Goal: Transaction & Acquisition: Purchase product/service

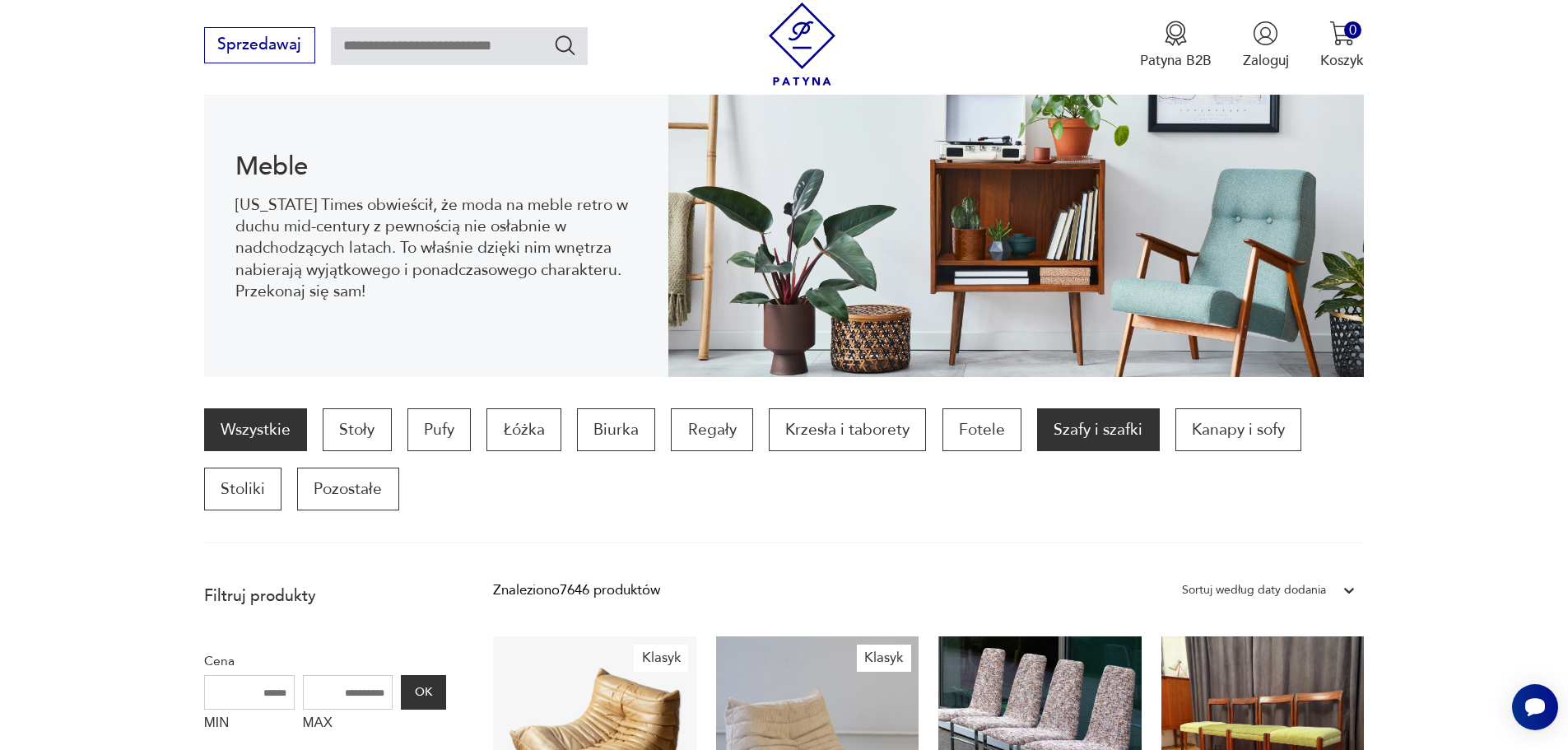
click at [1063, 441] on p "Szafy i szafki" at bounding box center [1098, 430] width 122 height 43
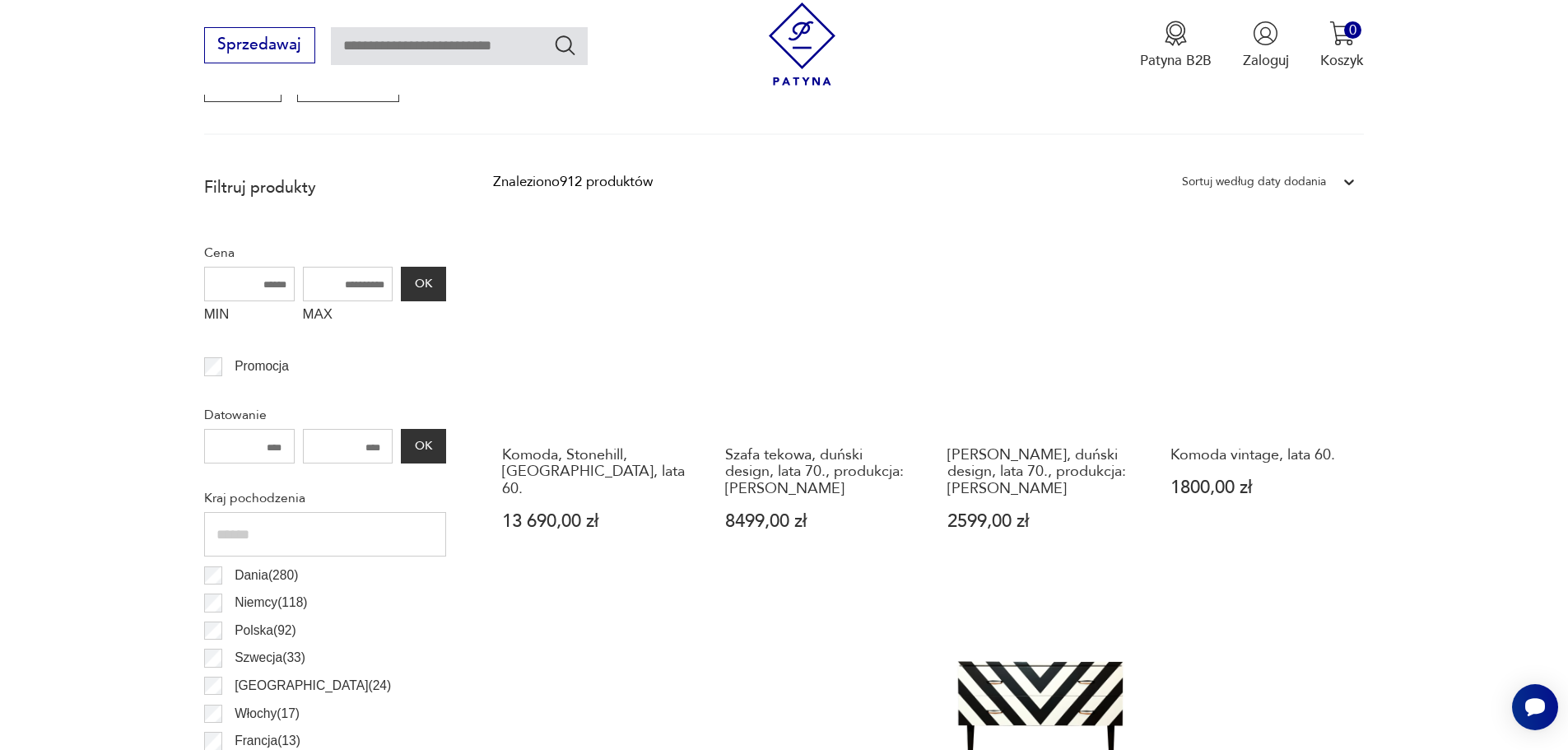
scroll to position [219, 0]
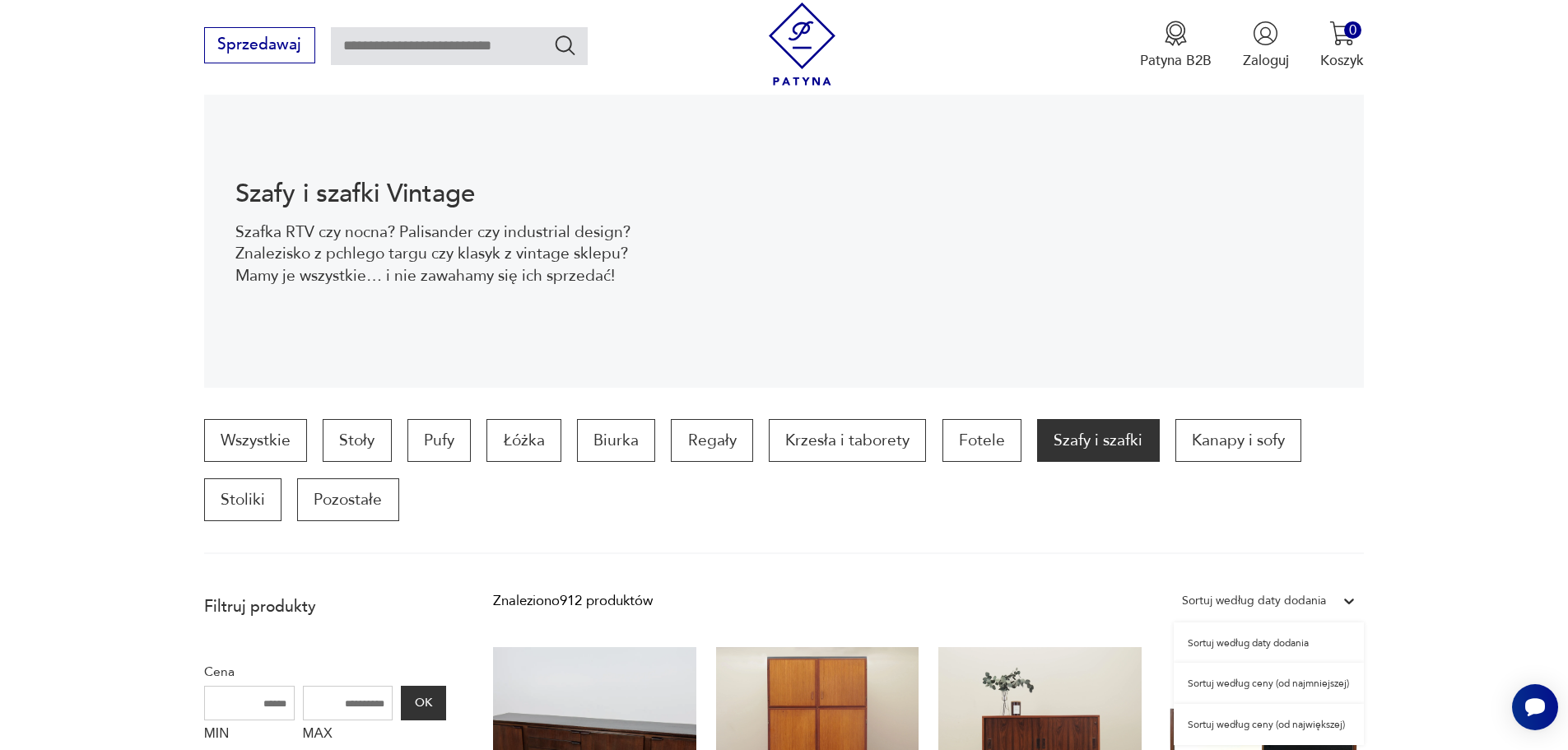
click at [1259, 603] on div "Sortuj według daty dodania" at bounding box center [1254, 601] width 144 height 21
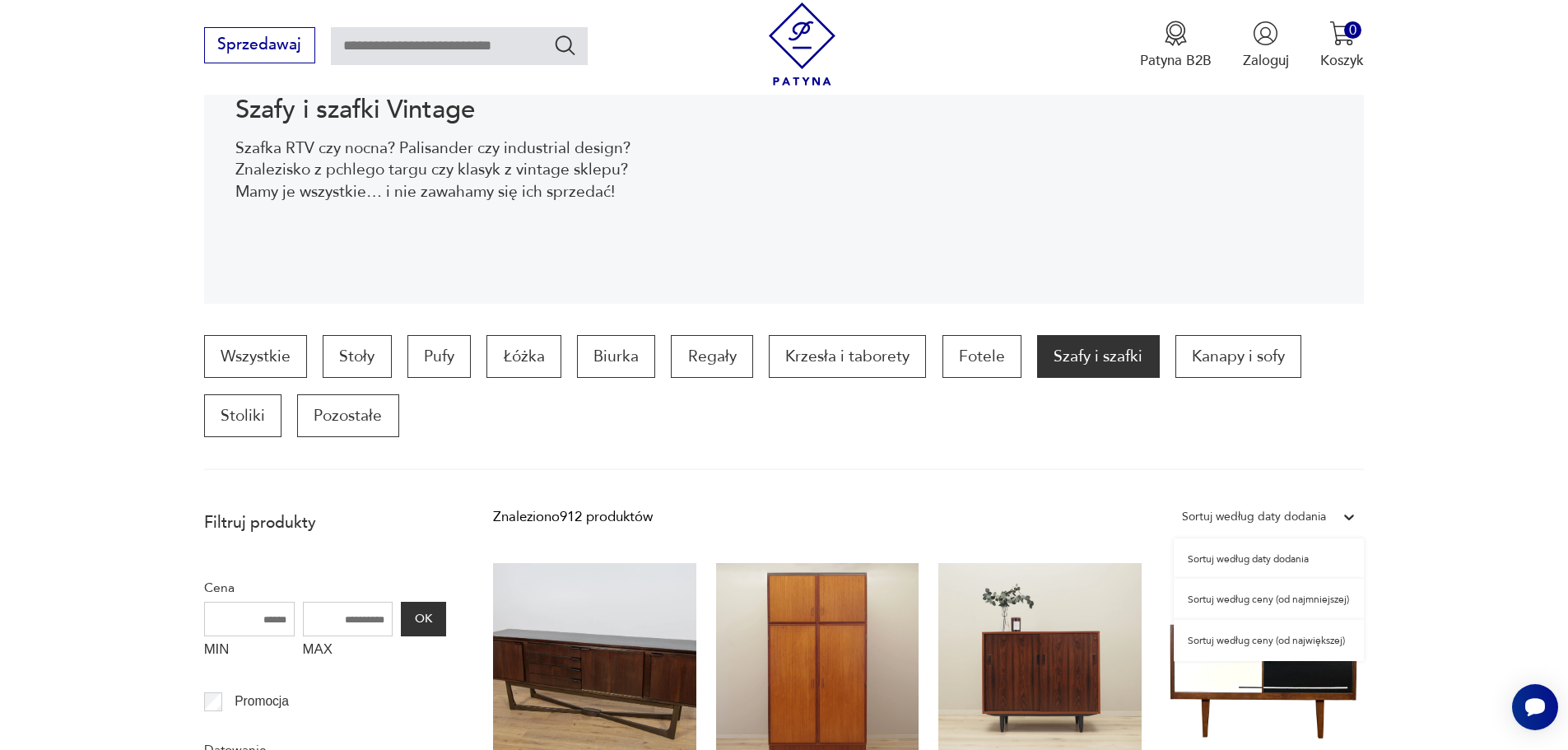
scroll to position [383, 0]
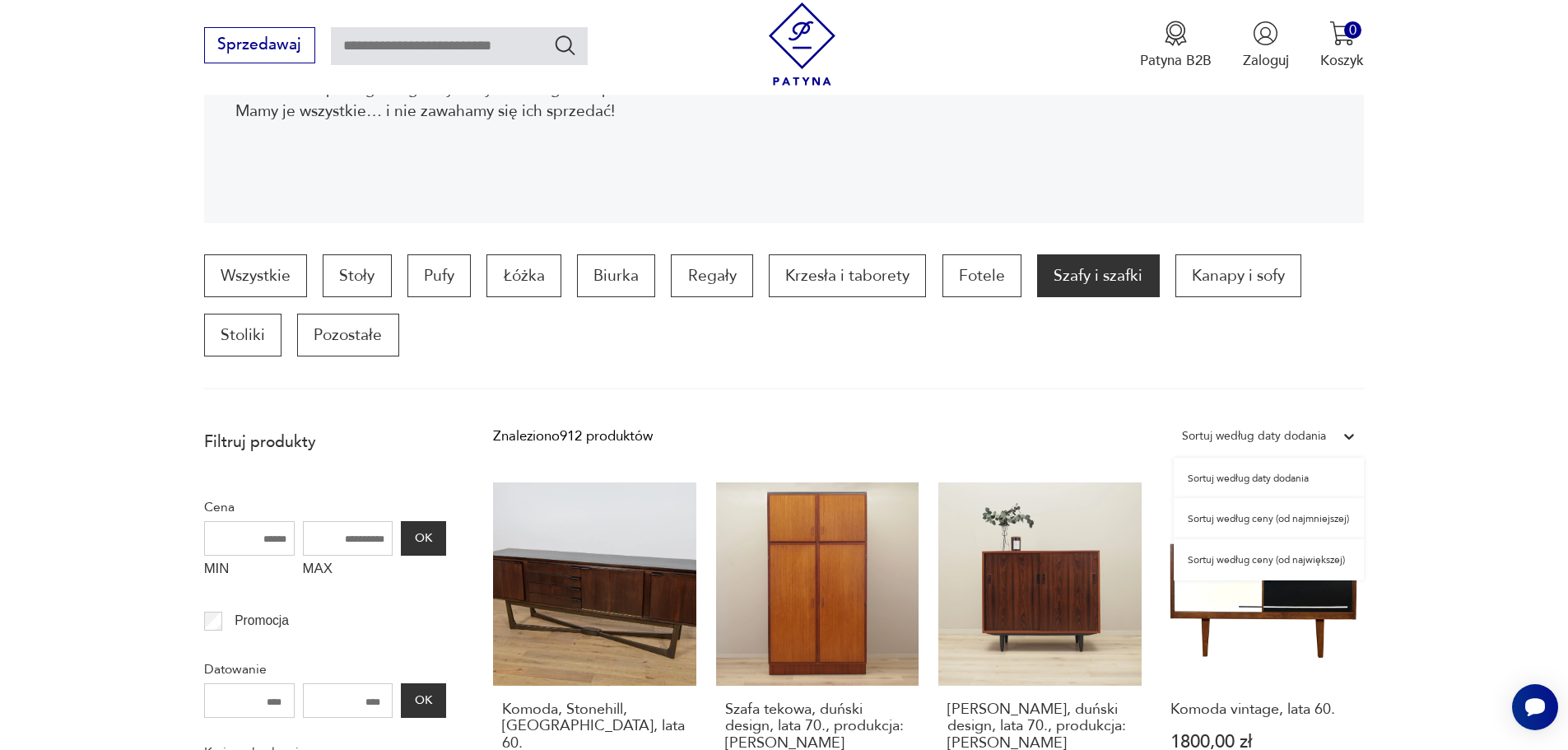
click at [1293, 553] on div "Sortuj według ceny (od największej)" at bounding box center [1268, 560] width 190 height 41
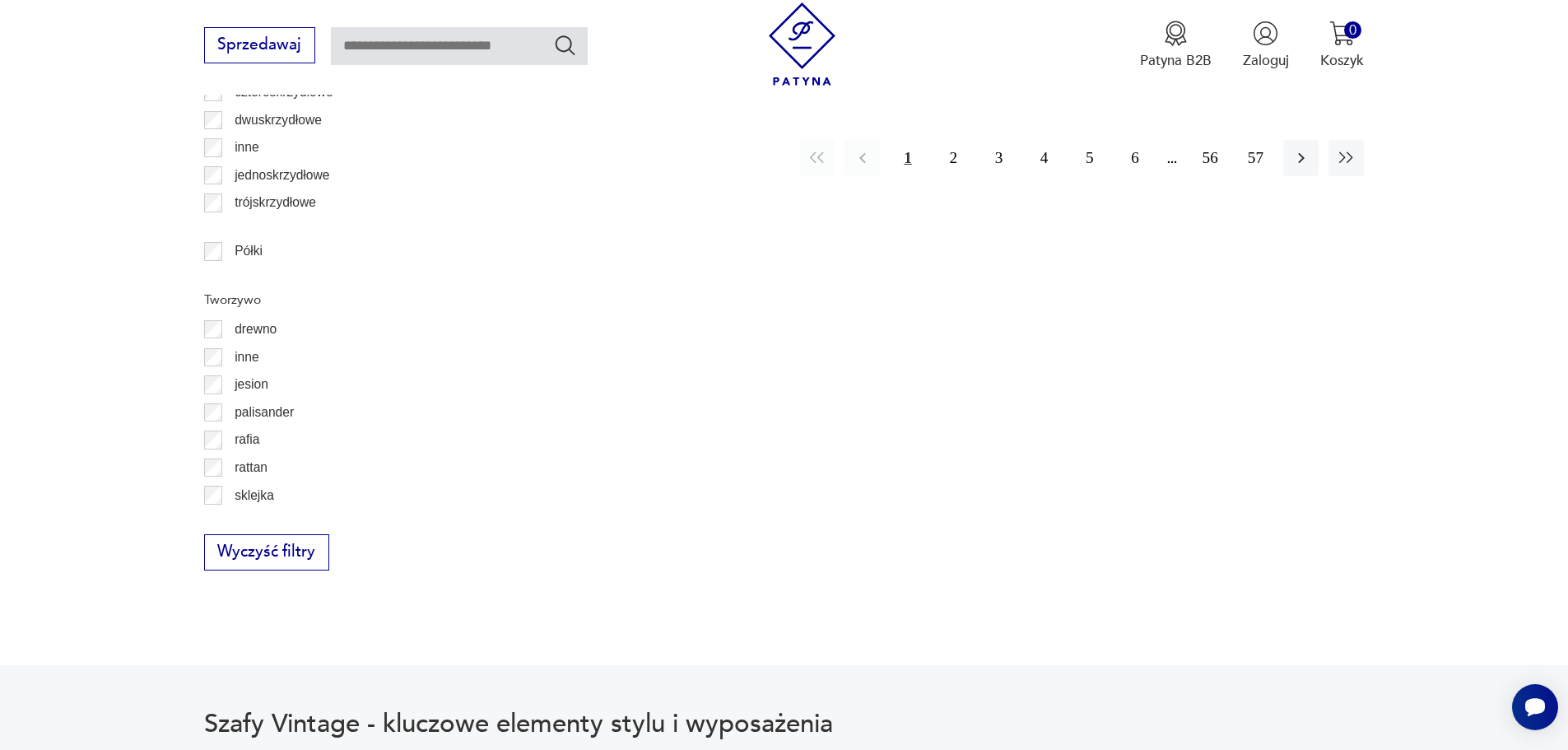
scroll to position [2205, 0]
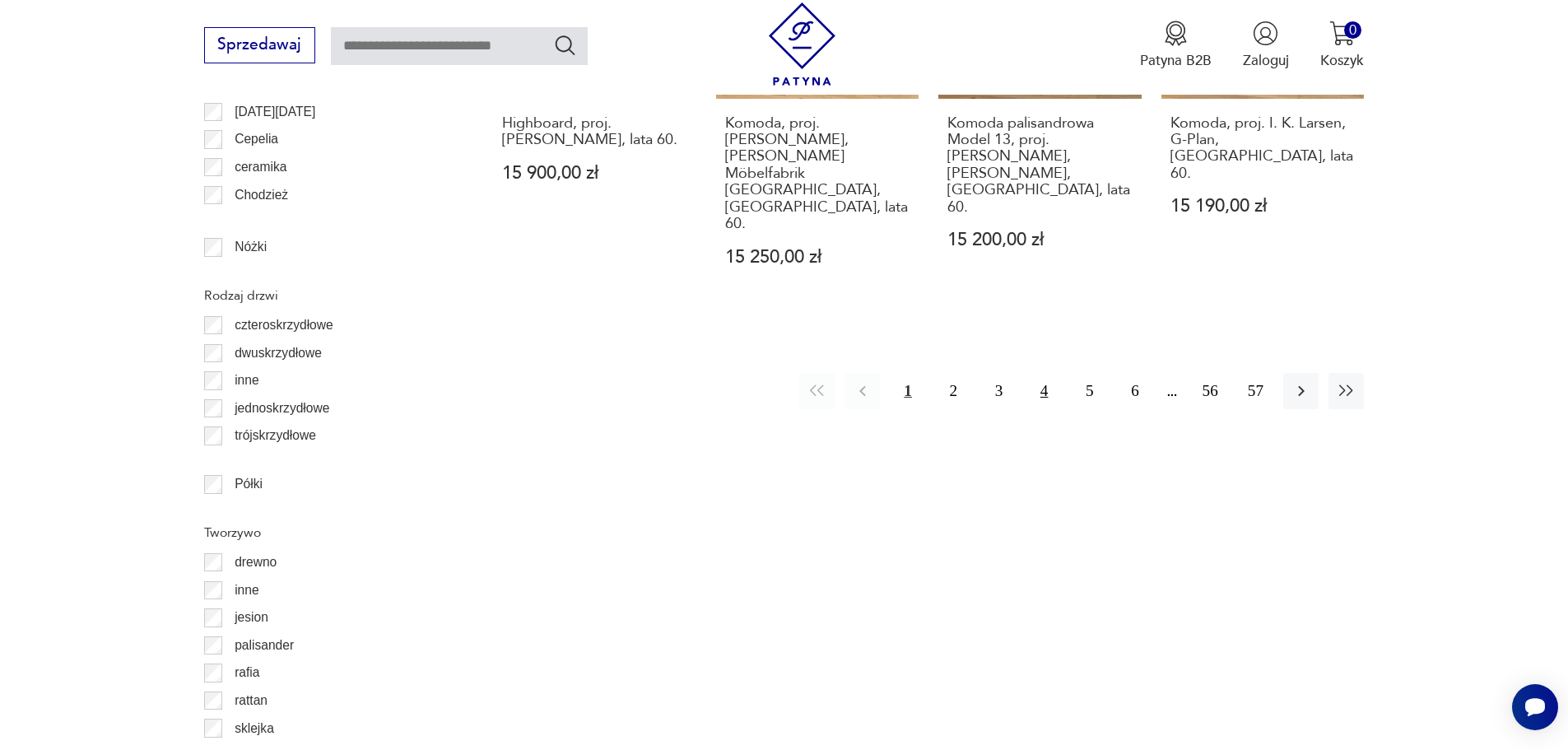
click at [1038, 373] on button "4" at bounding box center [1045, 391] width 36 height 36
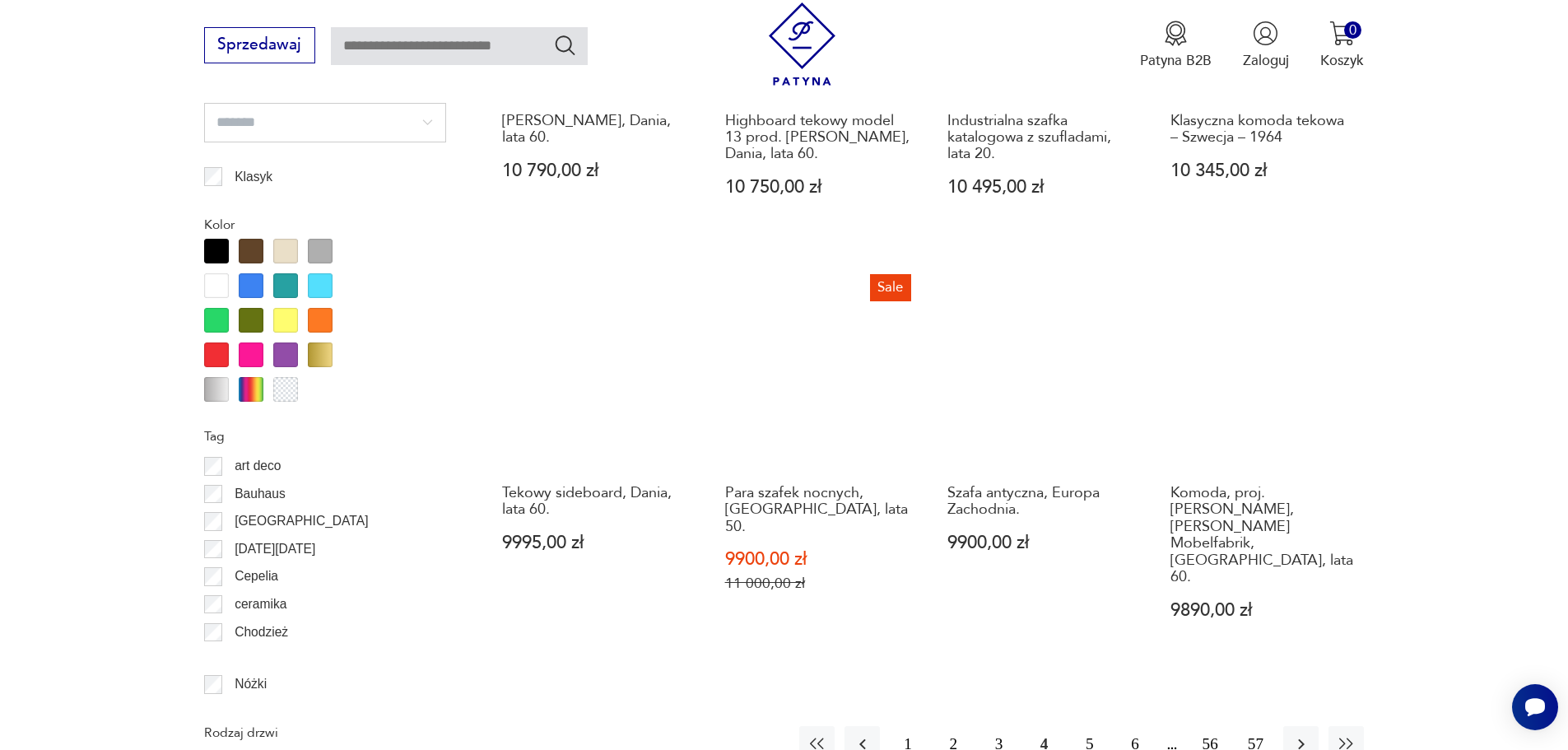
scroll to position [1927, 0]
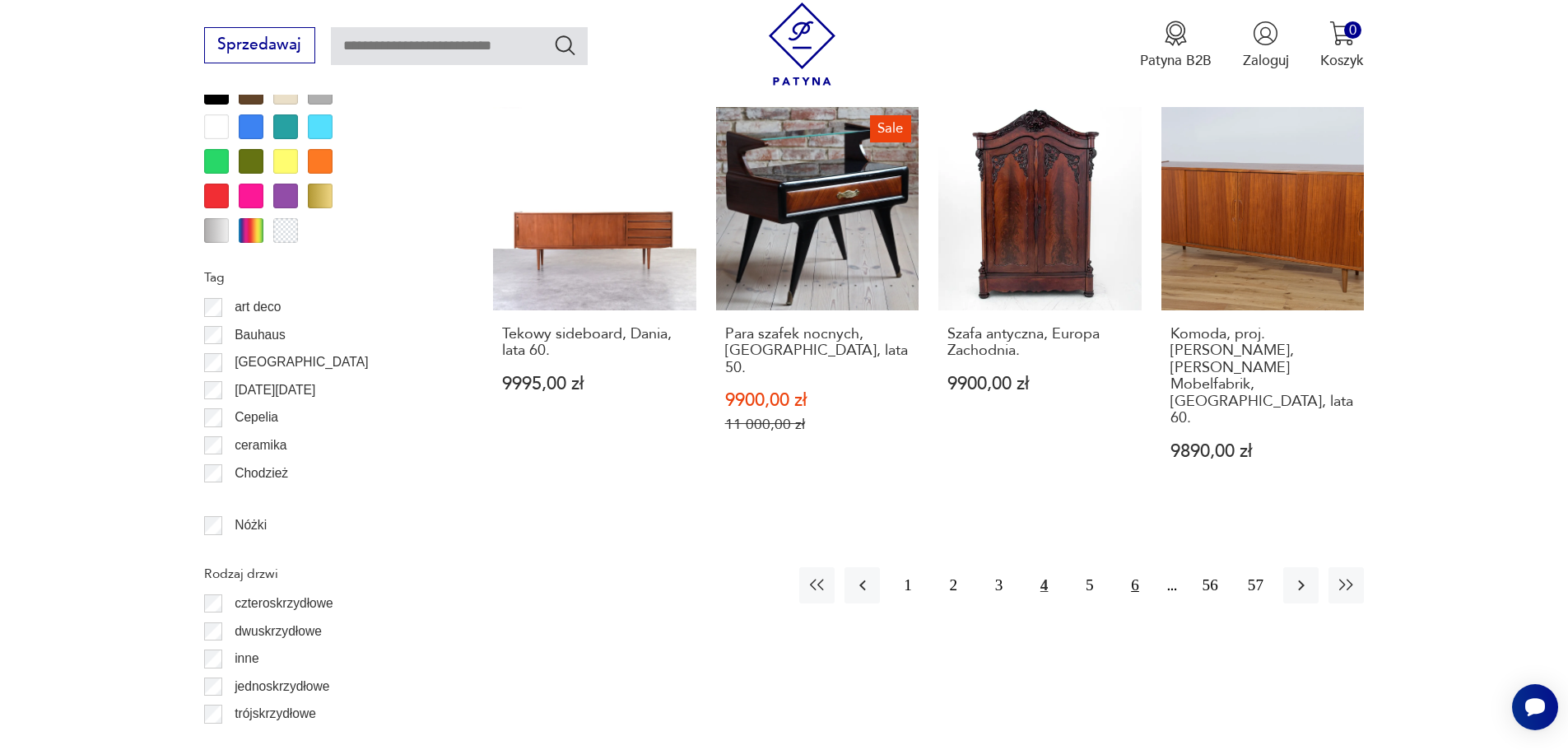
click at [1129, 567] on button "6" at bounding box center [1135, 585] width 36 height 36
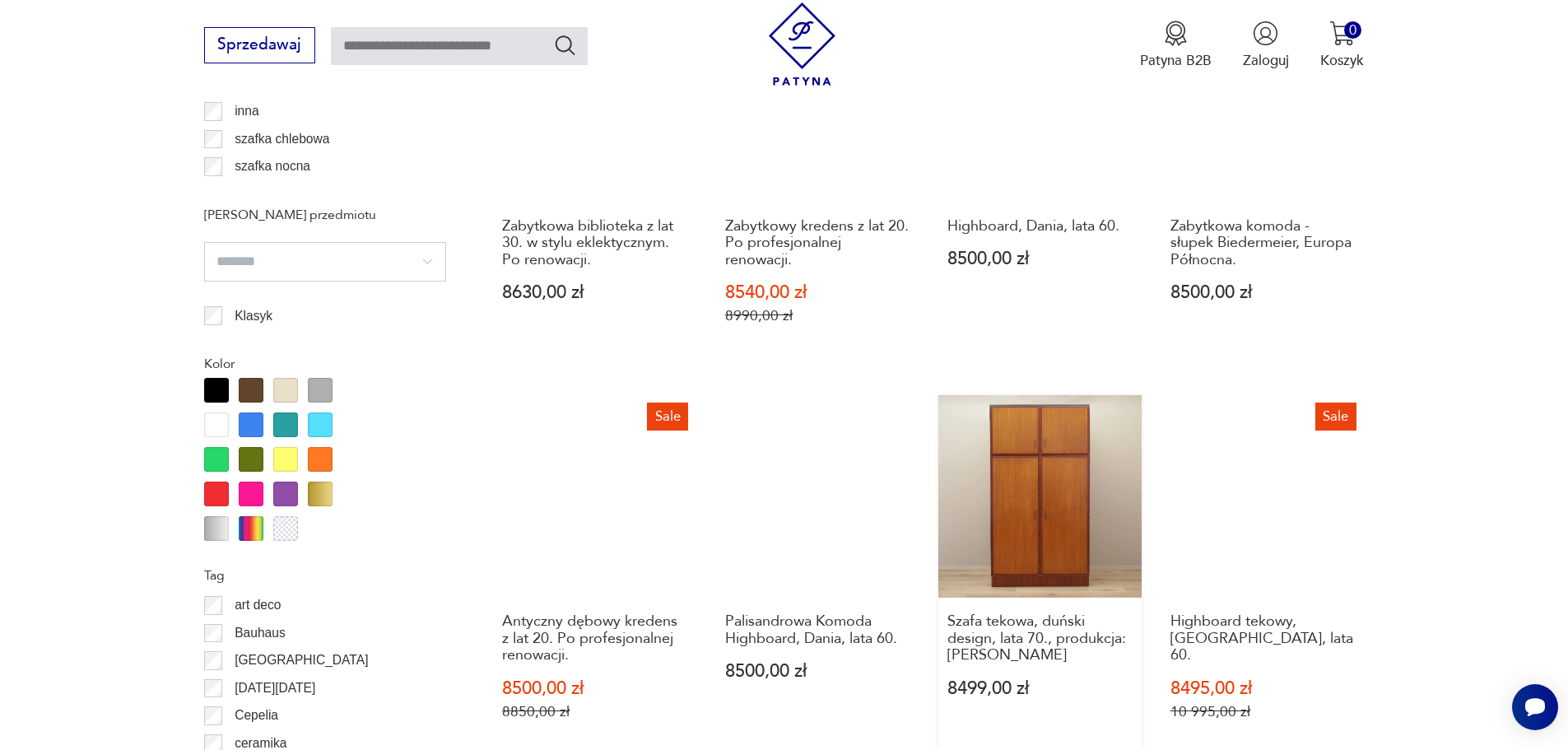
scroll to position [2123, 0]
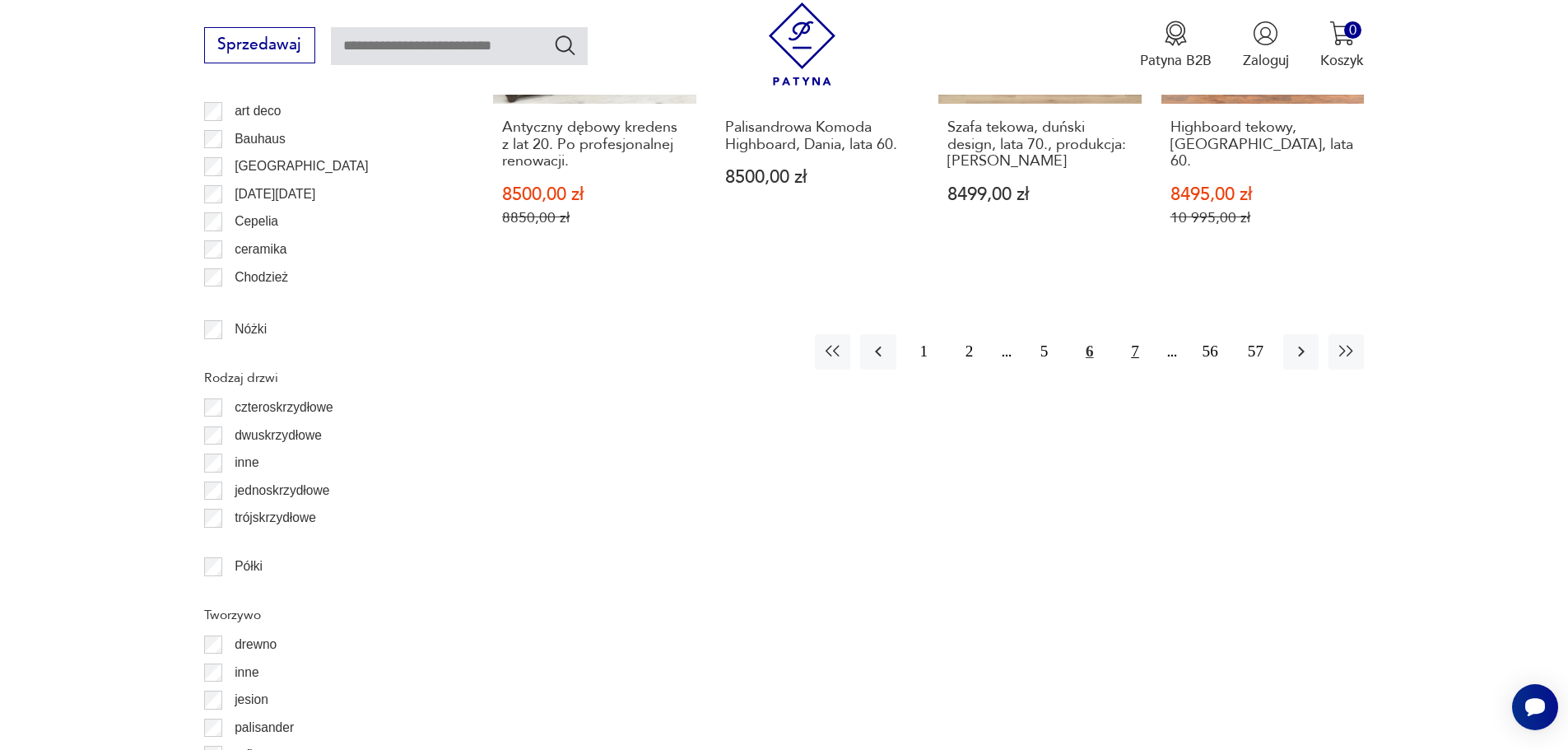
click at [1138, 337] on button "7" at bounding box center [1135, 352] width 36 height 36
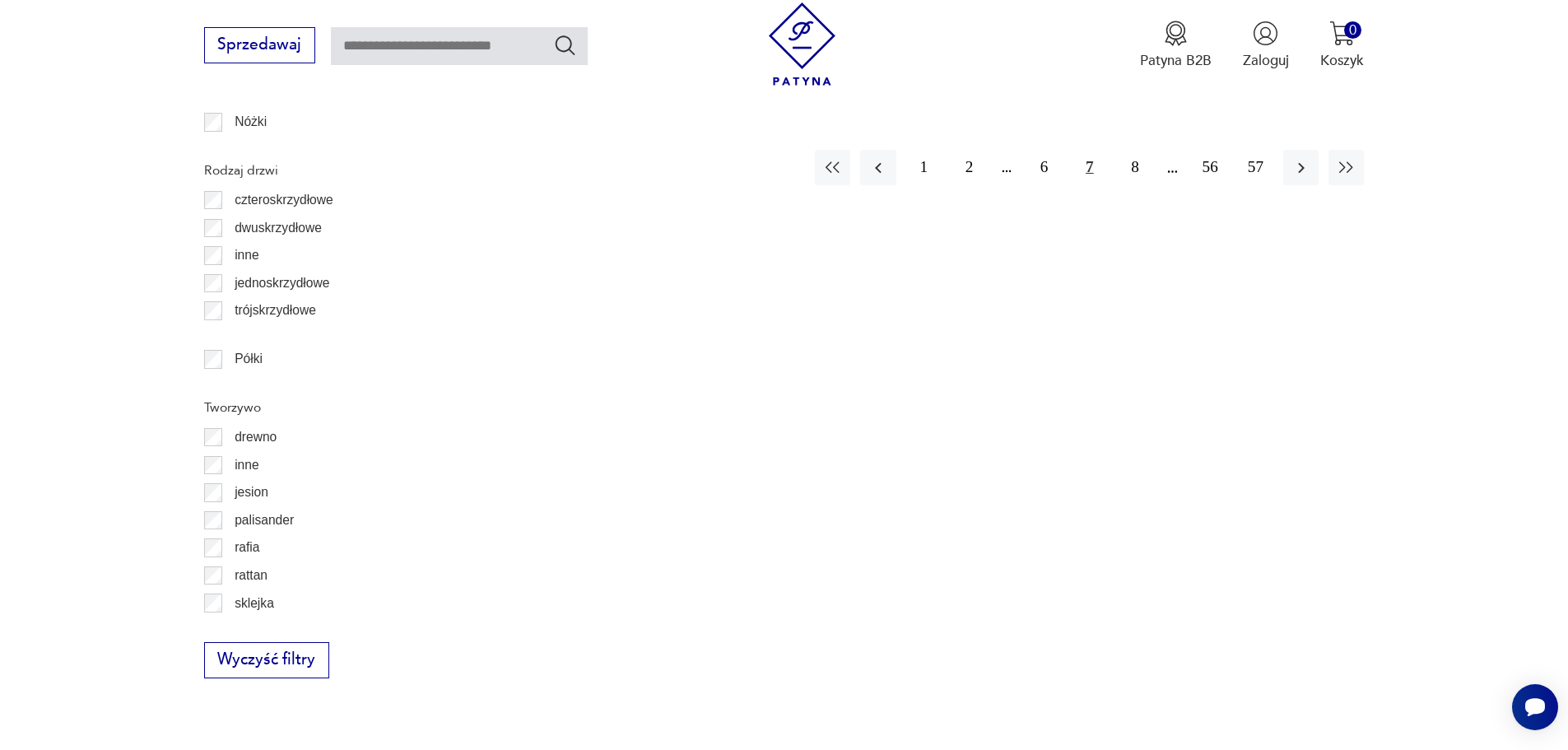
scroll to position [2189, 0]
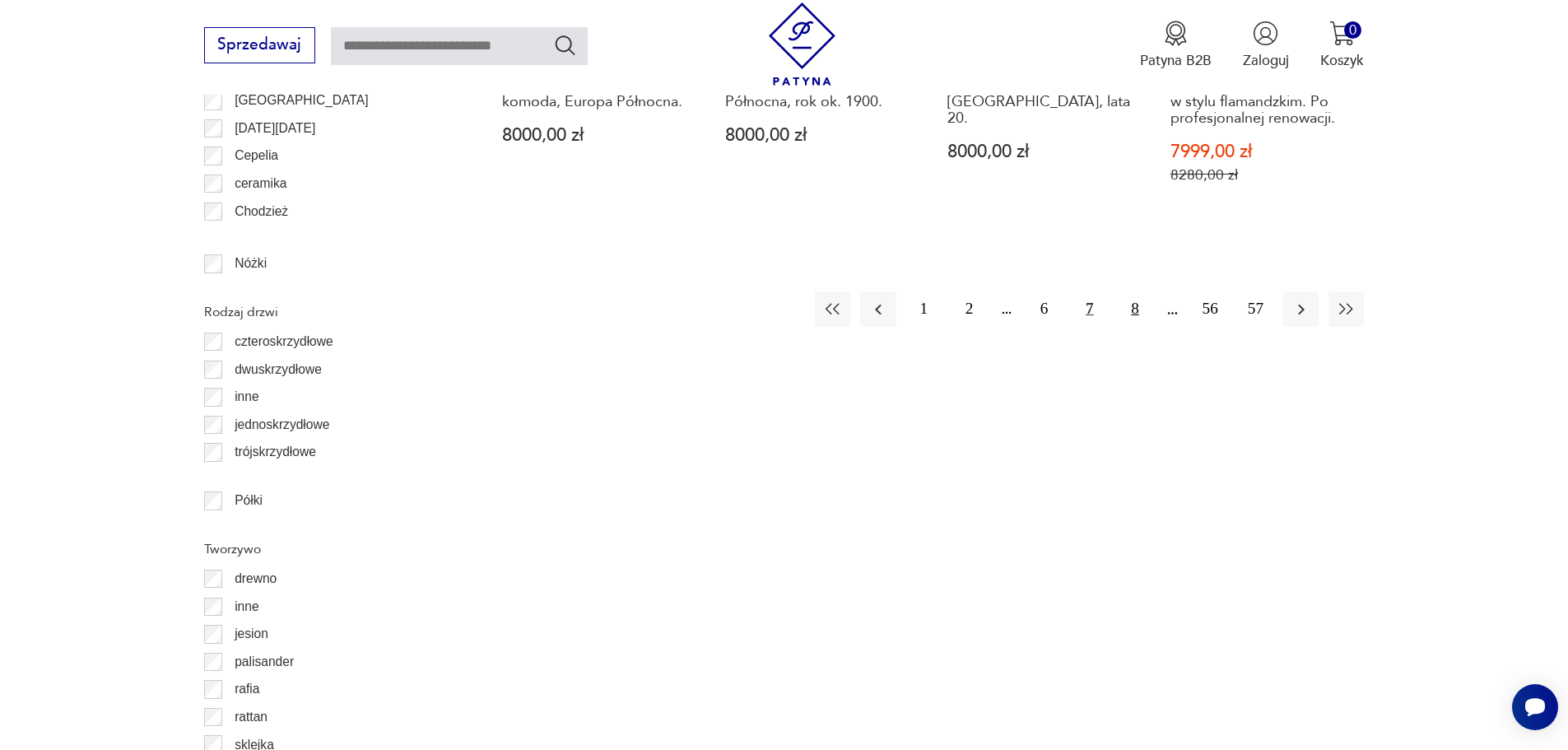
click at [1145, 295] on button "8" at bounding box center [1135, 309] width 36 height 36
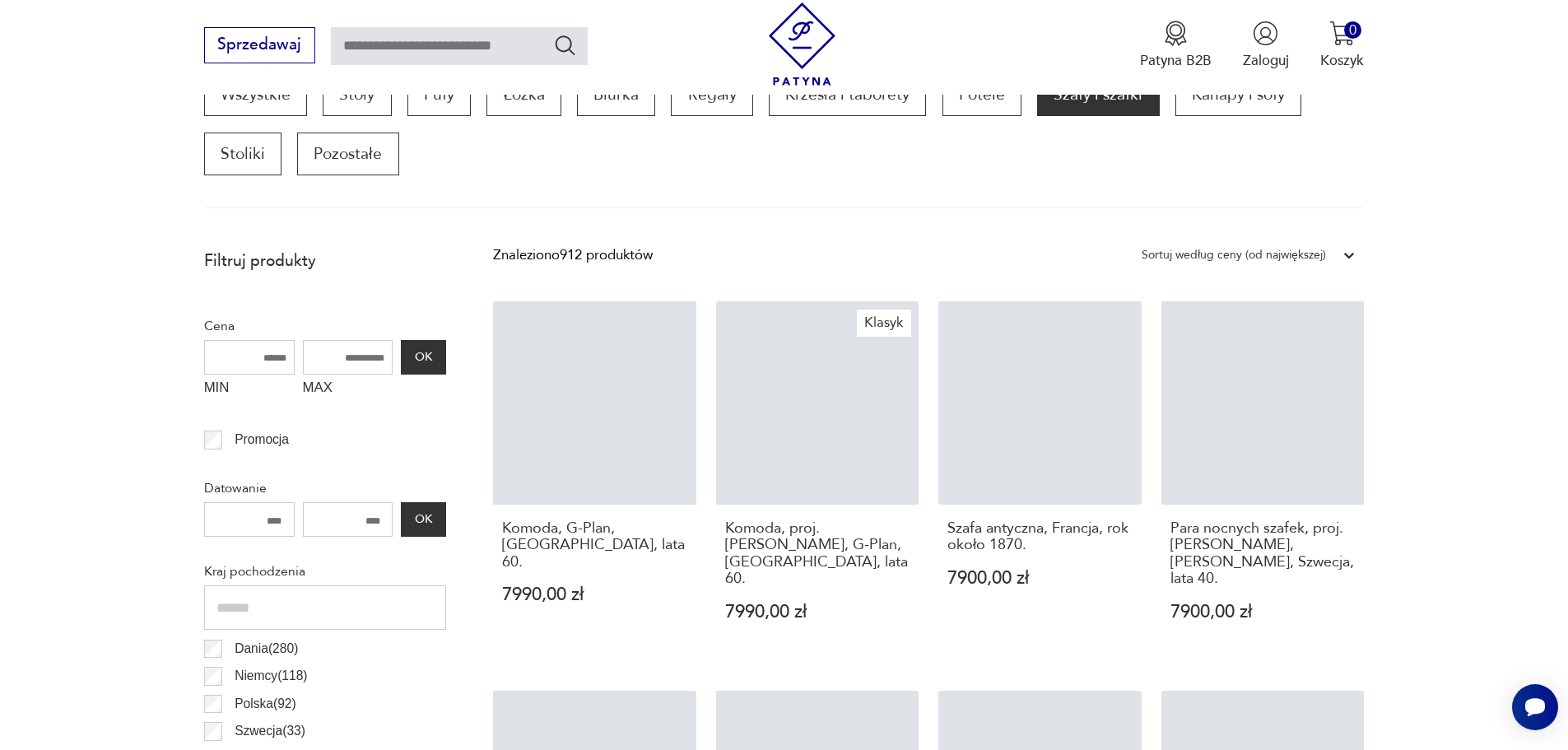
scroll to position [558, 0]
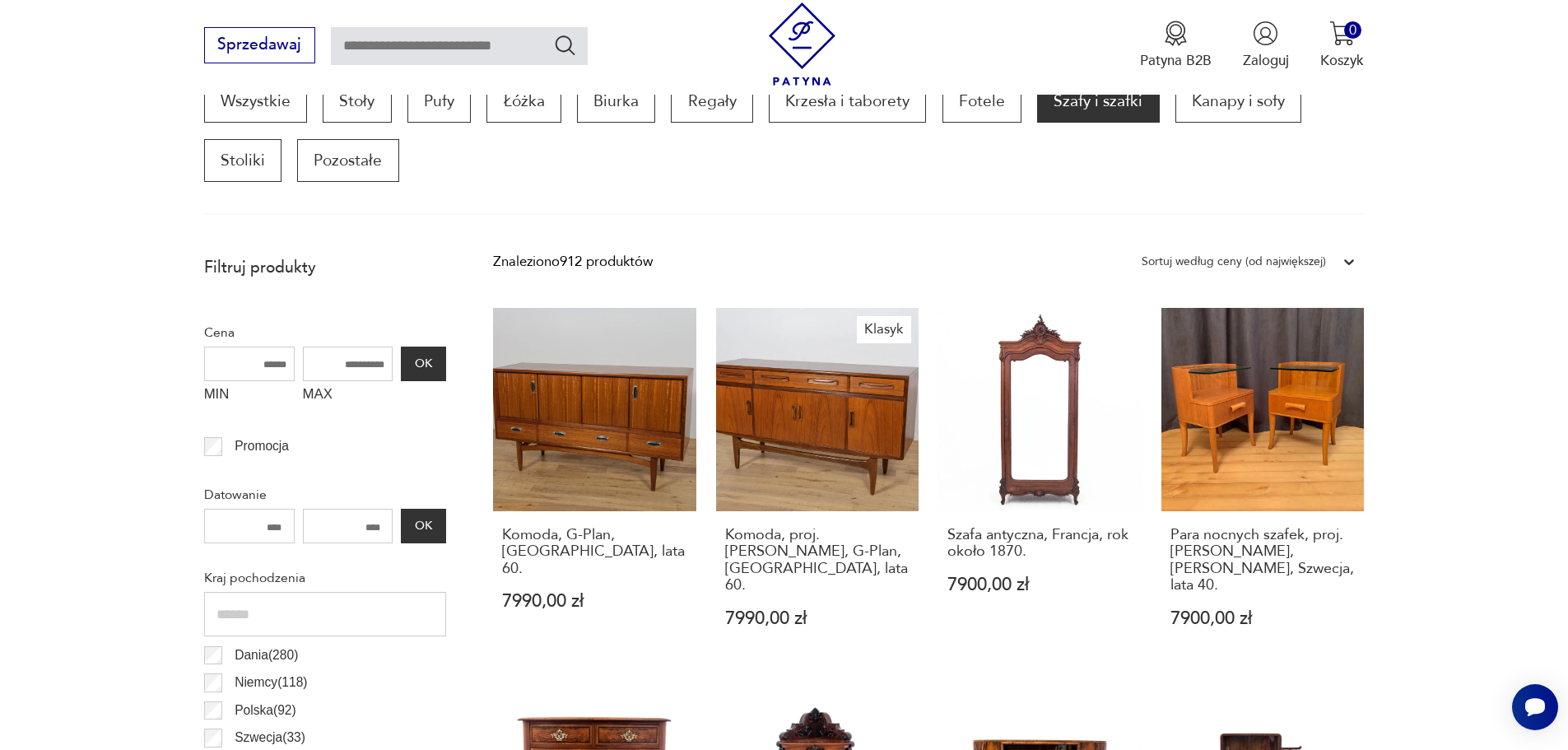
click at [347, 360] on input "MAX" at bounding box center [349, 364] width 91 height 35
type input "****"
click at [436, 362] on button "OK" at bounding box center [423, 364] width 45 height 35
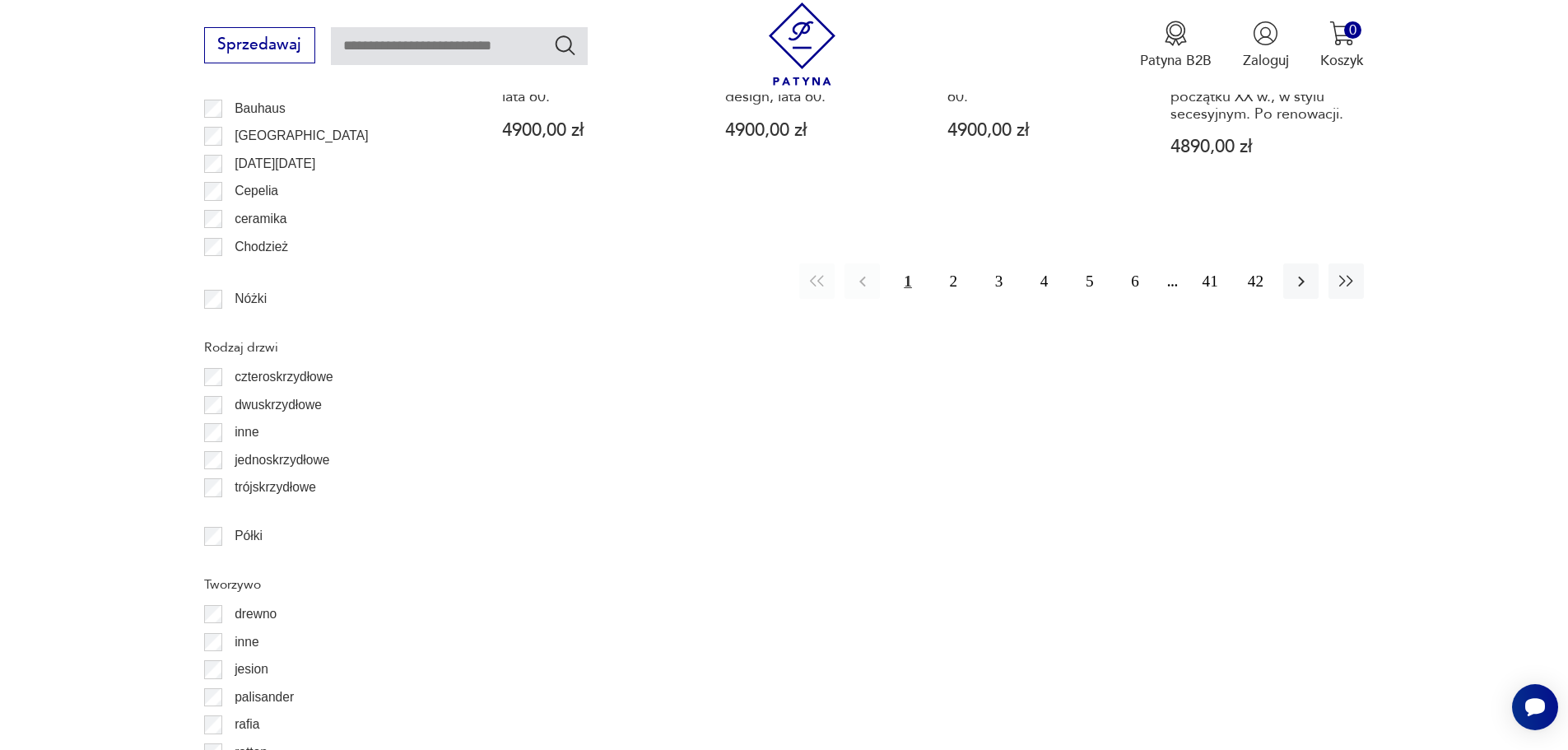
scroll to position [2205, 0]
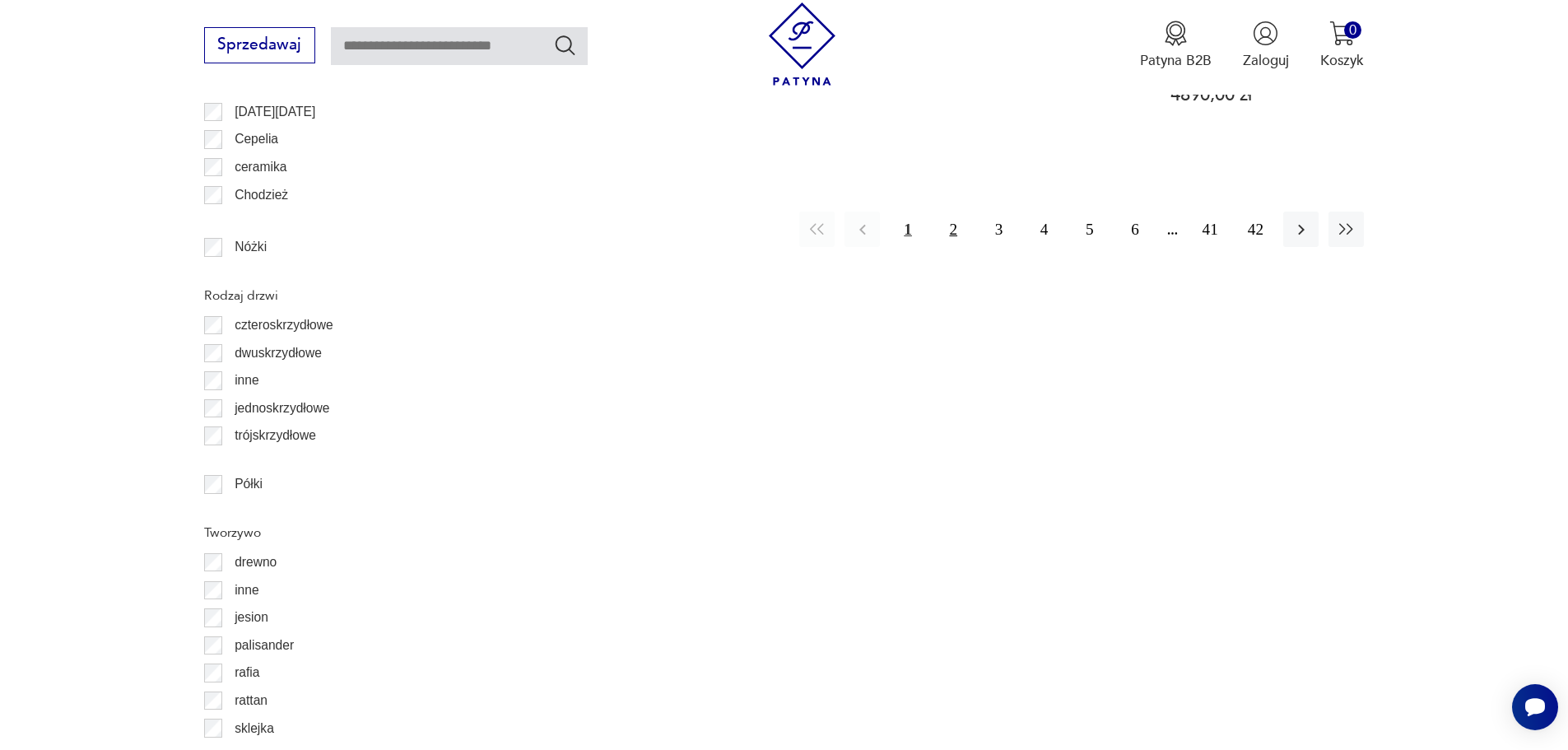
click at [952, 213] on button "2" at bounding box center [954, 229] width 36 height 36
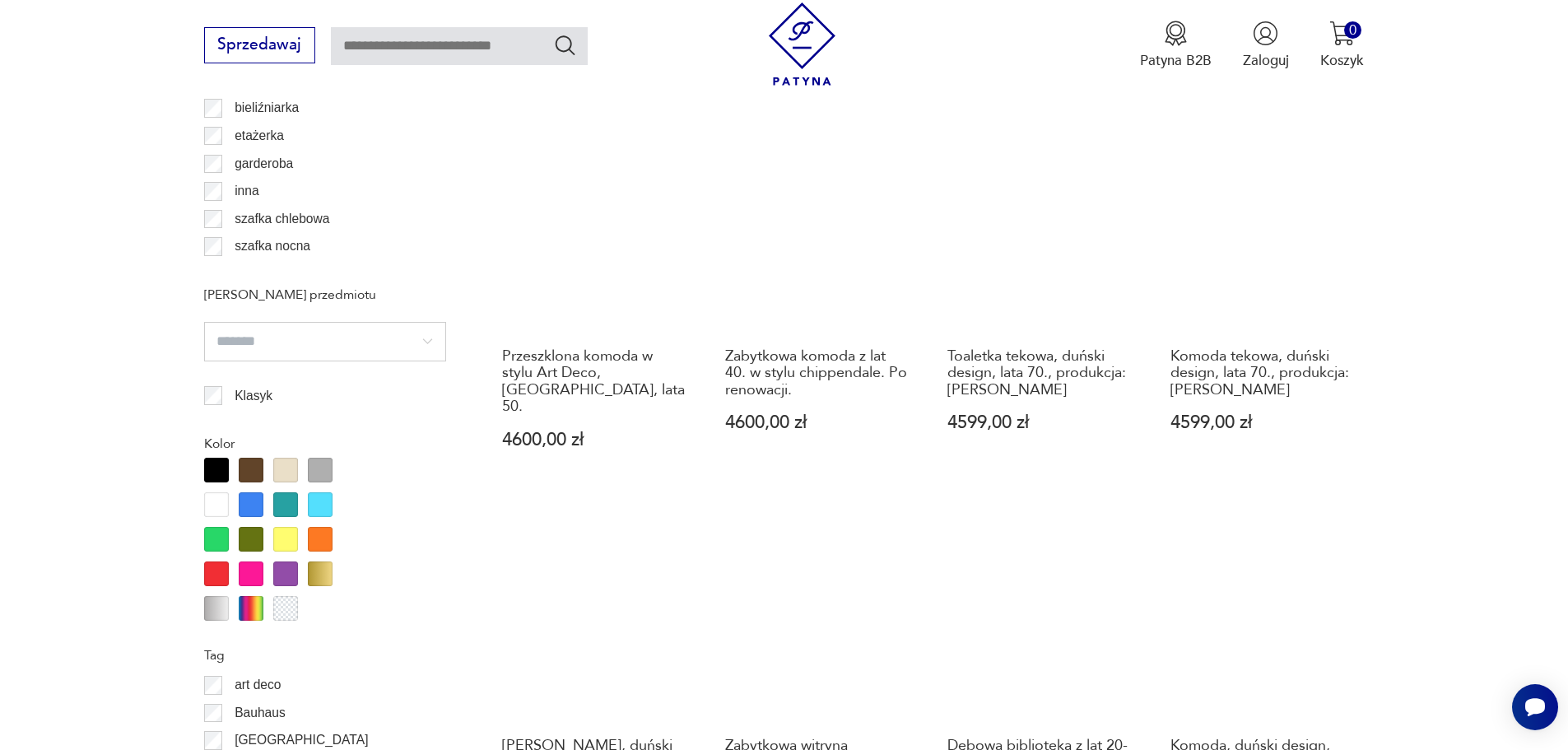
scroll to position [1382, 0]
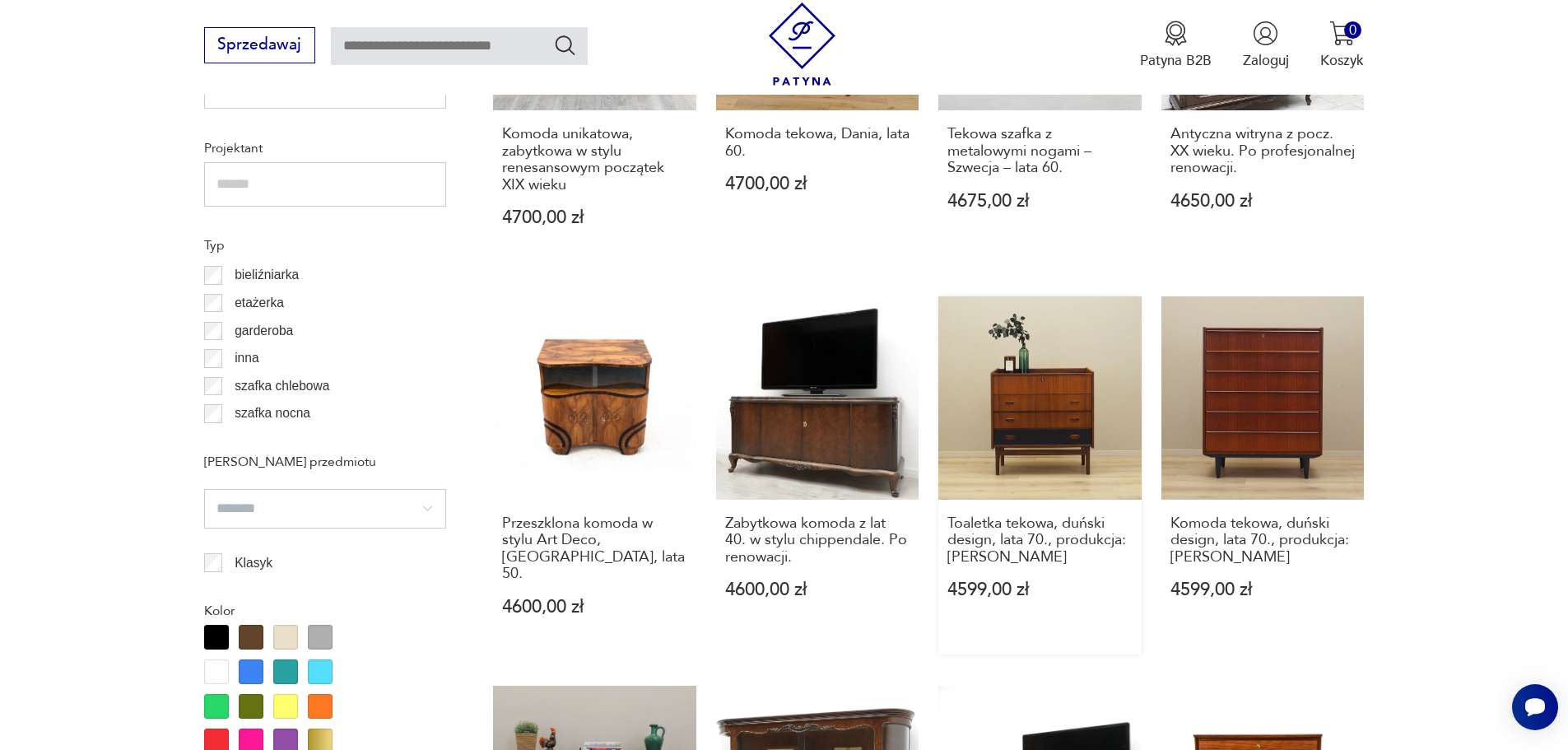
click at [1021, 409] on link "Toaletka tekowa, duński design, lata 70., produkcja: Dania 4599,00 zł" at bounding box center [1040, 474] width 203 height 358
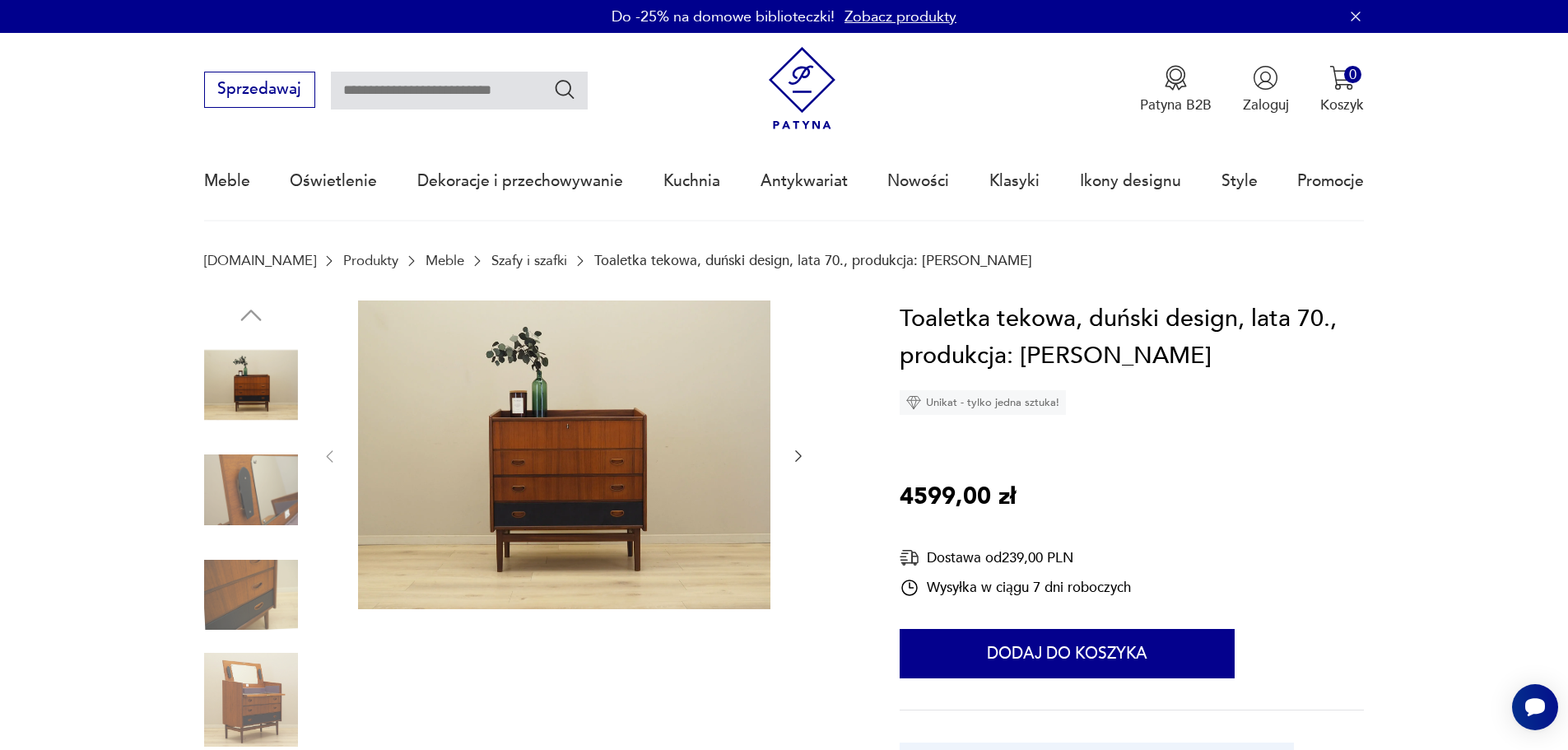
click at [656, 458] on img at bounding box center [564, 455] width 413 height 309
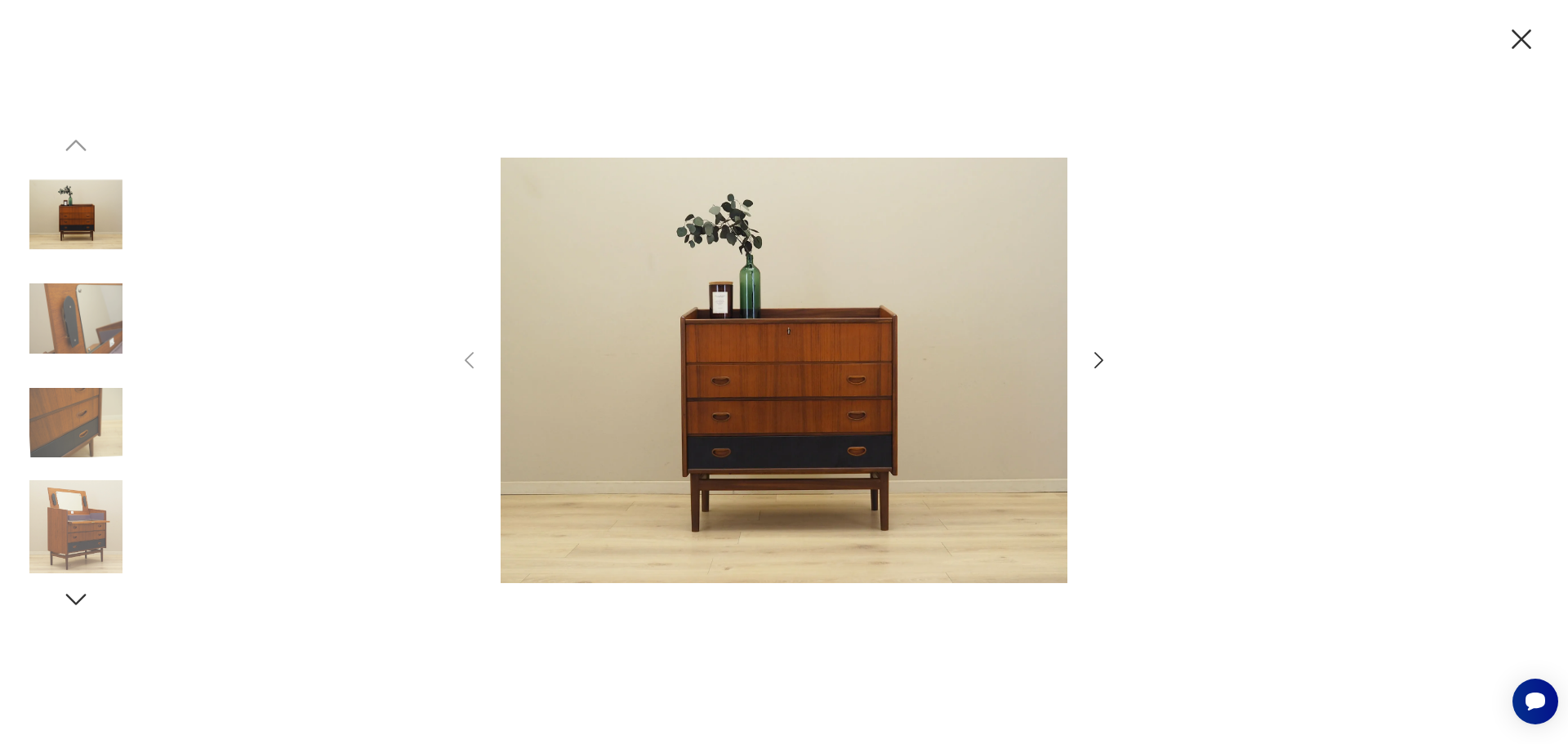
click at [1102, 356] on icon "button" at bounding box center [1098, 360] width 24 height 24
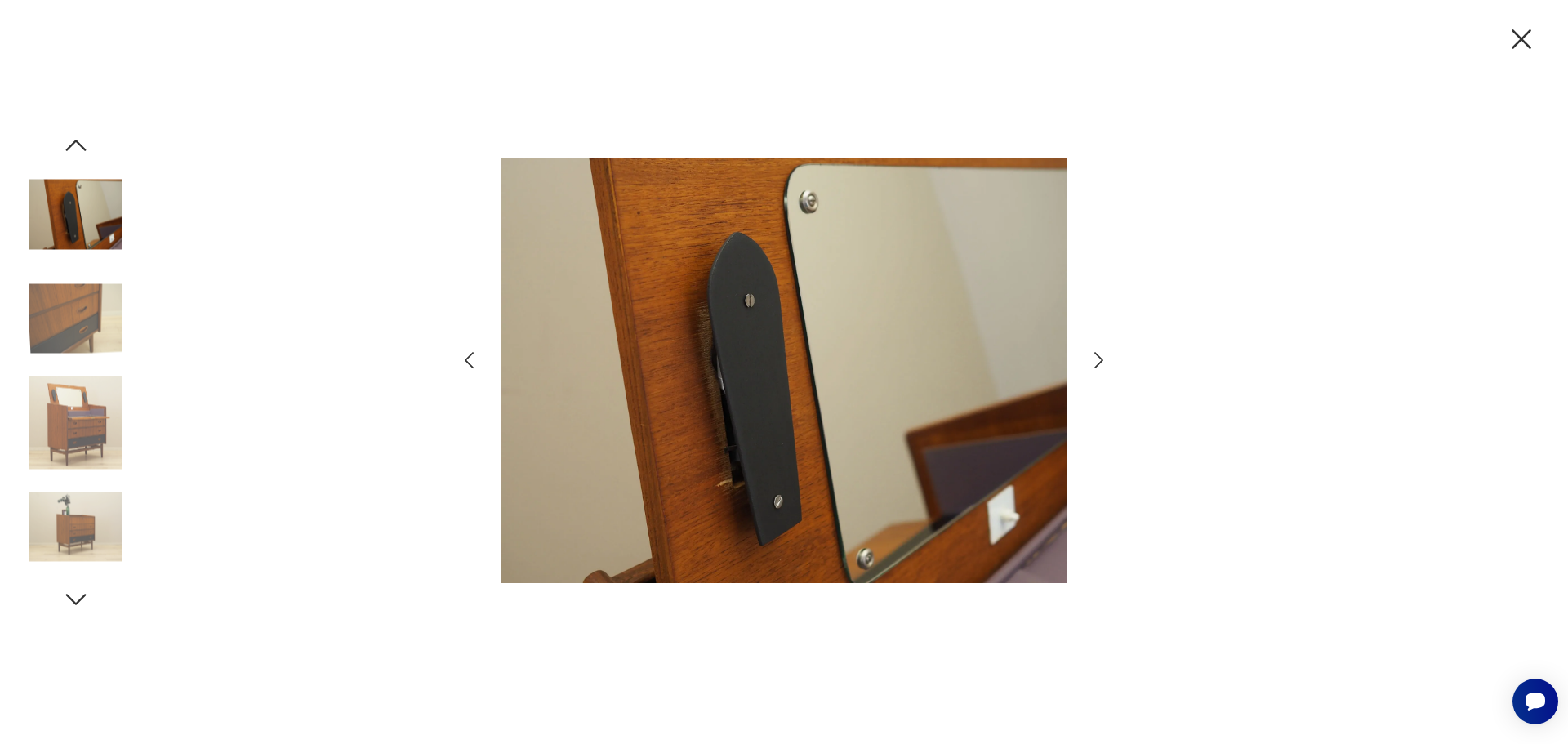
click at [1102, 357] on icon "button" at bounding box center [1098, 360] width 24 height 24
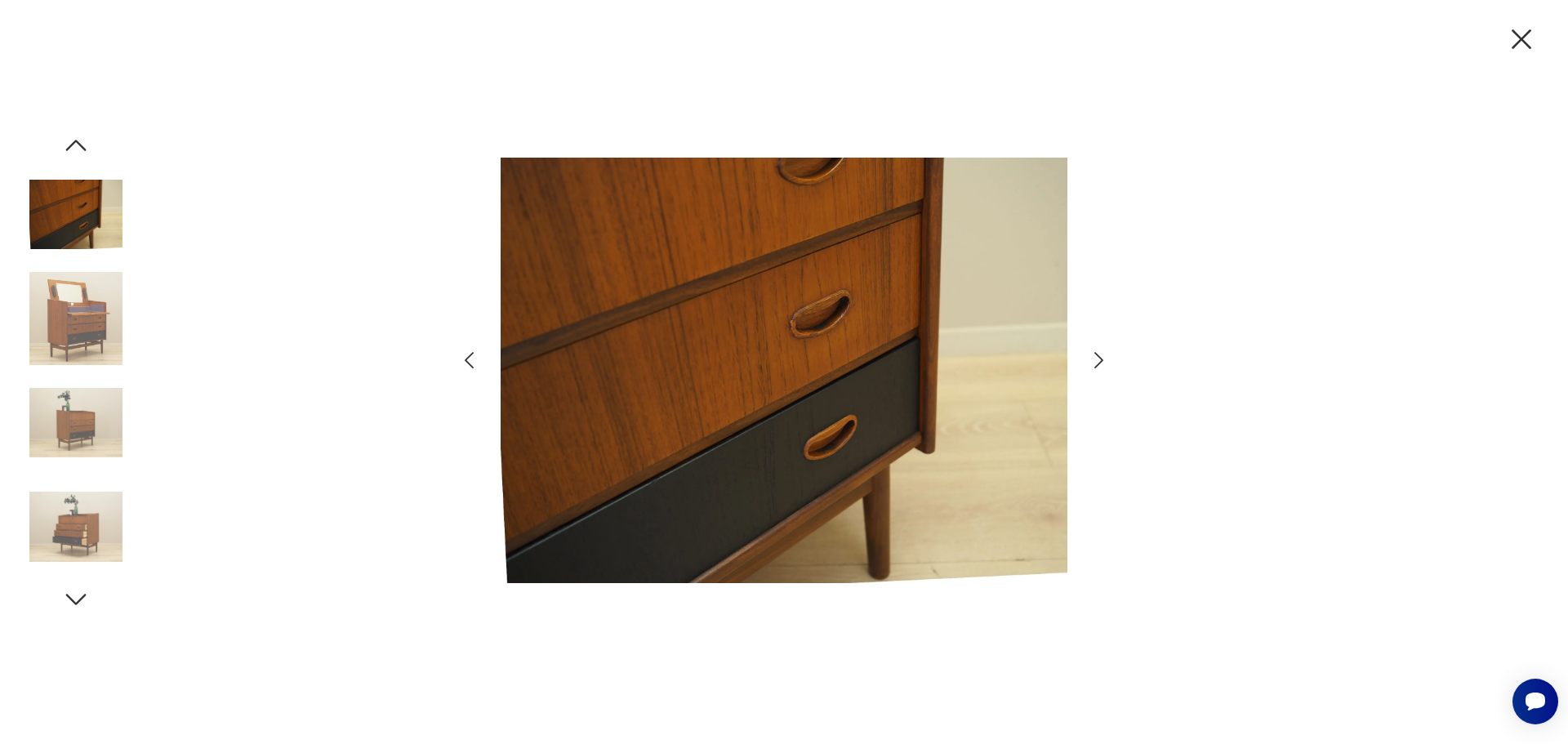
click at [1102, 357] on icon "button" at bounding box center [1098, 360] width 24 height 24
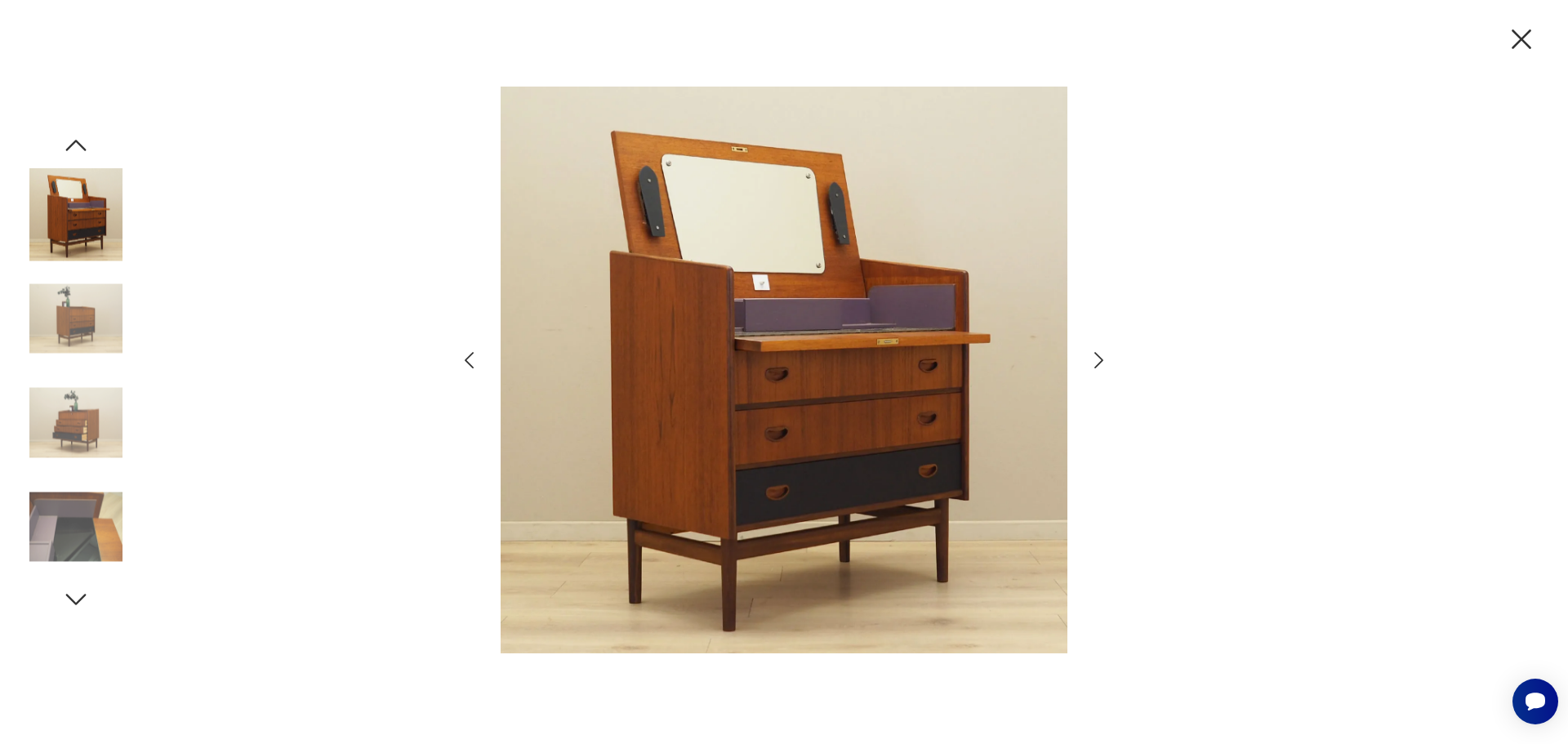
click at [1102, 357] on icon "button" at bounding box center [1098, 360] width 24 height 24
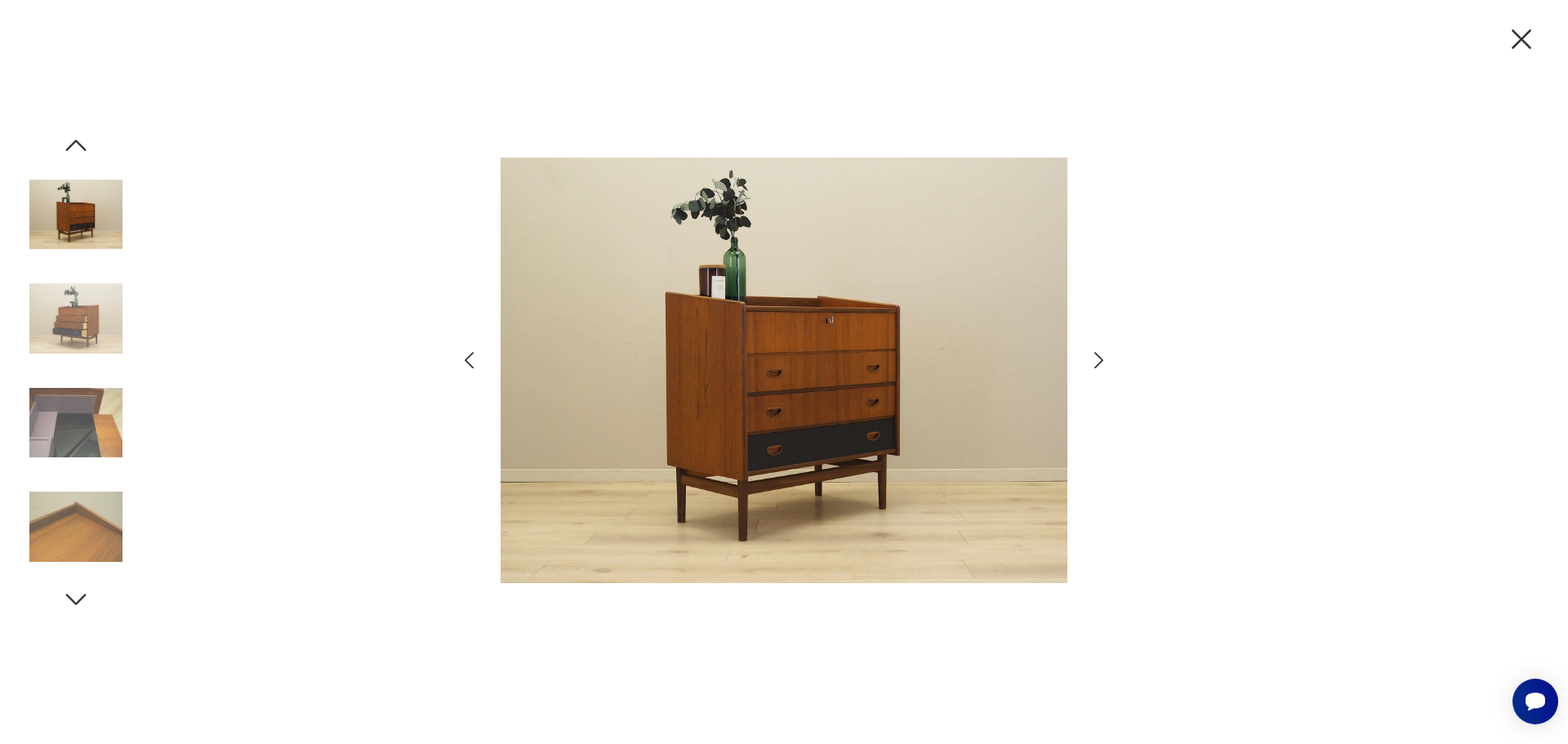
click at [1526, 36] on icon "button" at bounding box center [1521, 39] width 19 height 19
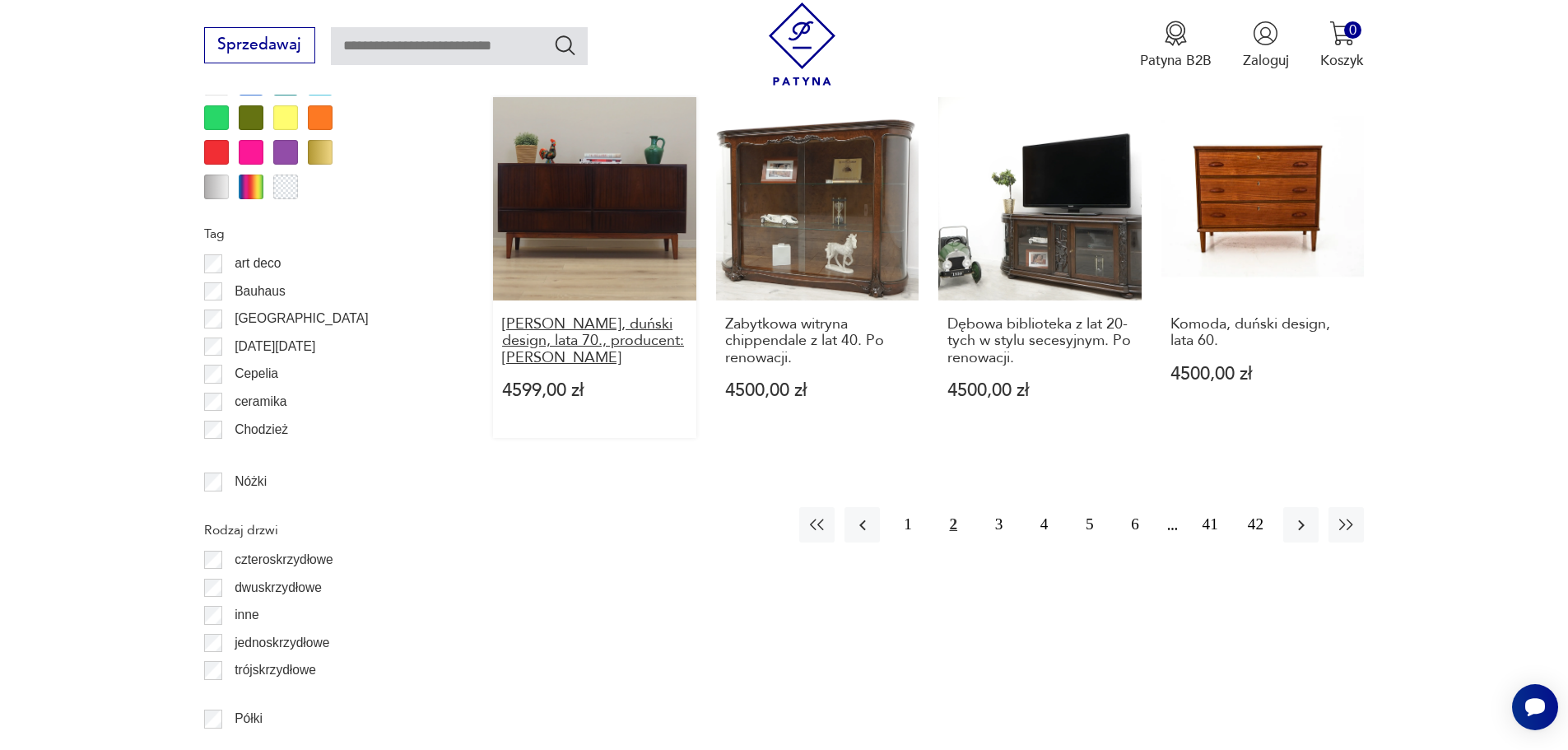
scroll to position [2058, 0]
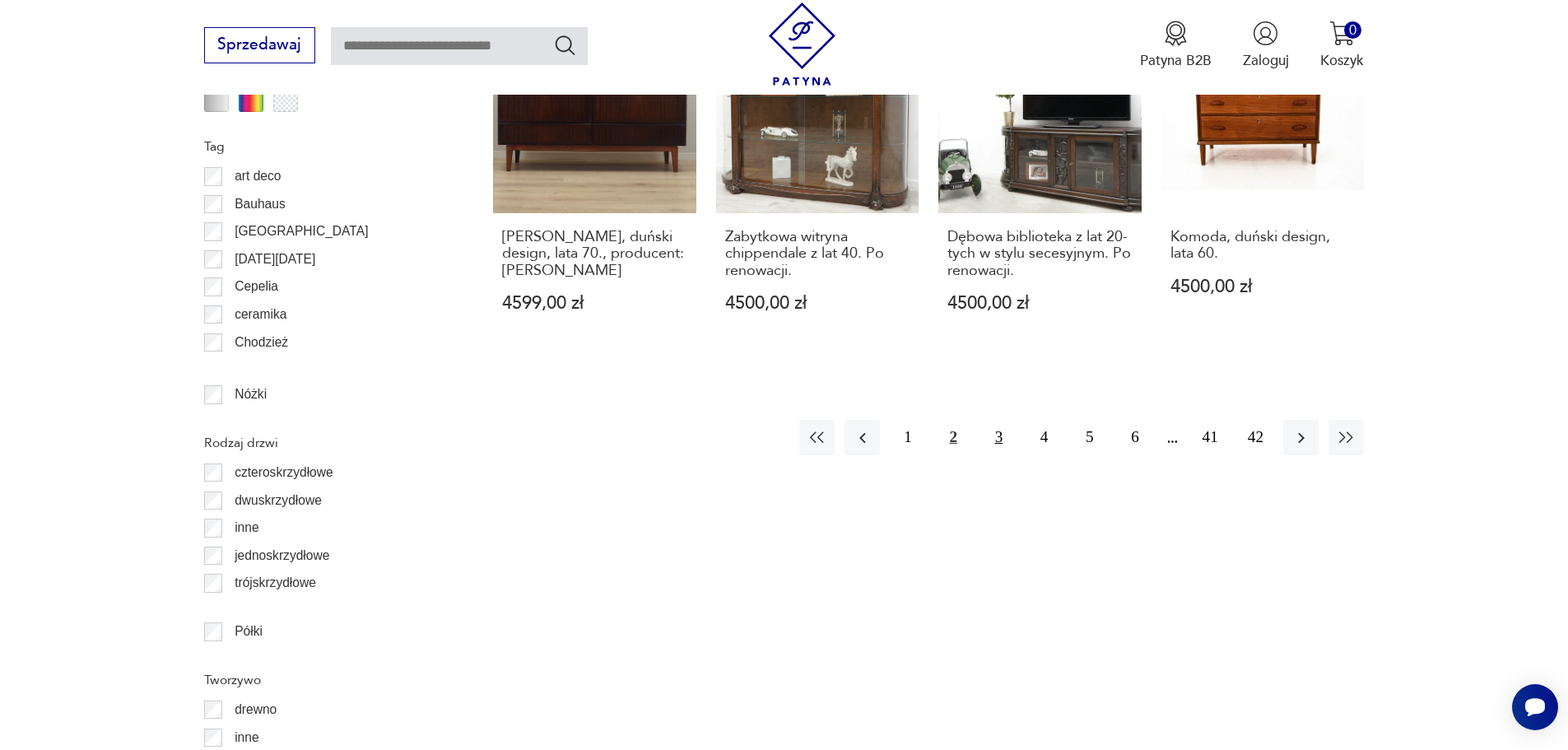
click at [1004, 420] on button "3" at bounding box center [999, 438] width 36 height 36
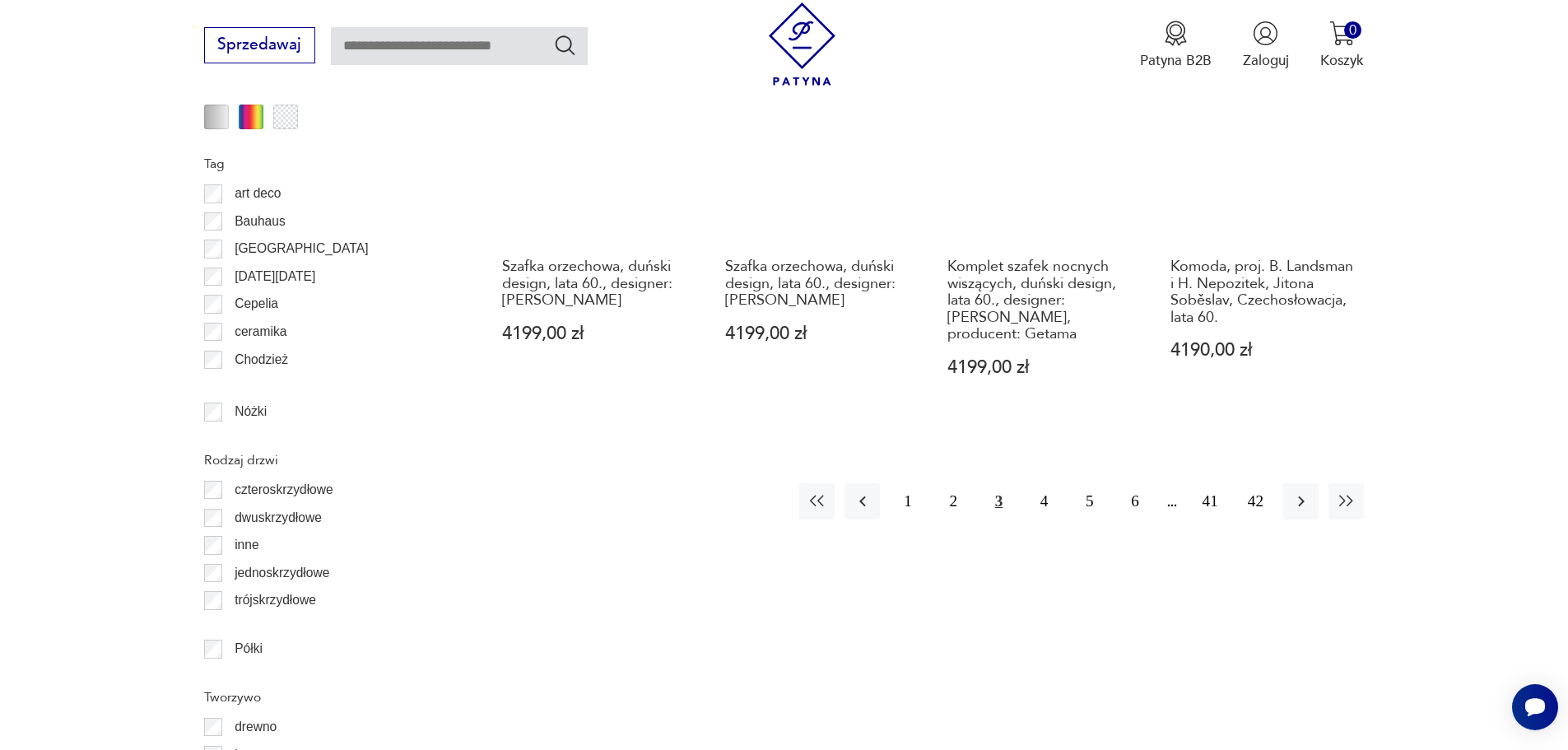
scroll to position [2123, 0]
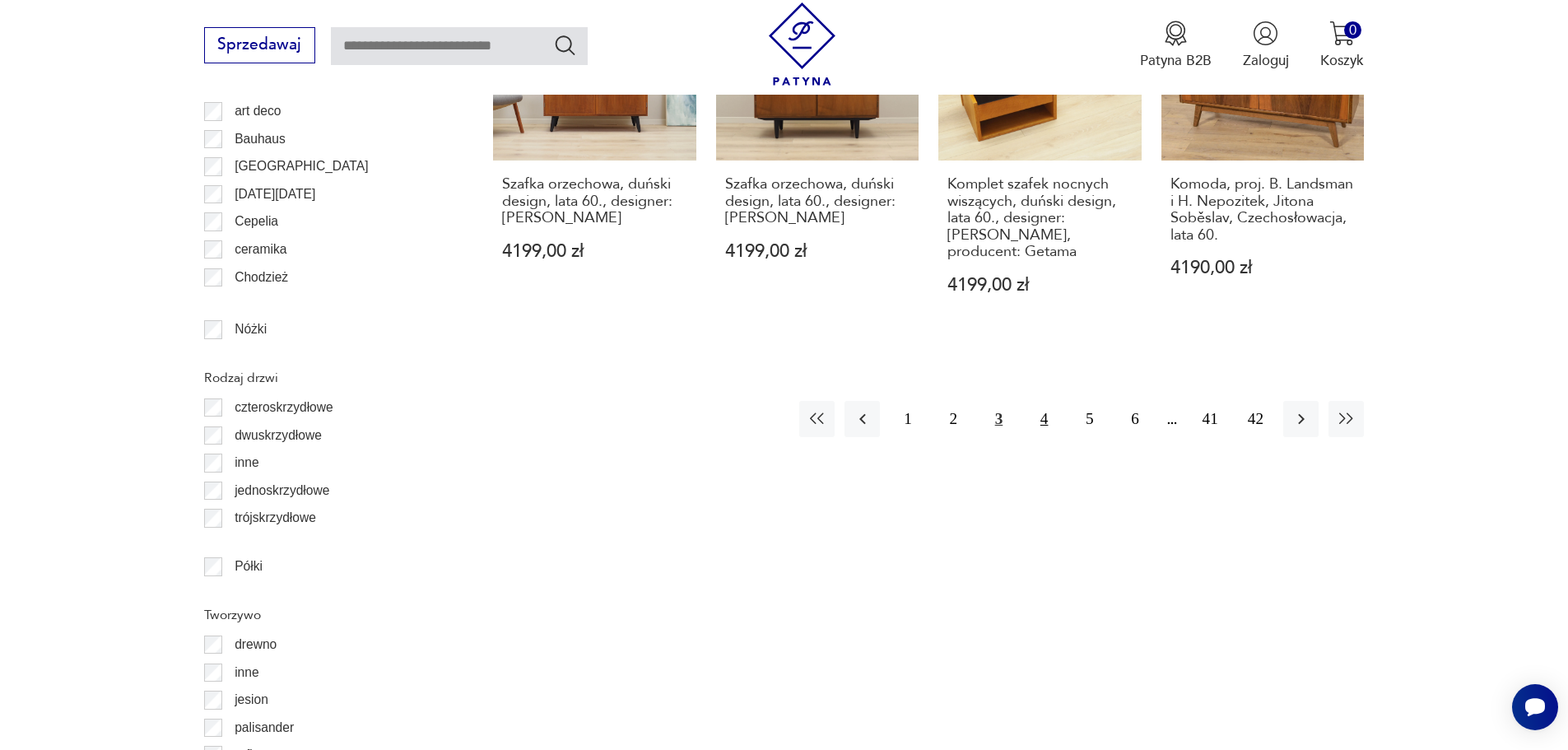
click at [1041, 411] on button "4" at bounding box center [1045, 419] width 36 height 36
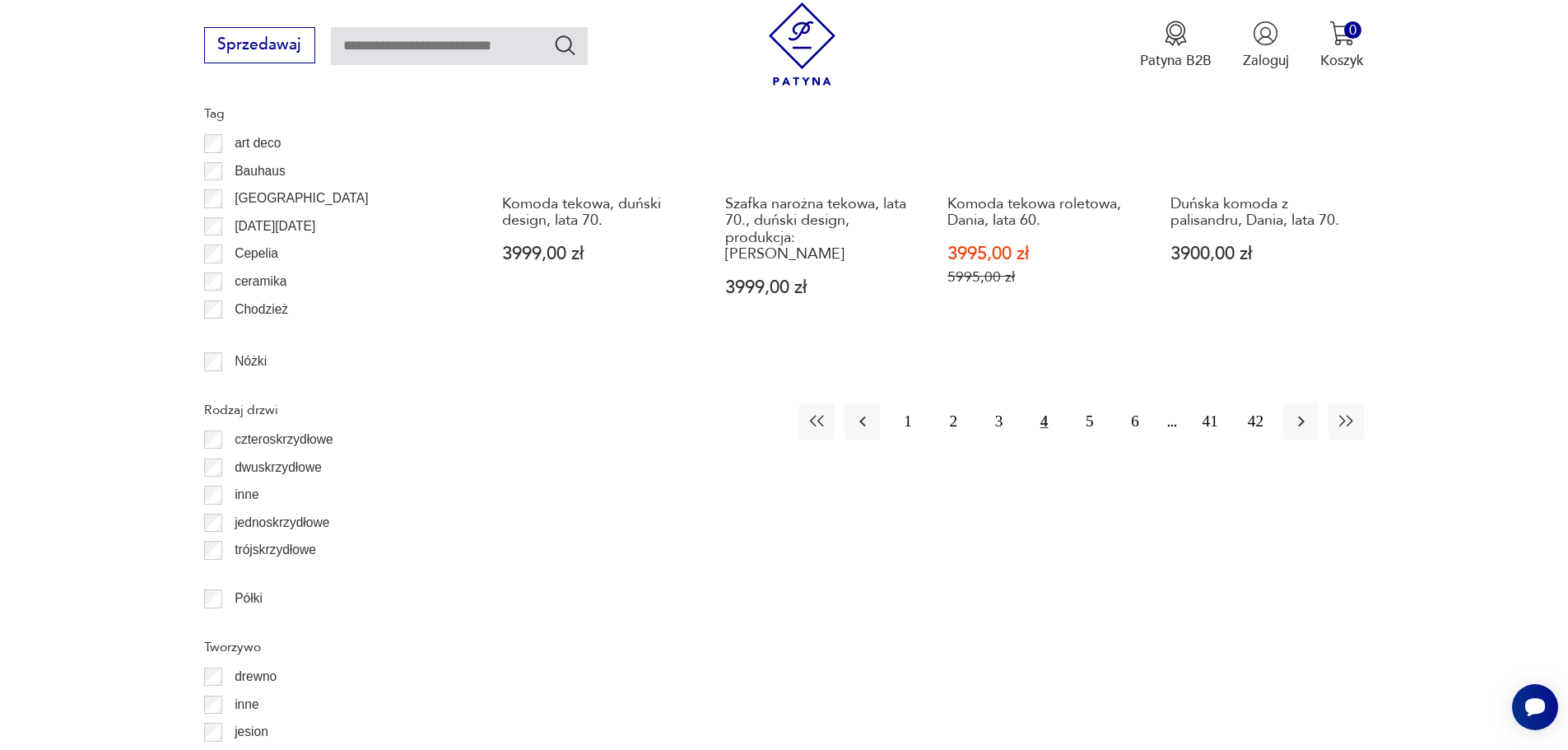
scroll to position [2123, 0]
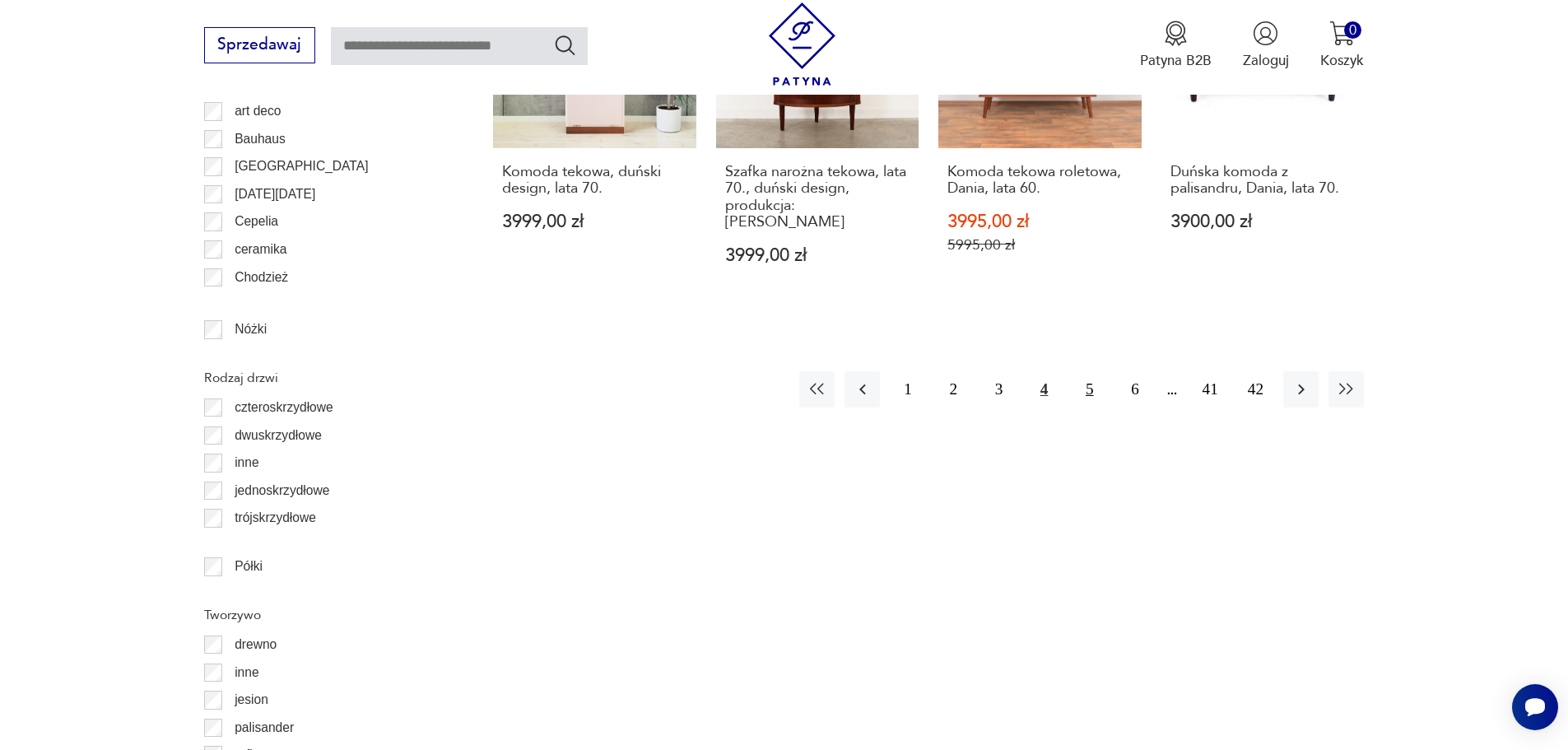
click at [1086, 371] on button "5" at bounding box center [1089, 389] width 36 height 36
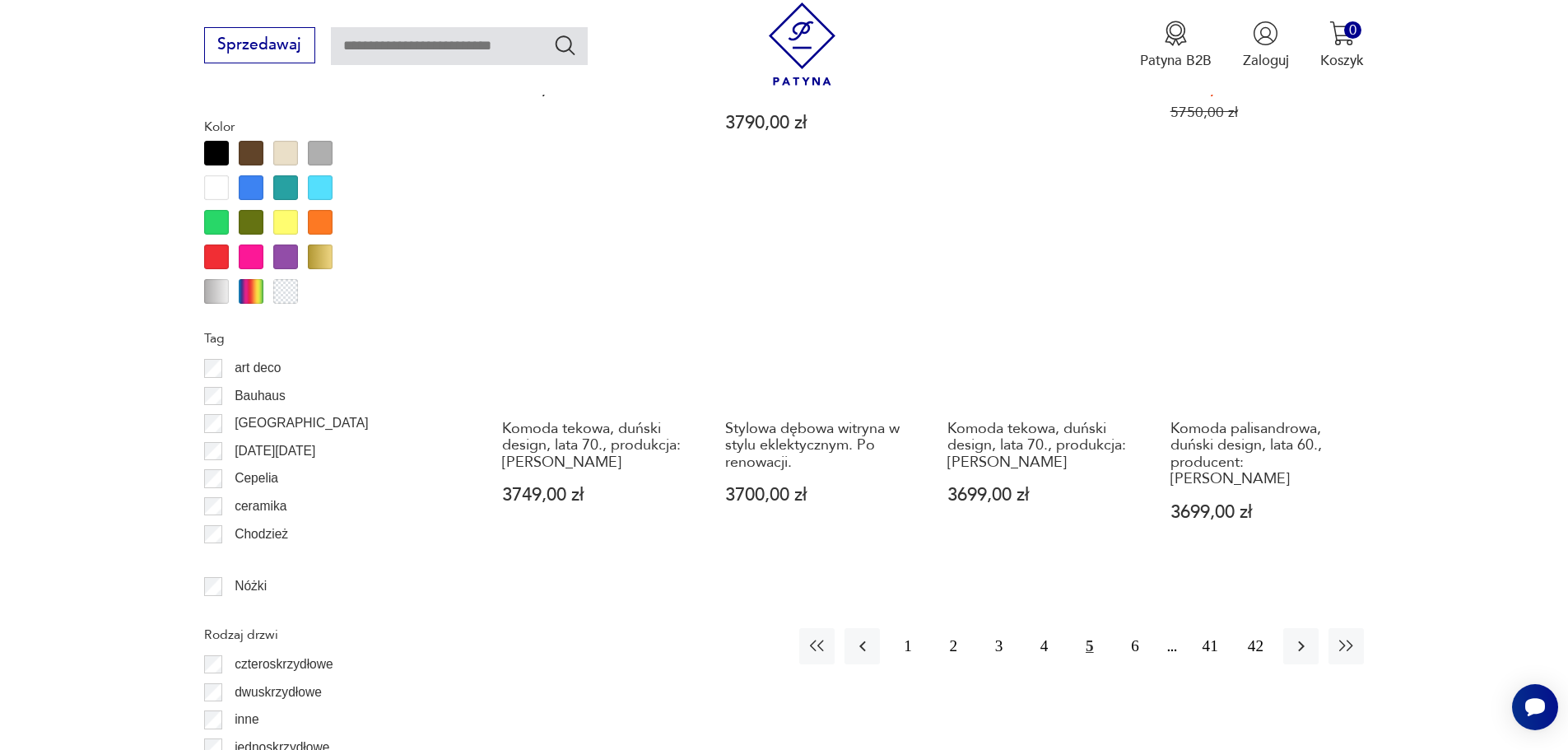
scroll to position [1876, 0]
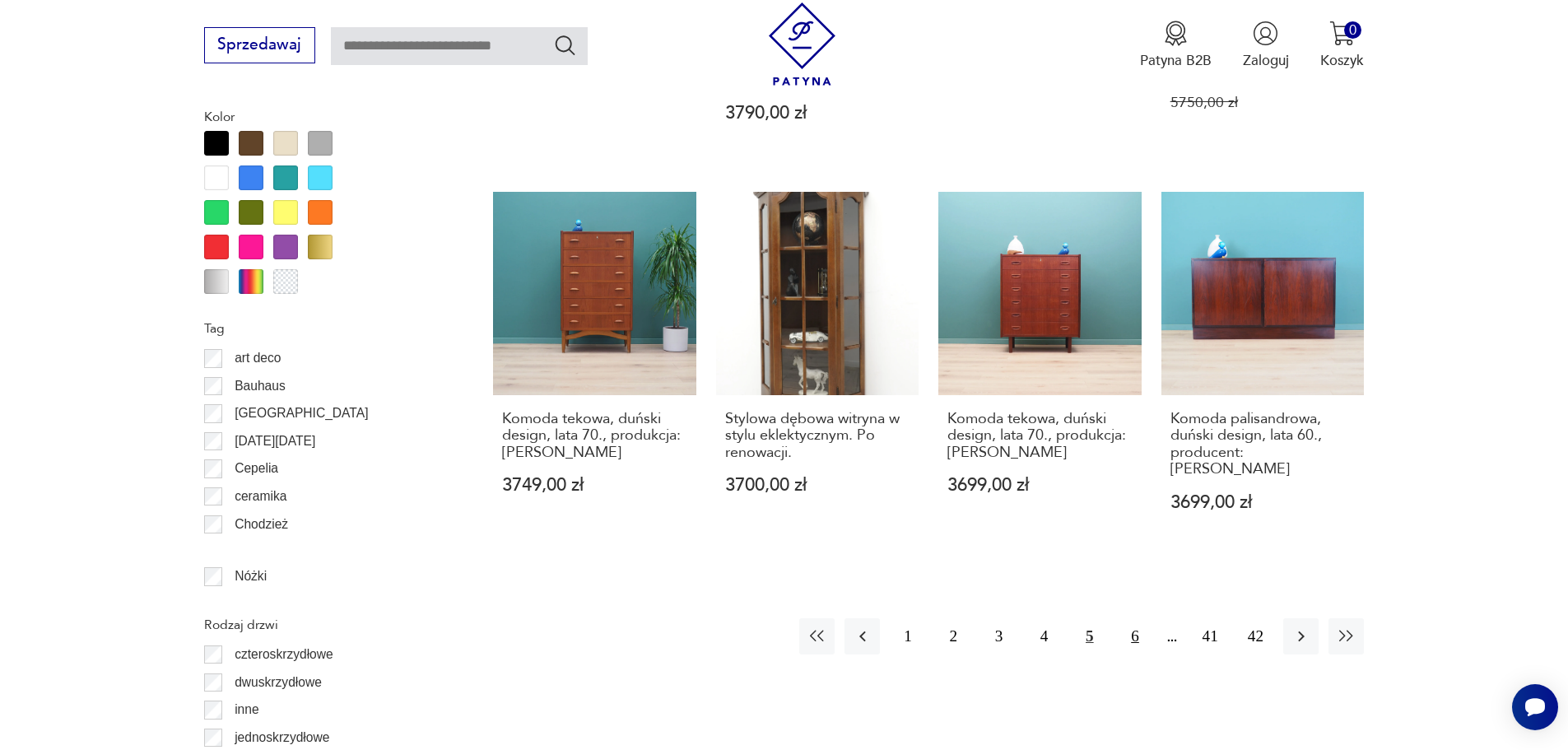
click at [1139, 619] on button "6" at bounding box center [1135, 637] width 36 height 36
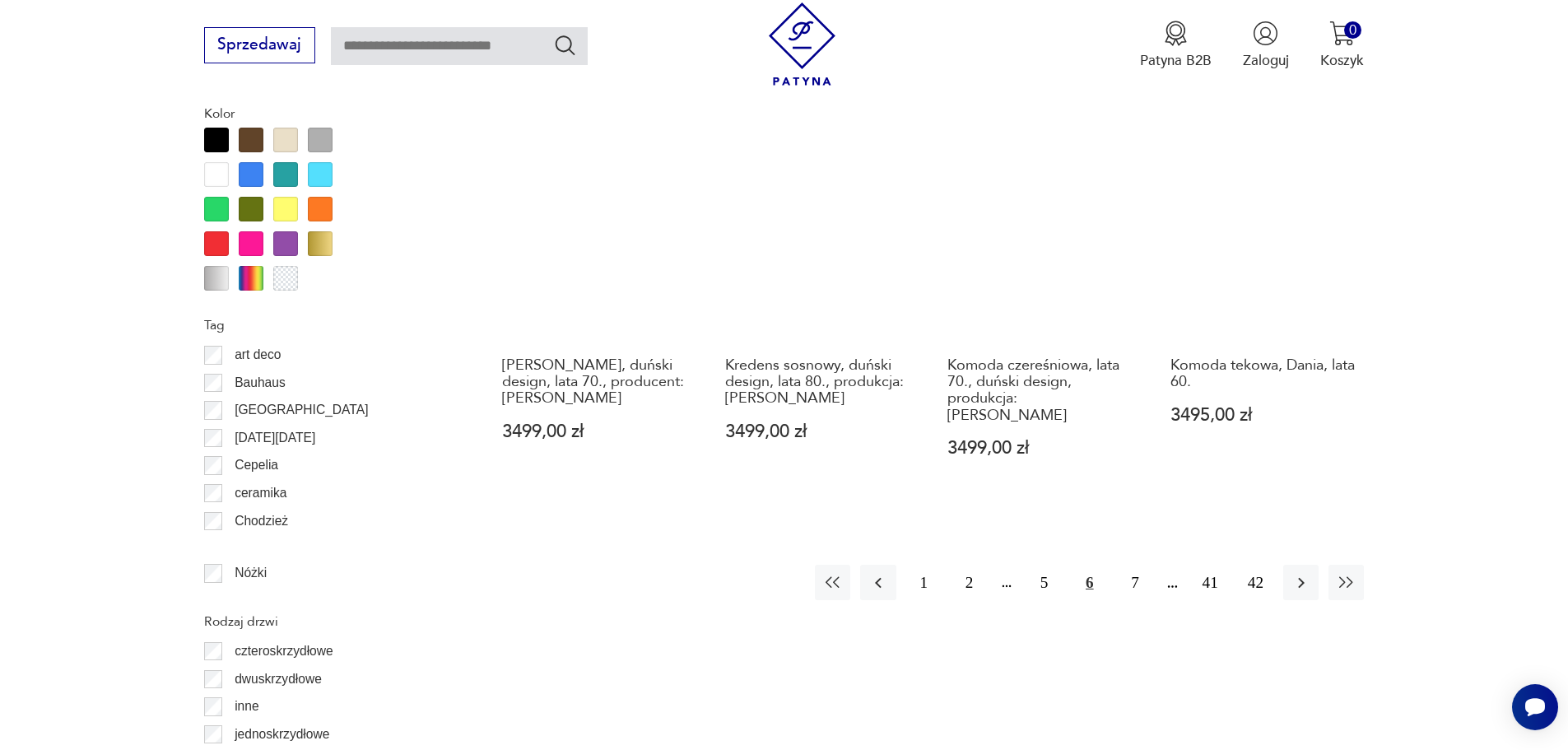
scroll to position [1958, 0]
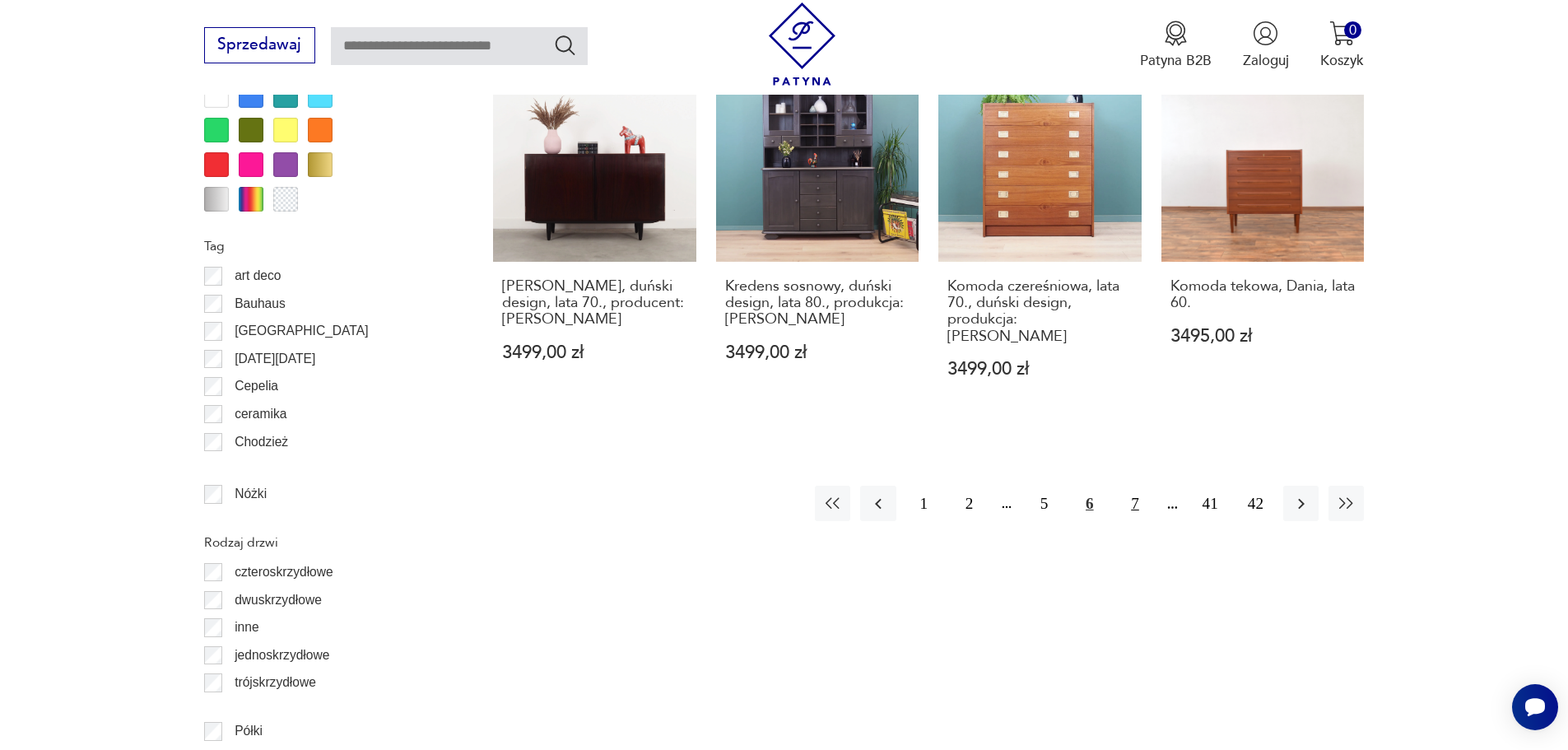
click at [1128, 488] on button "7" at bounding box center [1135, 504] width 36 height 36
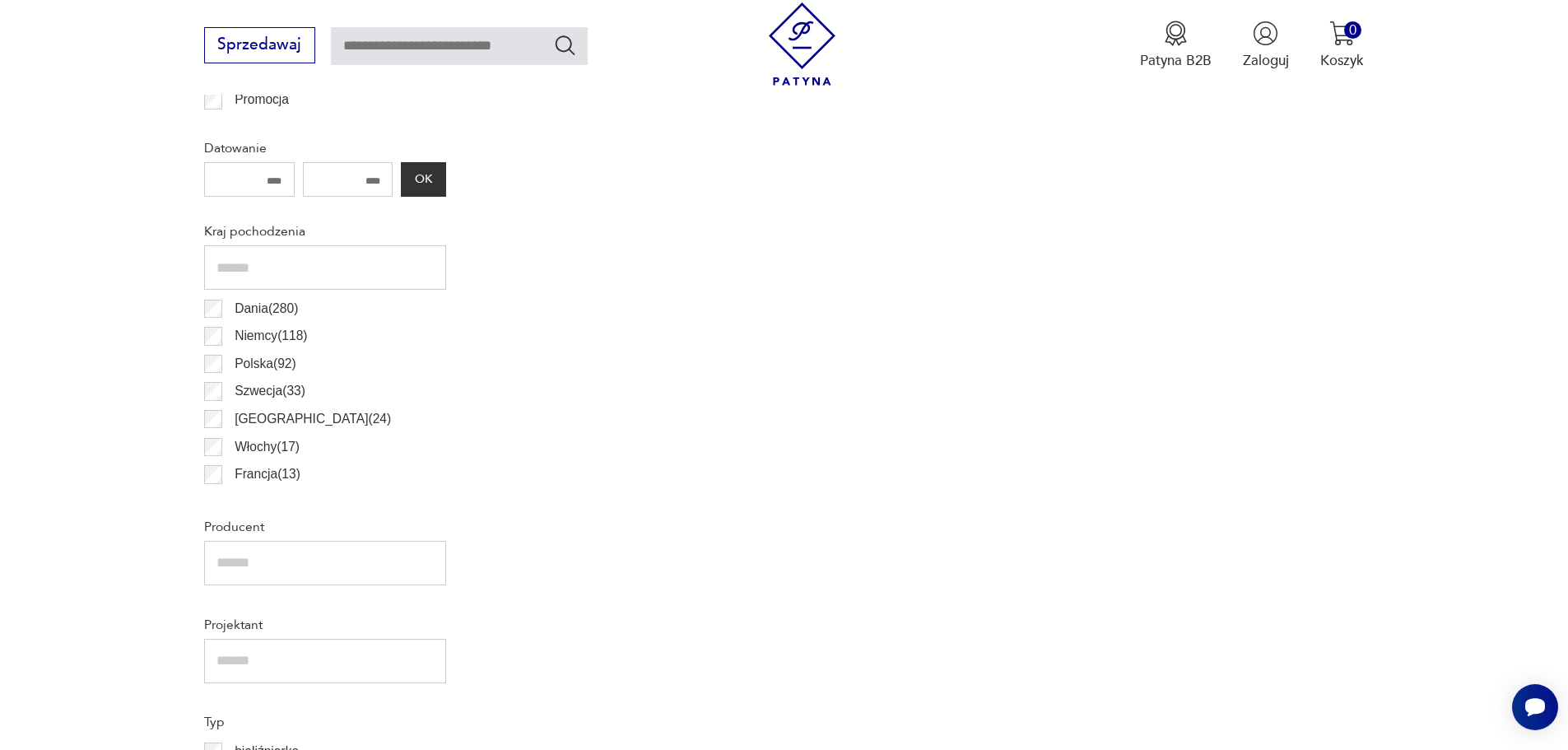
scroll to position [558, 0]
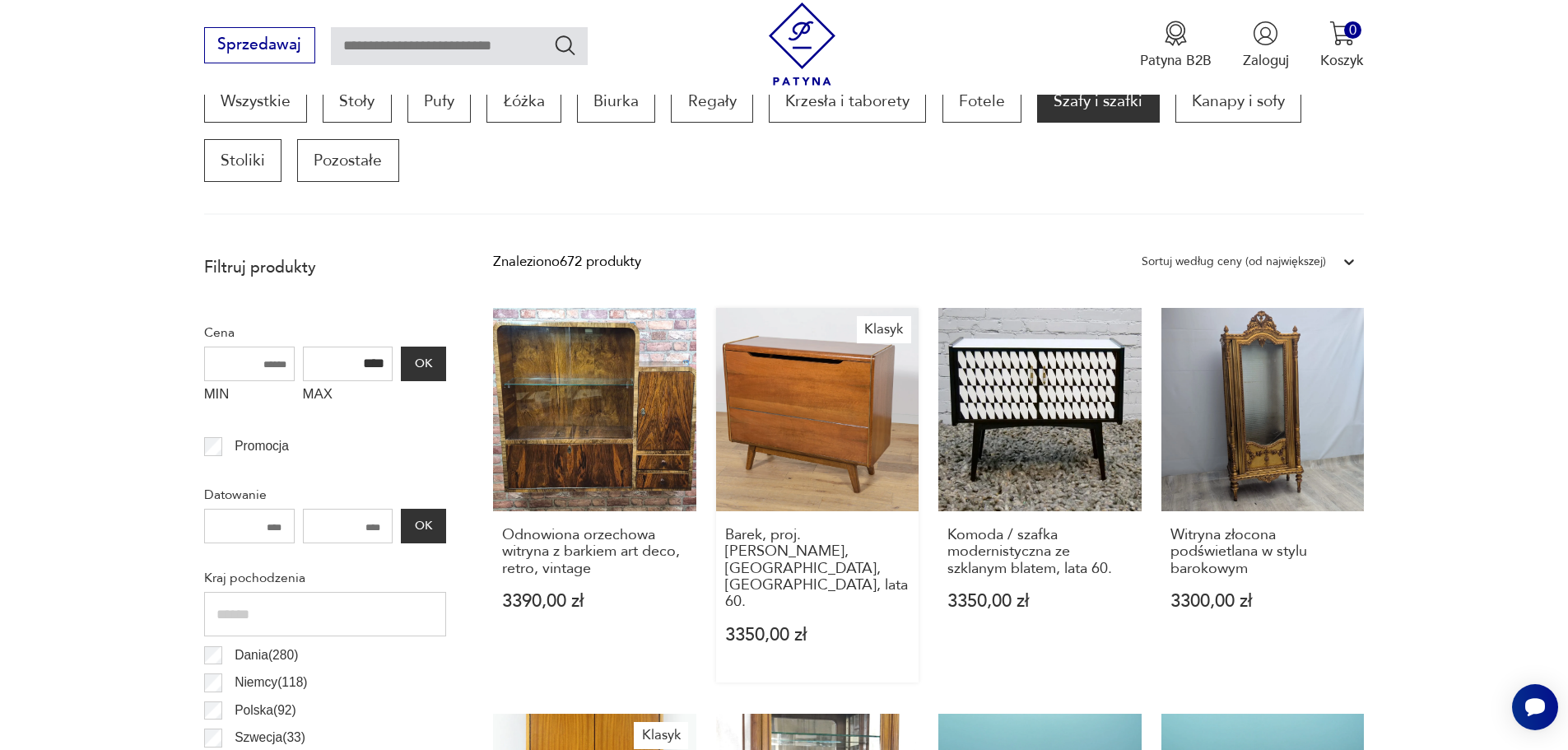
click at [800, 398] on link "Klasyk Barek, proj. B. Landsman, Jitona, Czechosłowacja, lata 60. 3350,00 zł" at bounding box center [817, 495] width 203 height 375
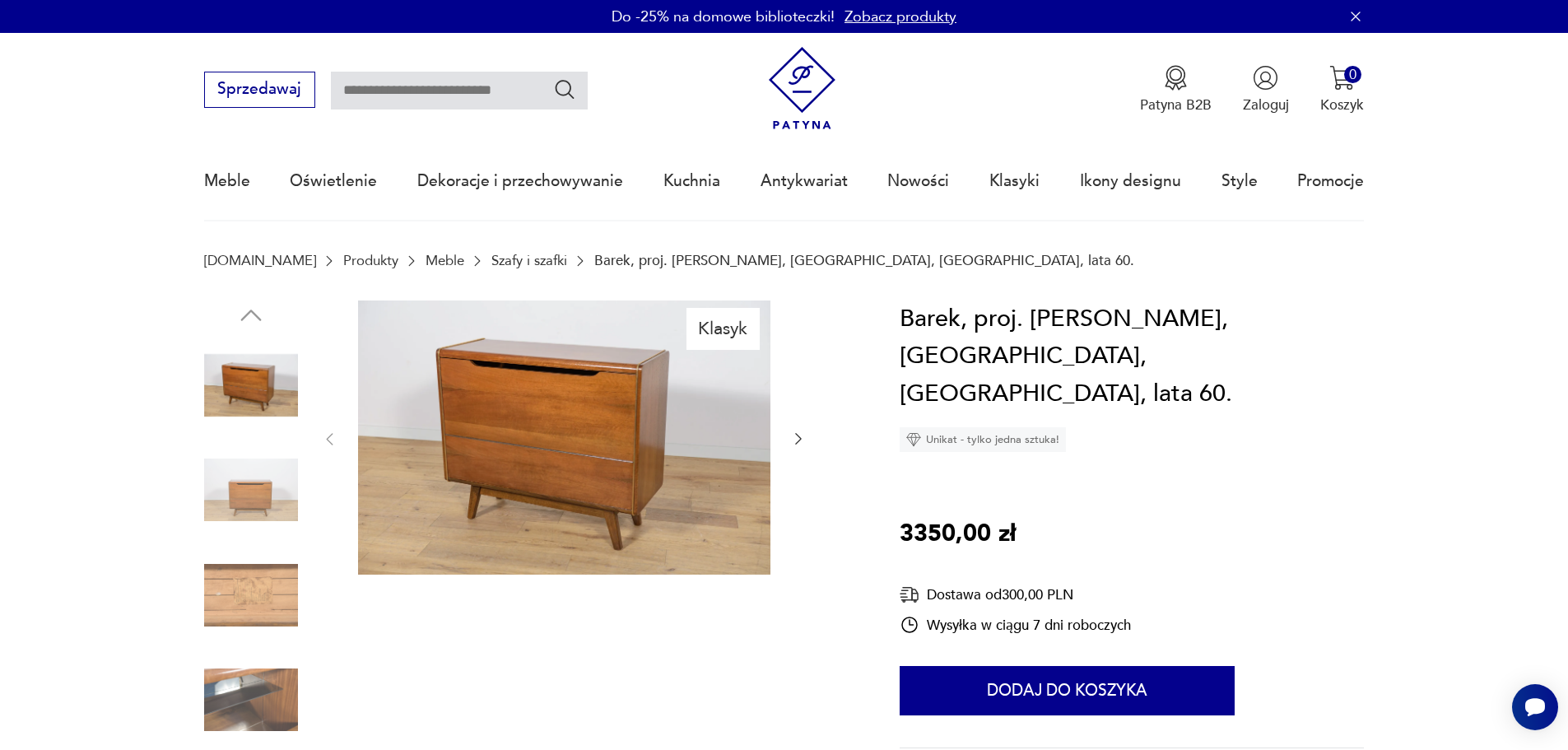
click at [648, 392] on img at bounding box center [564, 438] width 413 height 275
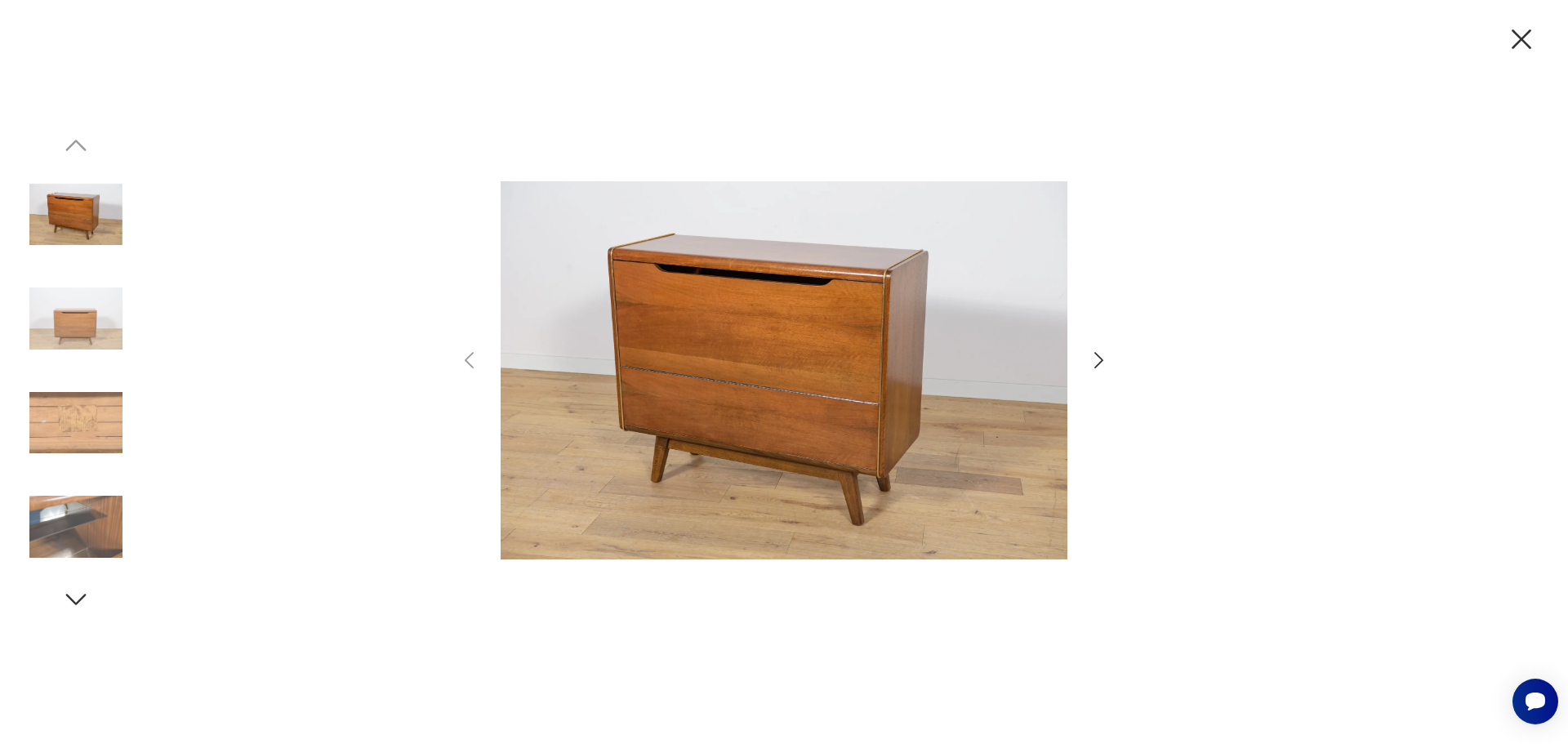
click at [1105, 359] on icon "button" at bounding box center [1098, 360] width 24 height 24
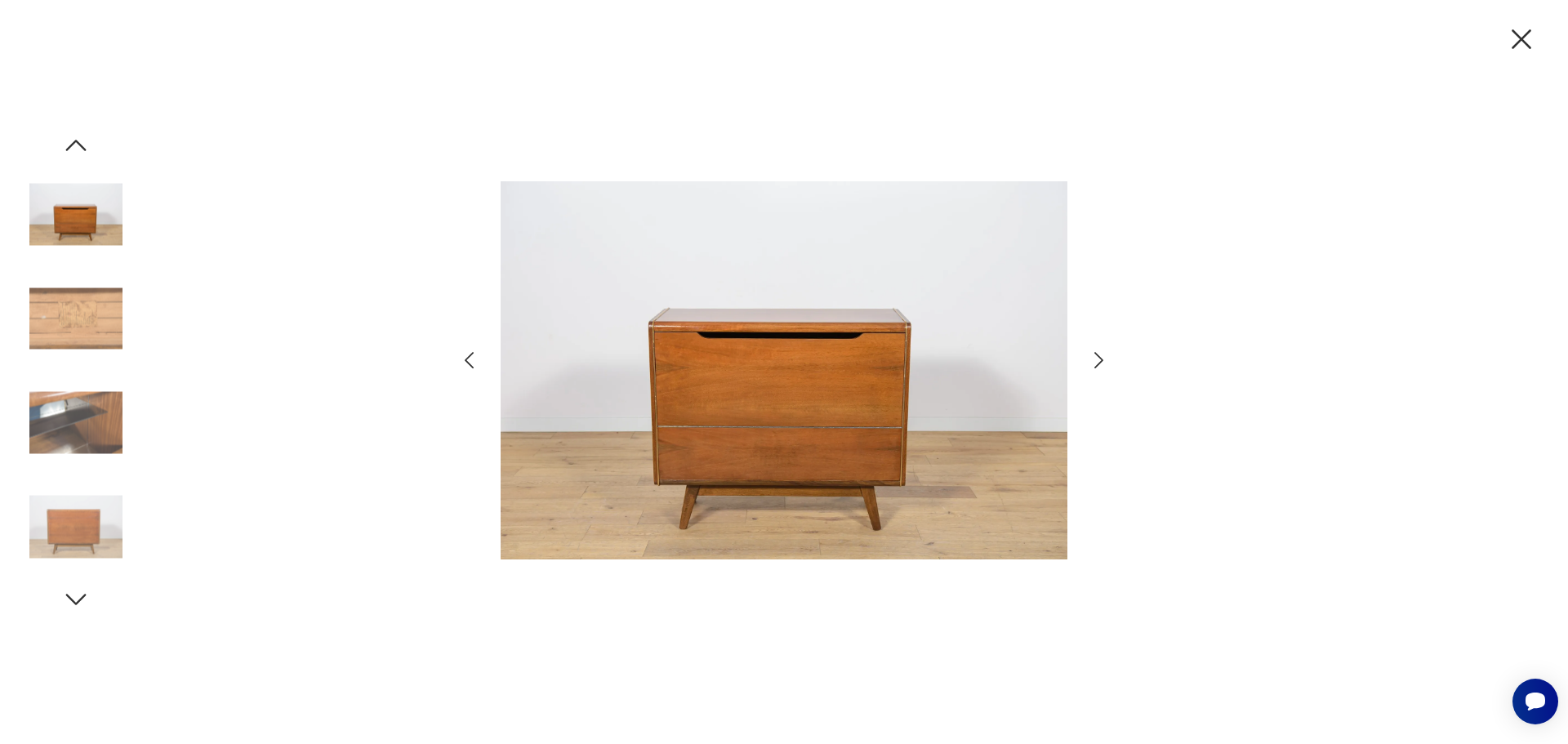
click at [1104, 359] on icon "button" at bounding box center [1098, 360] width 24 height 24
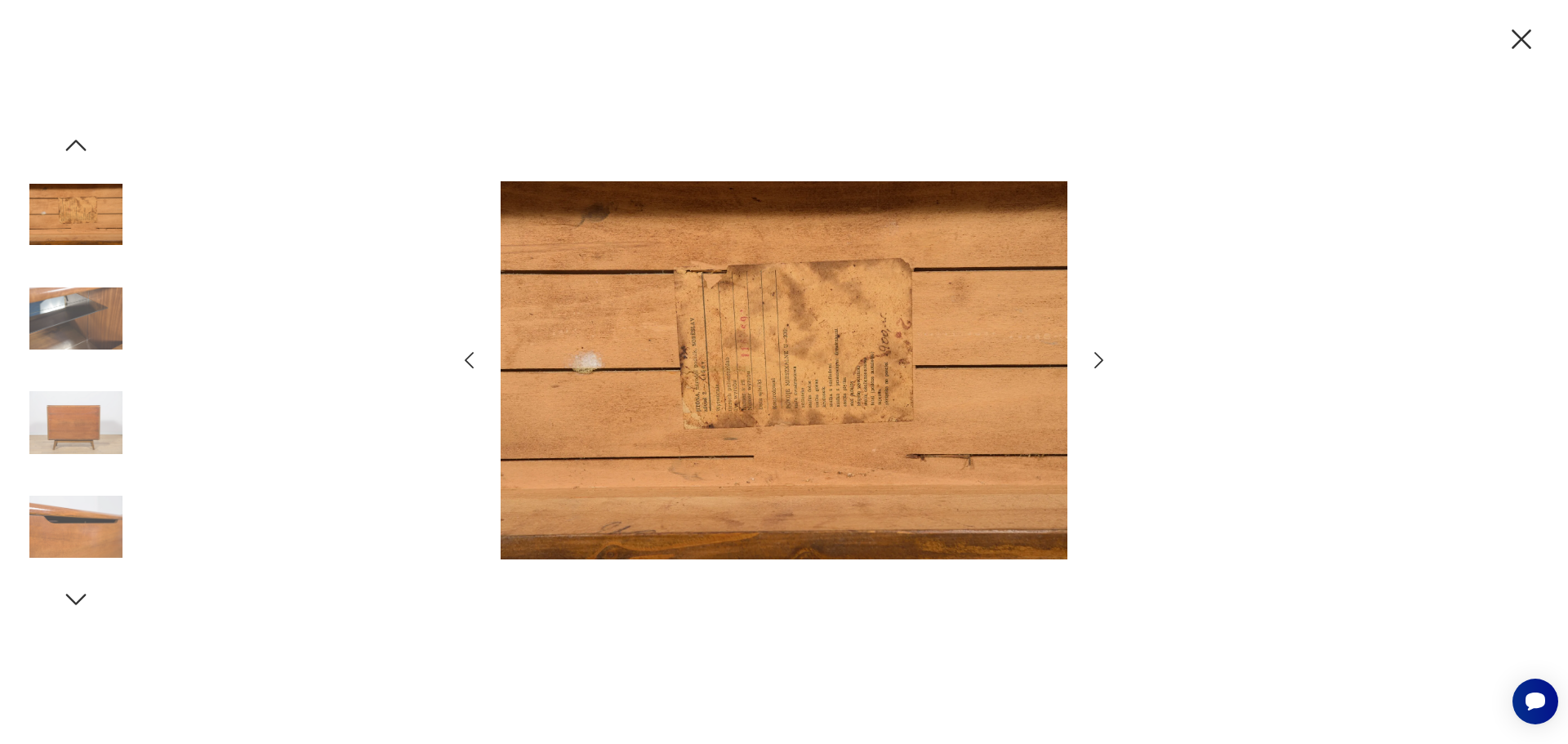
click at [1101, 360] on icon "button" at bounding box center [1098, 360] width 24 height 24
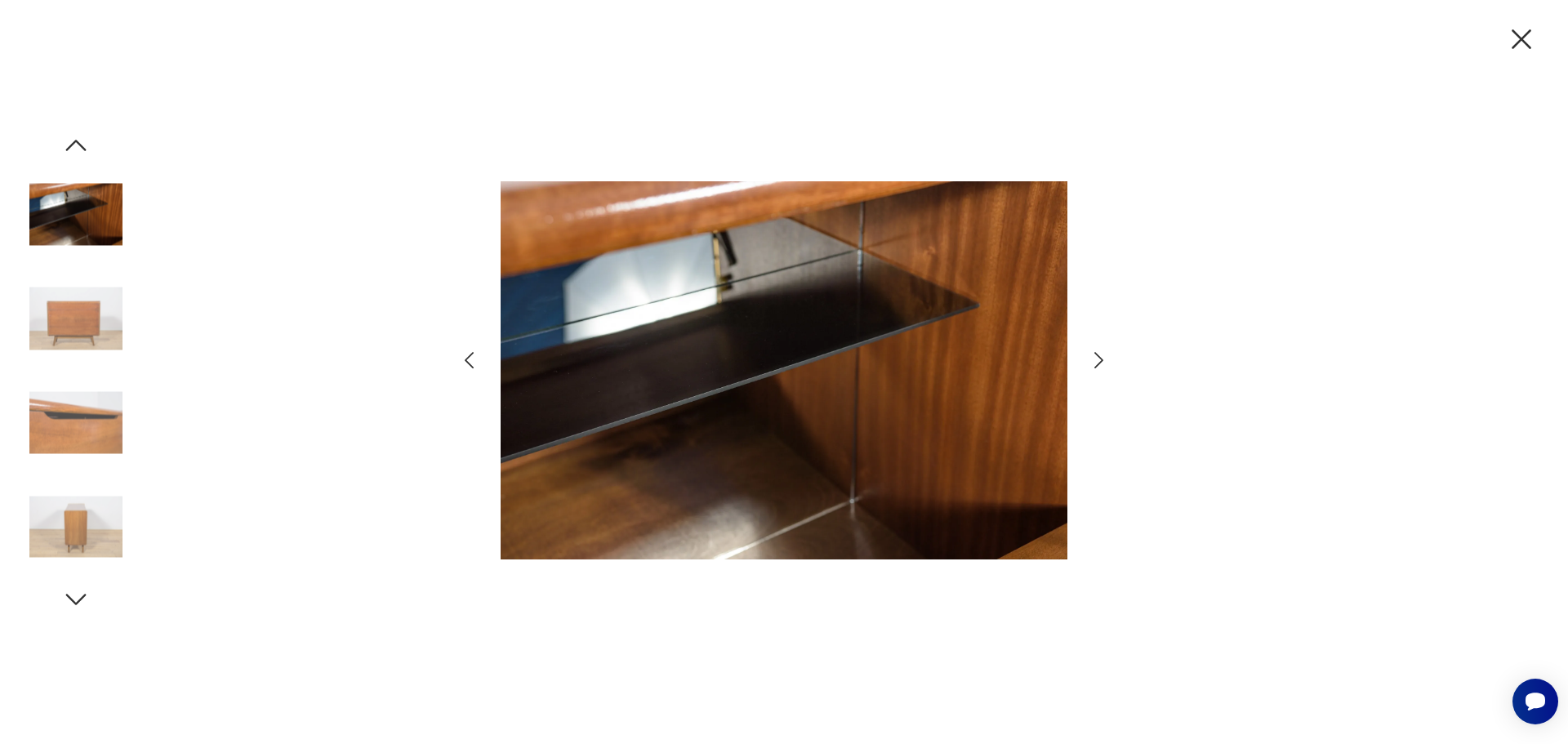
click at [1101, 360] on icon "button" at bounding box center [1098, 360] width 24 height 24
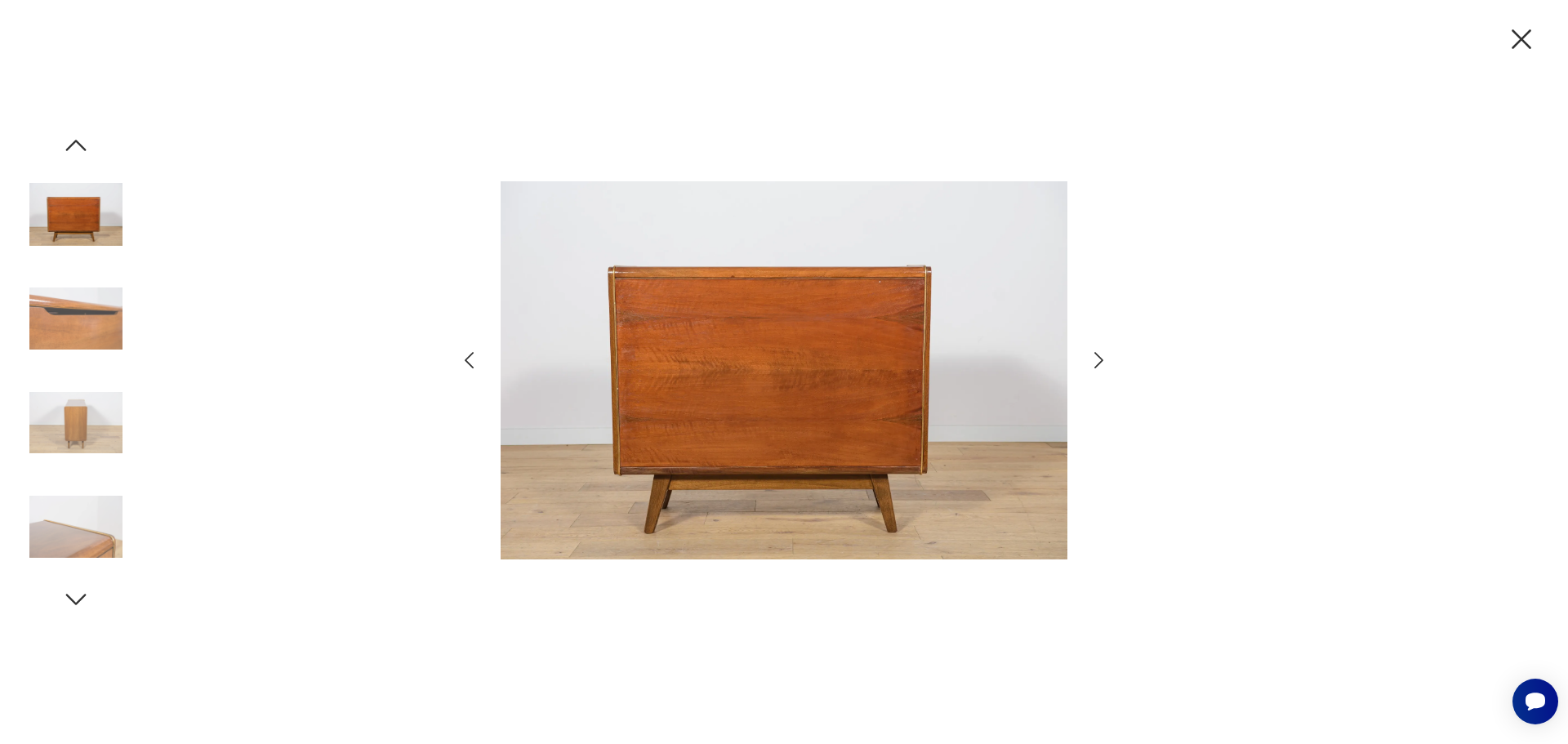
click at [1101, 360] on icon "button" at bounding box center [1098, 360] width 24 height 24
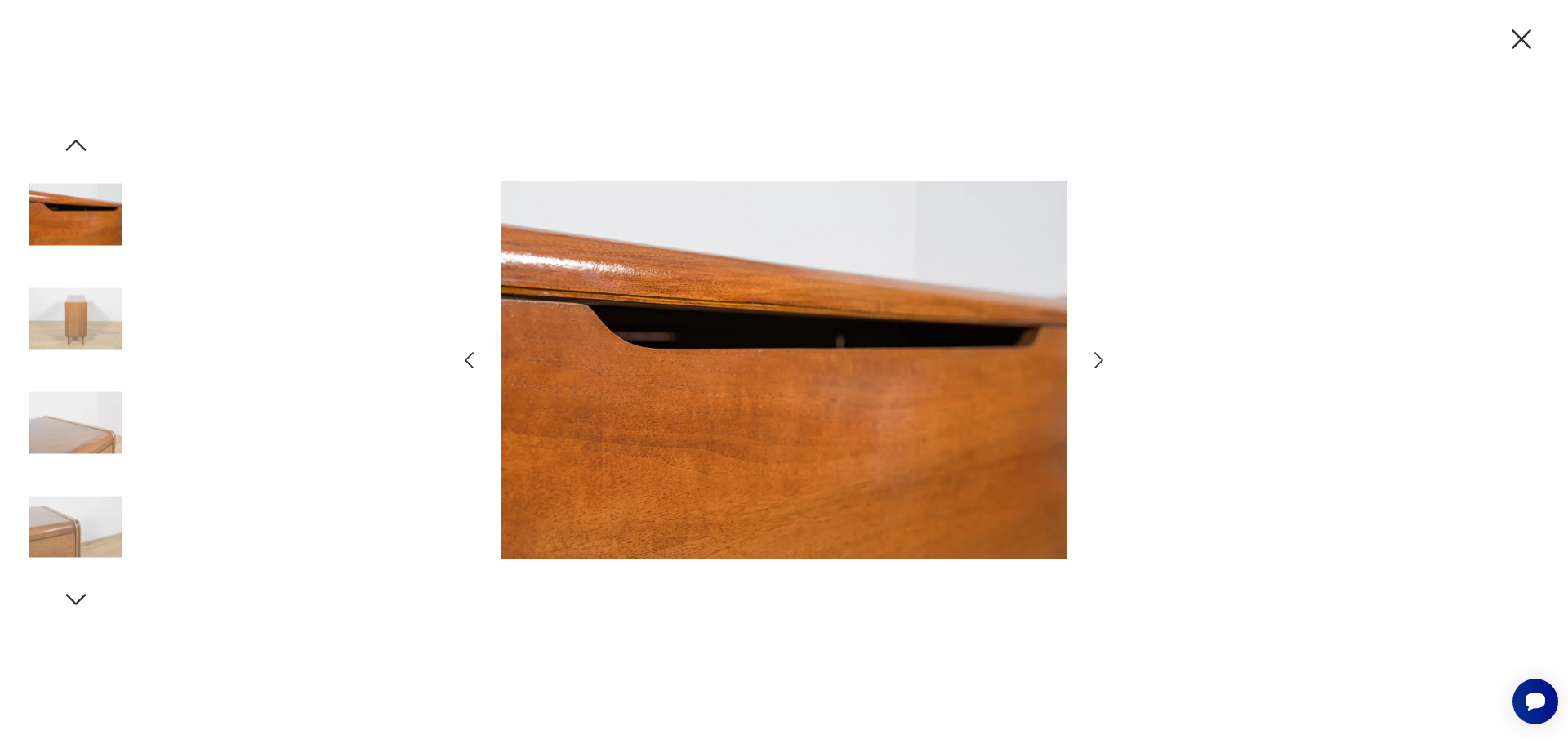
click at [1101, 360] on icon "button" at bounding box center [1098, 360] width 24 height 24
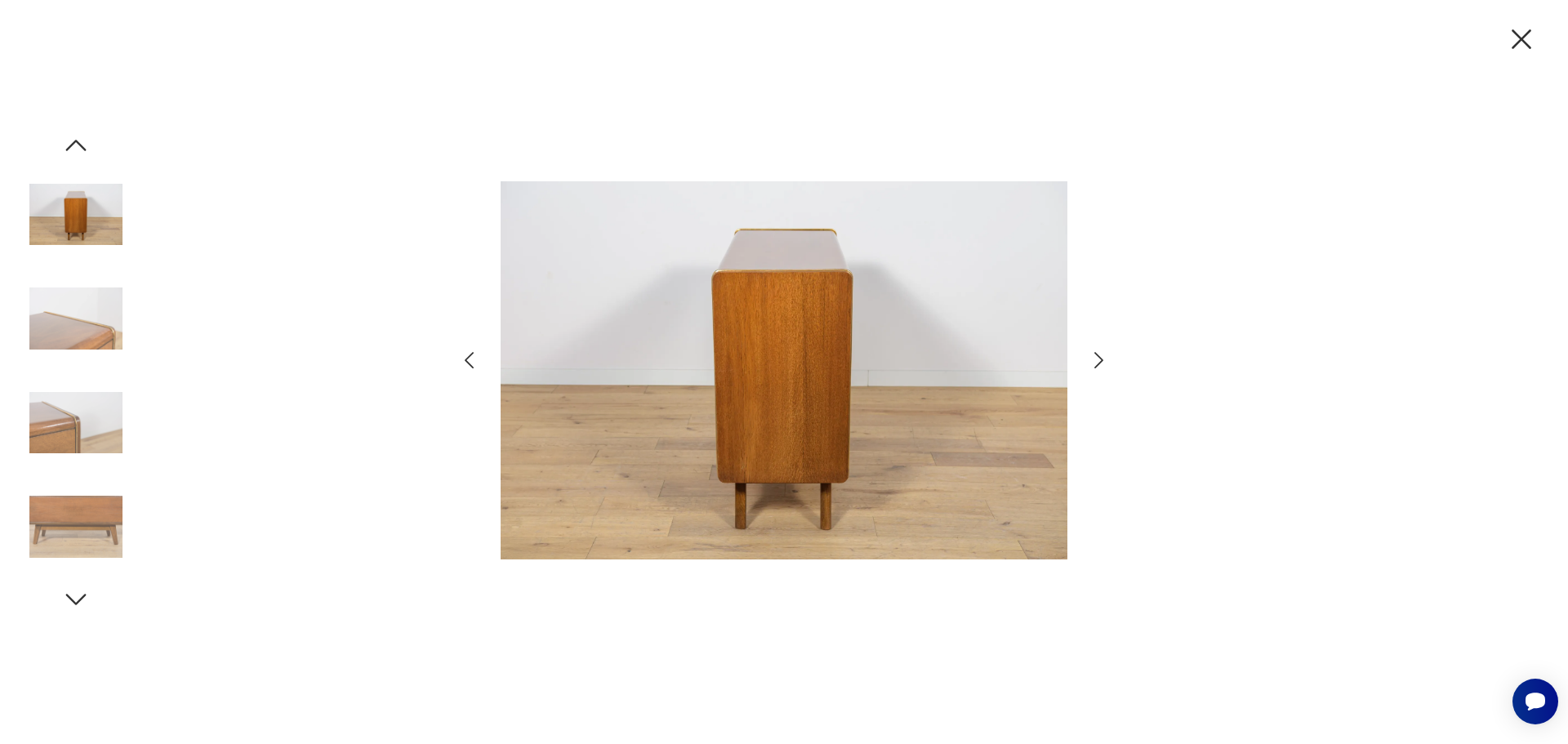
click at [1101, 360] on icon "button" at bounding box center [1098, 360] width 24 height 24
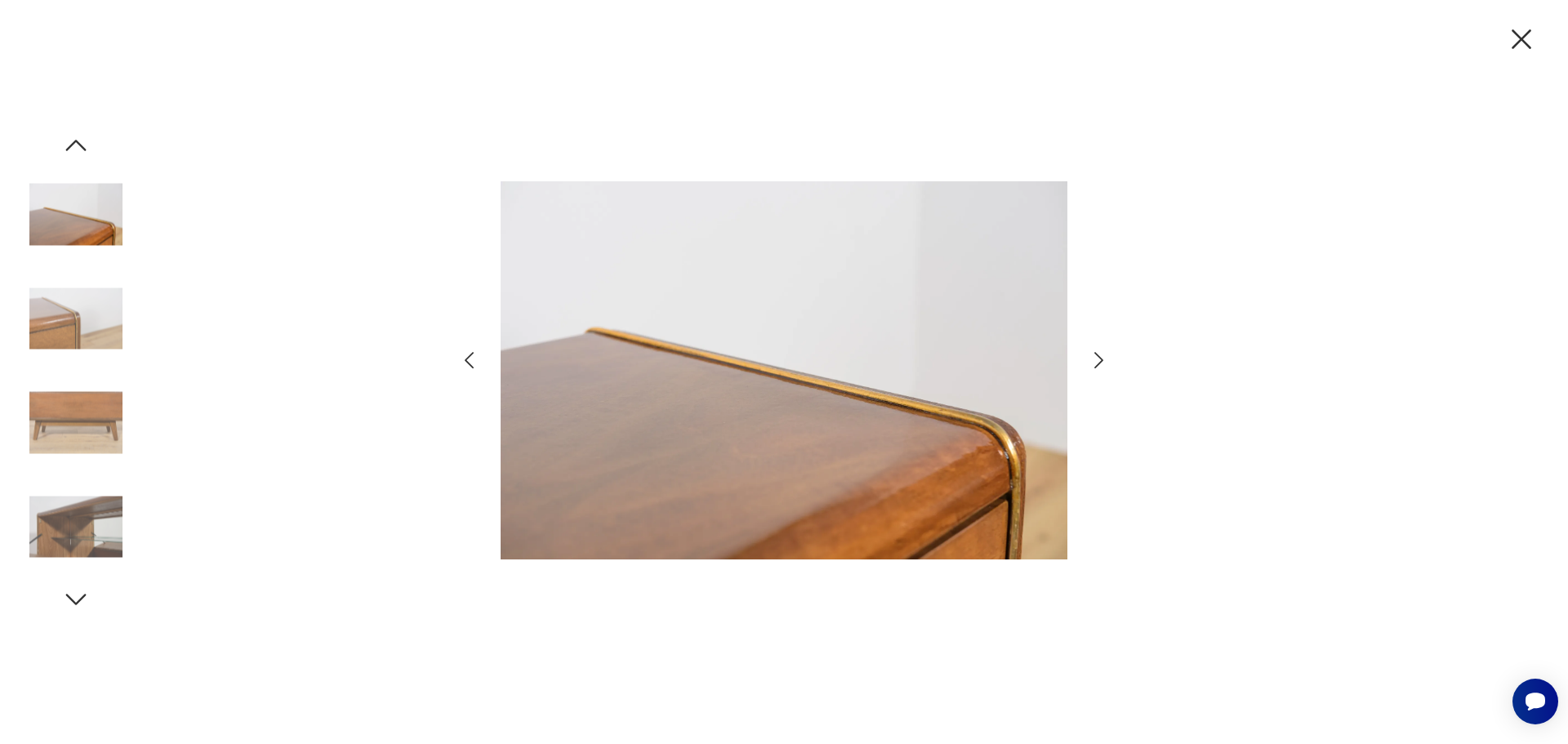
click at [1101, 360] on icon "button" at bounding box center [1098, 360] width 24 height 24
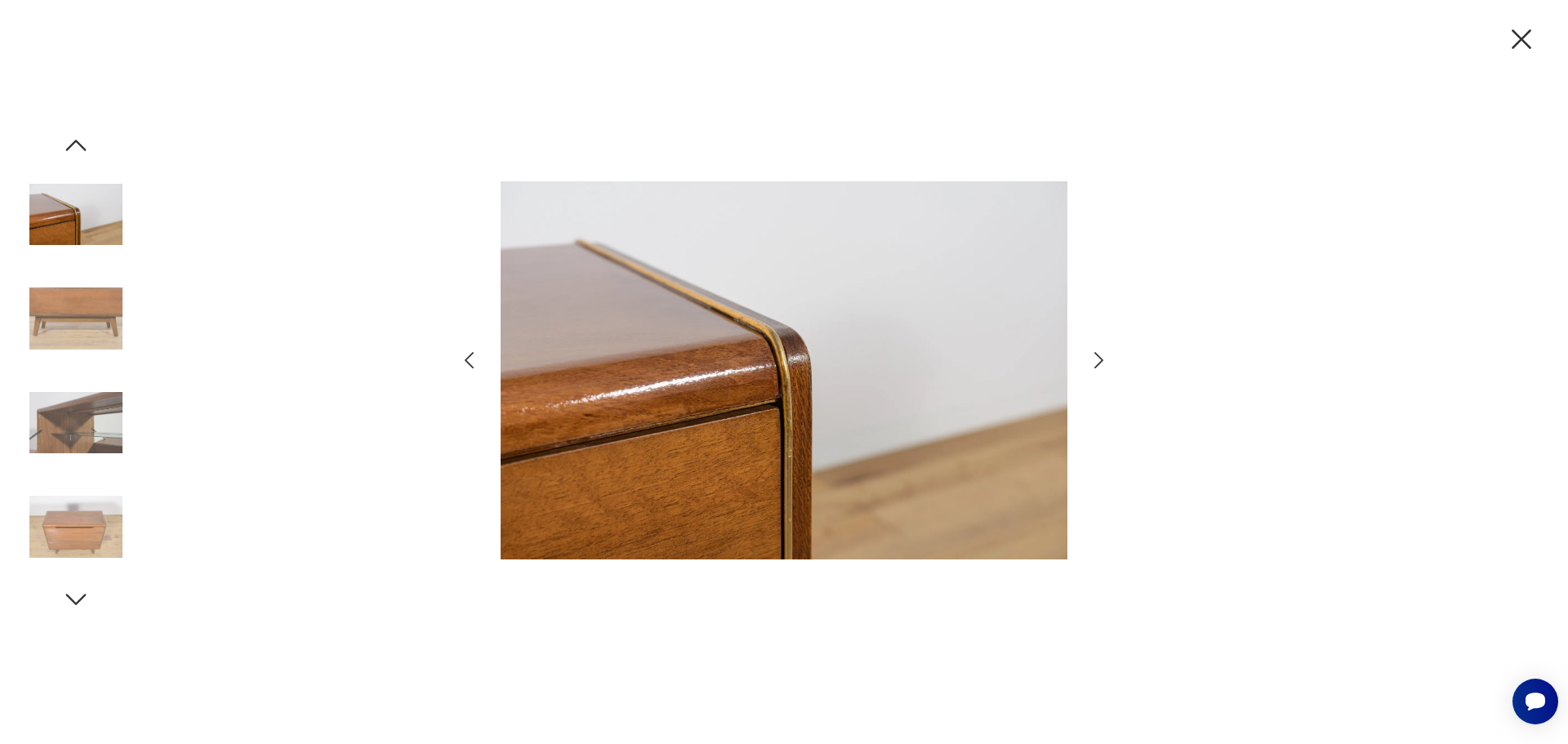
click at [1523, 35] on icon "button" at bounding box center [1521, 39] width 34 height 35
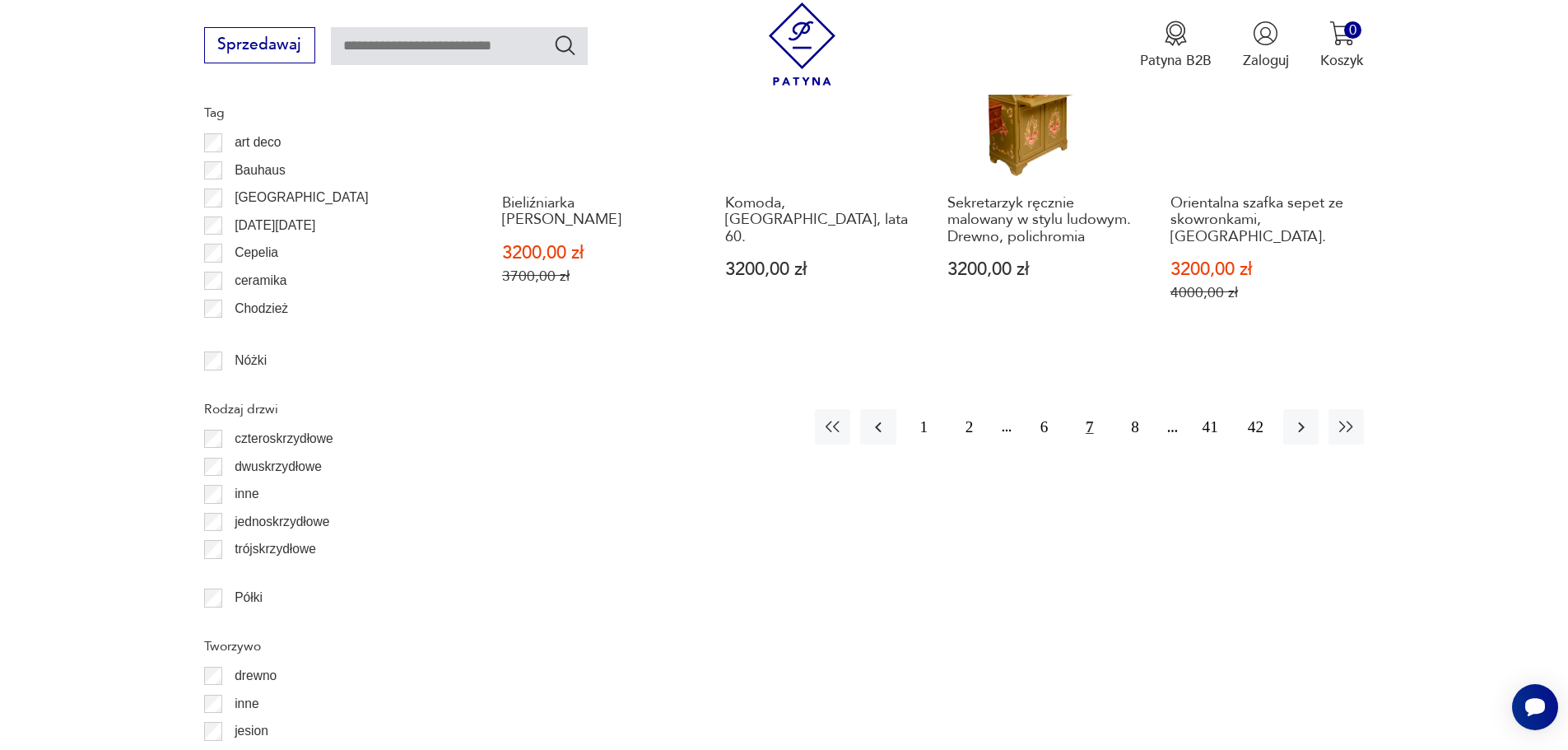
scroll to position [2123, 0]
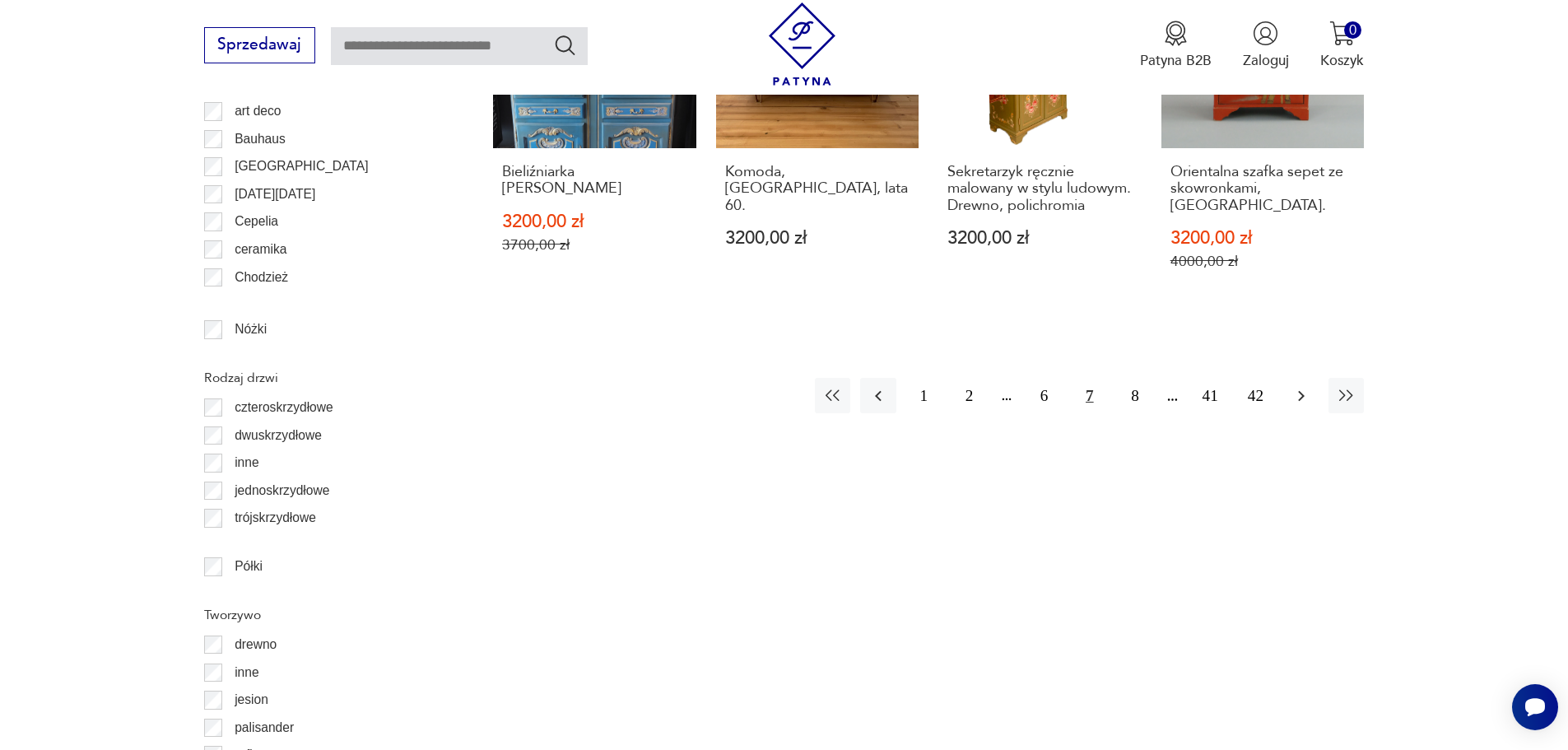
click at [1307, 386] on icon "button" at bounding box center [1301, 396] width 20 height 20
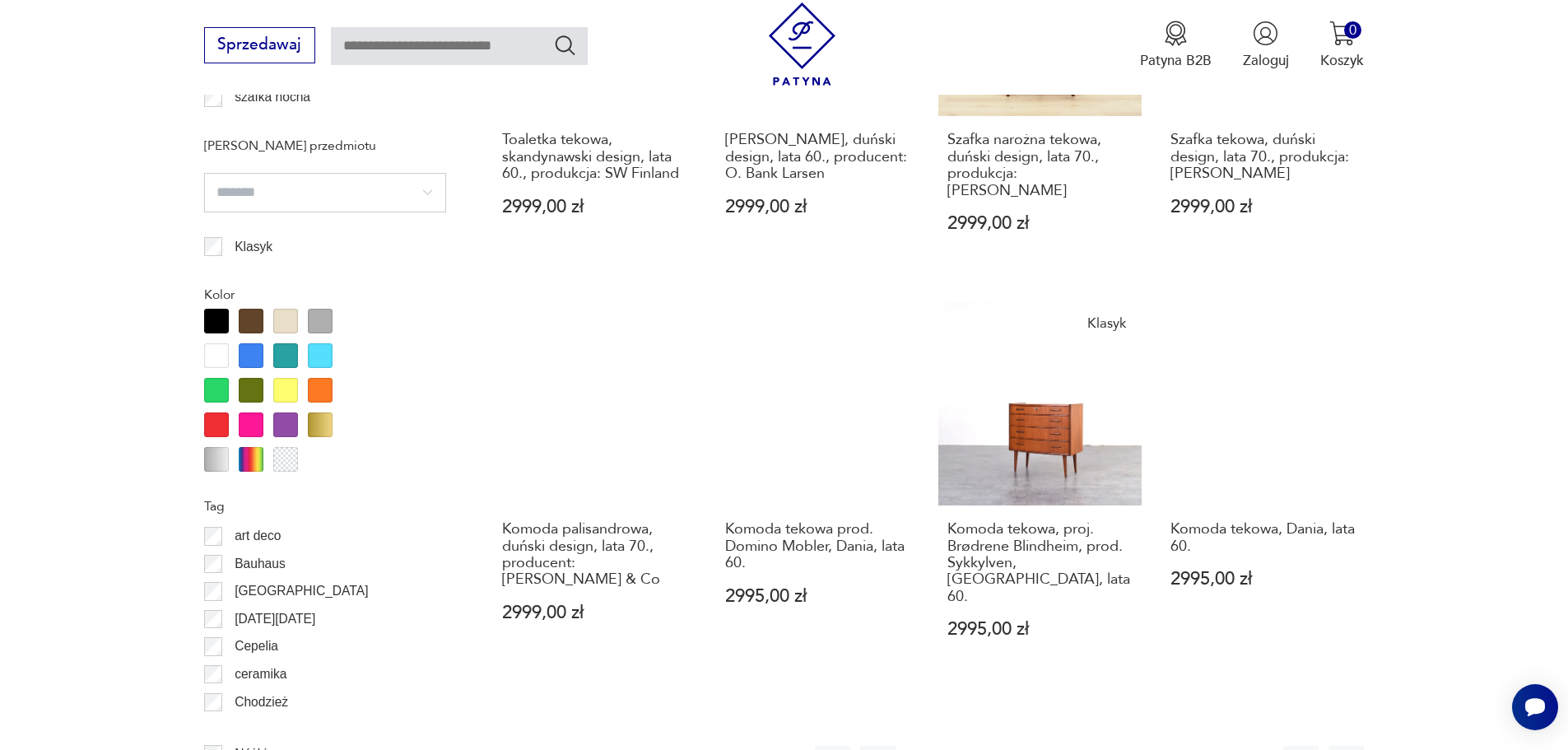
scroll to position [1793, 0]
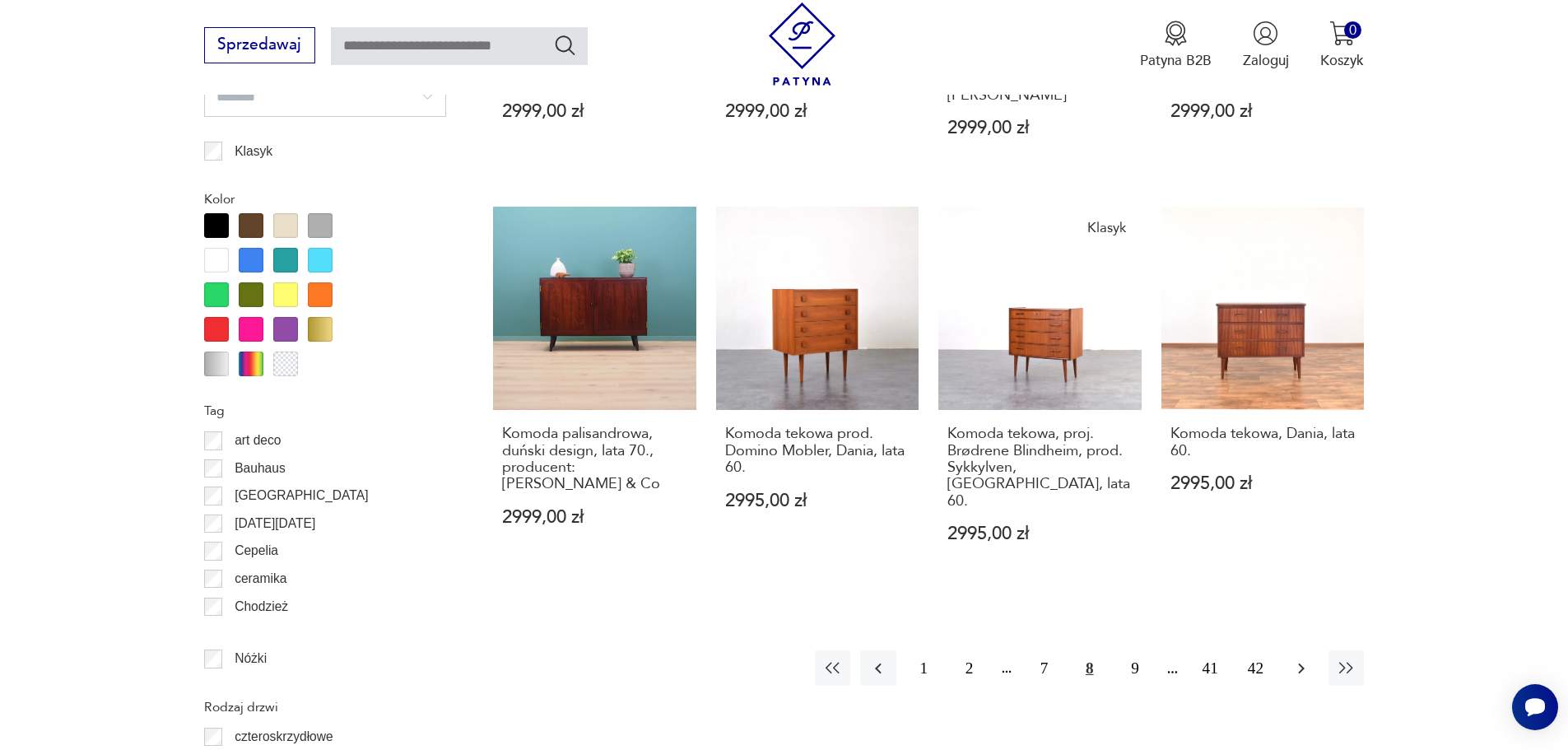
click at [1295, 659] on icon "button" at bounding box center [1301, 669] width 20 height 20
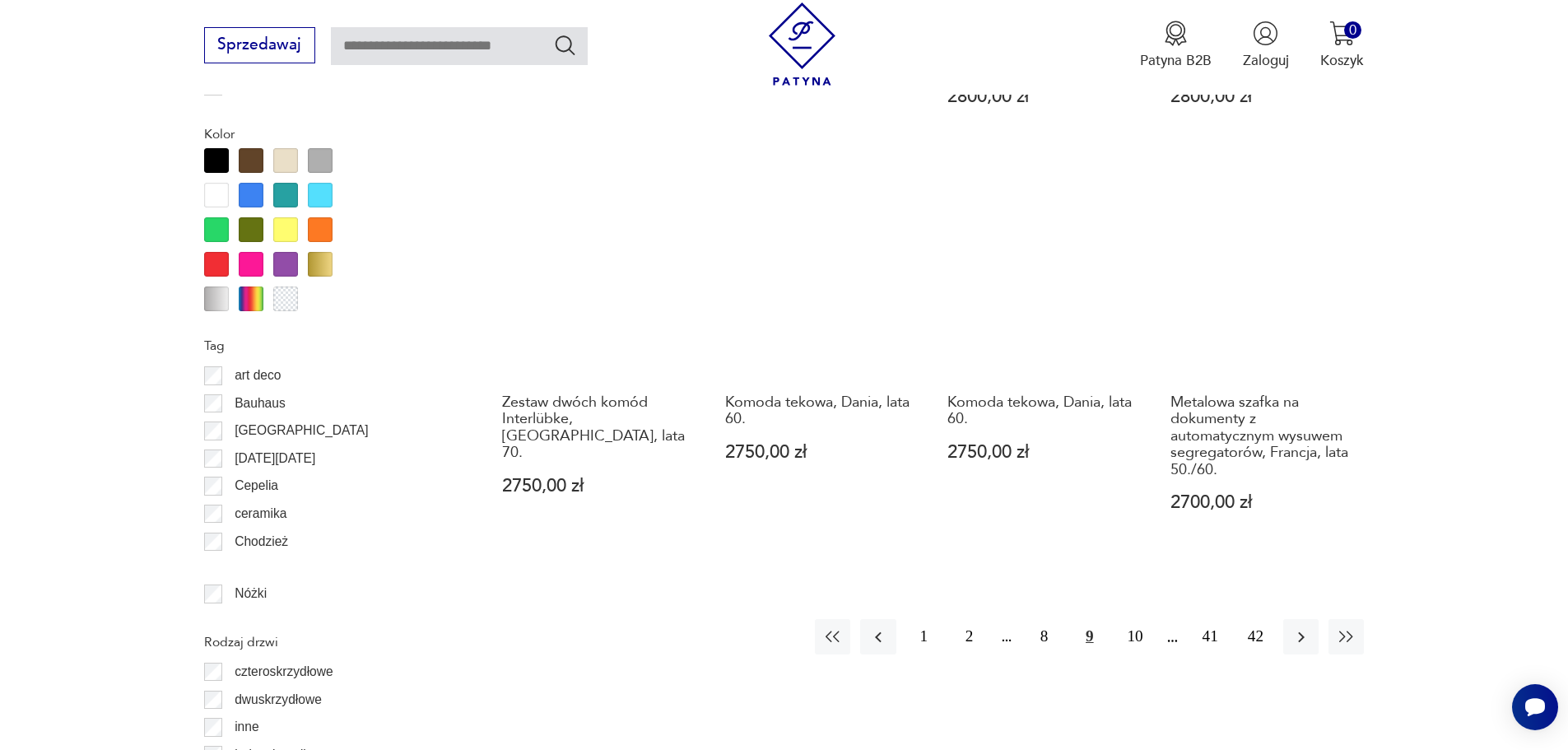
scroll to position [1876, 0]
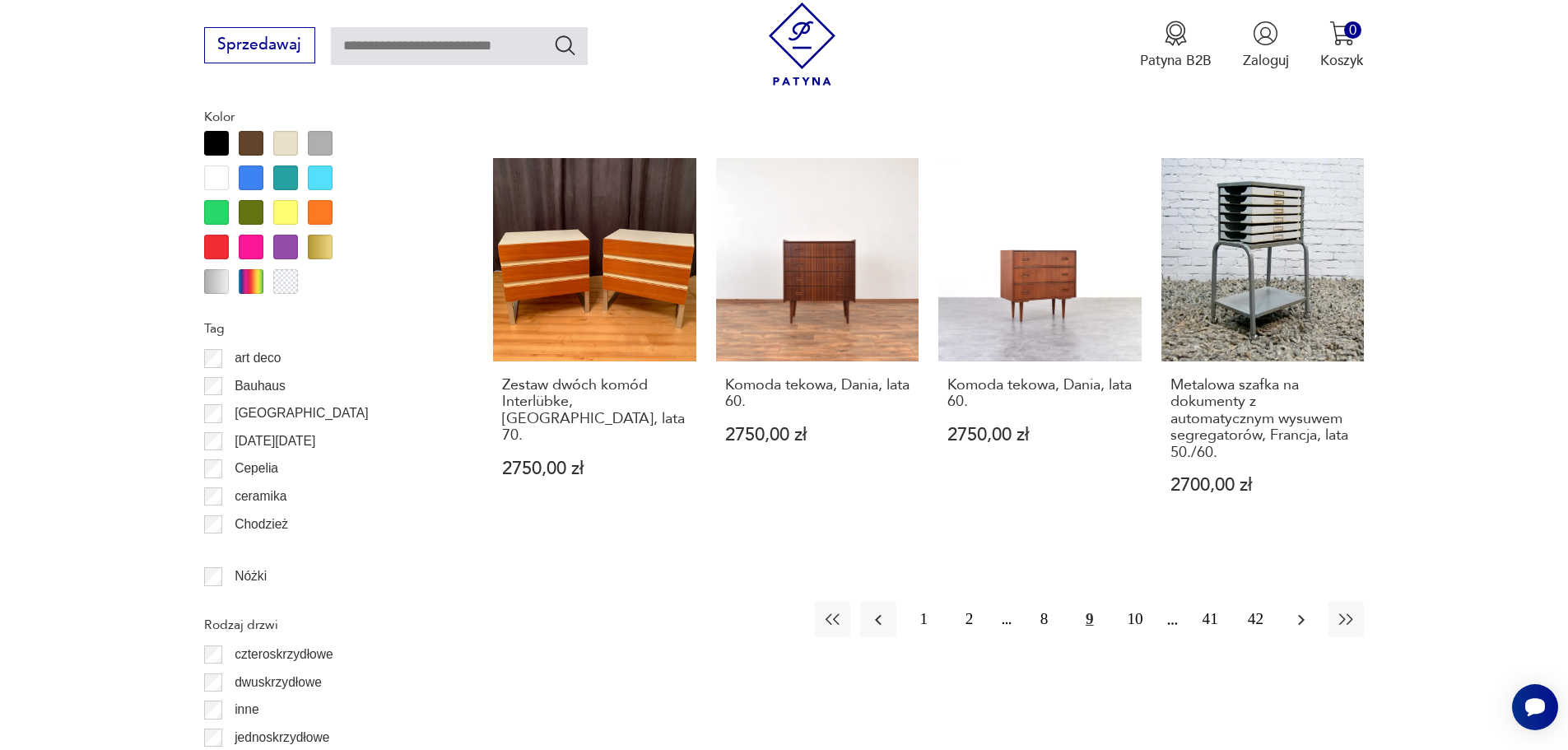
click at [1294, 610] on icon "button" at bounding box center [1301, 620] width 20 height 20
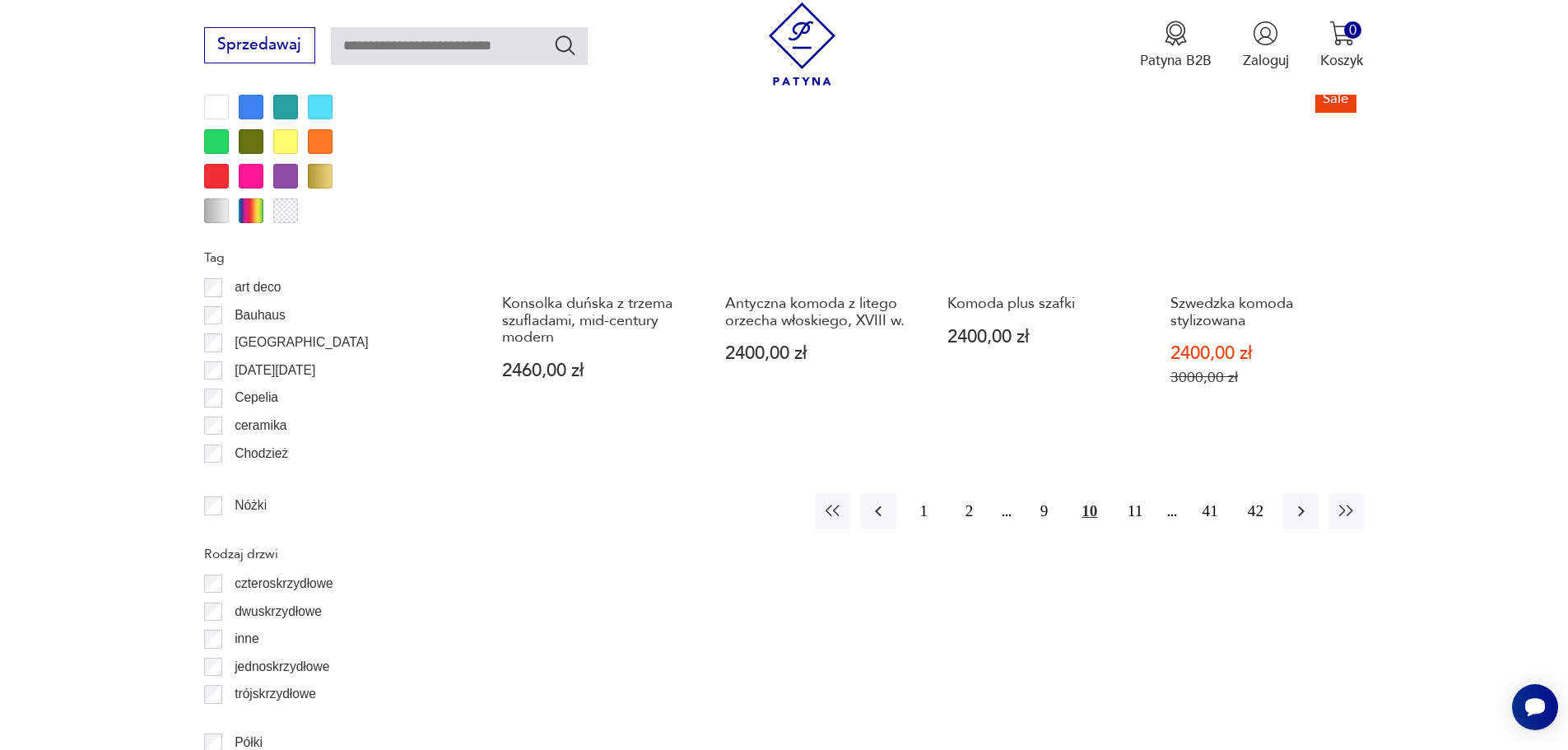
scroll to position [1958, 0]
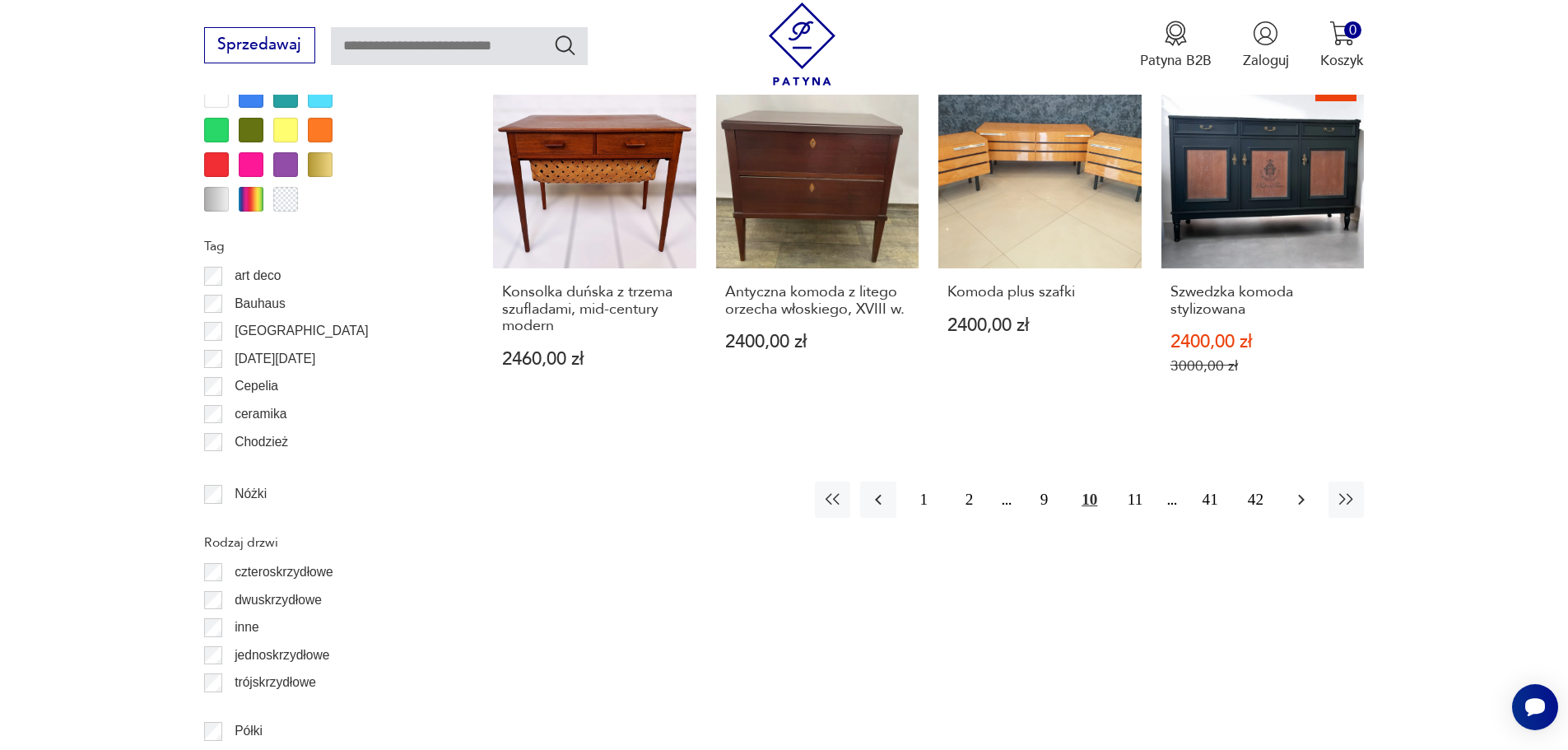
click at [1302, 493] on icon "button" at bounding box center [1301, 499] width 20 height 20
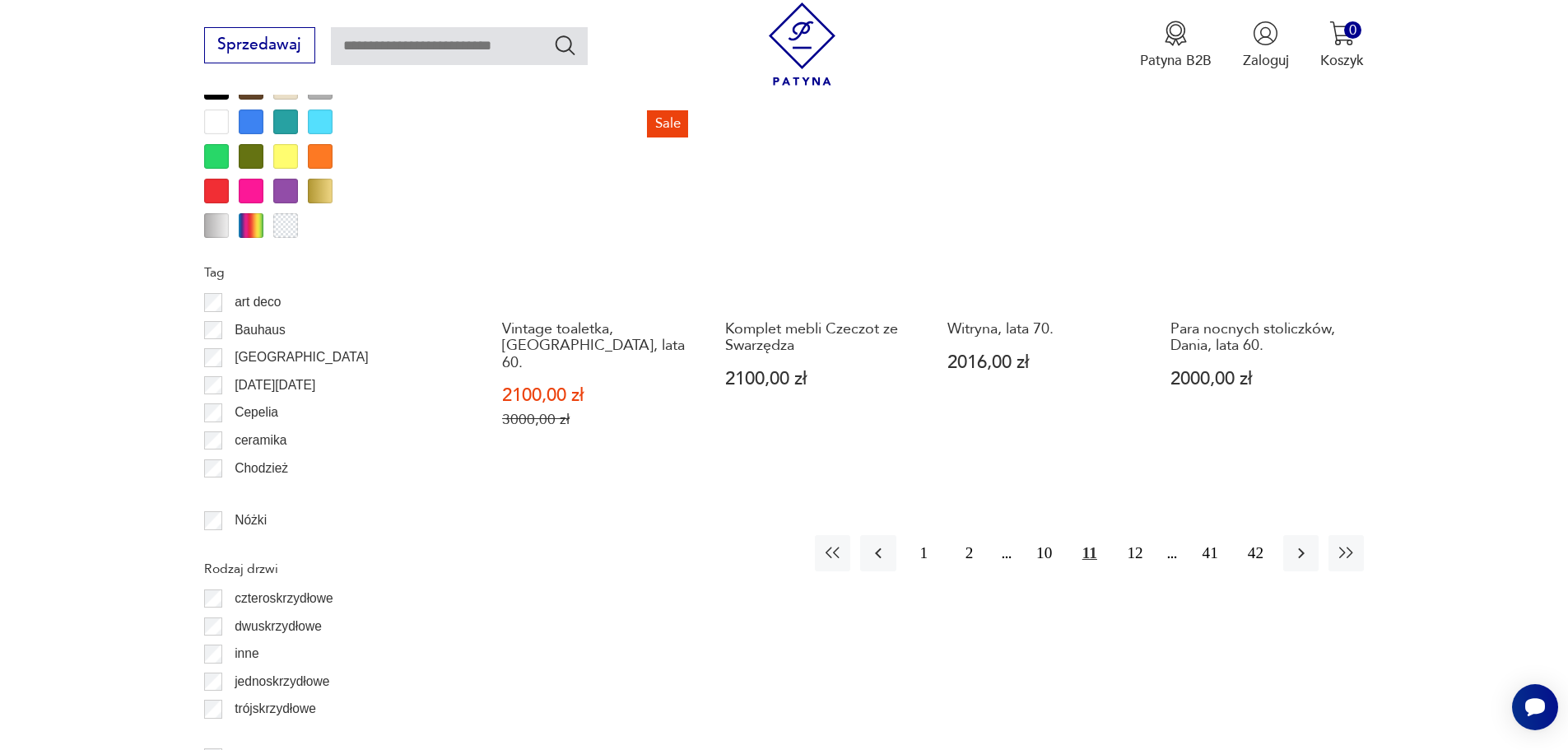
scroll to position [2123, 0]
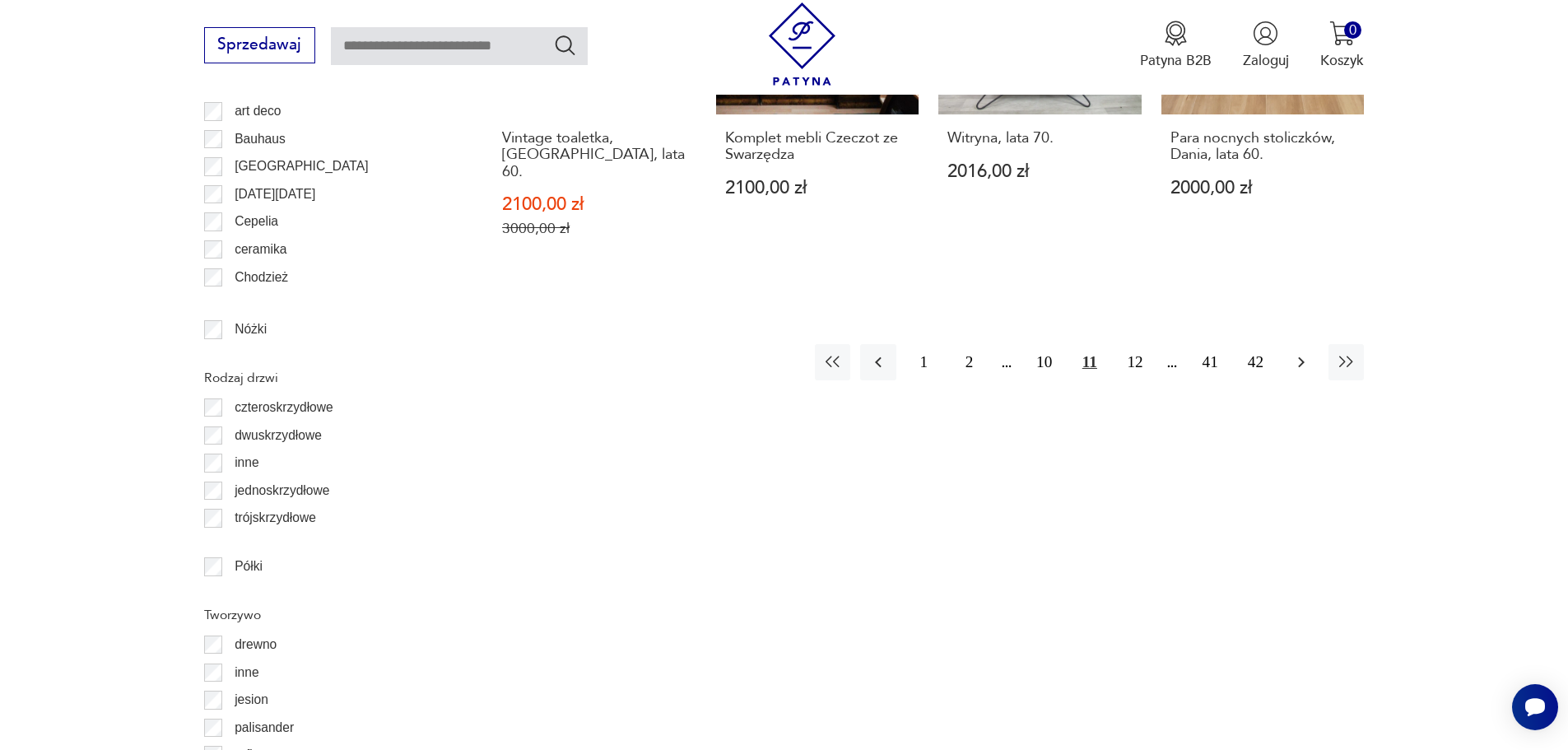
click at [1292, 359] on icon "button" at bounding box center [1301, 362] width 20 height 20
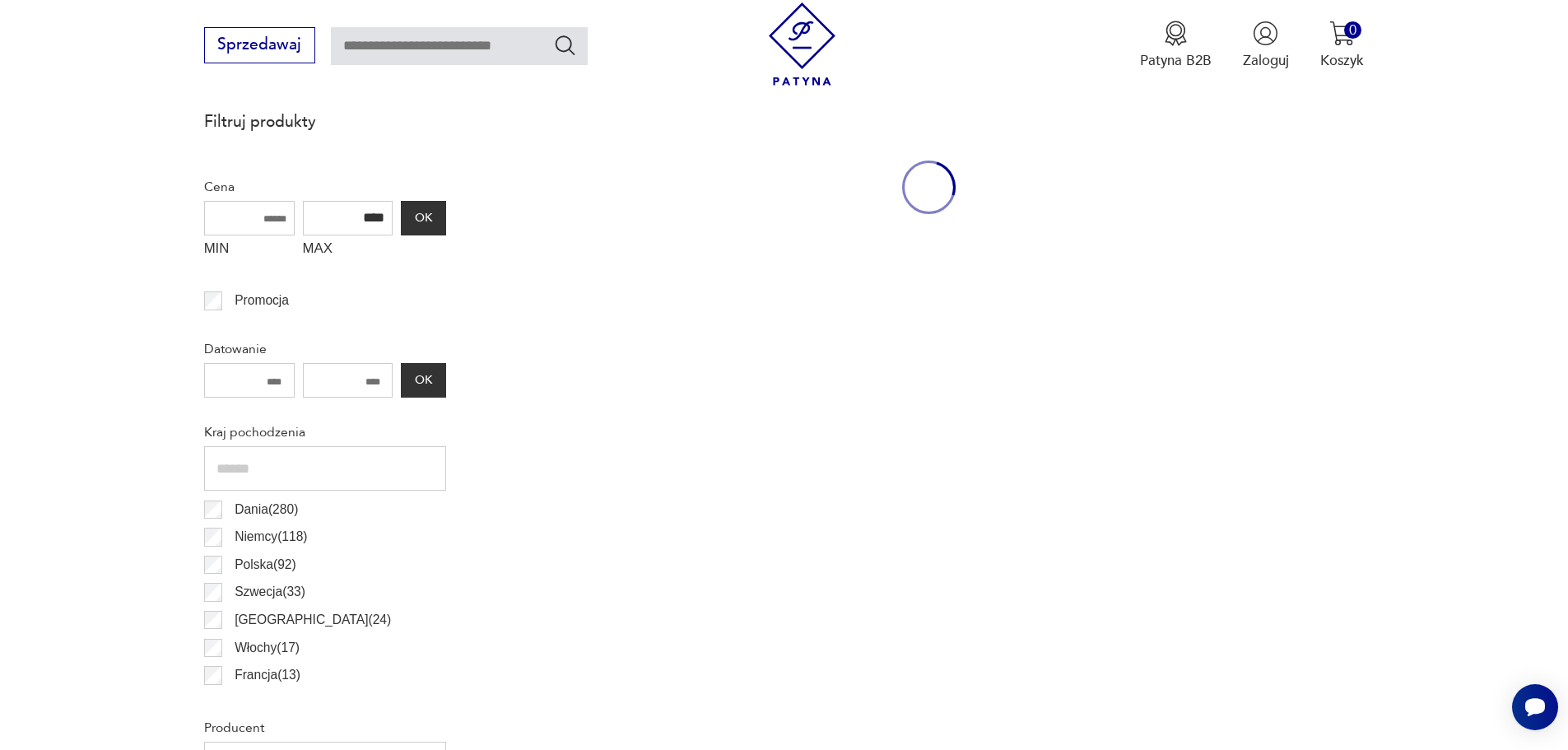
scroll to position [558, 0]
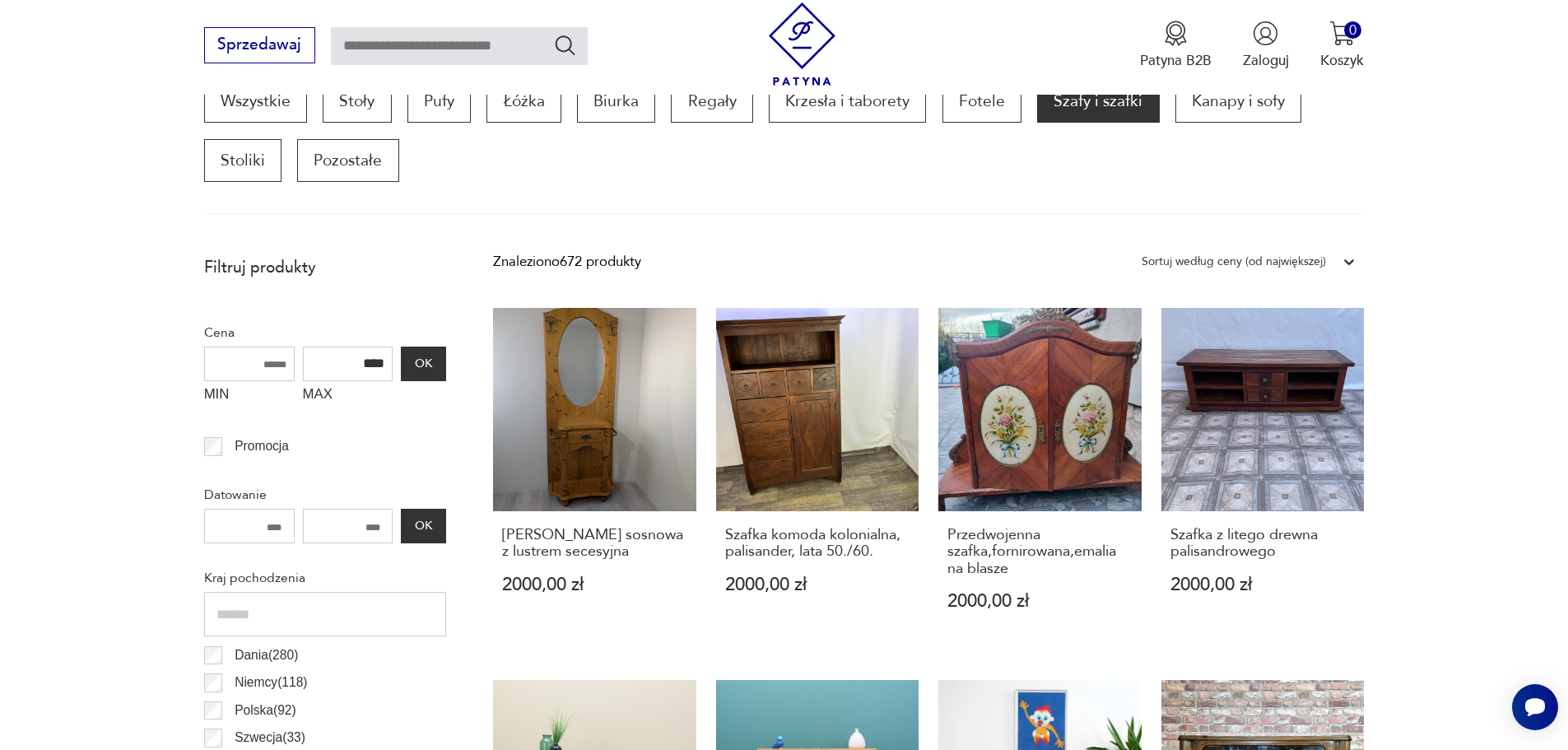
scroll to position [2123, 0]
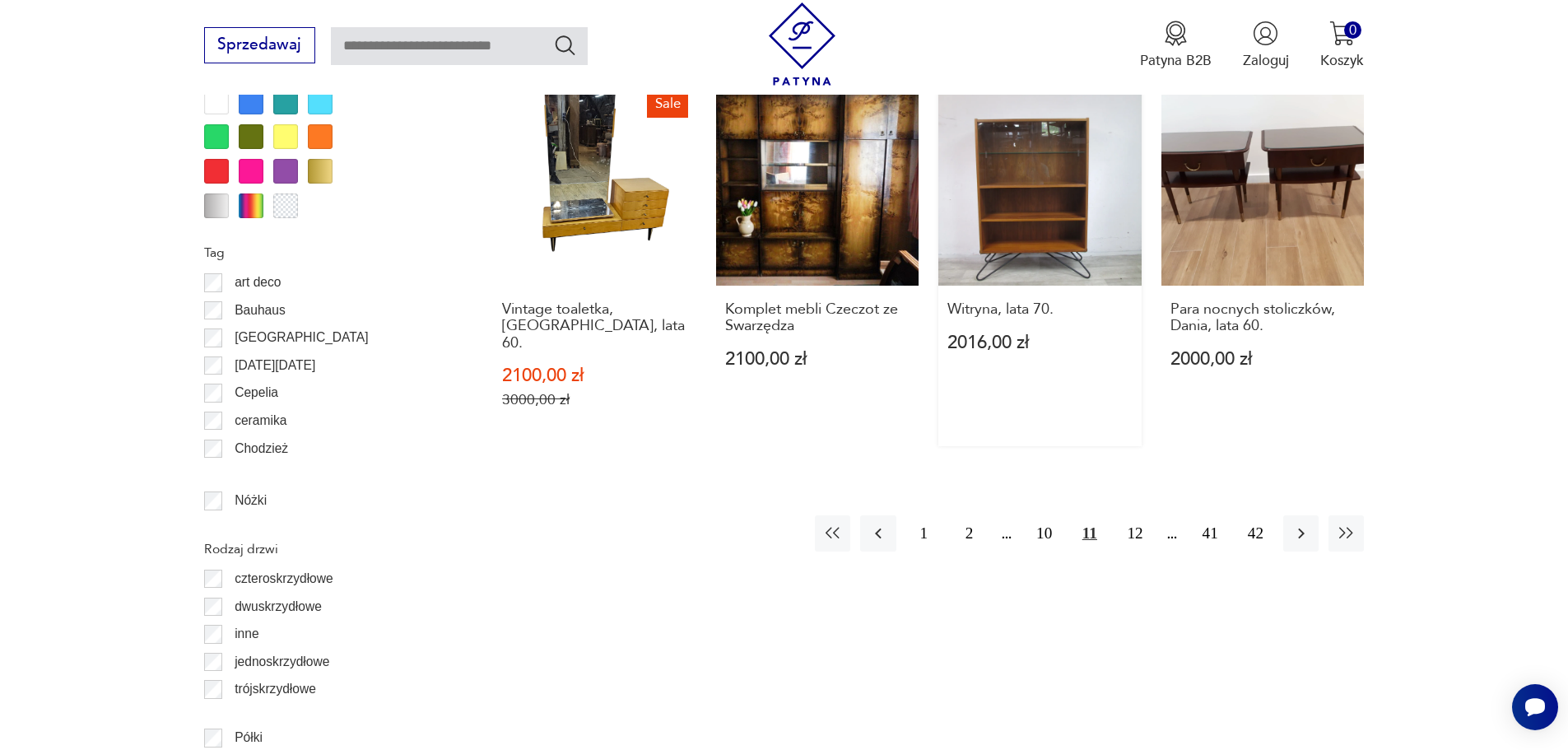
click at [1013, 162] on link "Witryna, lata 70. 2016,00 zł" at bounding box center [1040, 264] width 203 height 364
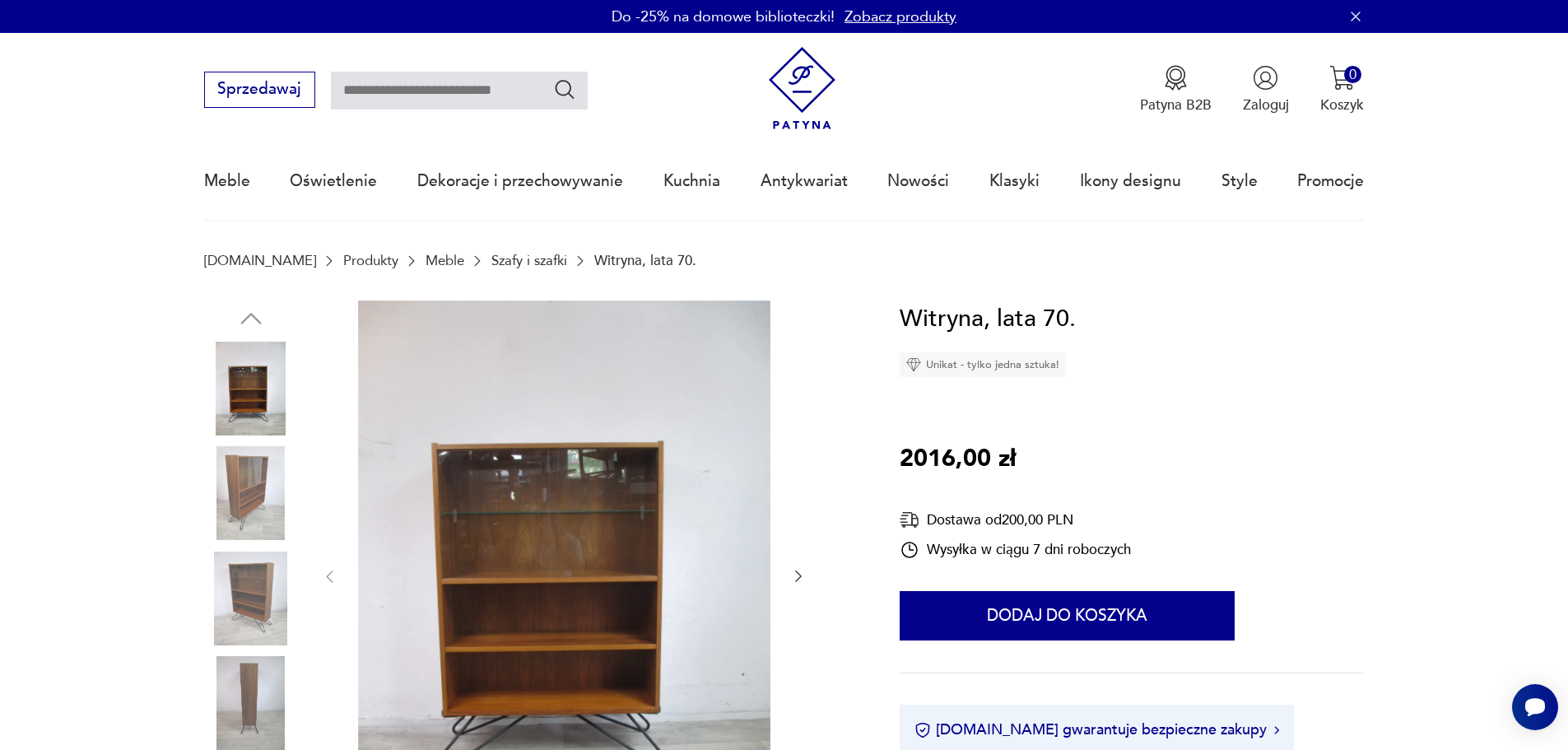
click at [671, 515] on img at bounding box center [564, 575] width 413 height 550
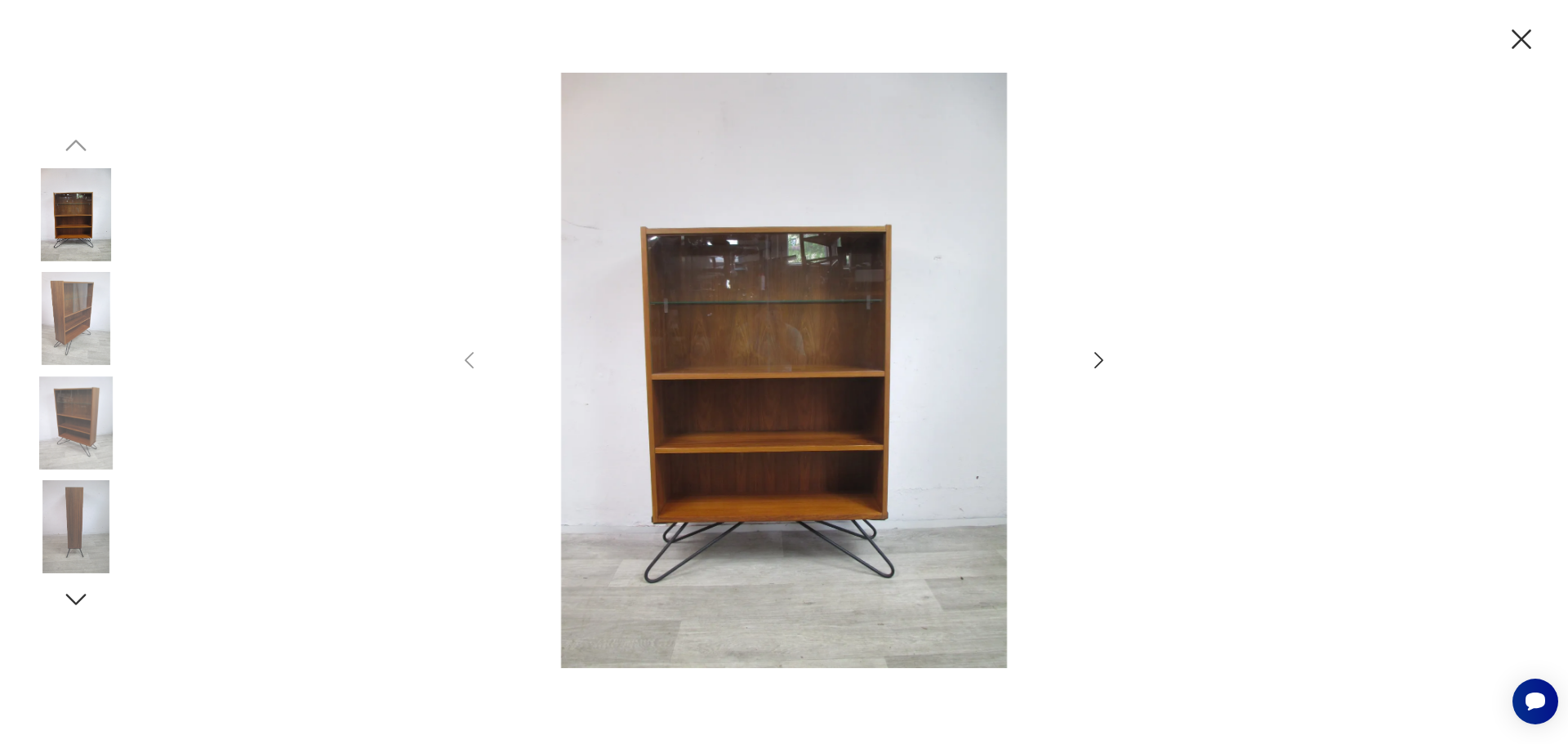
click at [1098, 361] on icon "button" at bounding box center [1098, 360] width 24 height 24
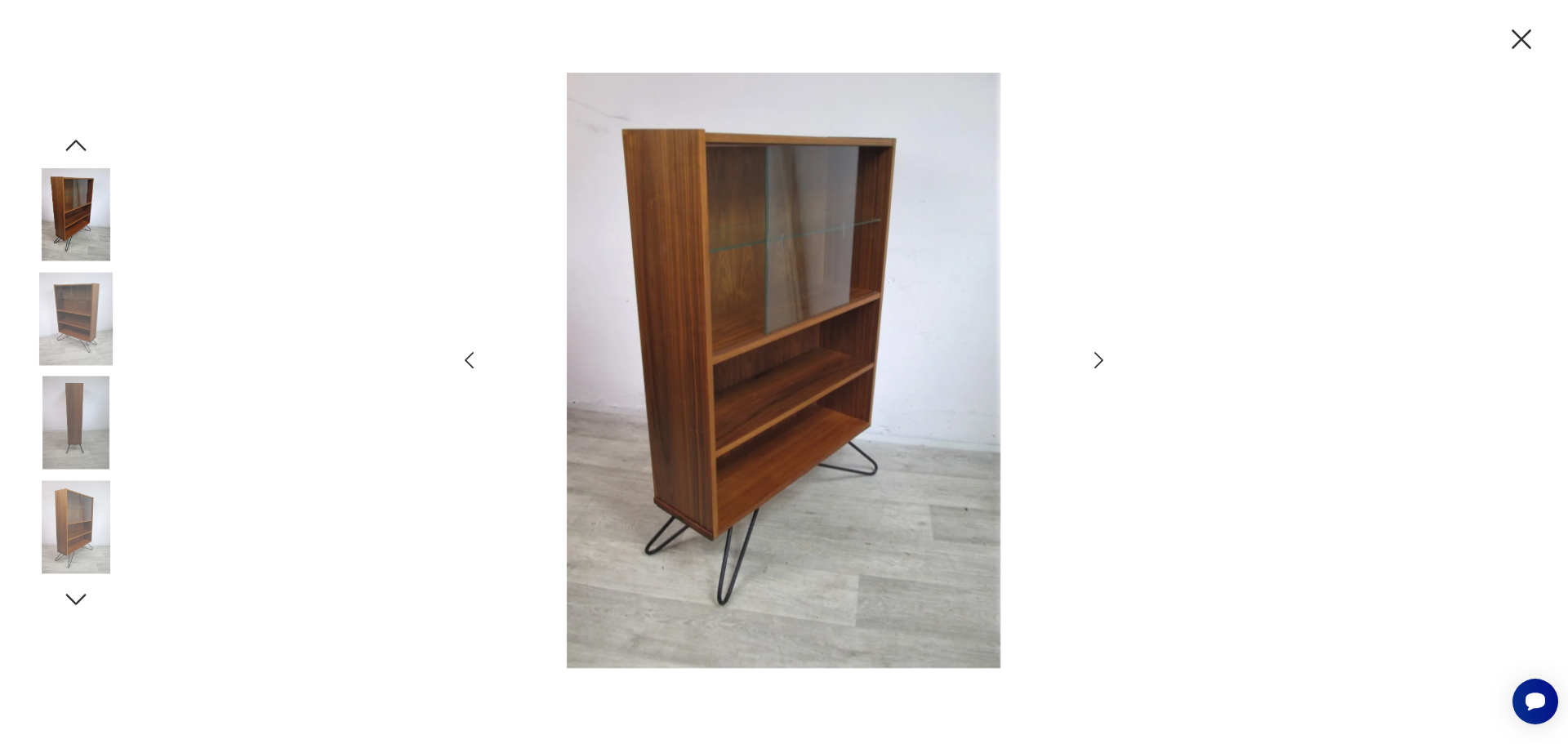
click at [1098, 361] on icon "button" at bounding box center [1098, 360] width 24 height 24
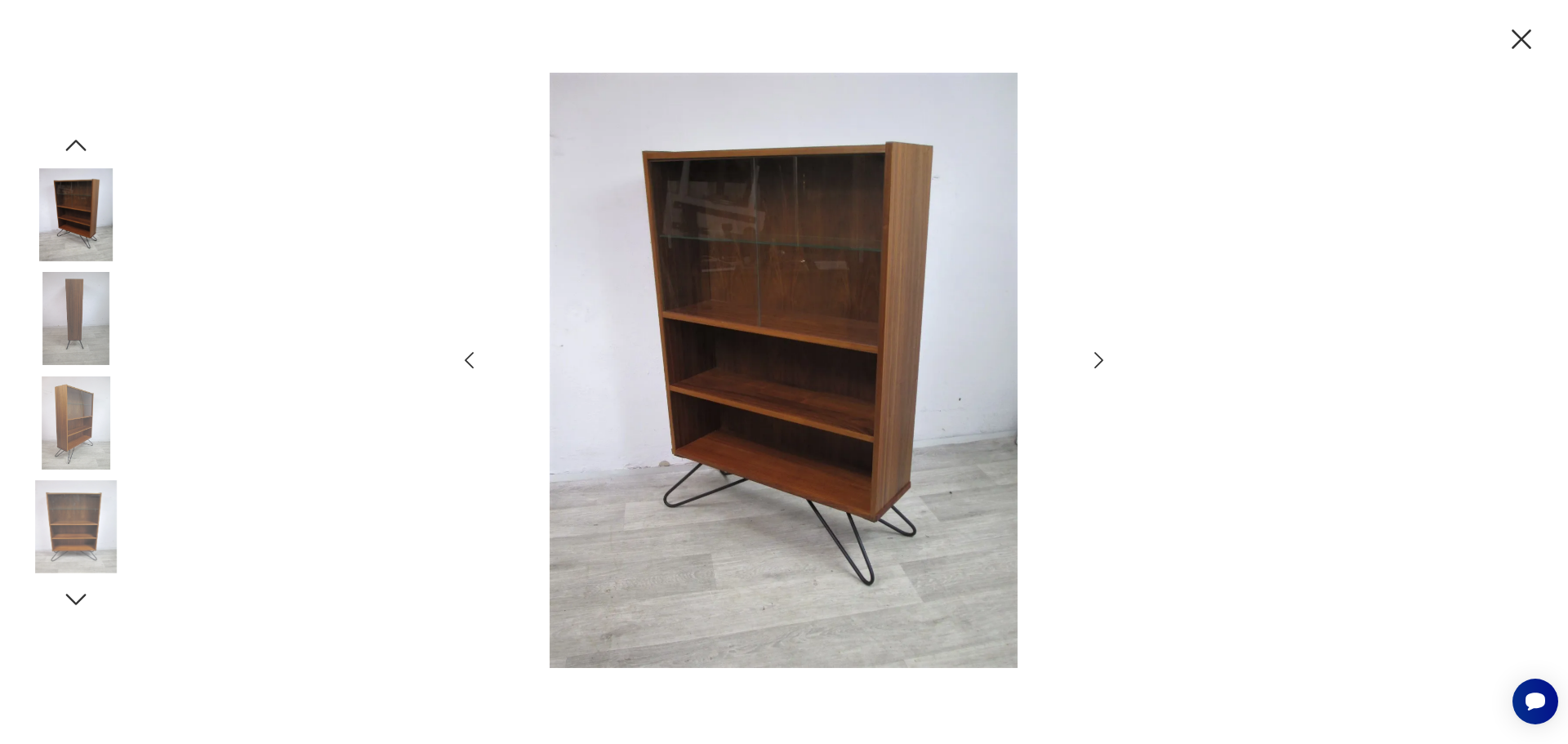
click at [1098, 361] on icon "button" at bounding box center [1098, 360] width 24 height 24
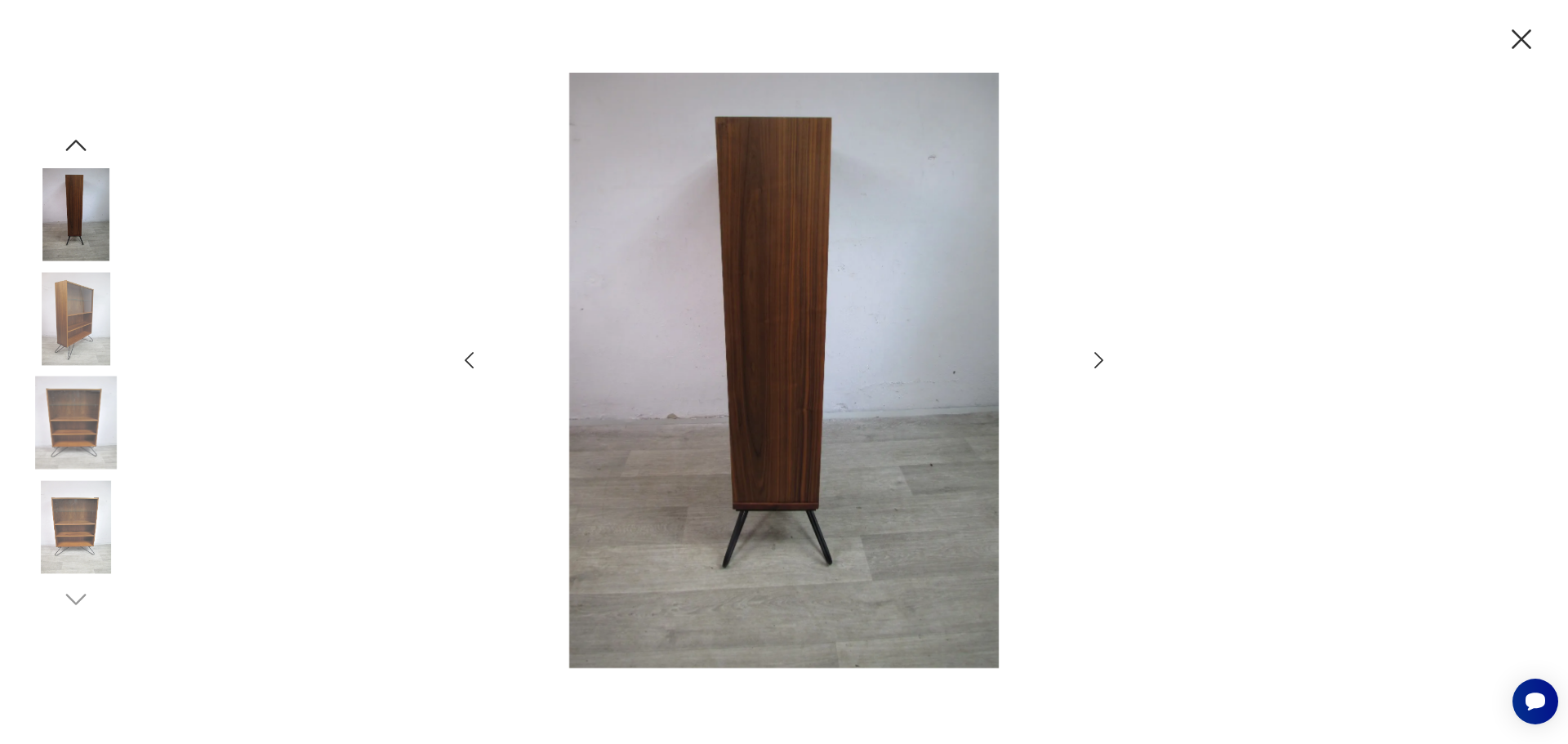
click at [1098, 361] on icon "button" at bounding box center [1098, 360] width 24 height 24
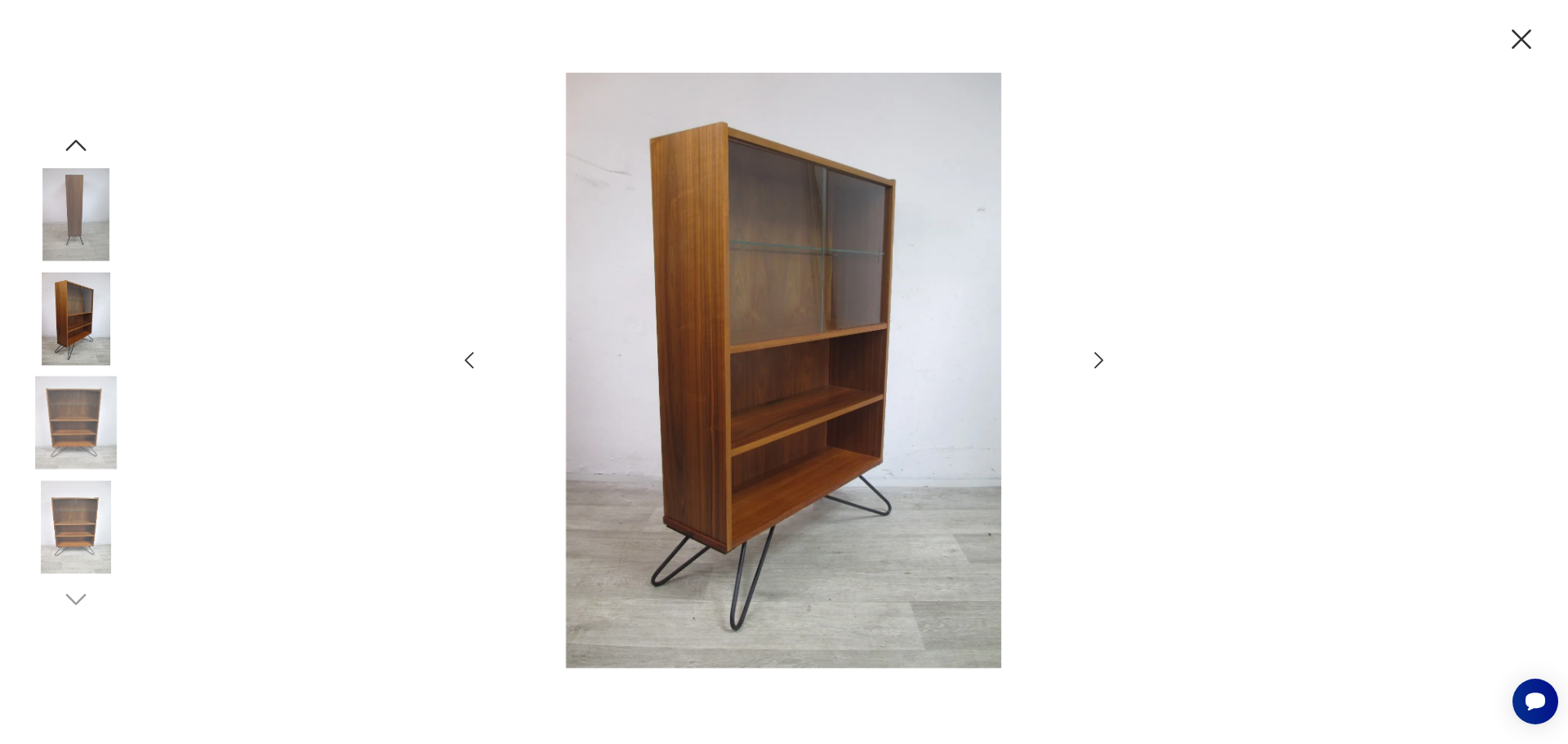
click at [1098, 361] on icon "button" at bounding box center [1098, 360] width 24 height 24
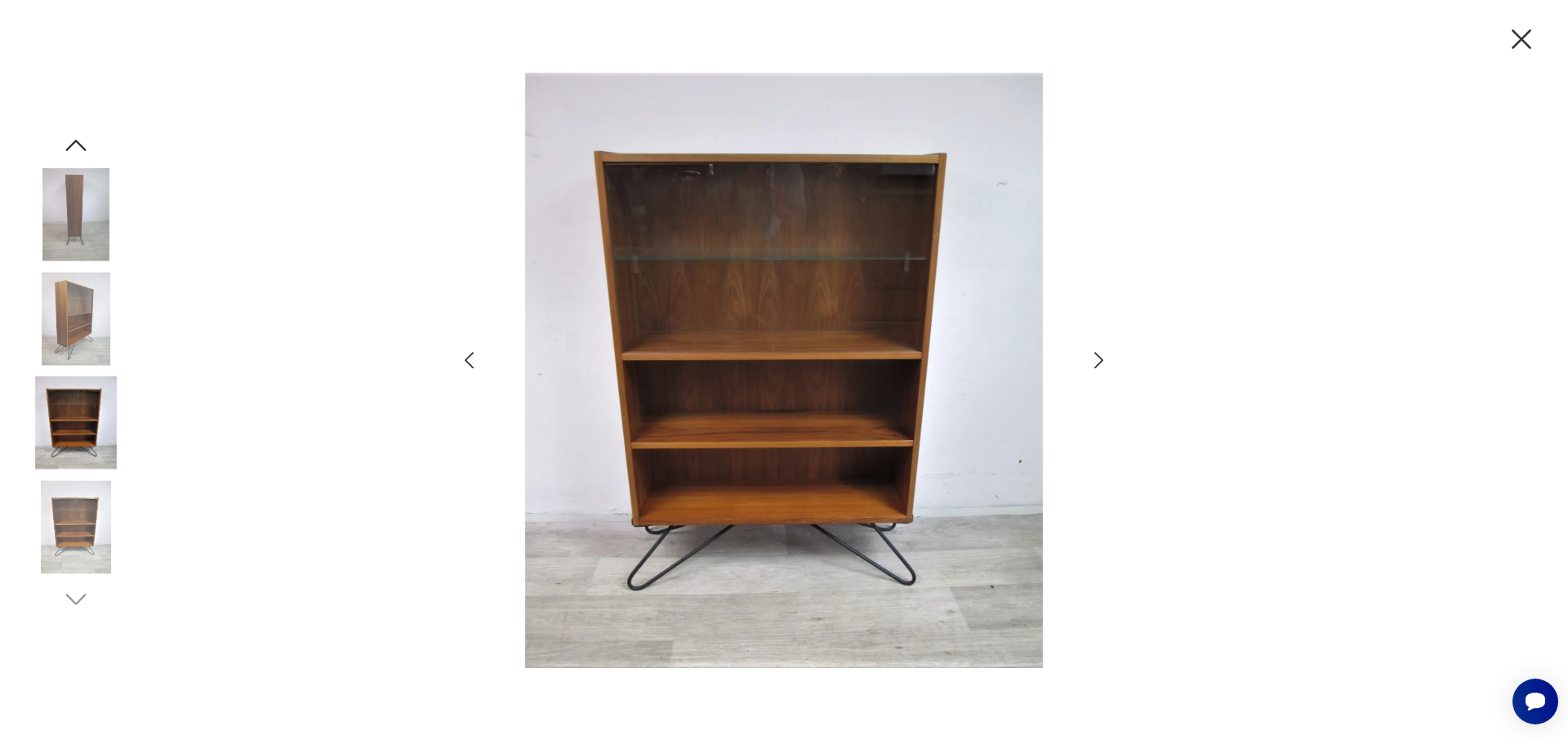
click at [1098, 361] on icon "button" at bounding box center [1098, 360] width 24 height 24
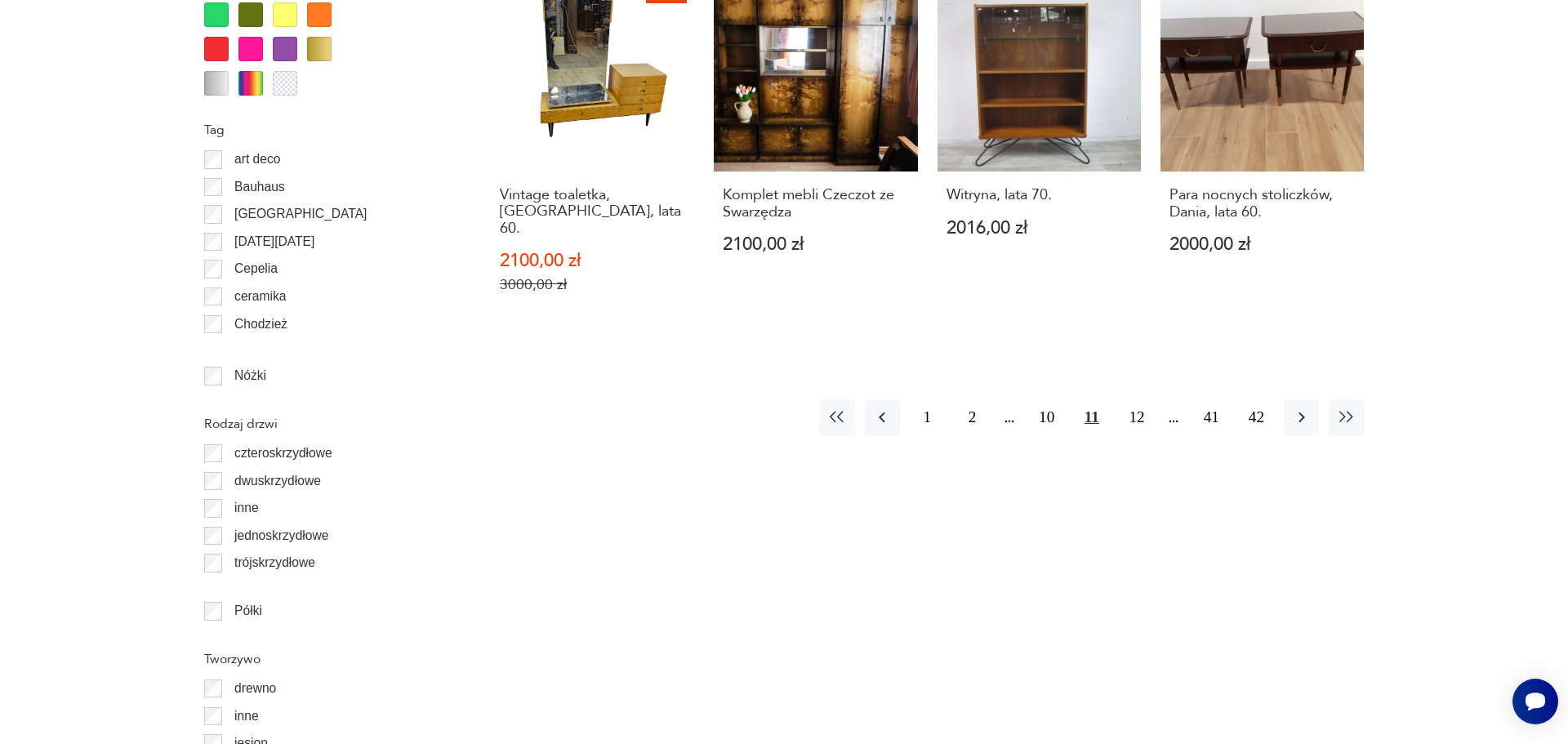
scroll to position [2117, 0]
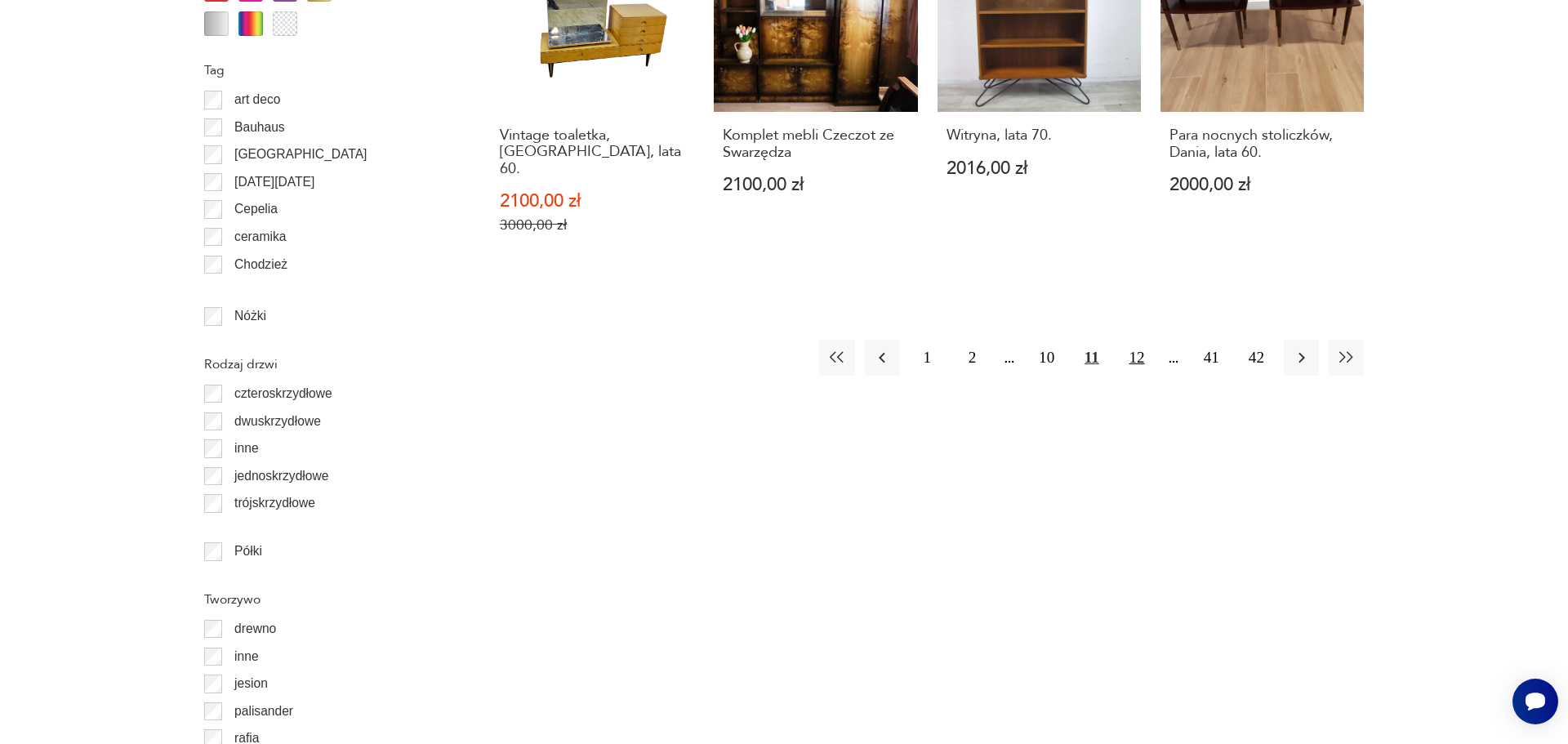
click at [1136, 353] on button "12" at bounding box center [1136, 357] width 35 height 35
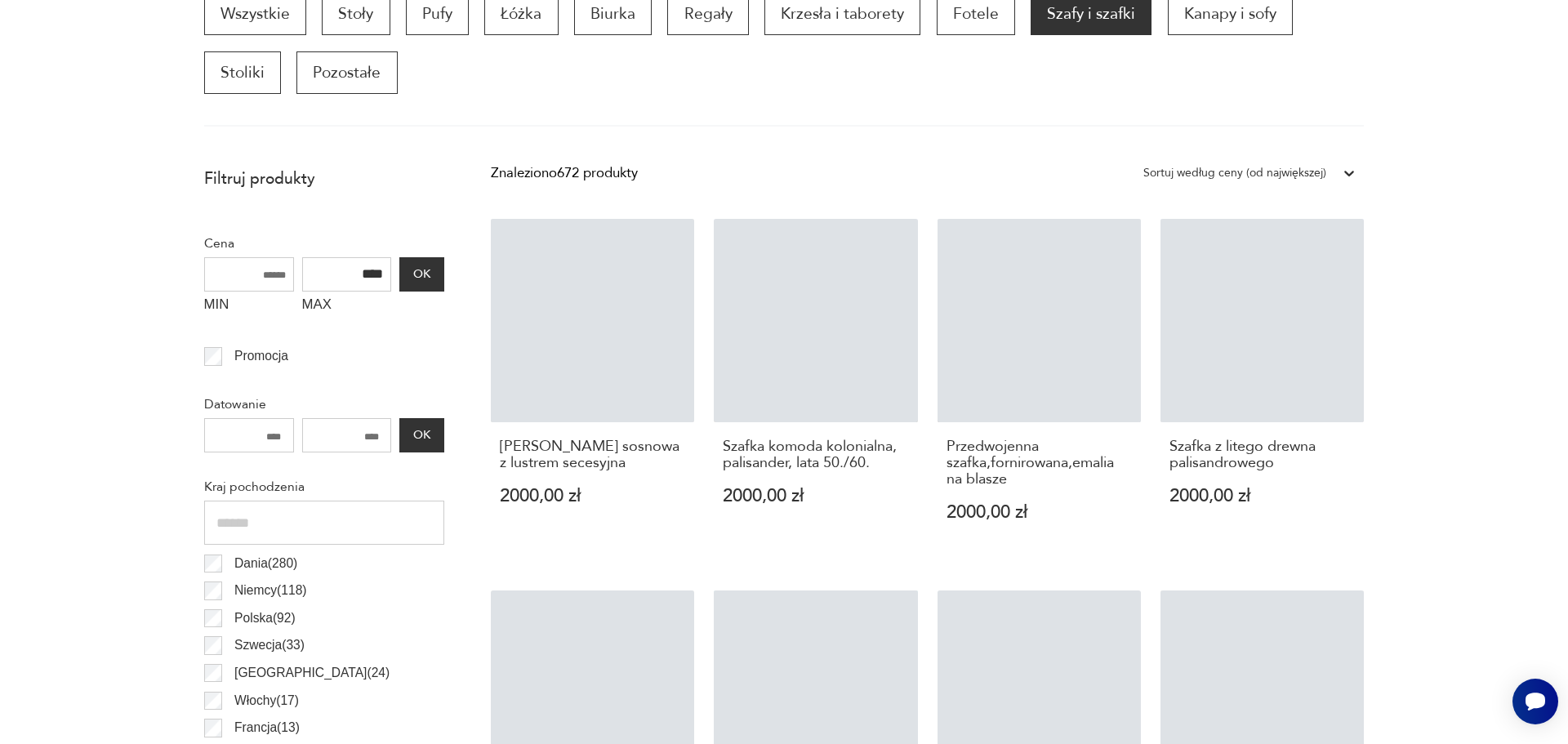
scroll to position [554, 0]
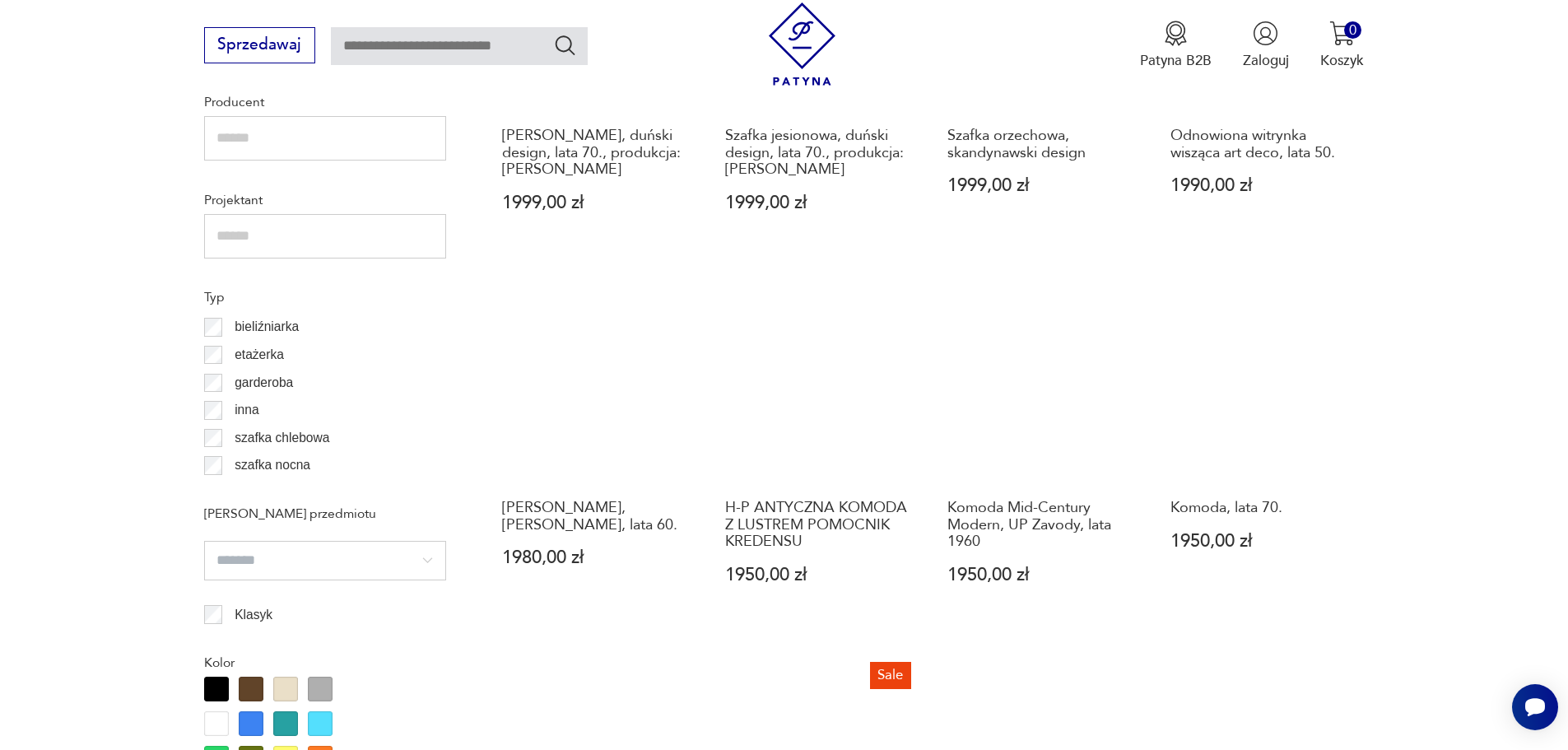
scroll to position [1372, 0]
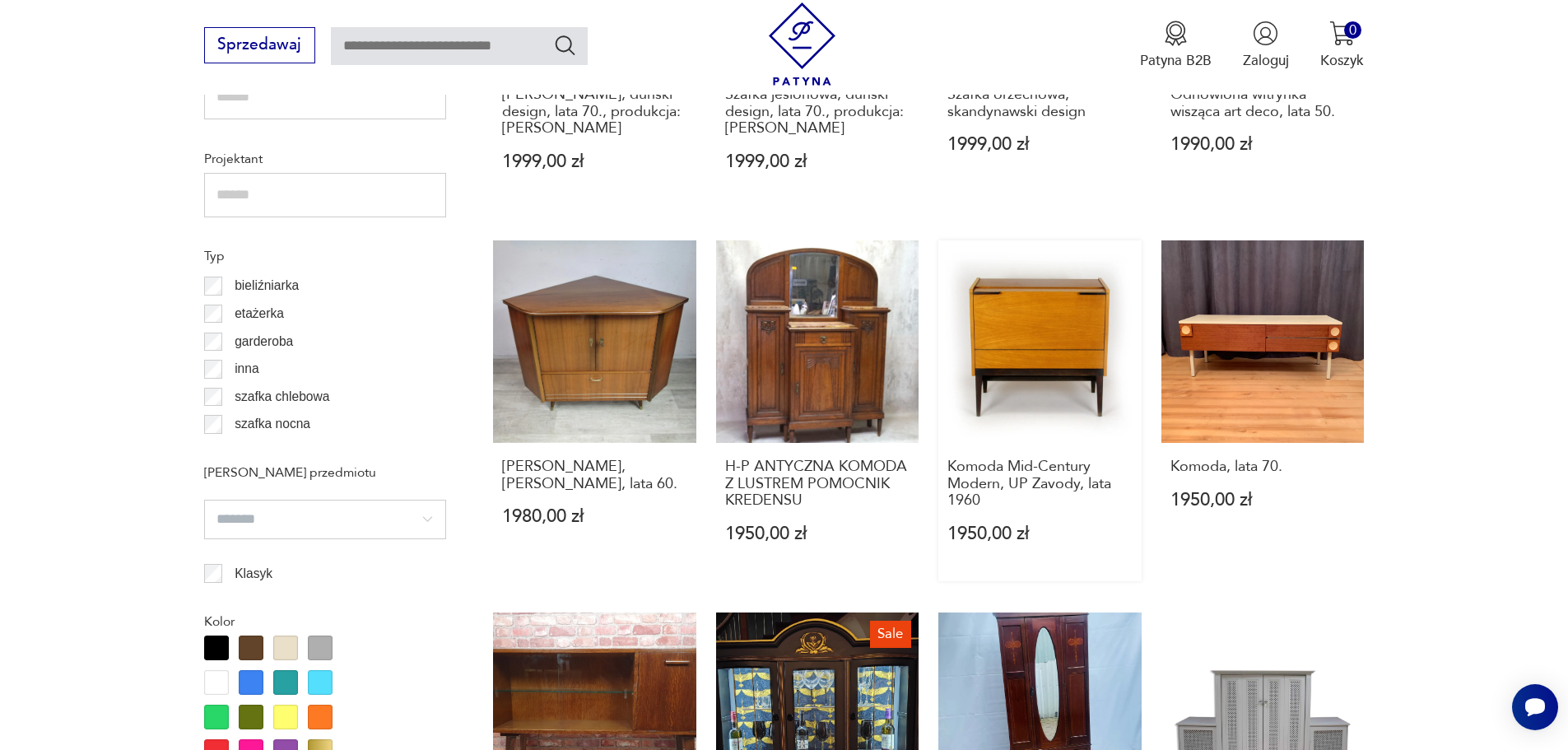
click at [1071, 327] on link "Komoda Mid-Century Modern, UP Zavody, lata 1960 1950,00 zł" at bounding box center [1040, 411] width 203 height 341
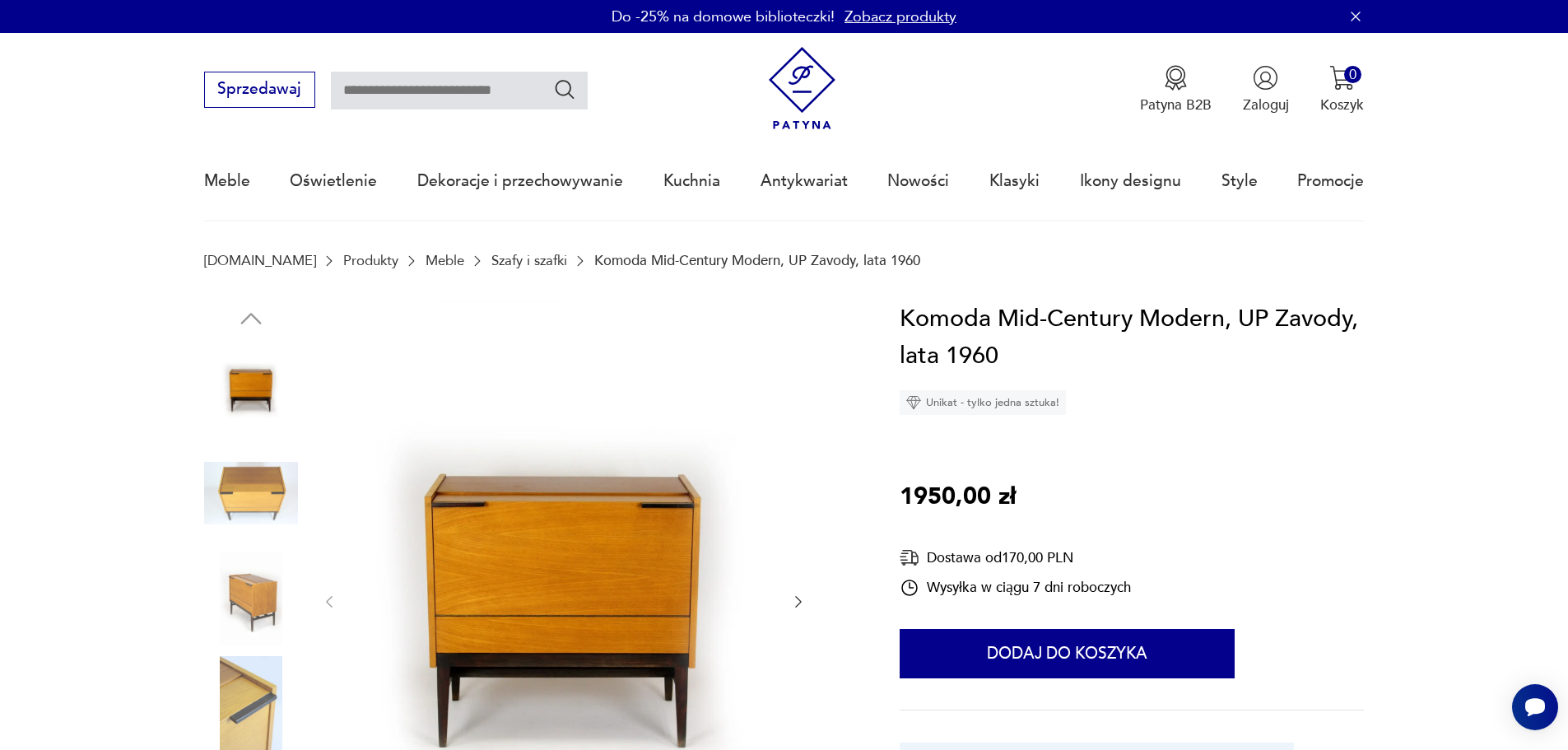
click at [791, 601] on icon "button" at bounding box center [799, 602] width 16 height 16
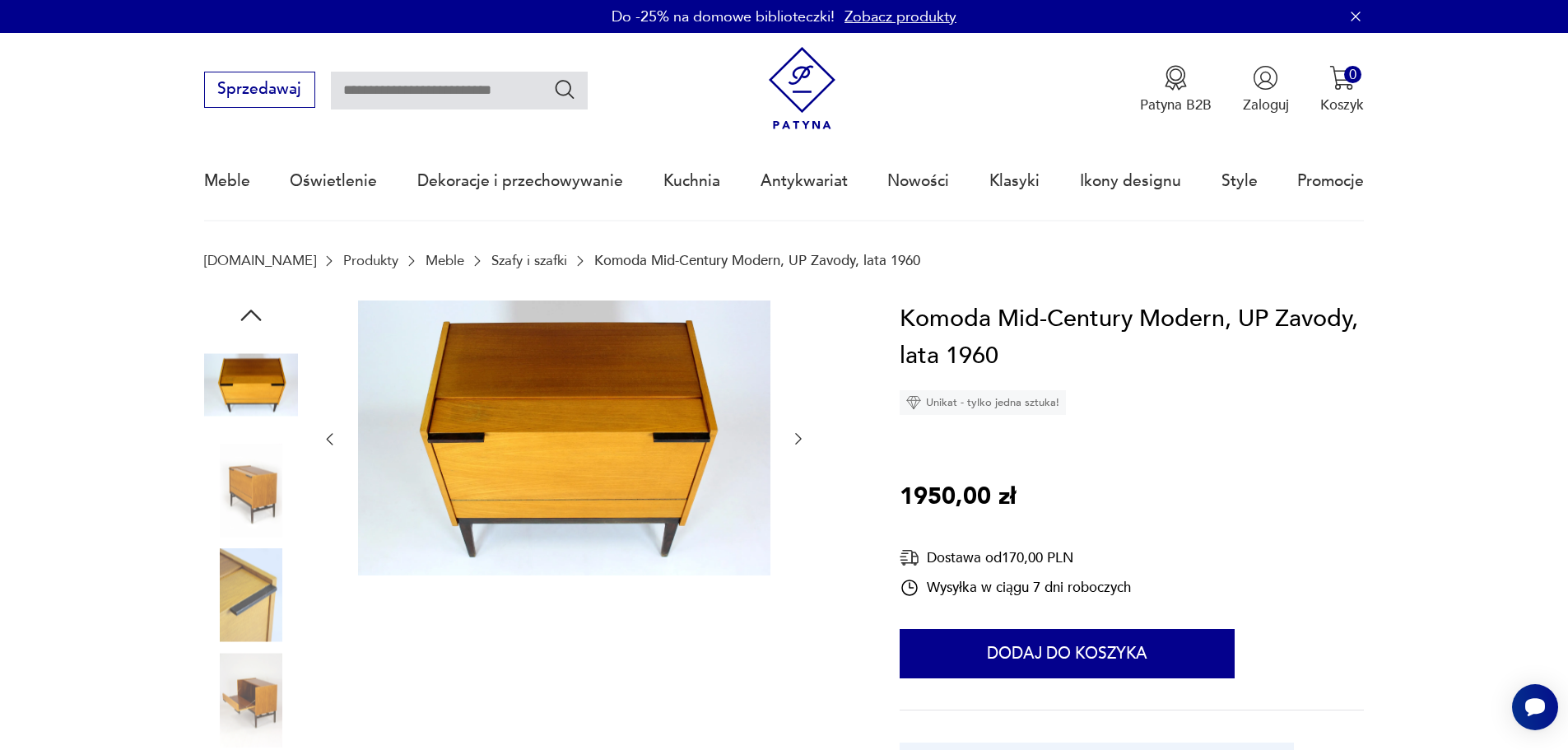
click at [791, 601] on div at bounding box center [563, 544] width 486 height 488
click at [795, 446] on icon "button" at bounding box center [799, 439] width 16 height 16
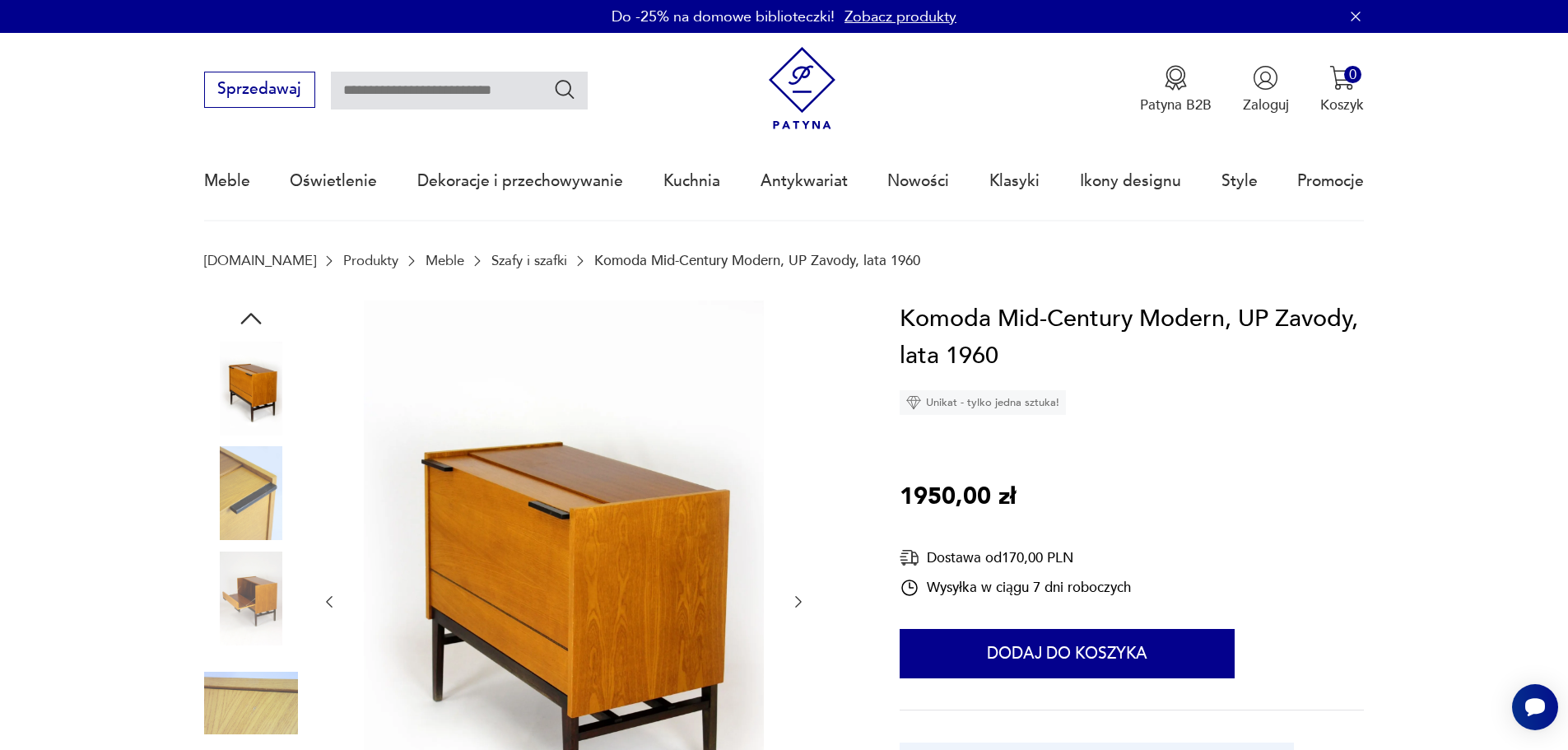
click at [807, 598] on icon "button" at bounding box center [799, 602] width 16 height 16
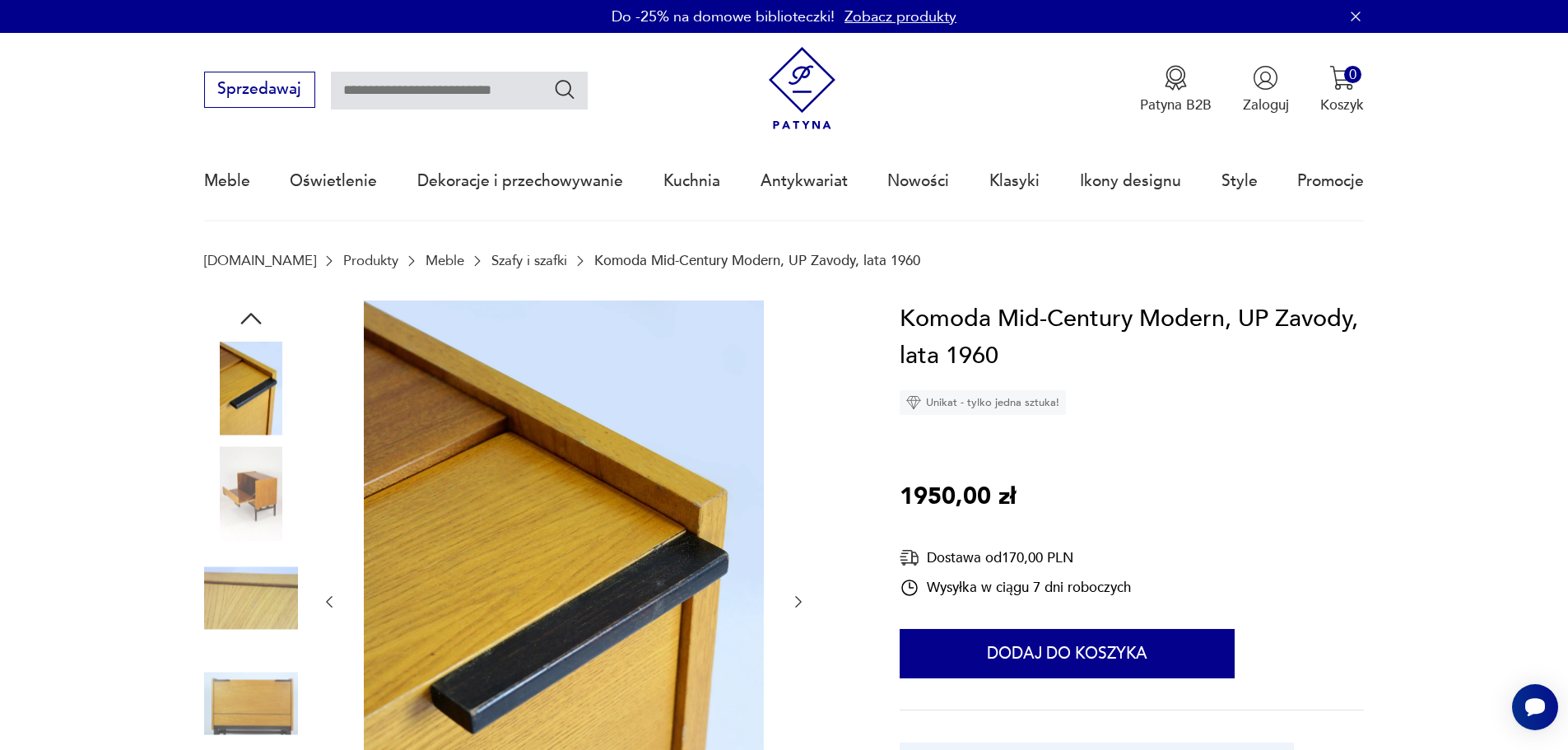
click at [799, 599] on icon "button" at bounding box center [798, 602] width 6 height 12
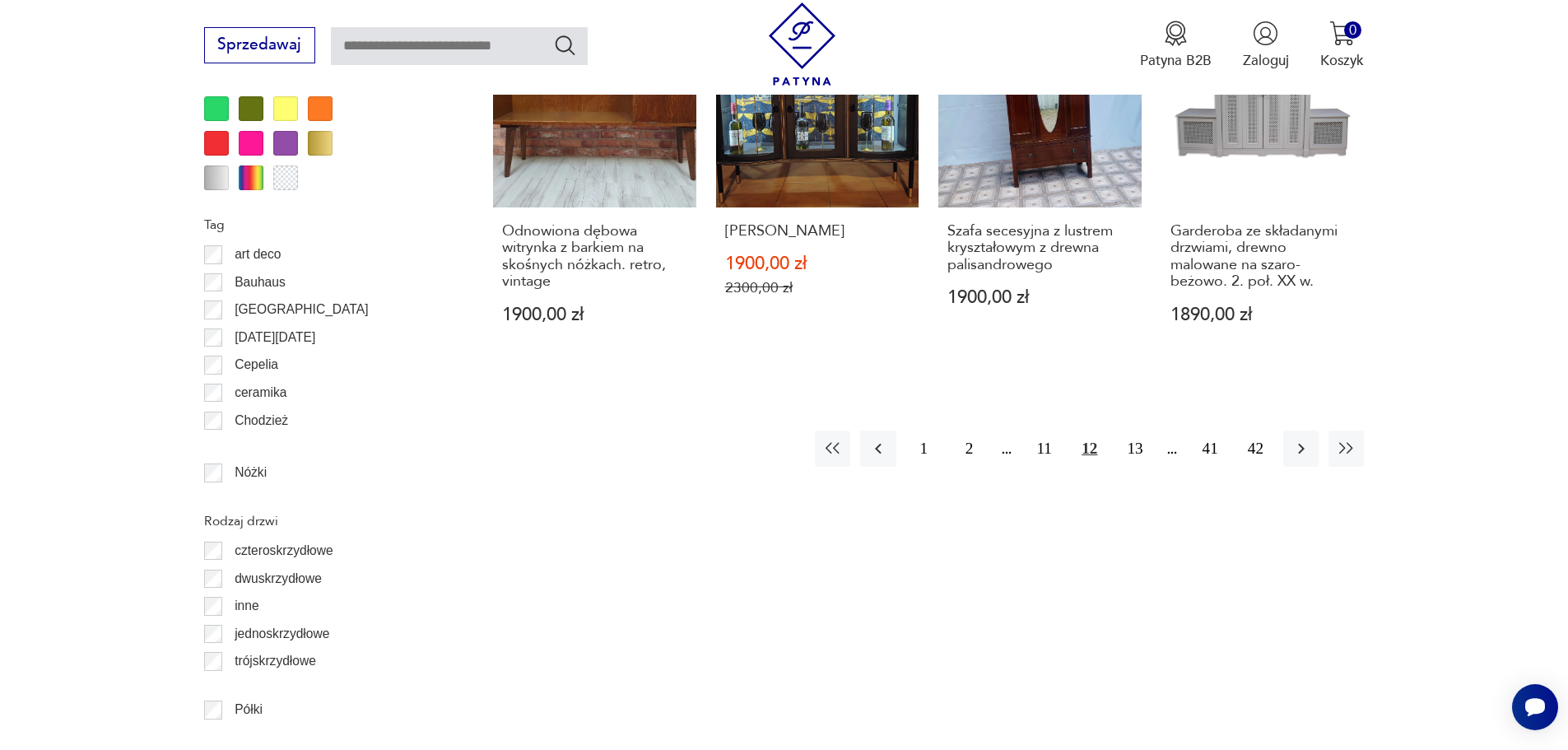
scroll to position [2048, 0]
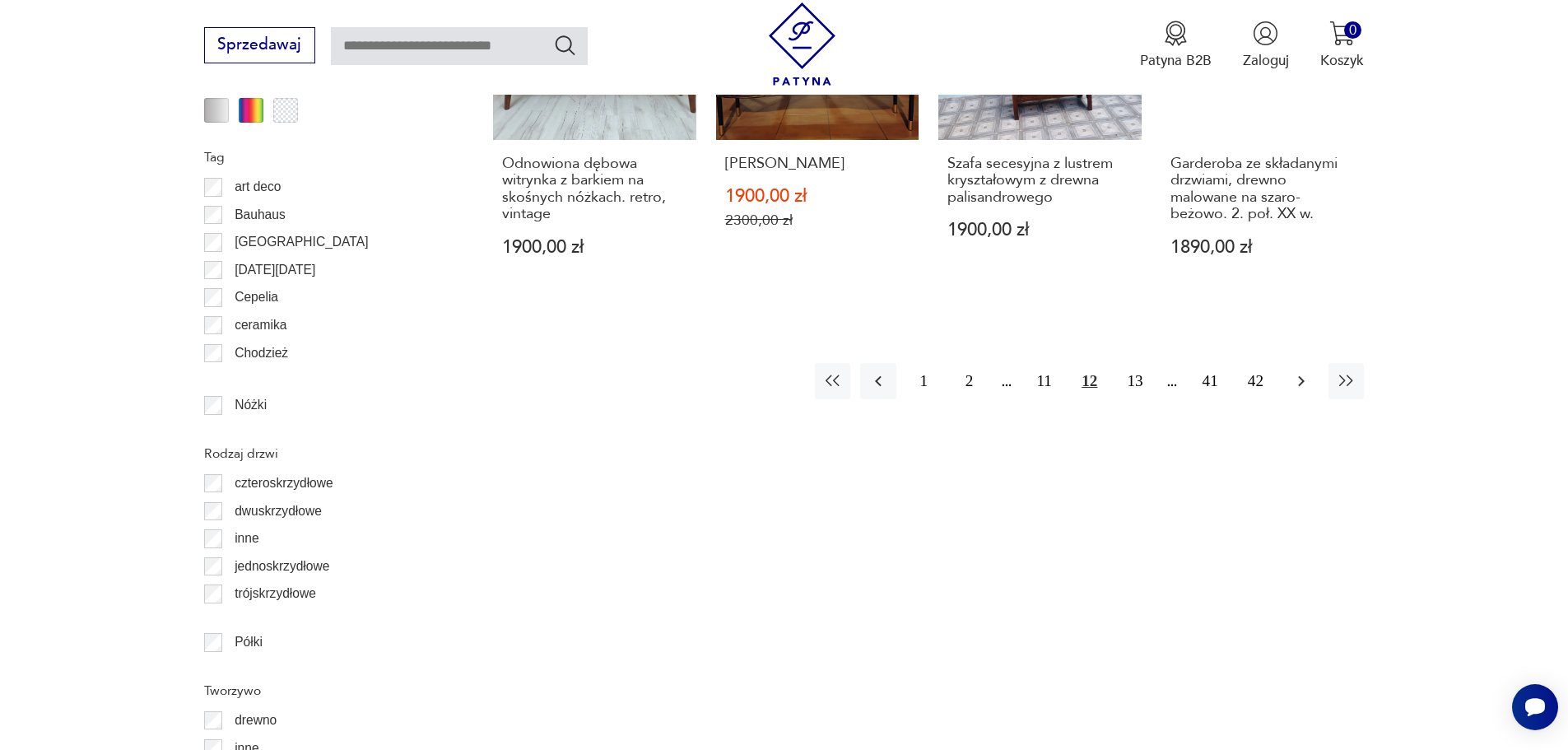
click at [1297, 383] on icon "button" at bounding box center [1301, 381] width 20 height 20
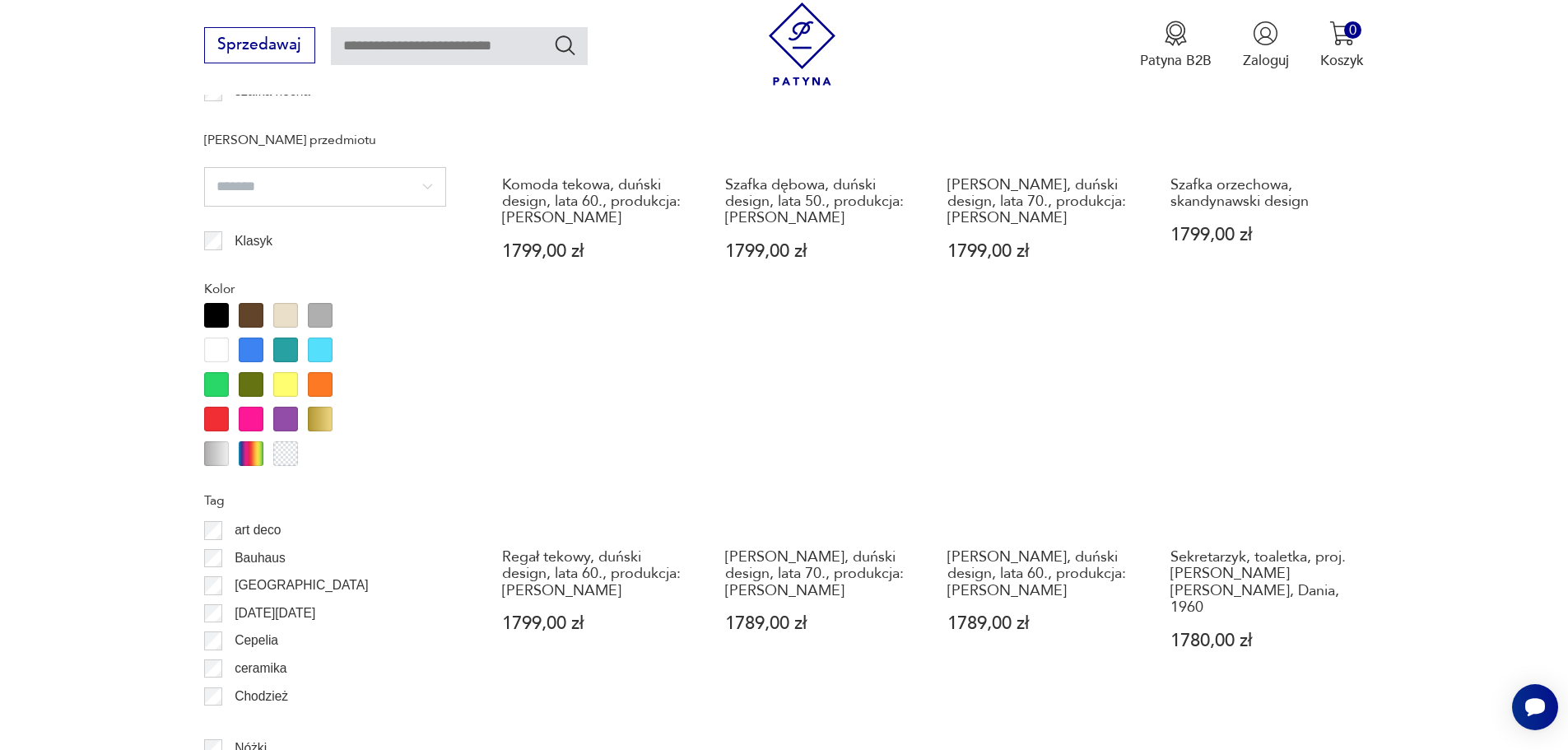
scroll to position [1711, 0]
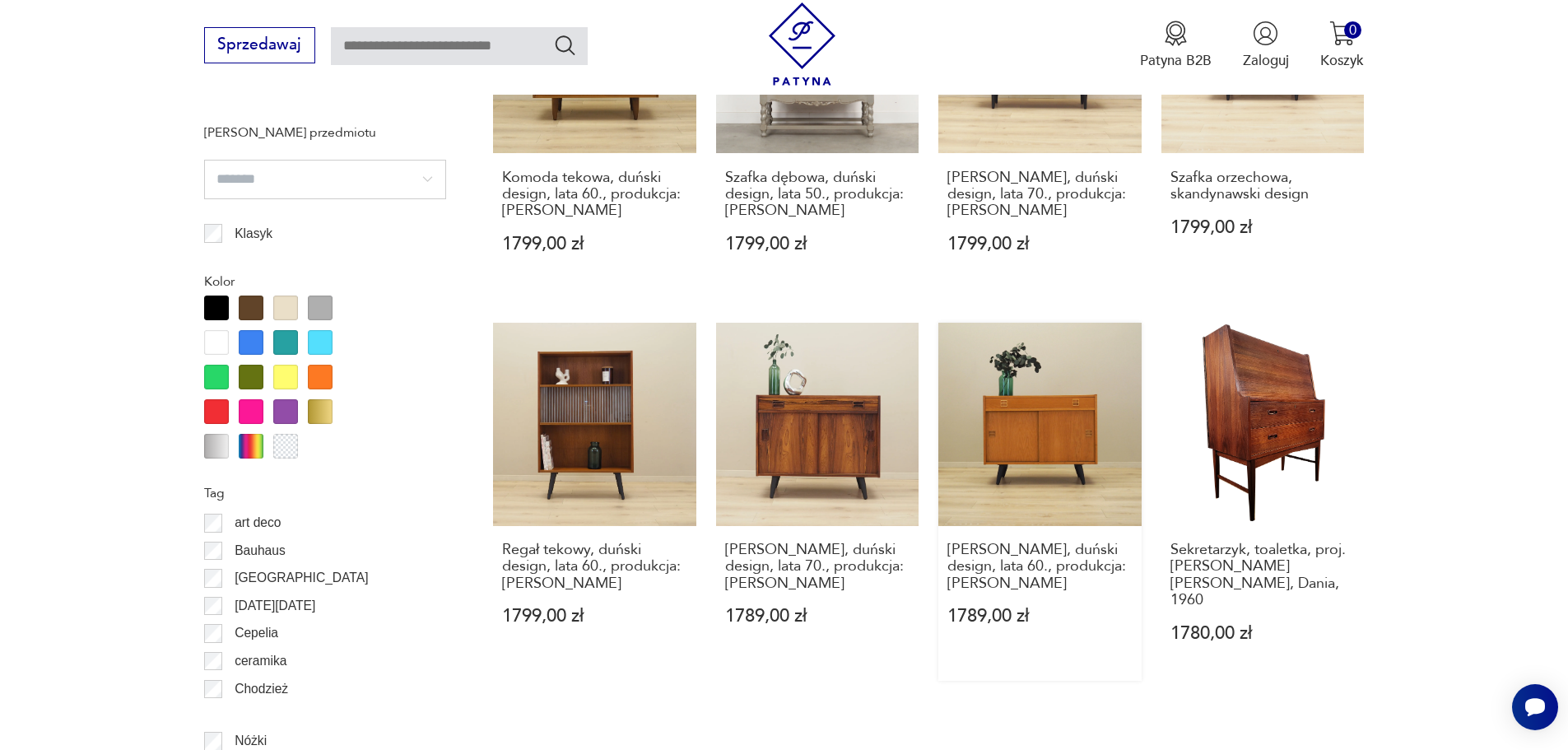
click at [1038, 408] on link "Szafka jesionowa, duński design, lata 60., produkcja: Dania 1789,00 zł" at bounding box center [1040, 501] width 203 height 358
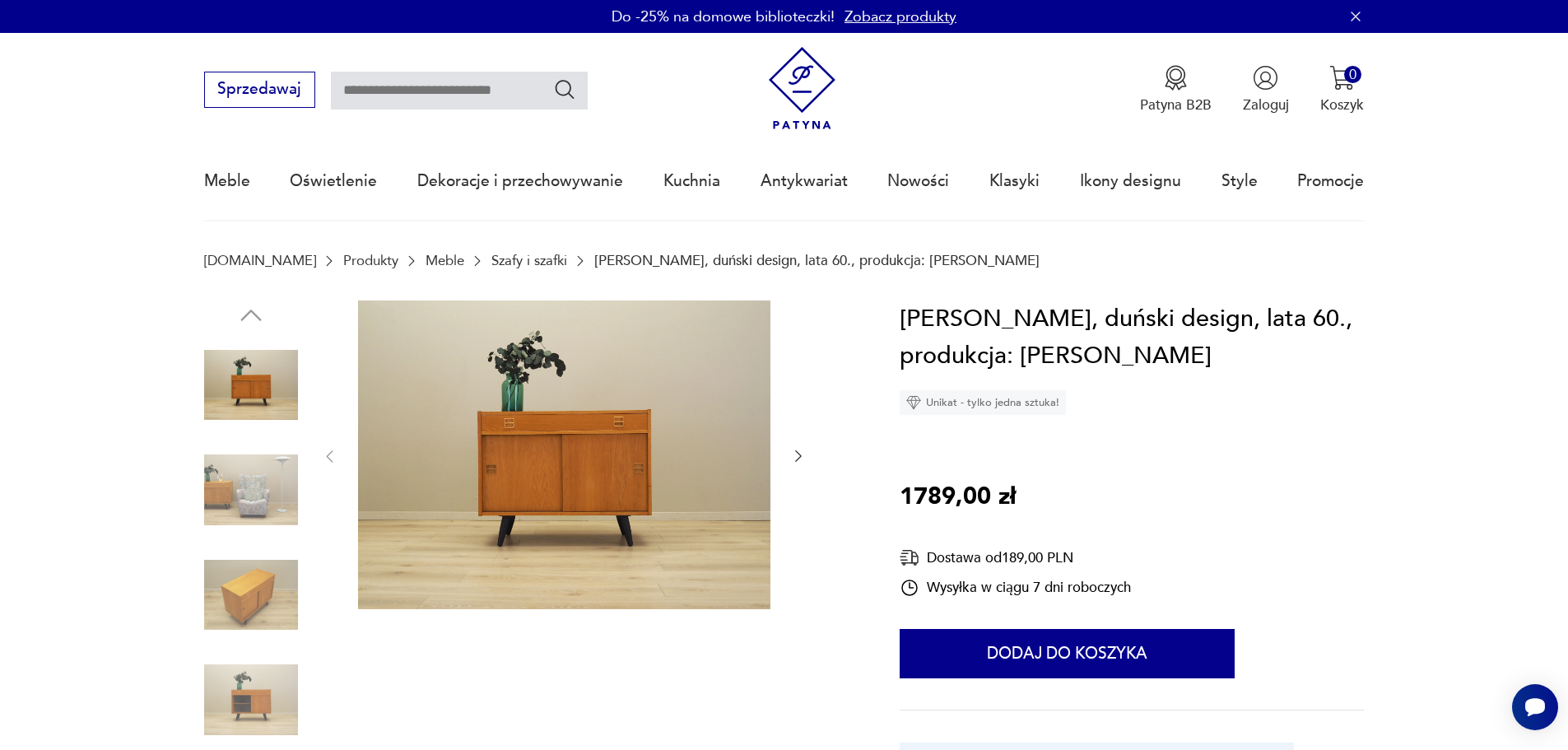
click at [576, 452] on img at bounding box center [564, 455] width 413 height 309
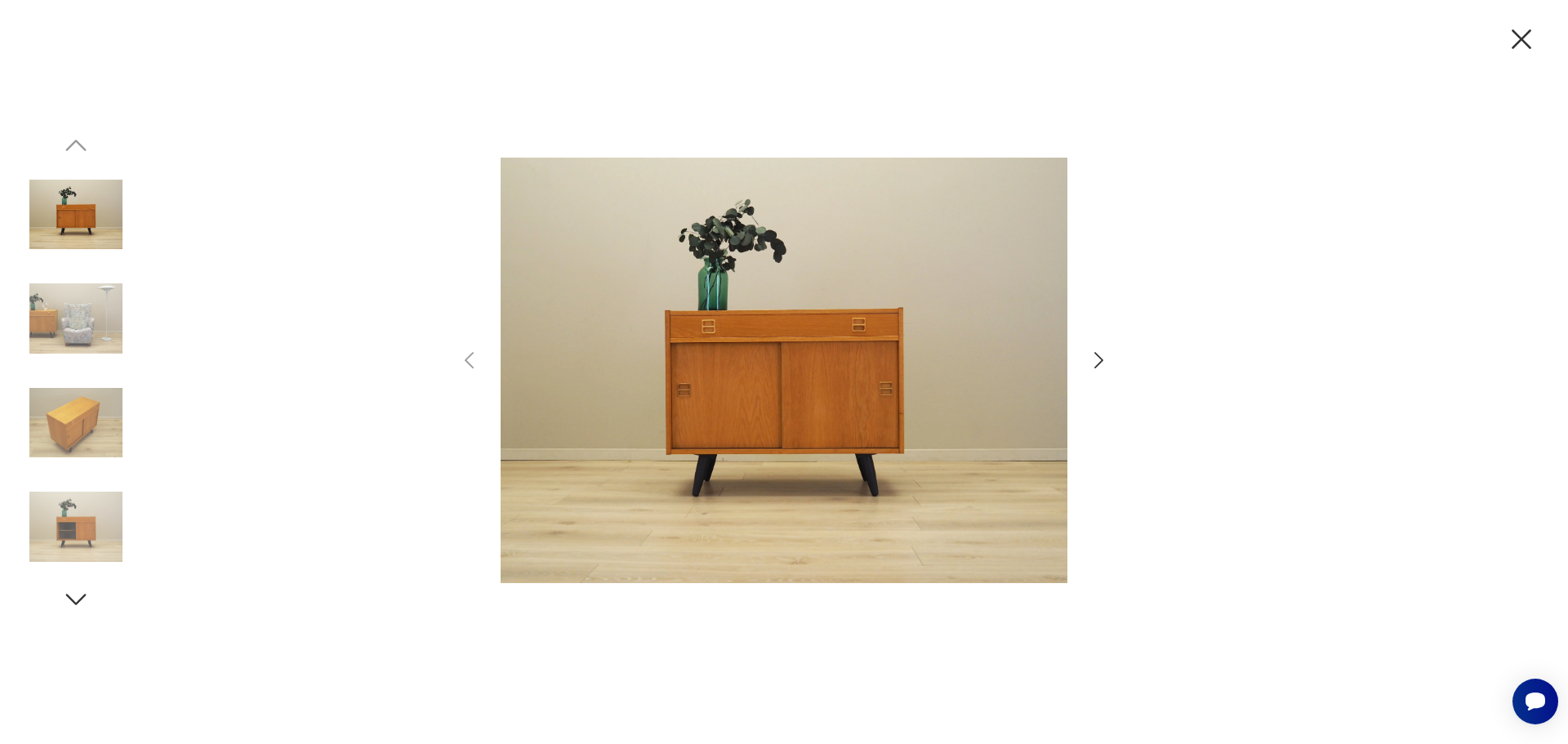
click at [1098, 364] on icon "button" at bounding box center [1098, 360] width 9 height 16
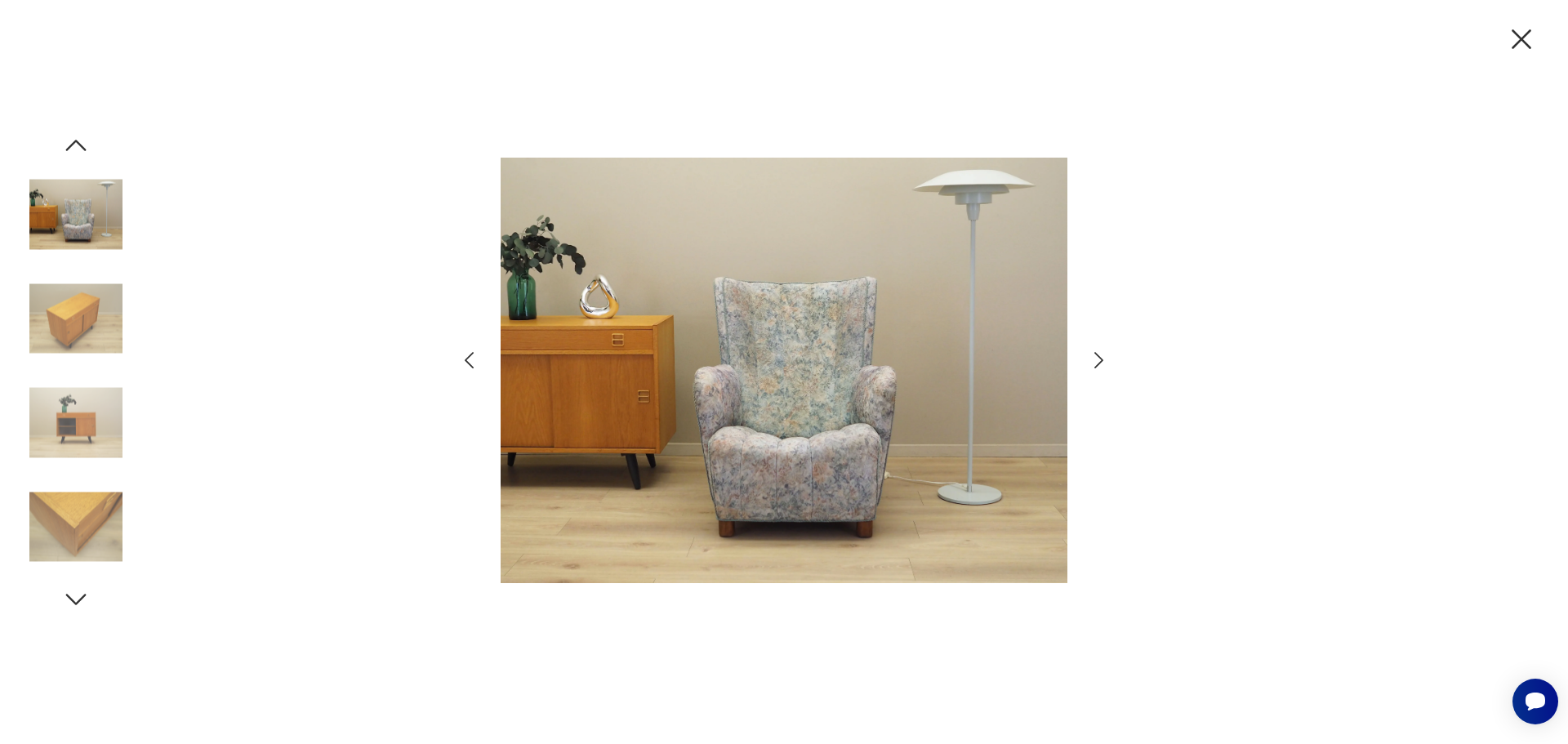
click at [1098, 364] on icon "button" at bounding box center [1098, 360] width 9 height 16
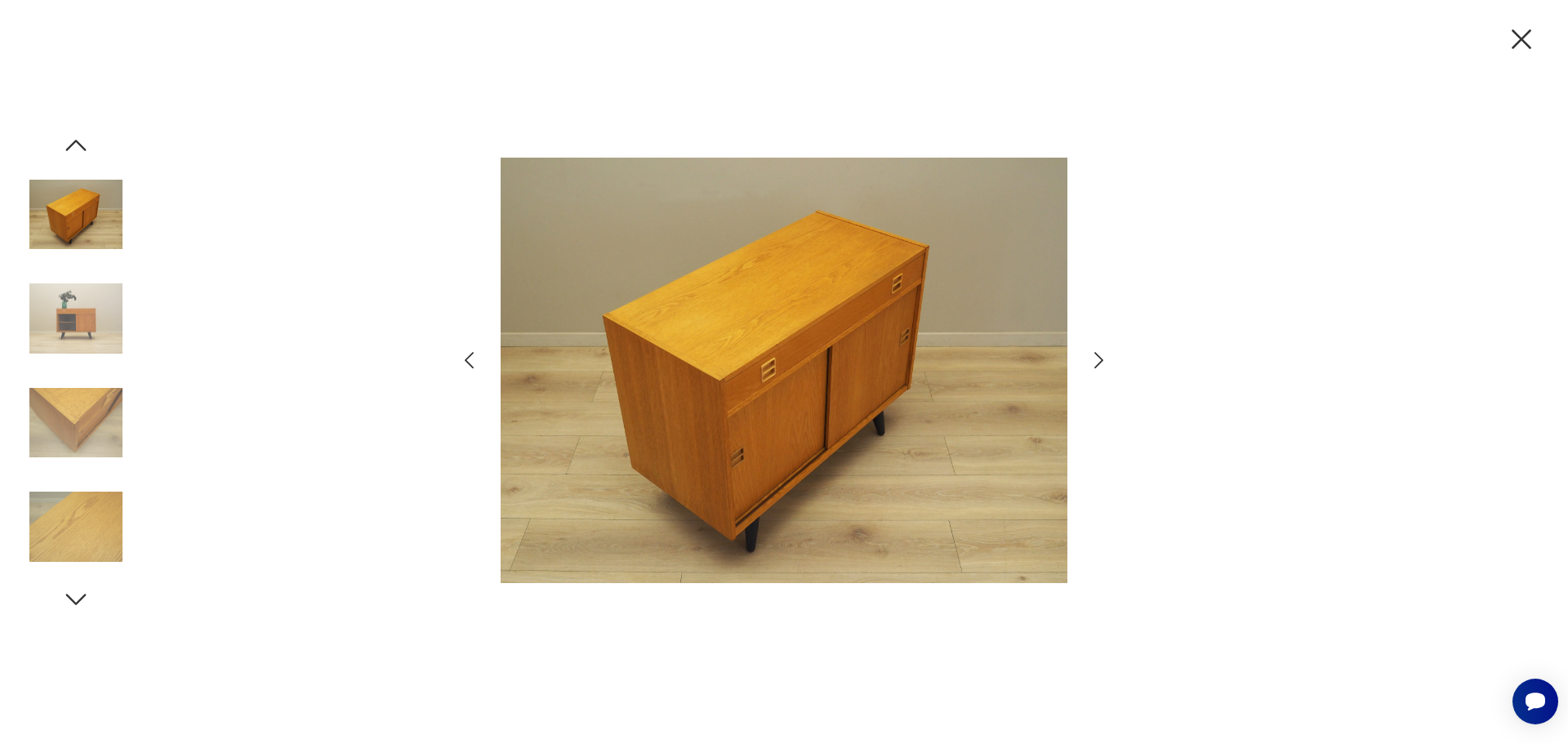
click at [1098, 364] on icon "button" at bounding box center [1098, 360] width 9 height 16
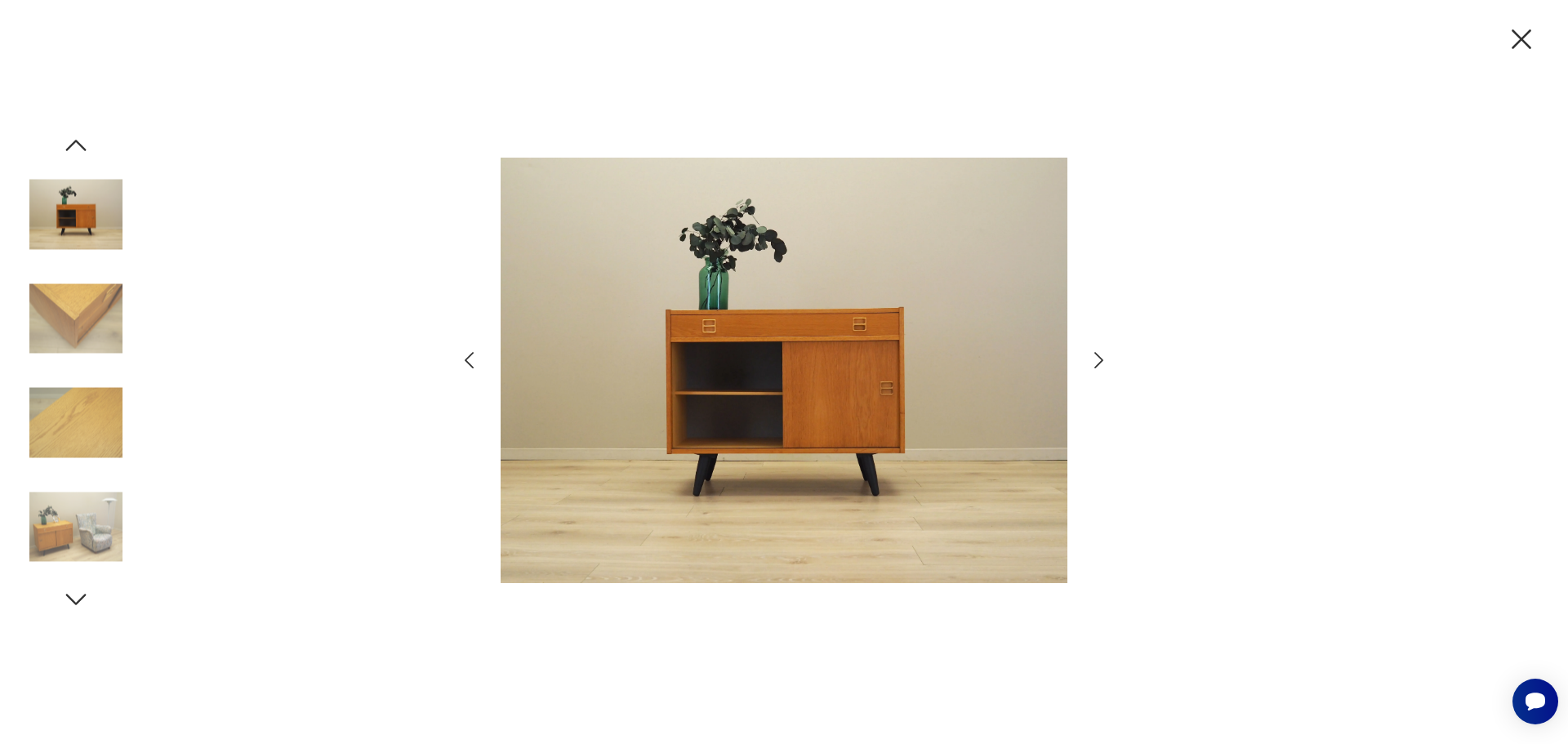
click at [1098, 364] on icon "button" at bounding box center [1098, 360] width 9 height 16
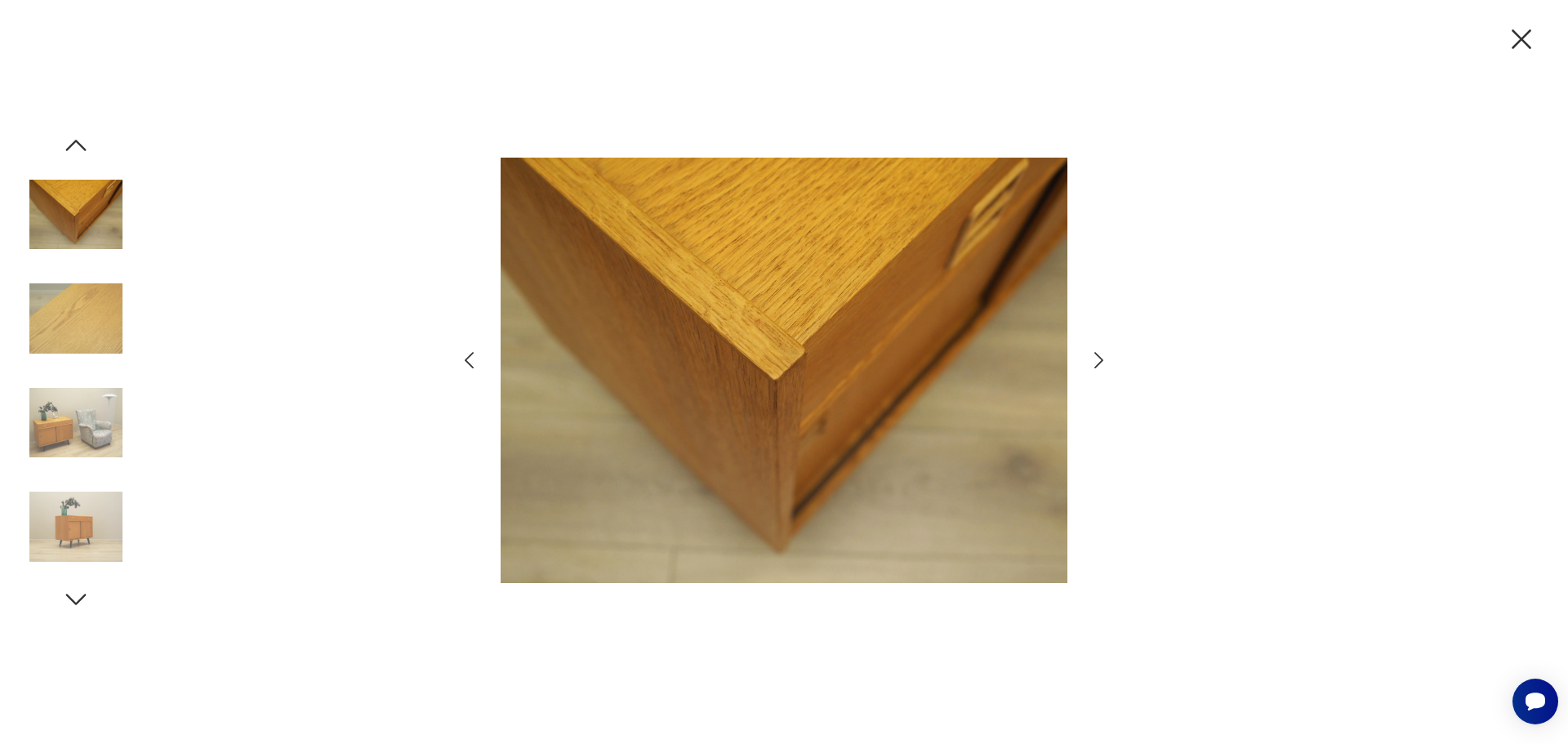
click at [1098, 364] on icon "button" at bounding box center [1098, 360] width 9 height 16
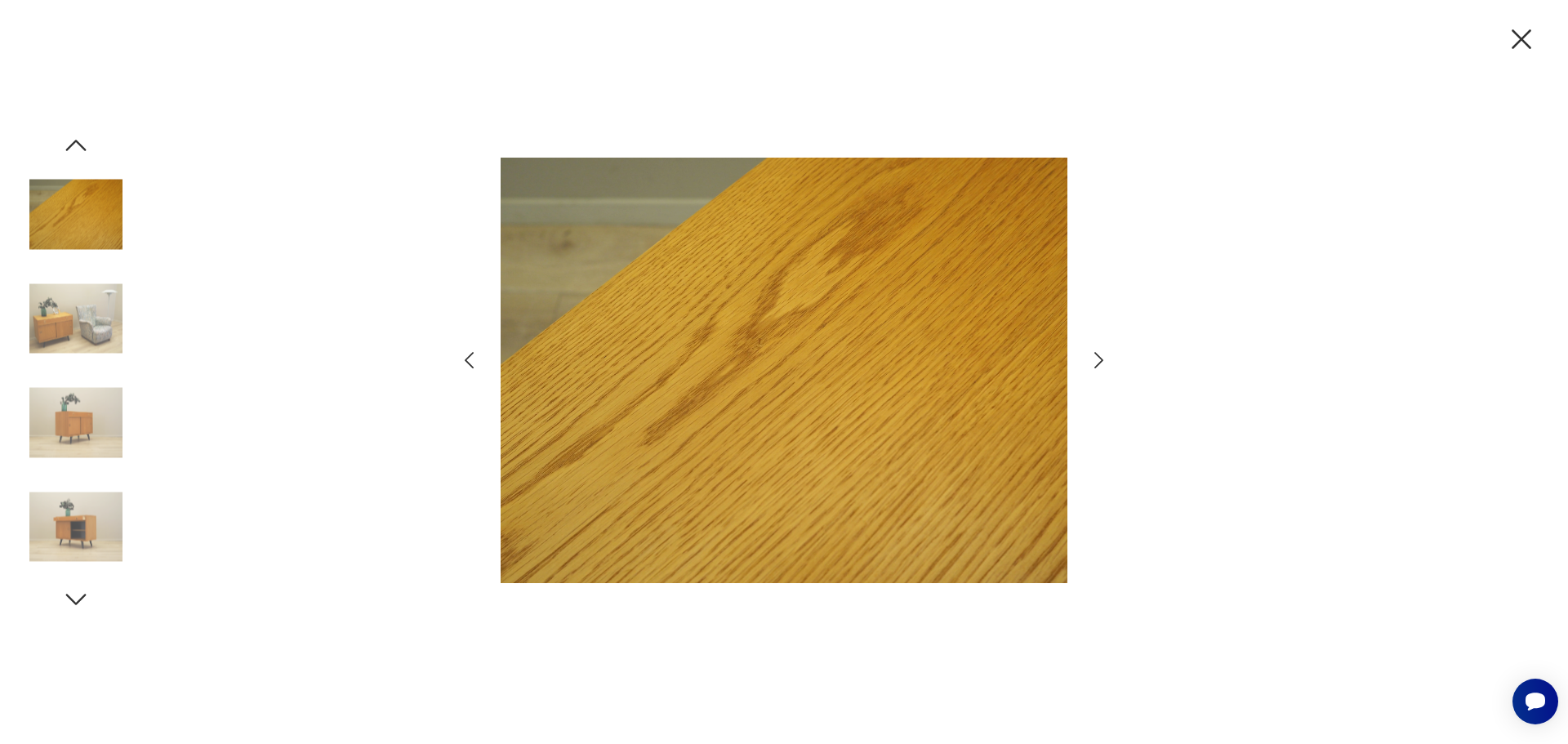
click at [1098, 364] on icon "button" at bounding box center [1098, 360] width 9 height 16
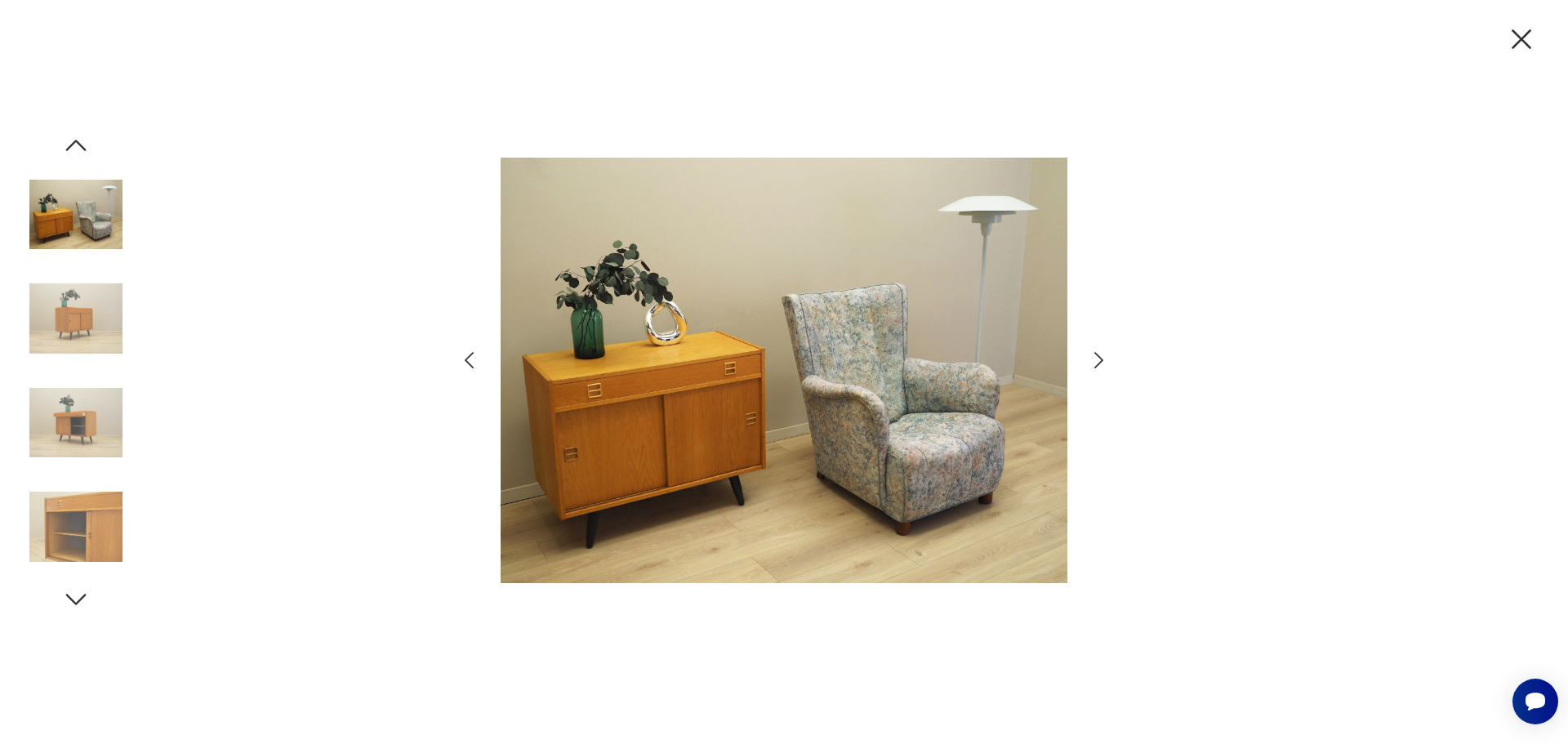
click at [1098, 364] on icon "button" at bounding box center [1098, 360] width 9 height 16
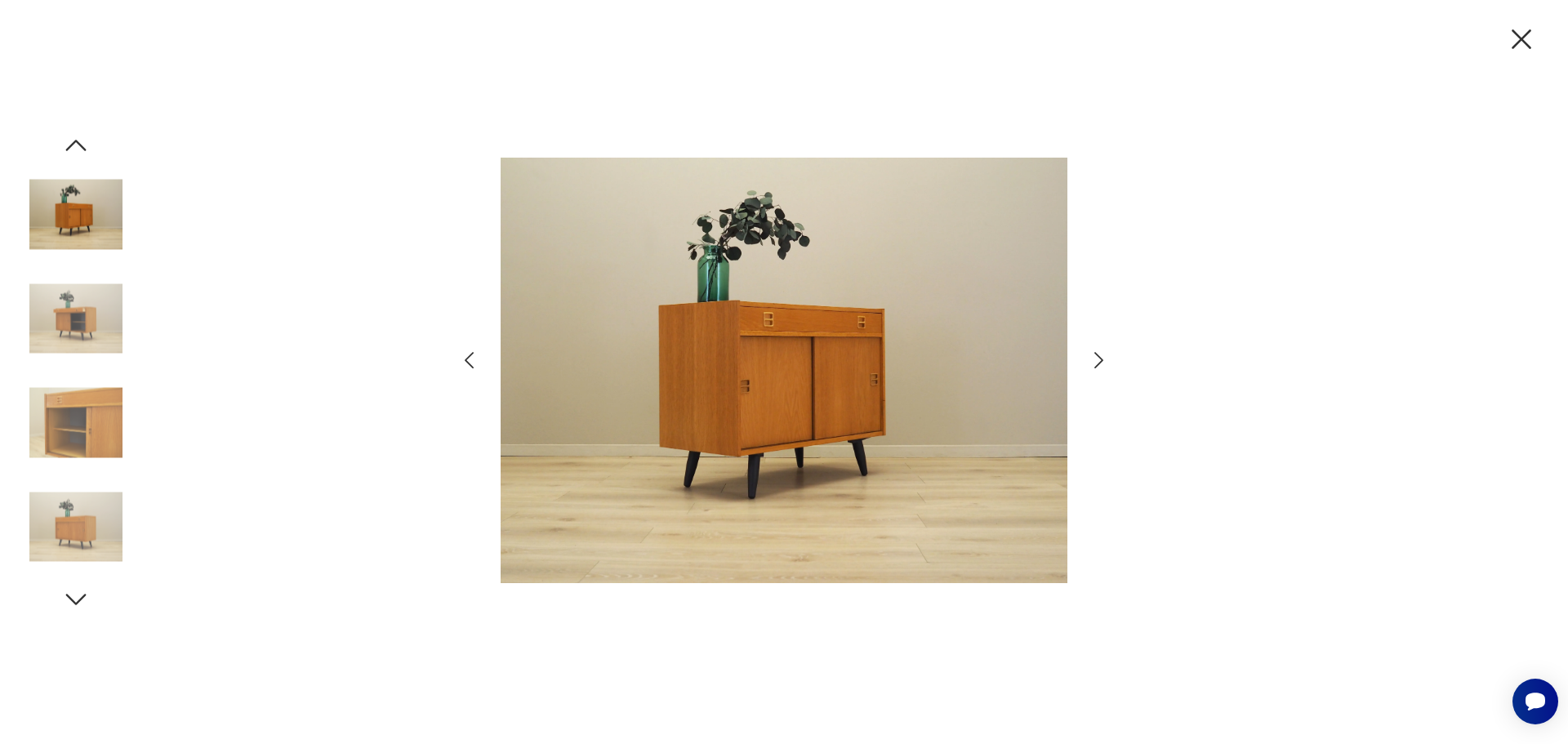
click at [1098, 364] on icon "button" at bounding box center [1098, 360] width 9 height 16
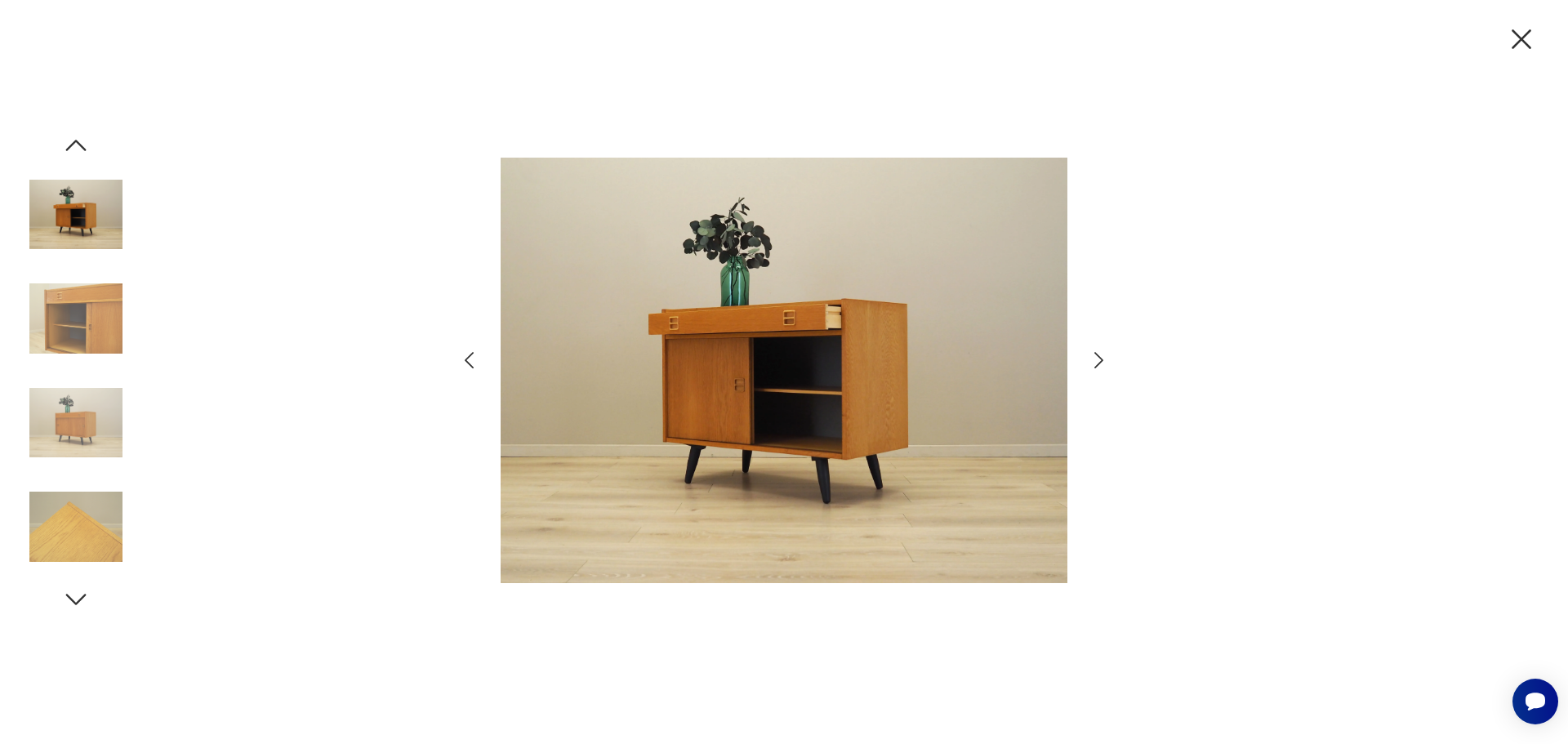
click at [1098, 364] on icon "button" at bounding box center [1098, 360] width 9 height 16
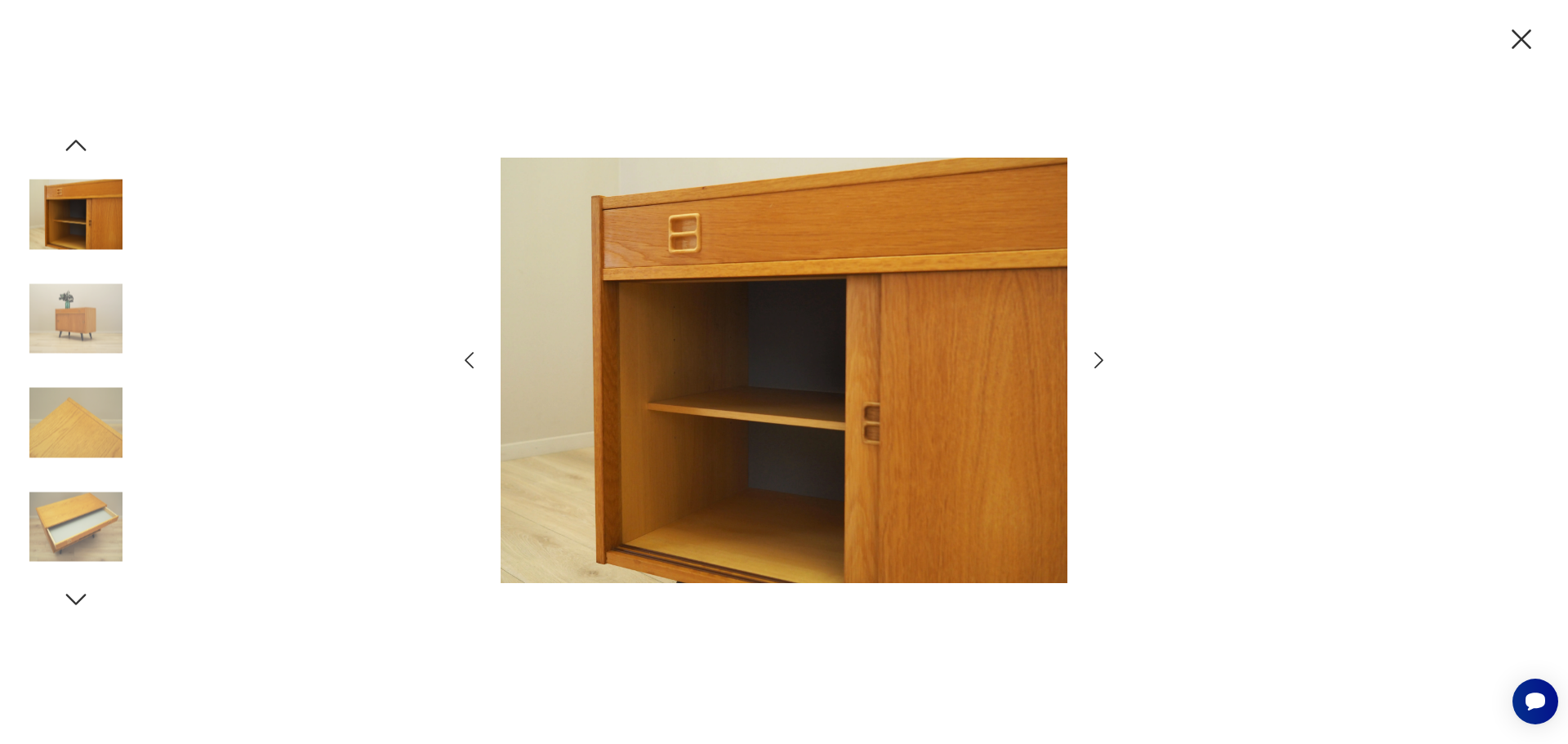
click at [1098, 364] on icon "button" at bounding box center [1098, 360] width 9 height 16
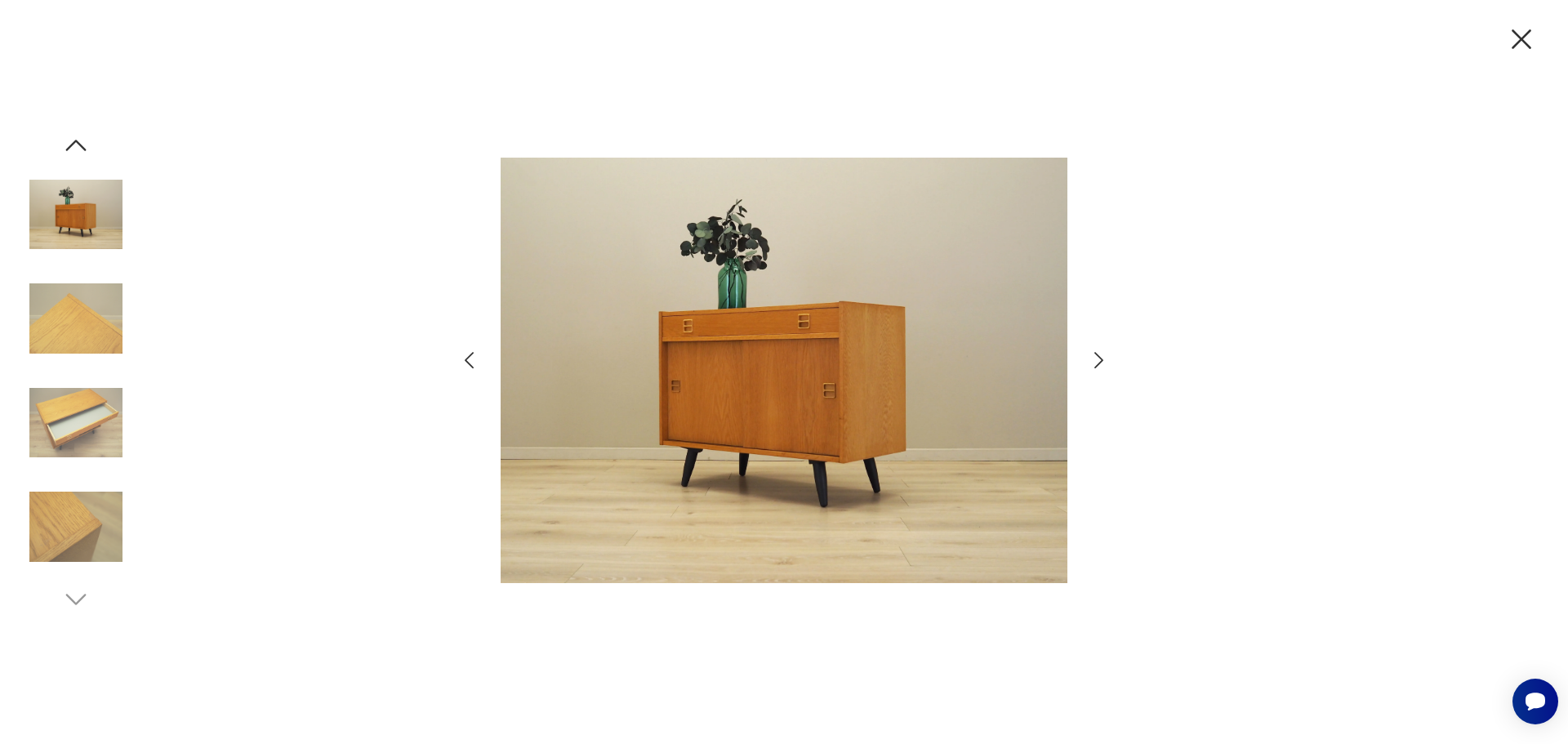
click at [1098, 364] on icon "button" at bounding box center [1098, 360] width 9 height 16
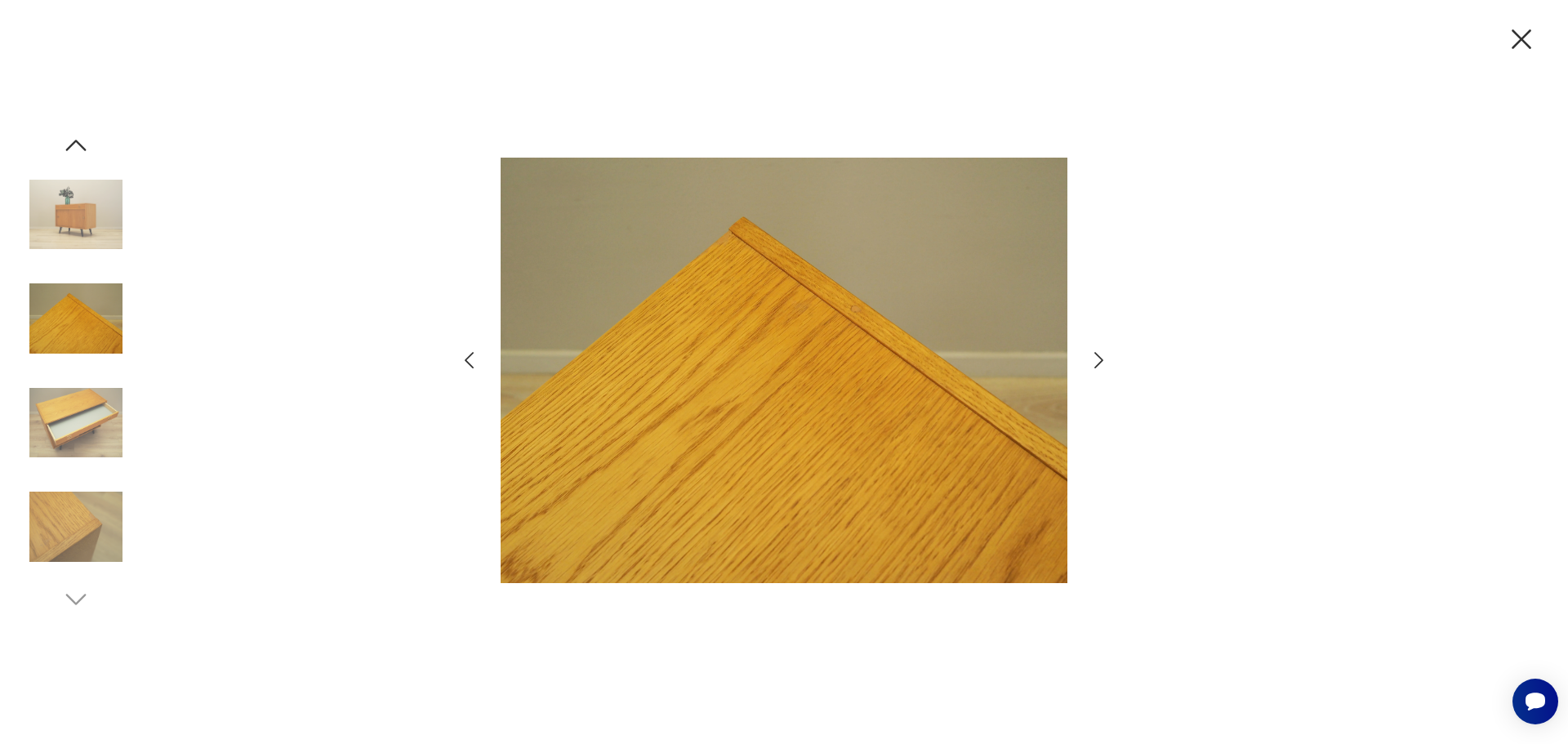
click at [1098, 364] on icon "button" at bounding box center [1098, 360] width 9 height 16
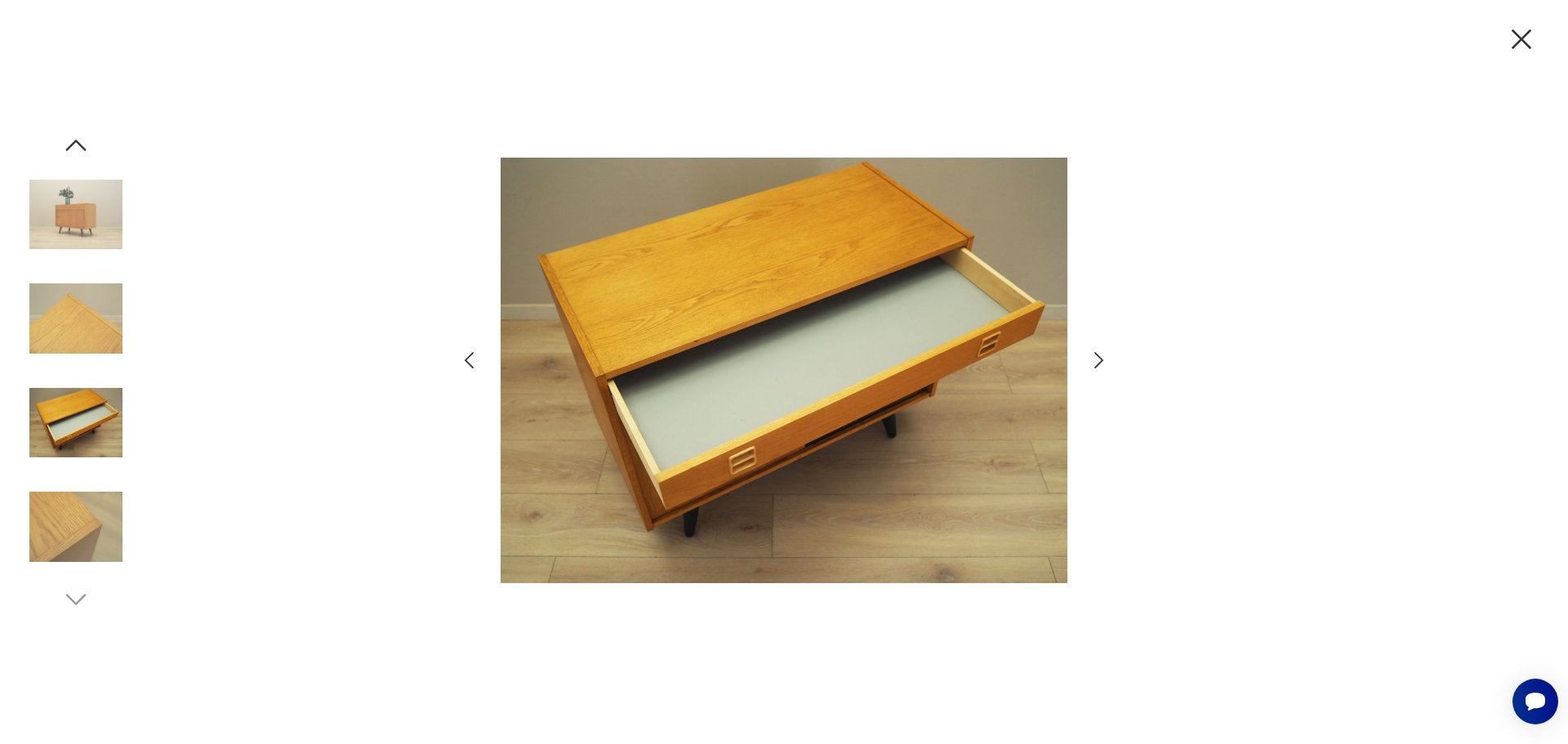
click at [1515, 42] on icon "button" at bounding box center [1521, 39] width 34 height 35
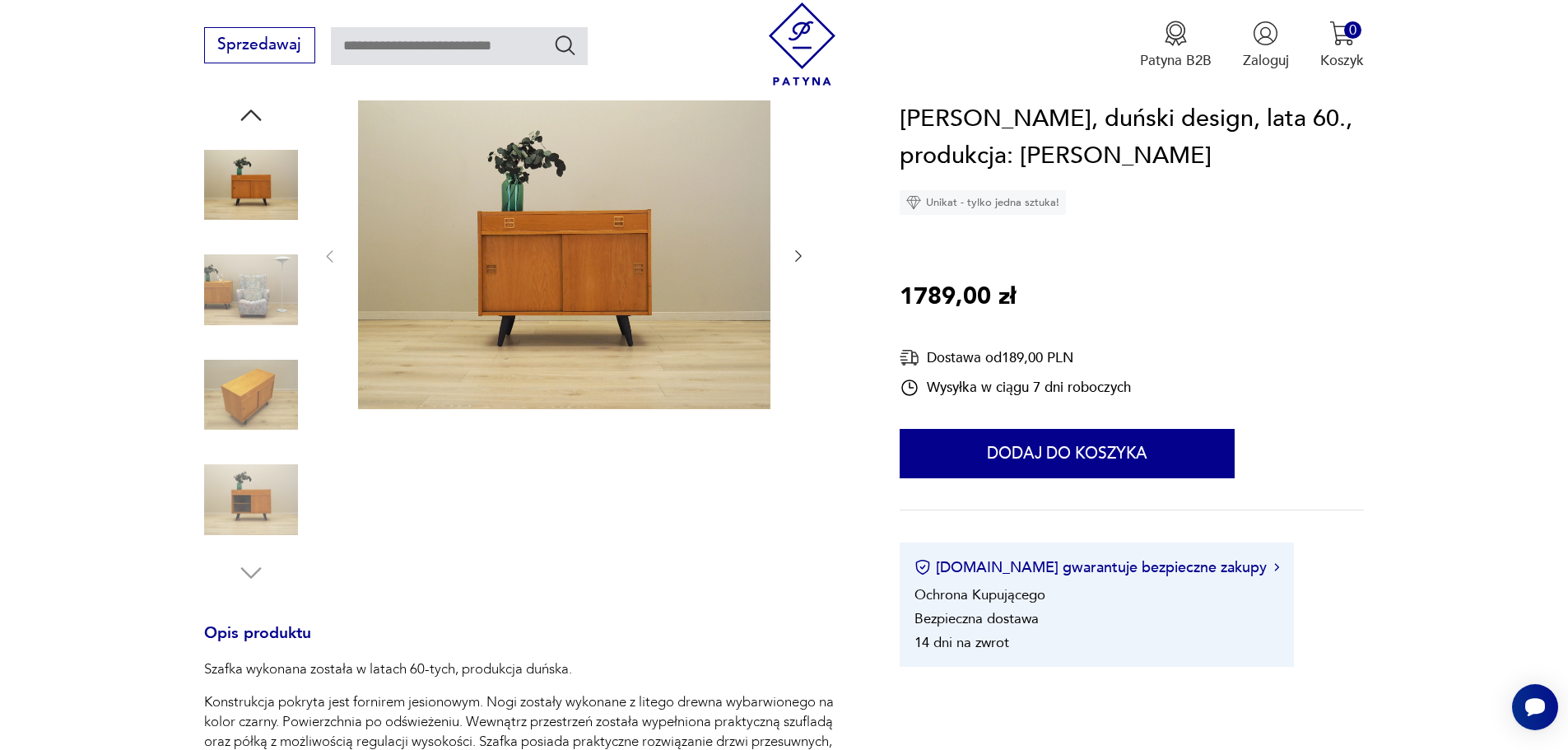
scroll to position [165, 0]
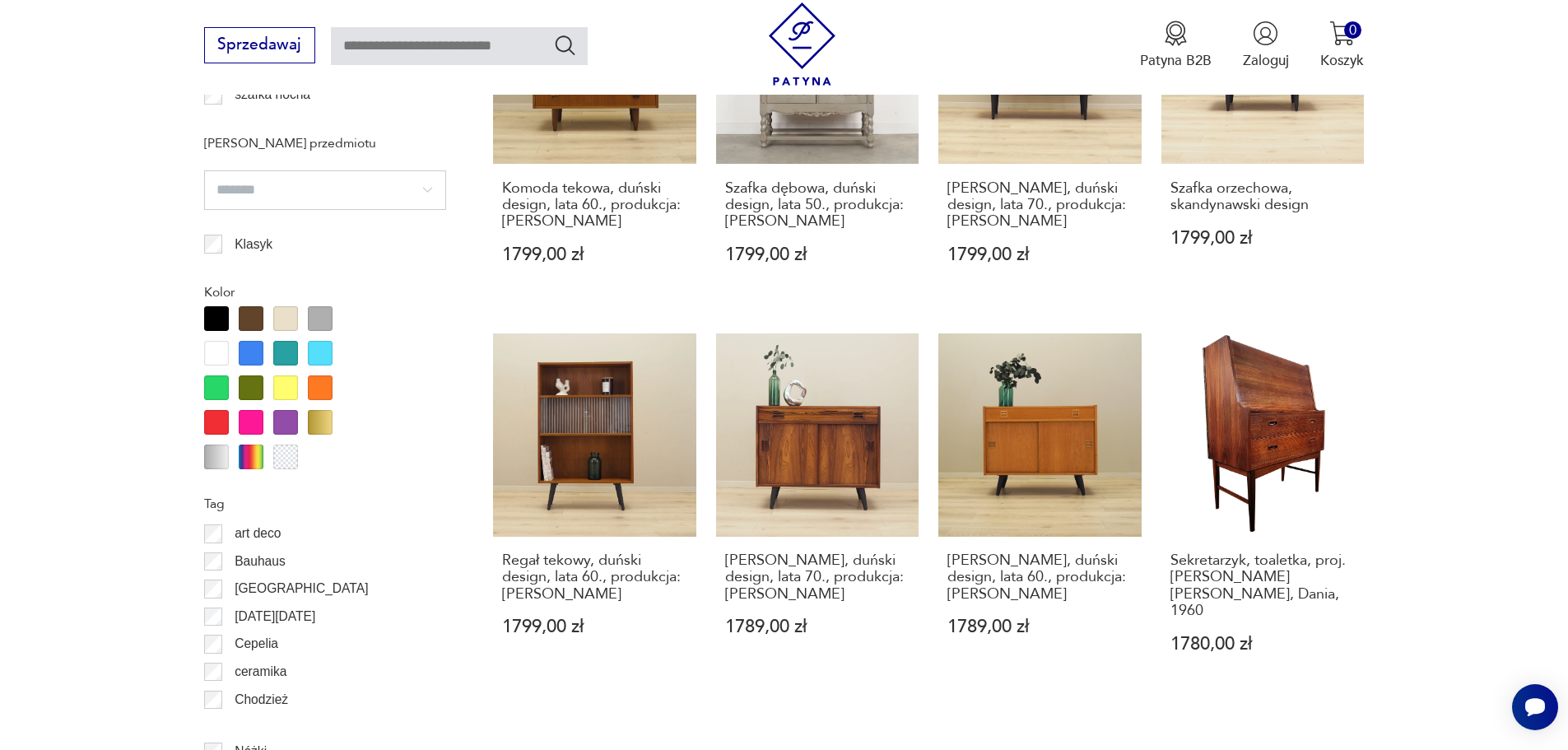
scroll to position [1729, 0]
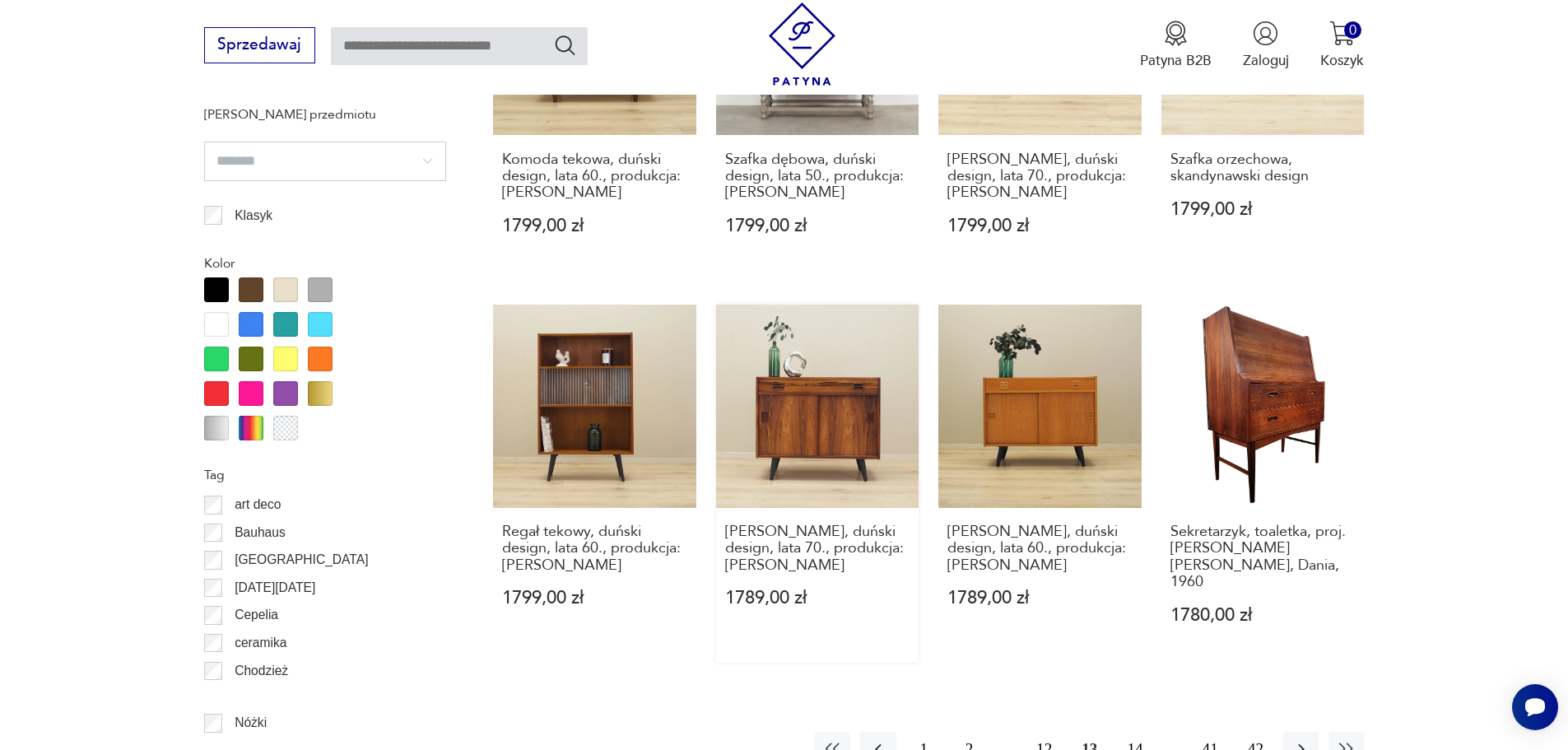
click at [815, 417] on link "Szafka palisandrowa, duński design, lata 70., produkcja: Dania 1789,00 zł" at bounding box center [817, 483] width 203 height 358
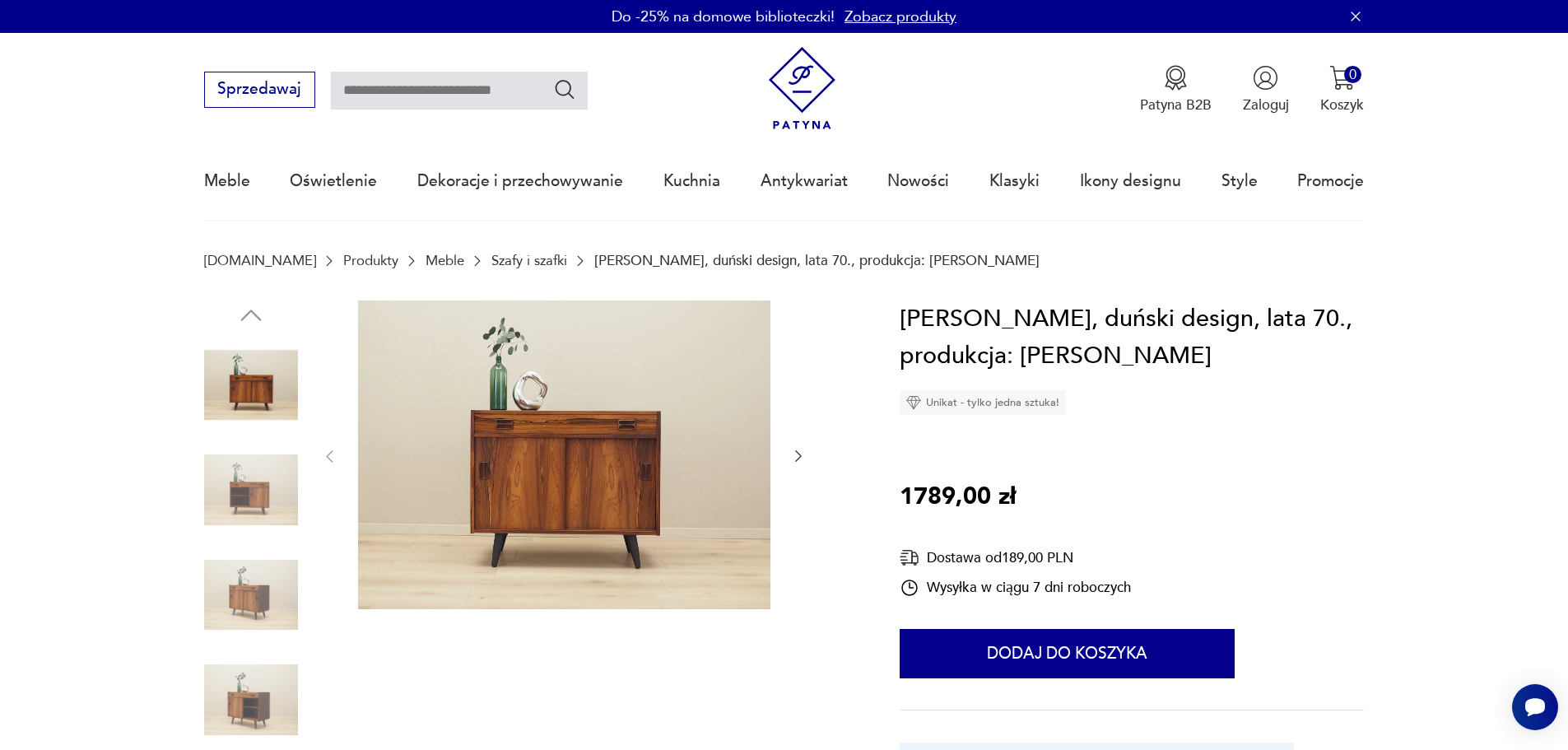
click at [612, 476] on img at bounding box center [564, 455] width 413 height 309
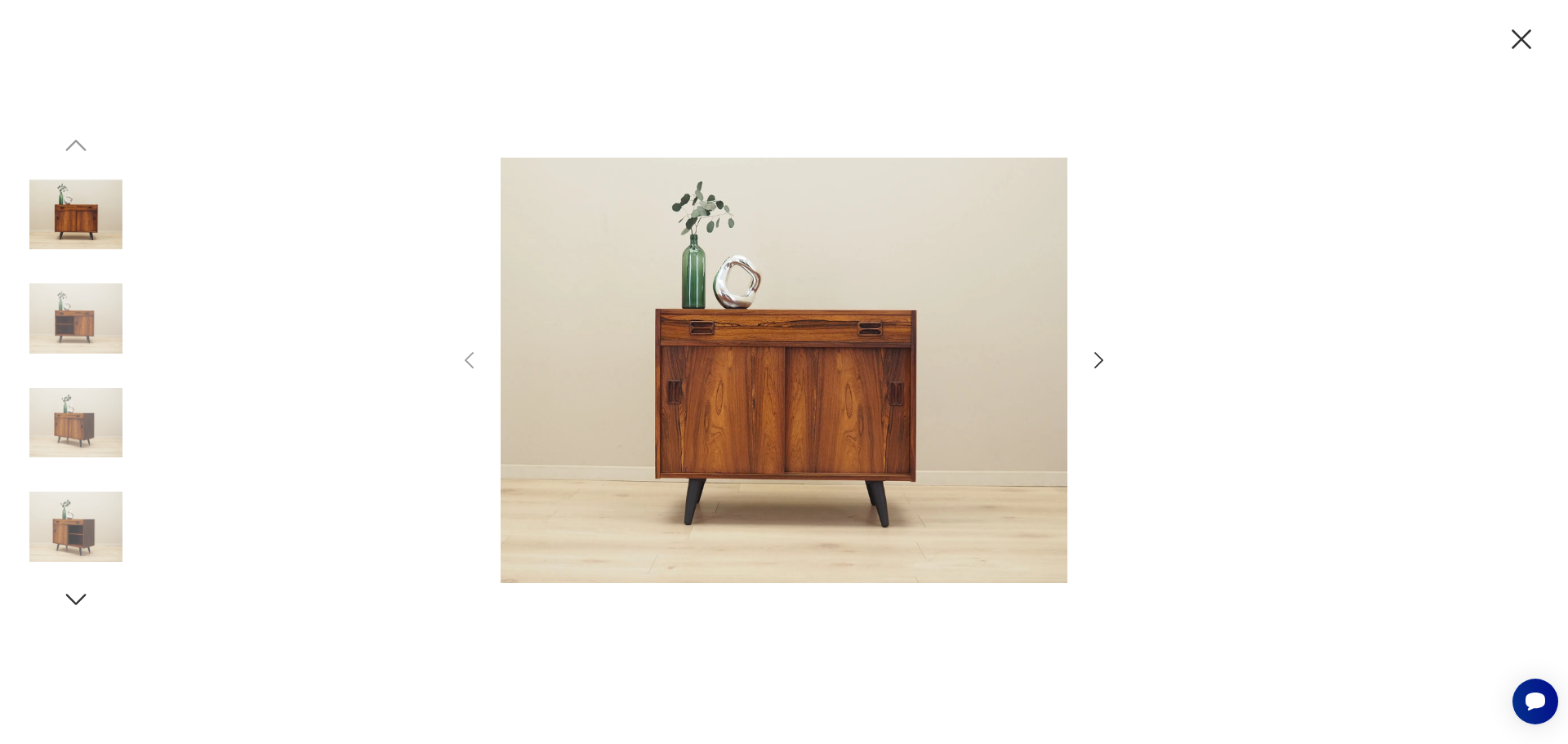
click at [1098, 364] on icon "button" at bounding box center [1098, 360] width 9 height 16
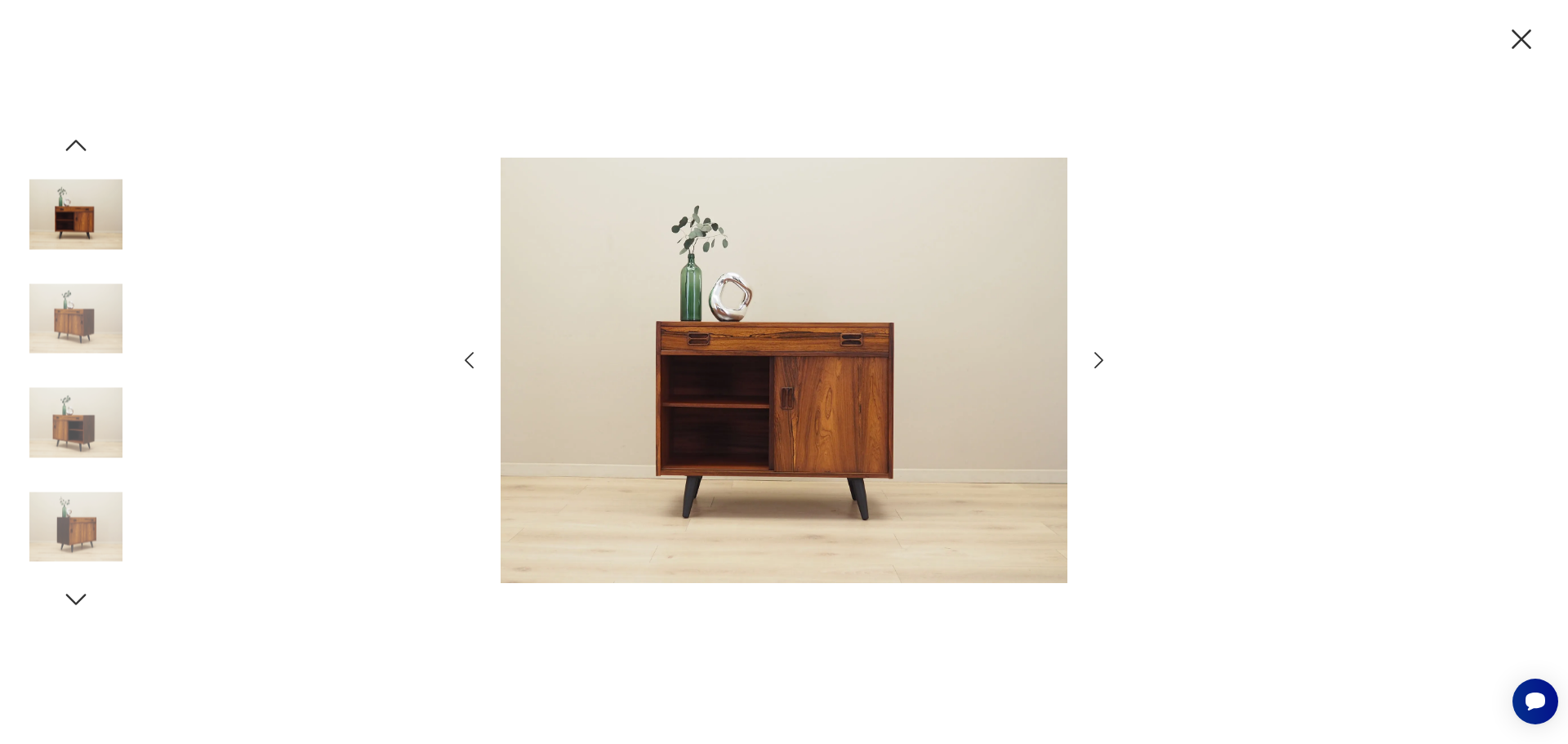
click at [1098, 364] on icon "button" at bounding box center [1098, 360] width 9 height 16
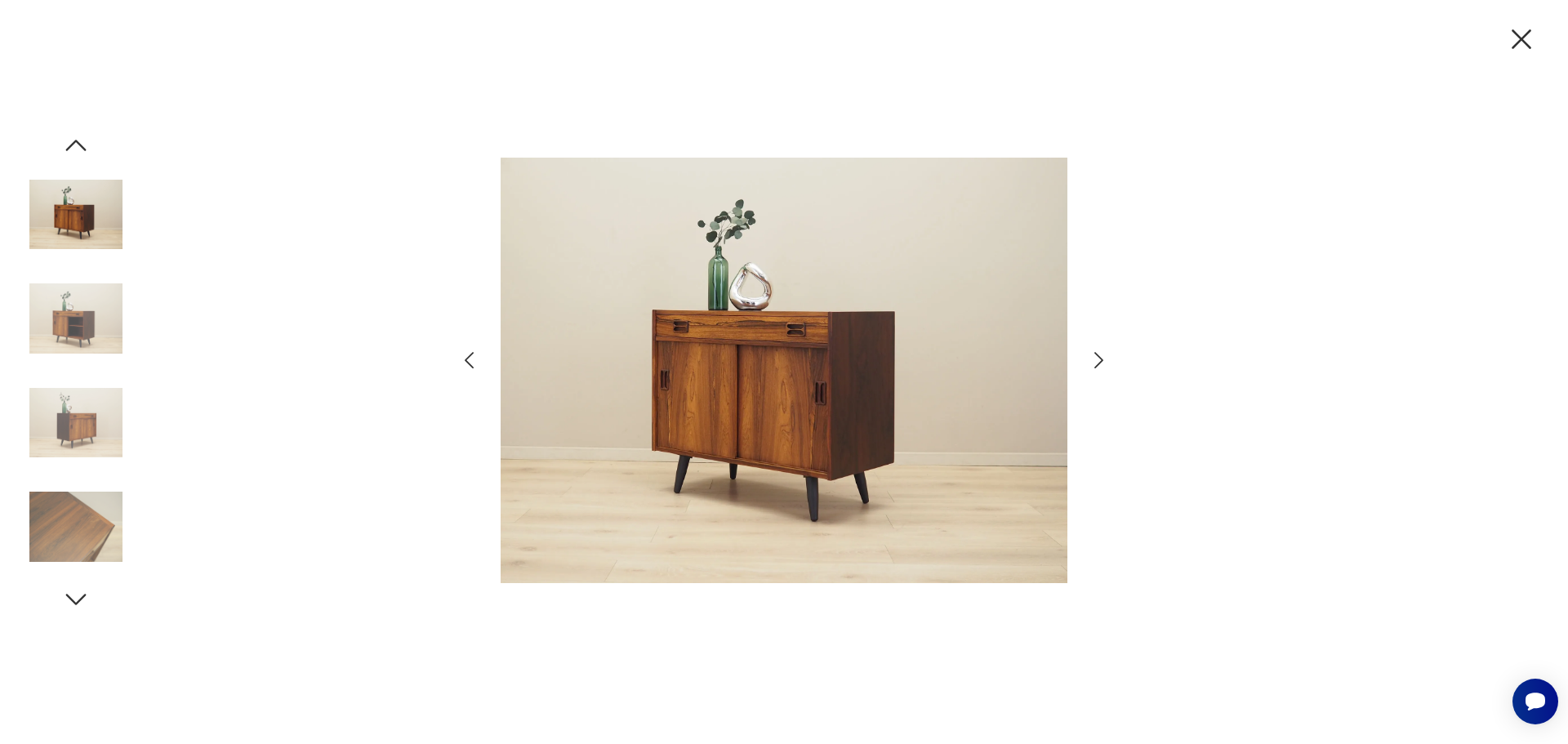
click at [1098, 364] on icon "button" at bounding box center [1098, 360] width 9 height 16
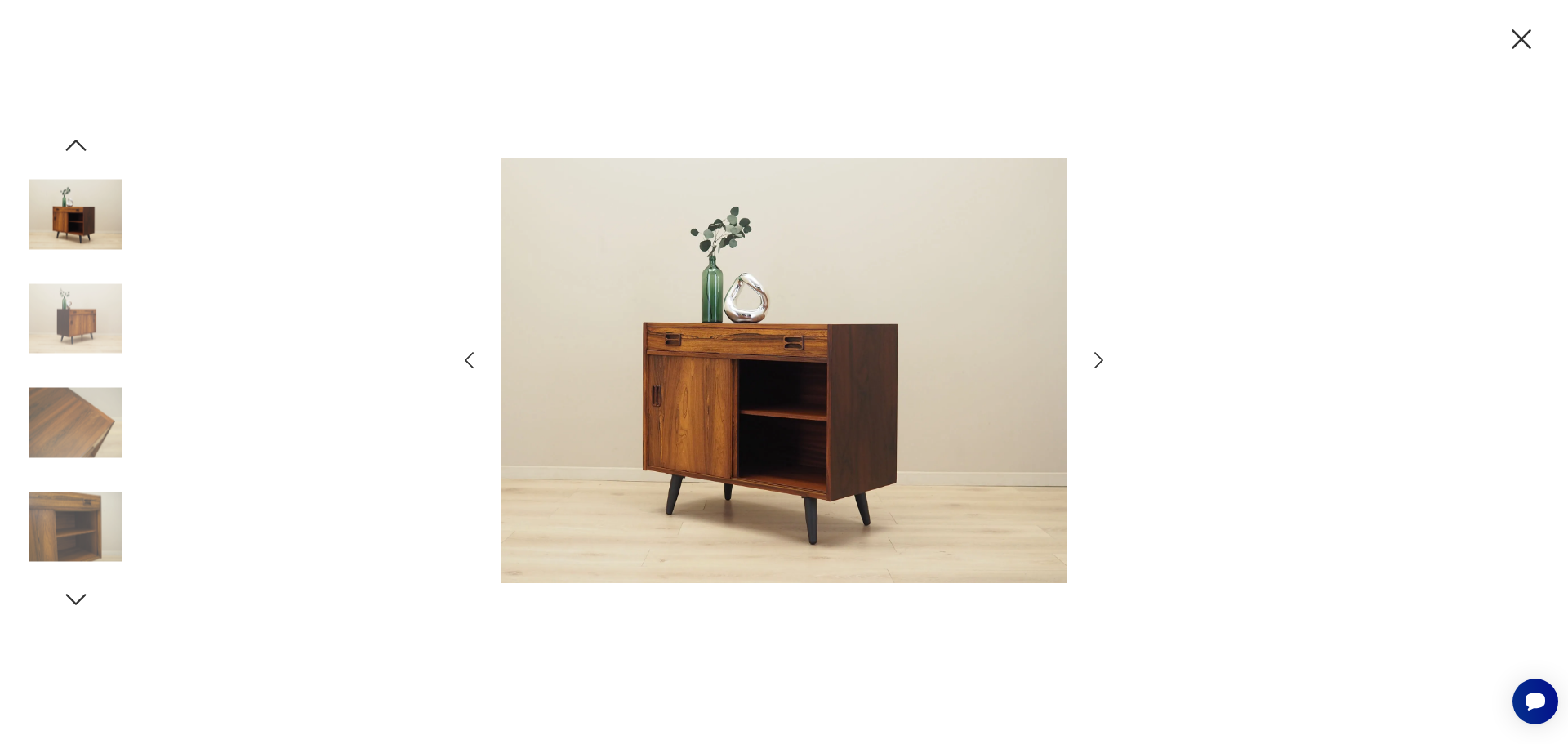
click at [1098, 364] on icon "button" at bounding box center [1098, 360] width 9 height 16
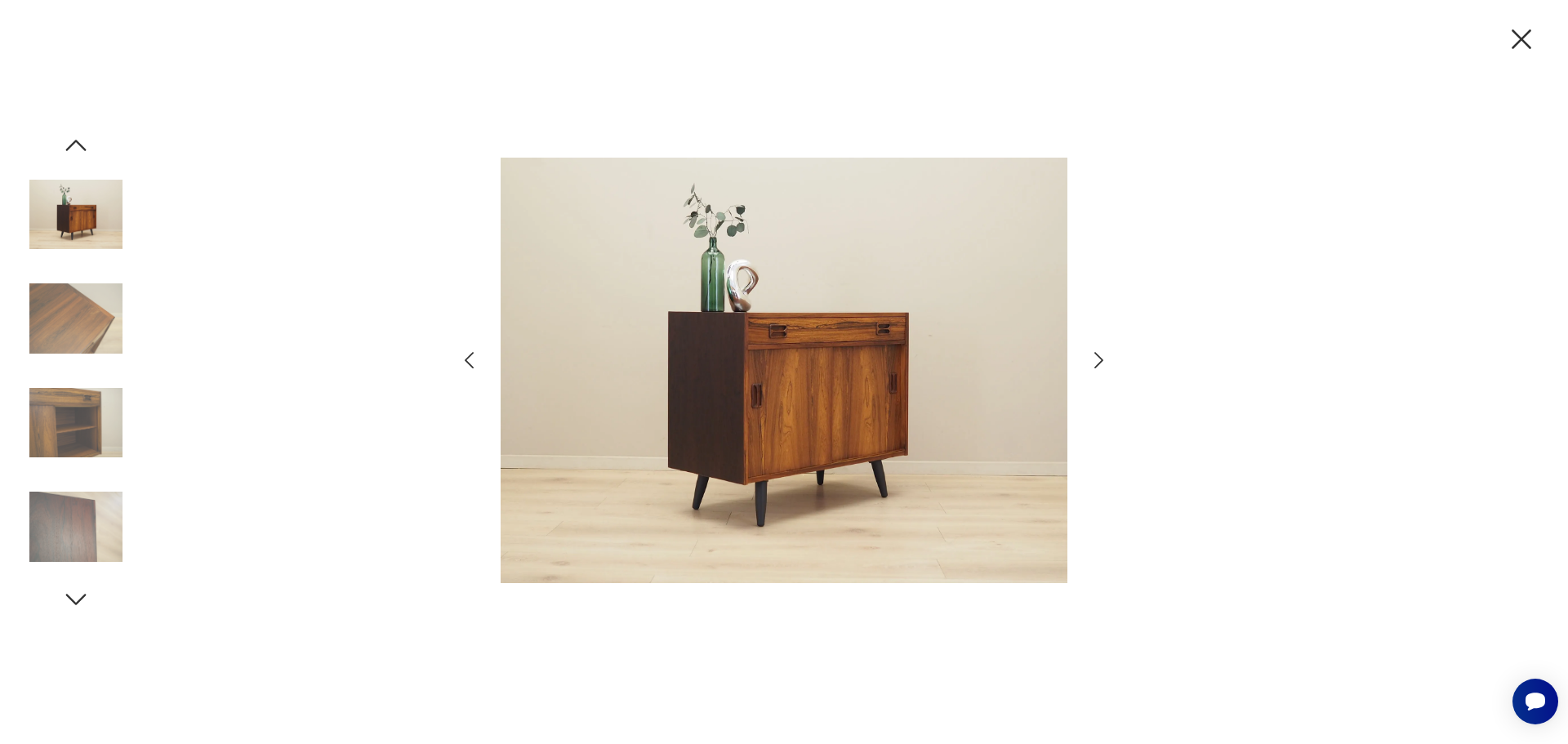
click at [1098, 364] on icon "button" at bounding box center [1098, 360] width 9 height 16
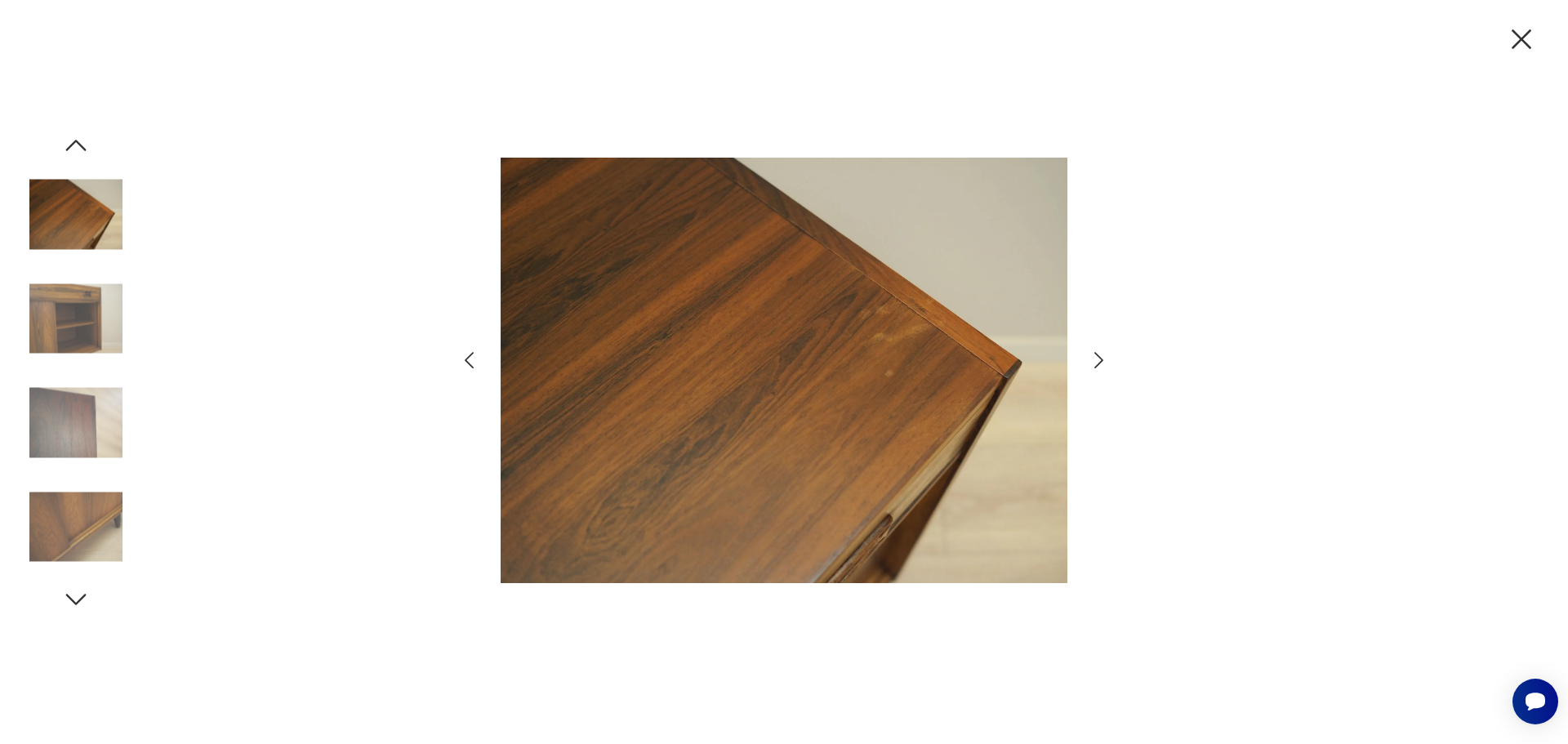
click at [1098, 364] on icon "button" at bounding box center [1098, 360] width 9 height 16
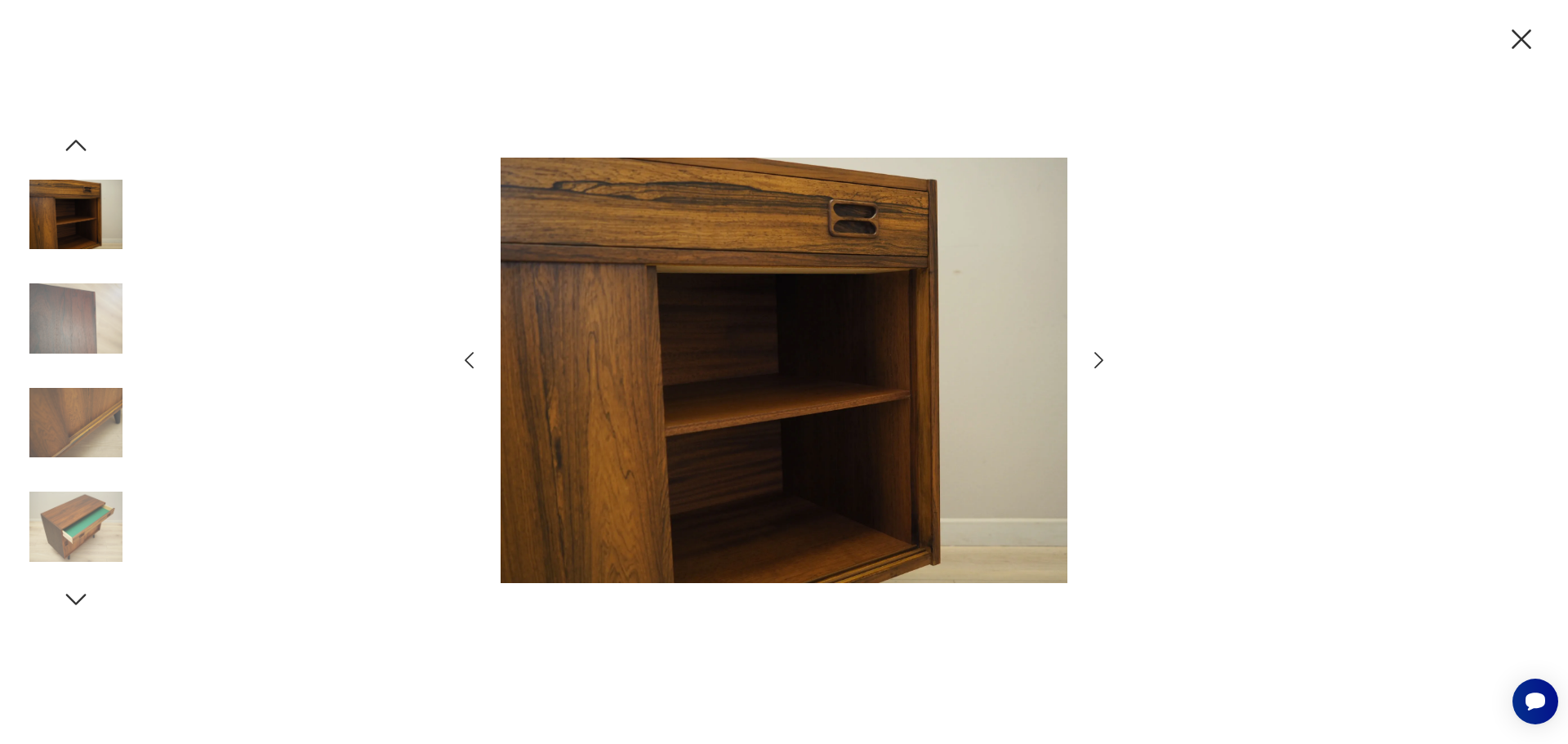
click at [1098, 364] on icon "button" at bounding box center [1098, 360] width 9 height 16
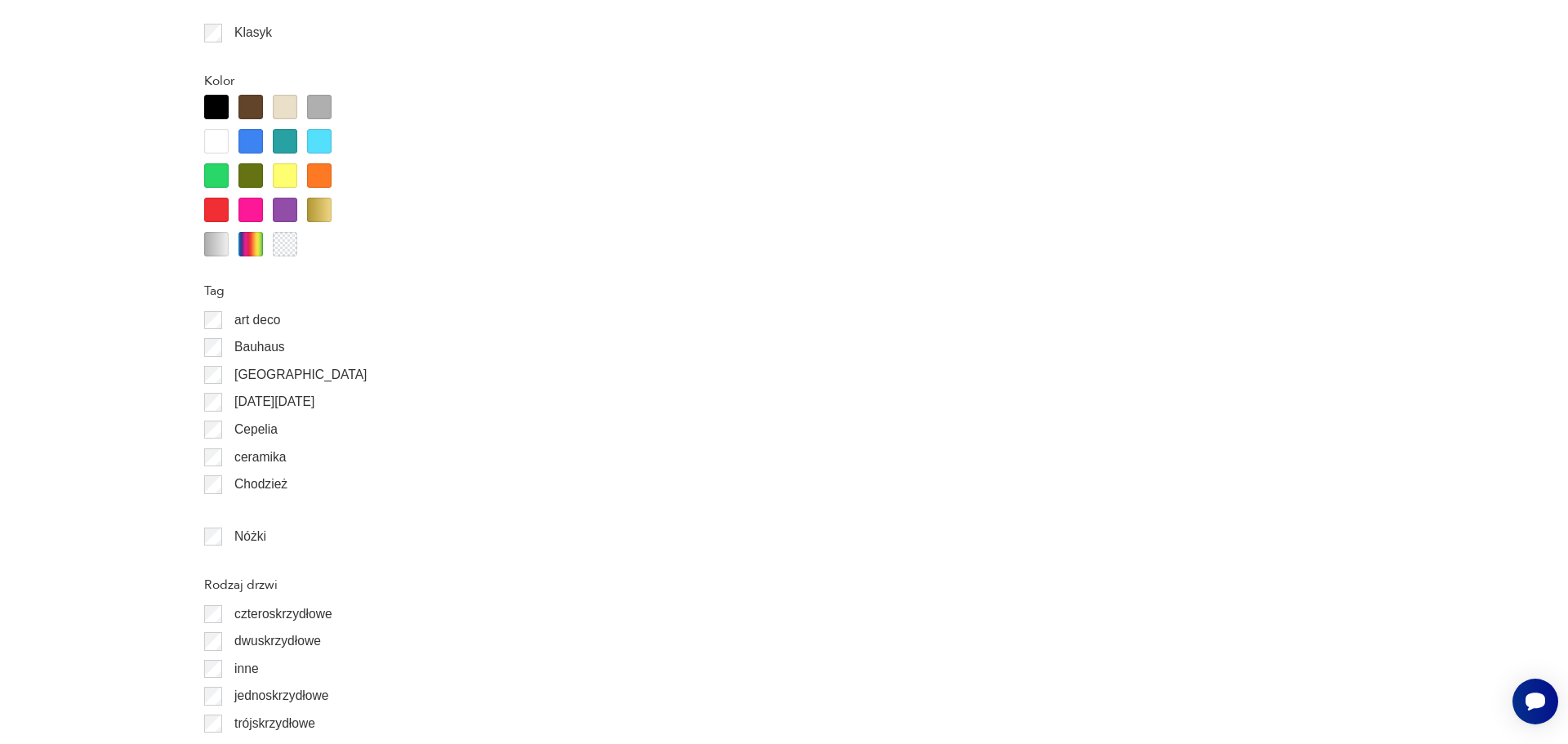
scroll to position [1896, 0]
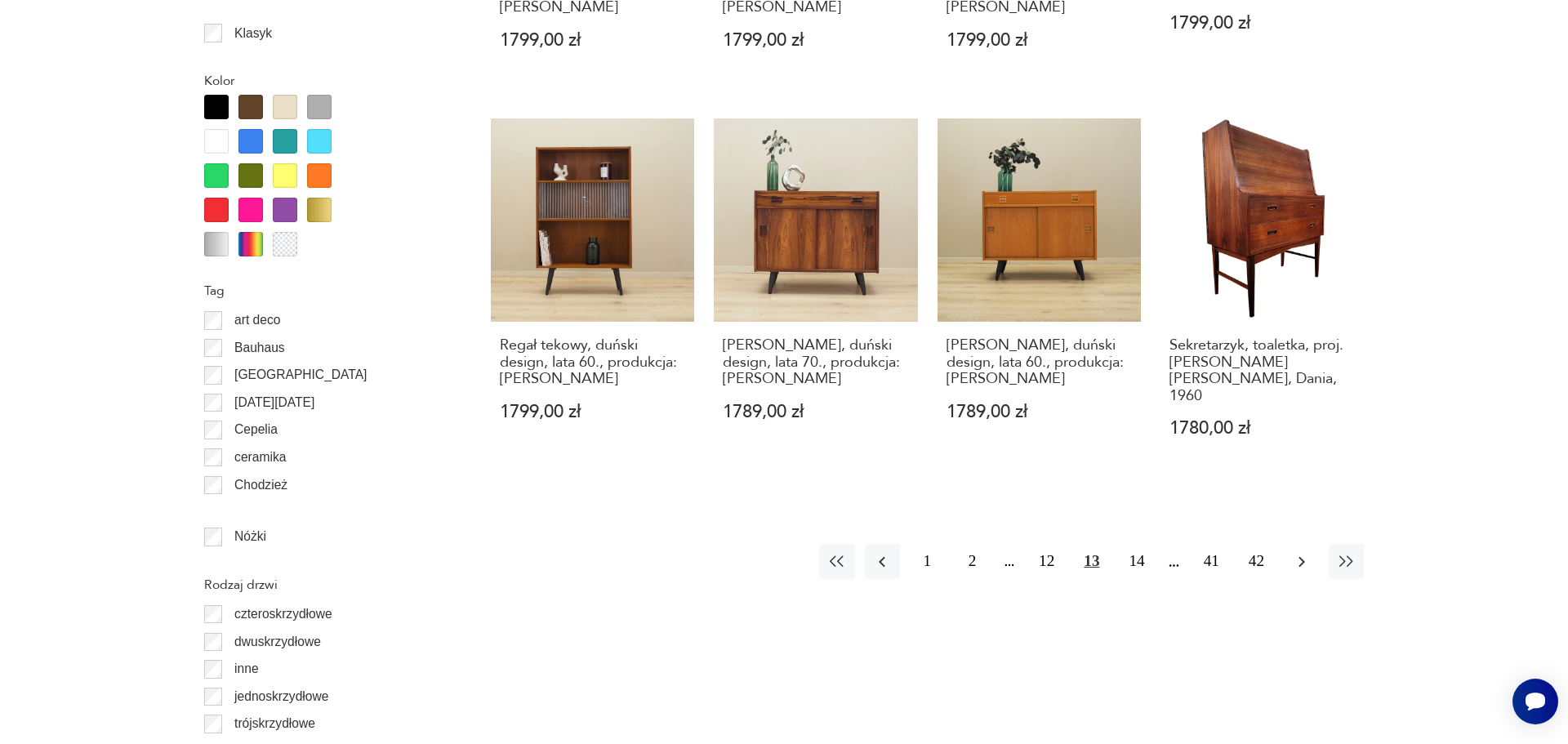
click at [1312, 544] on button "button" at bounding box center [1302, 562] width 35 height 35
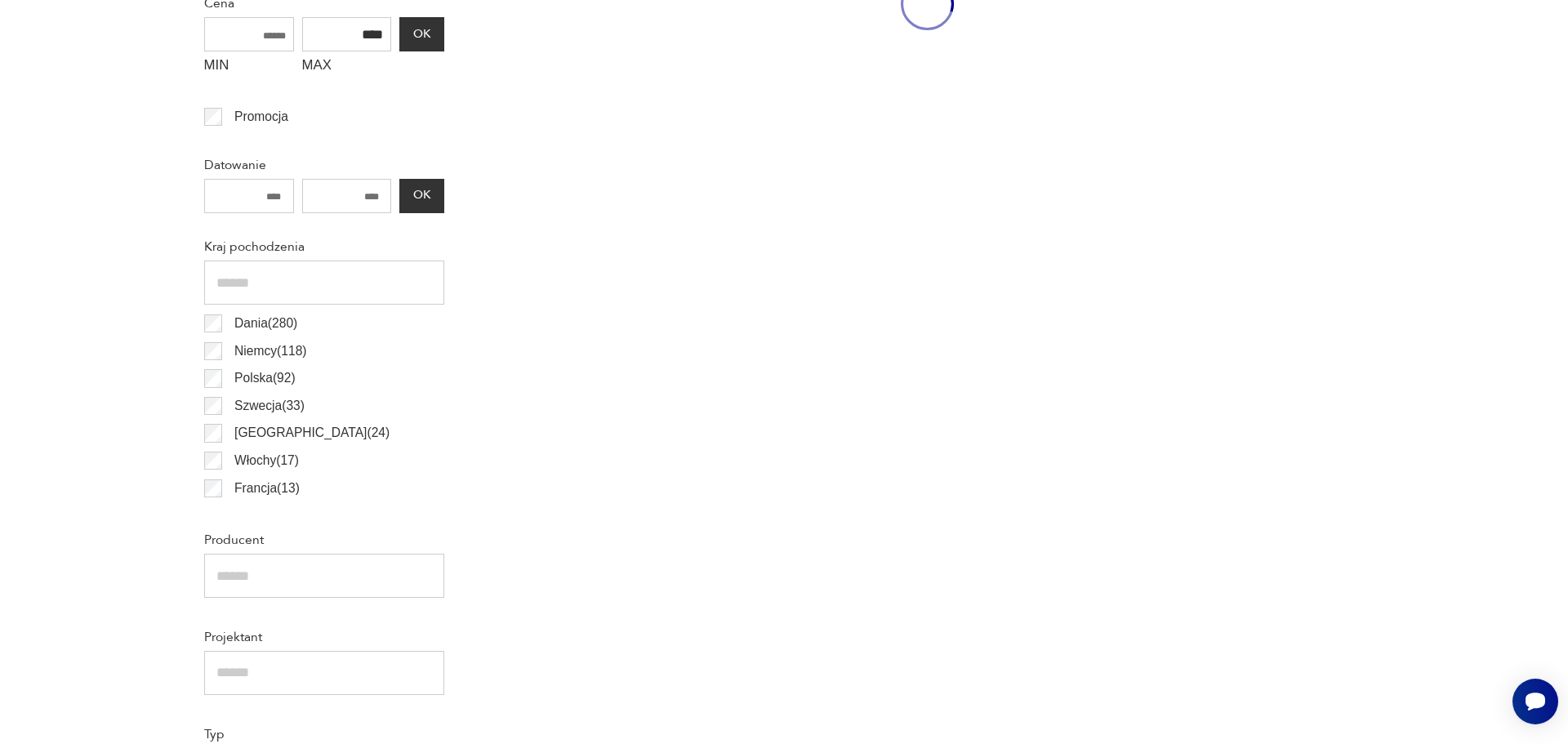
scroll to position [554, 0]
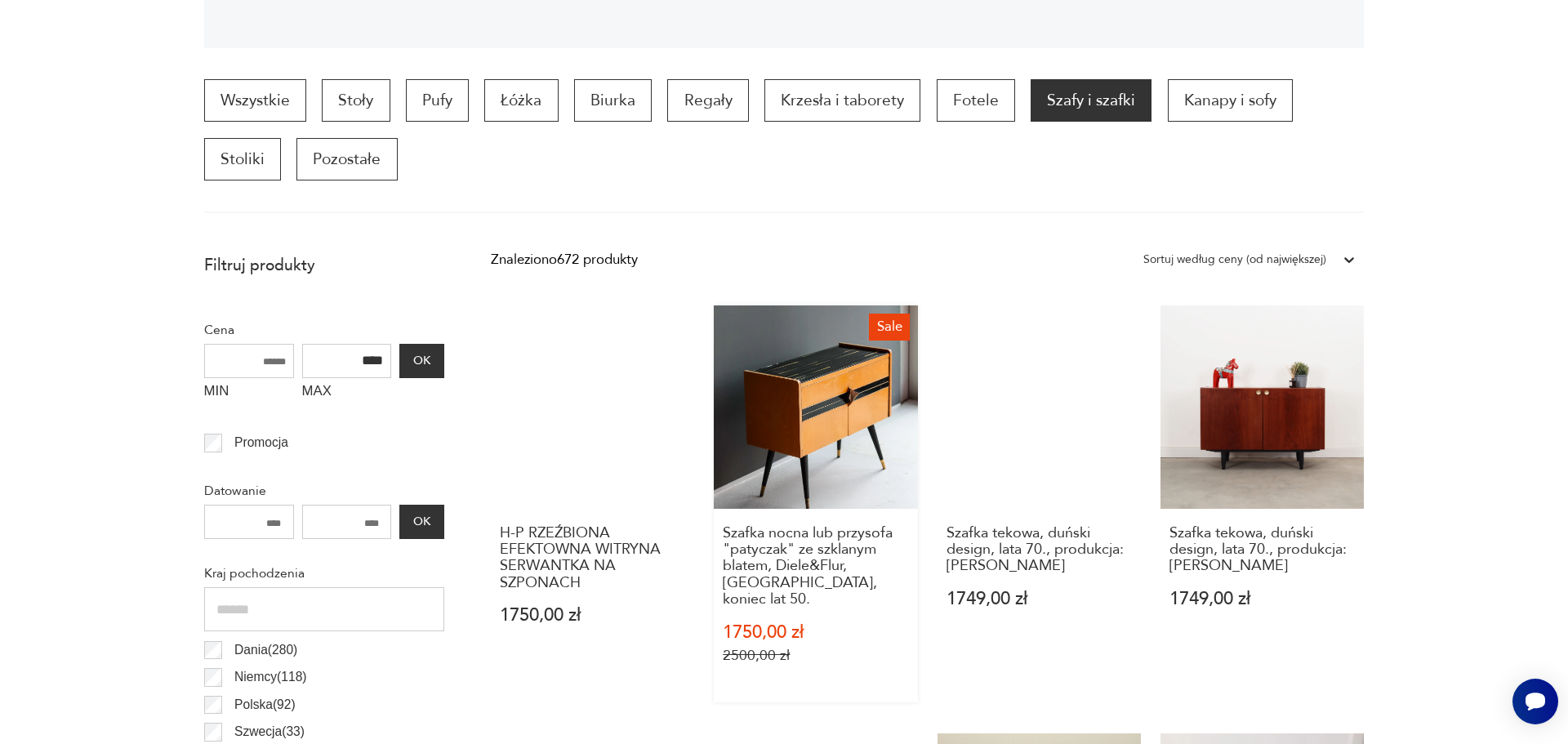
click at [806, 411] on link "Sale Szafka nocna lub przysofa "patyczak" ze szklanym blatem, Diele&Flur, Niemc…" at bounding box center [815, 503] width 203 height 397
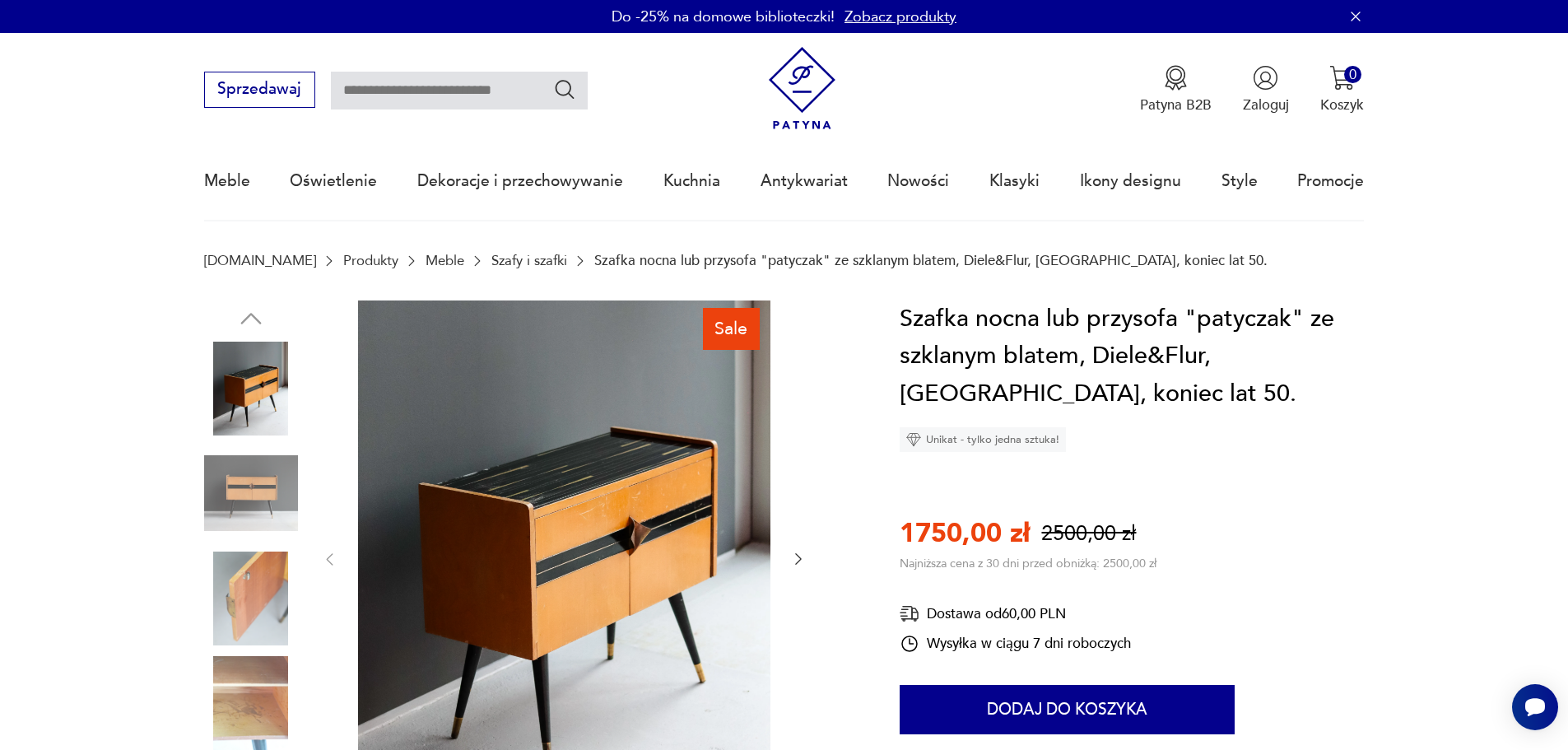
click at [616, 491] on img at bounding box center [564, 558] width 413 height 515
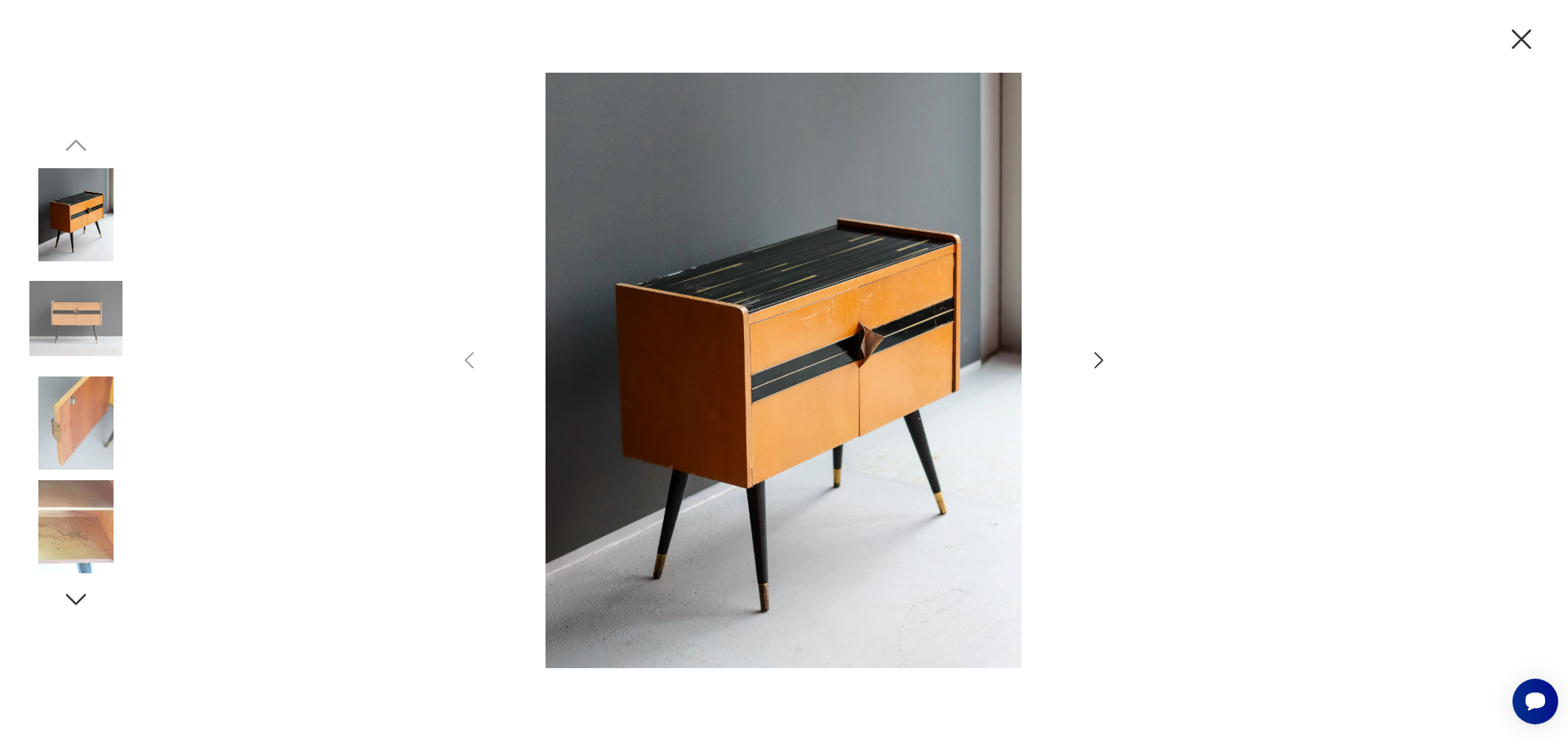
click at [1098, 362] on icon "button" at bounding box center [1098, 360] width 24 height 24
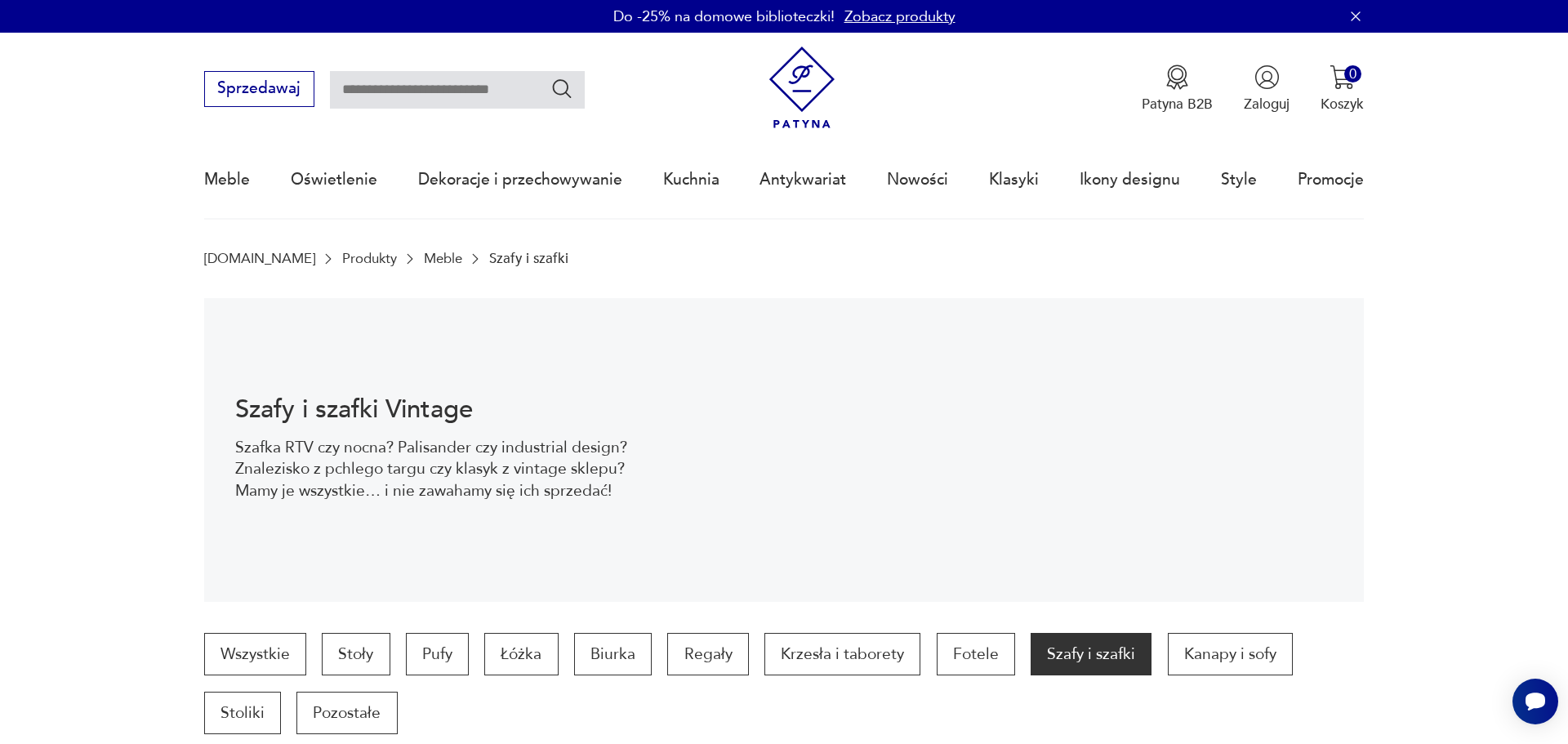
scroll to position [554, 0]
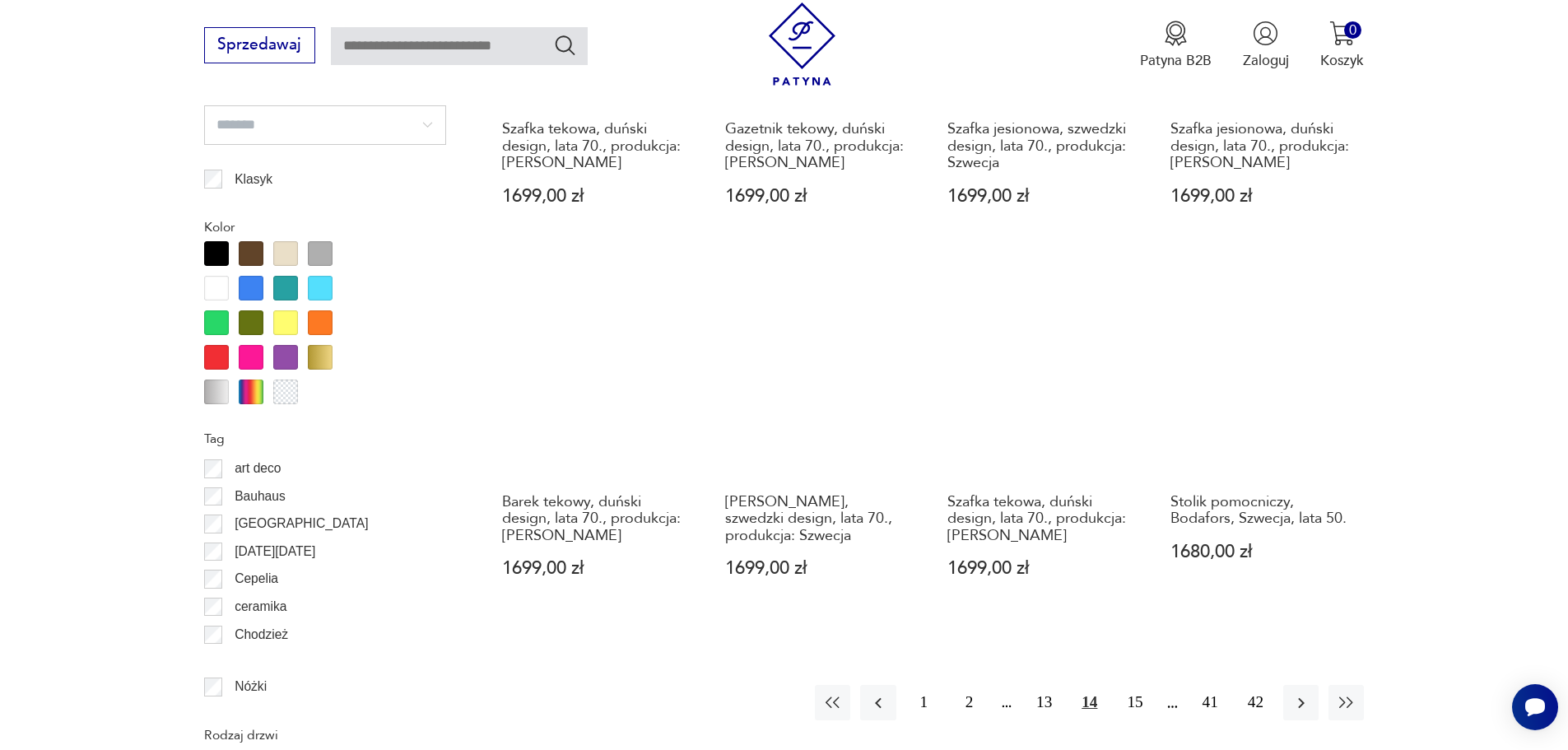
scroll to position [1948, 0]
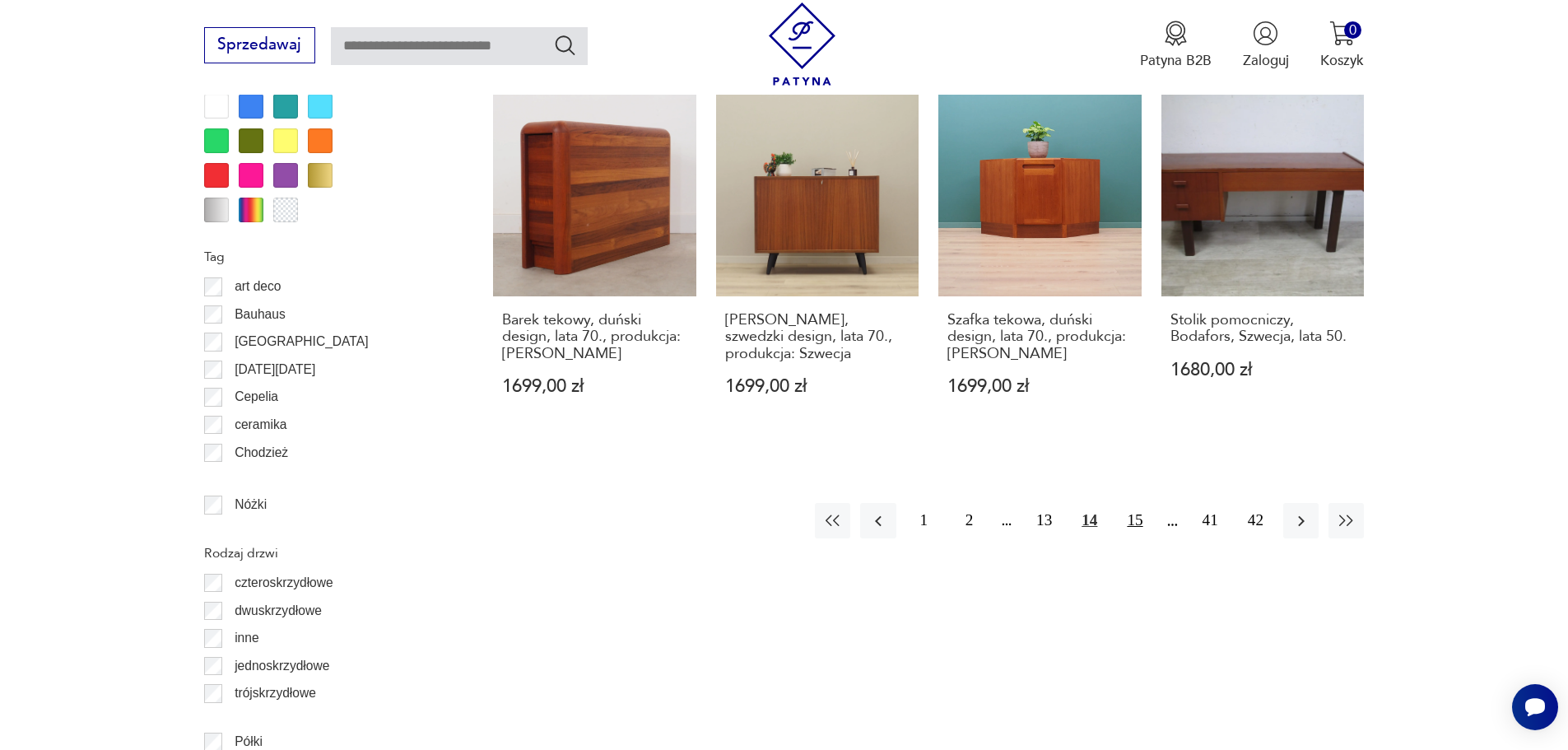
click at [1134, 506] on button "15" at bounding box center [1135, 521] width 36 height 36
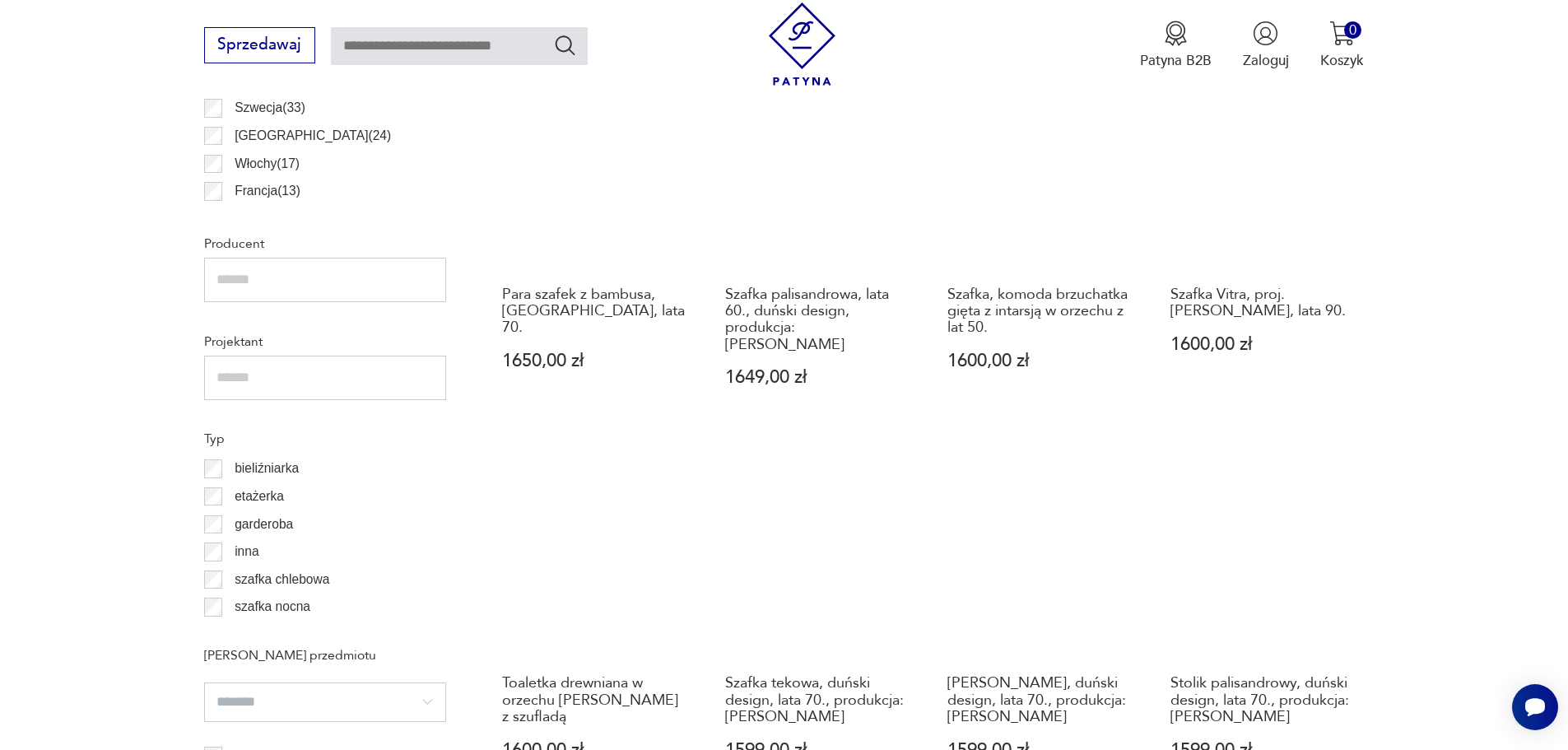
scroll to position [1217, 0]
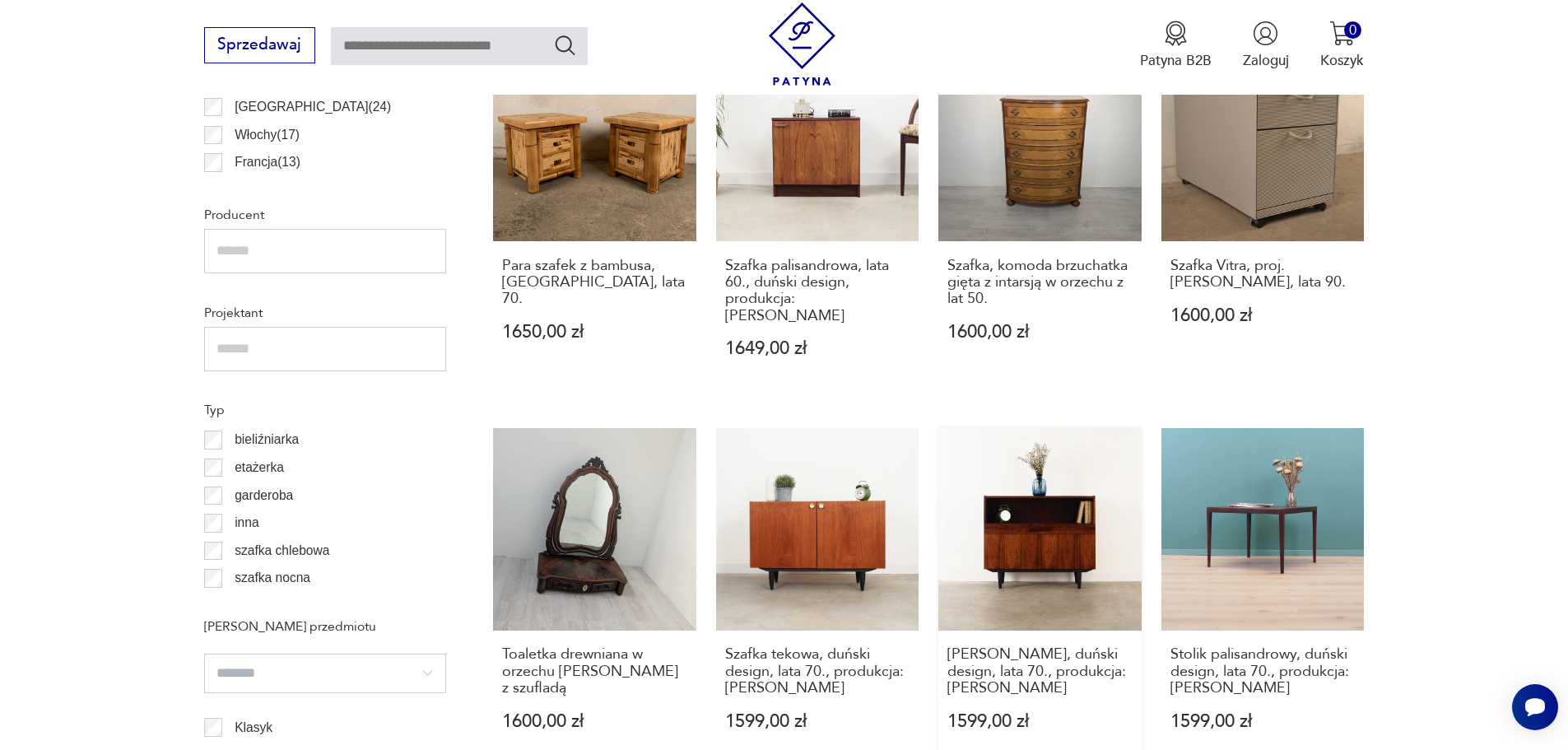
click at [1017, 523] on link "Szafka palisandrowa, duński design, lata 70., produkcja: Dania 1599,00 zł" at bounding box center [1040, 598] width 203 height 341
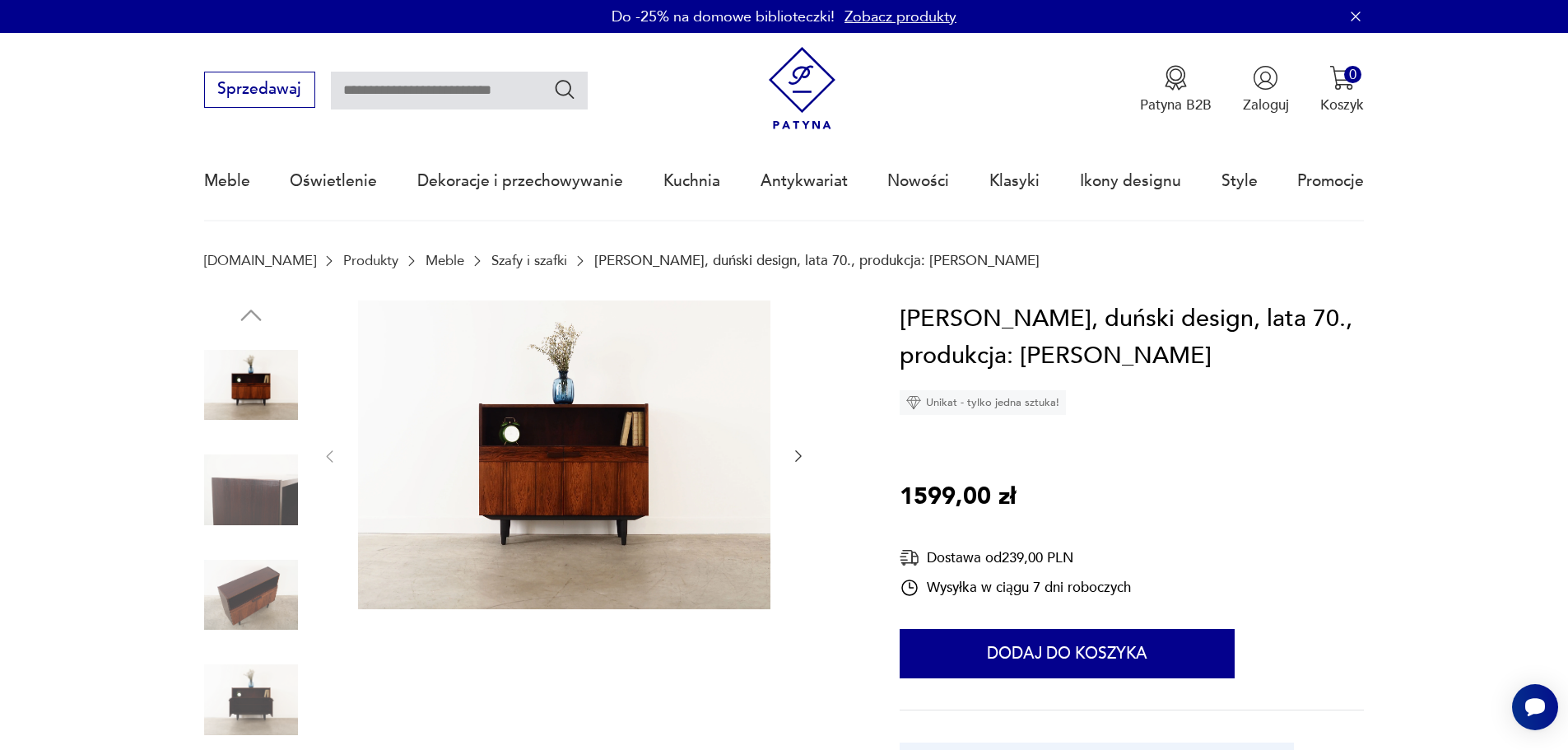
click at [521, 500] on img at bounding box center [564, 455] width 413 height 309
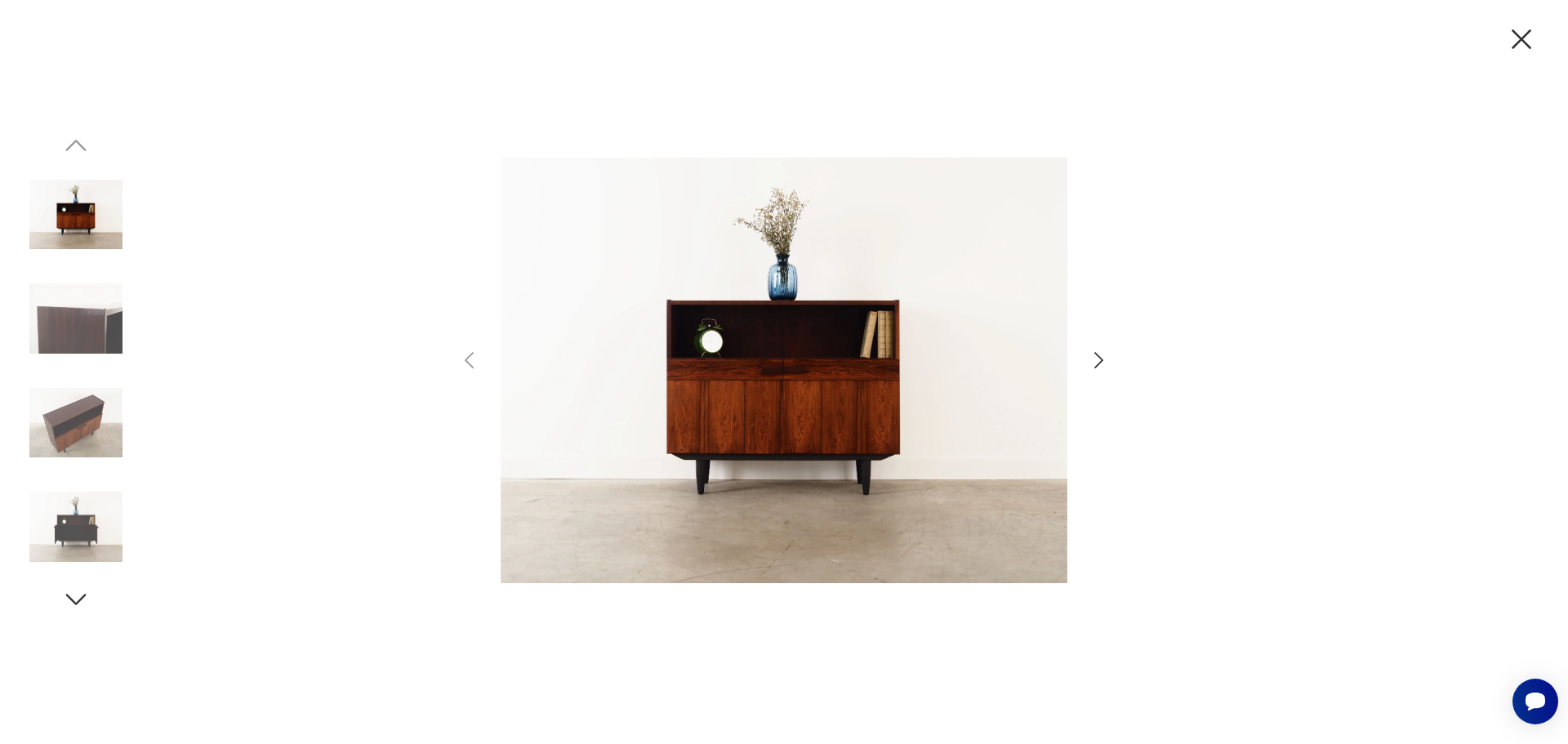
click at [1096, 358] on icon "button" at bounding box center [1098, 360] width 24 height 24
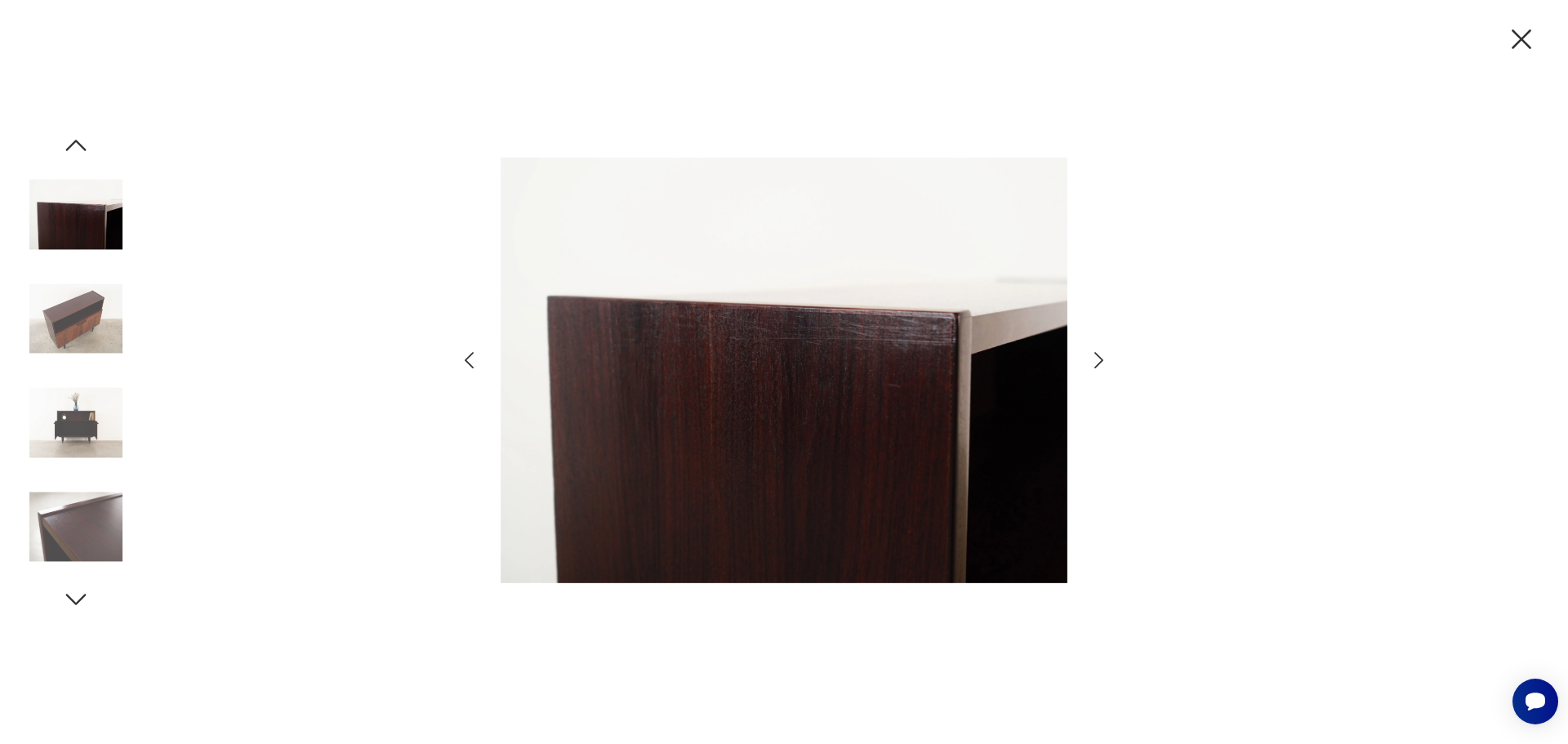
click at [1096, 358] on icon "button" at bounding box center [1098, 360] width 24 height 24
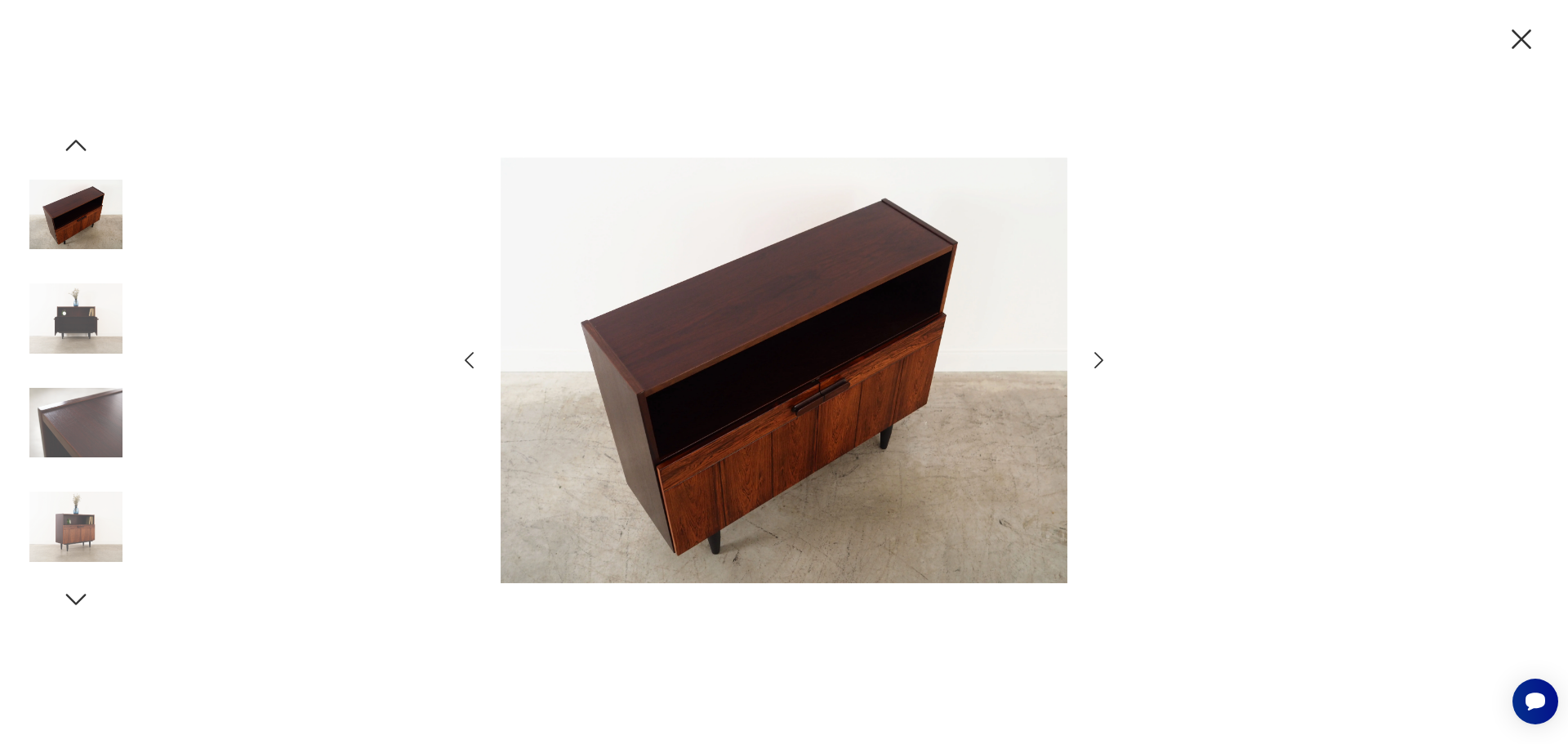
click at [1096, 358] on icon "button" at bounding box center [1098, 360] width 24 height 24
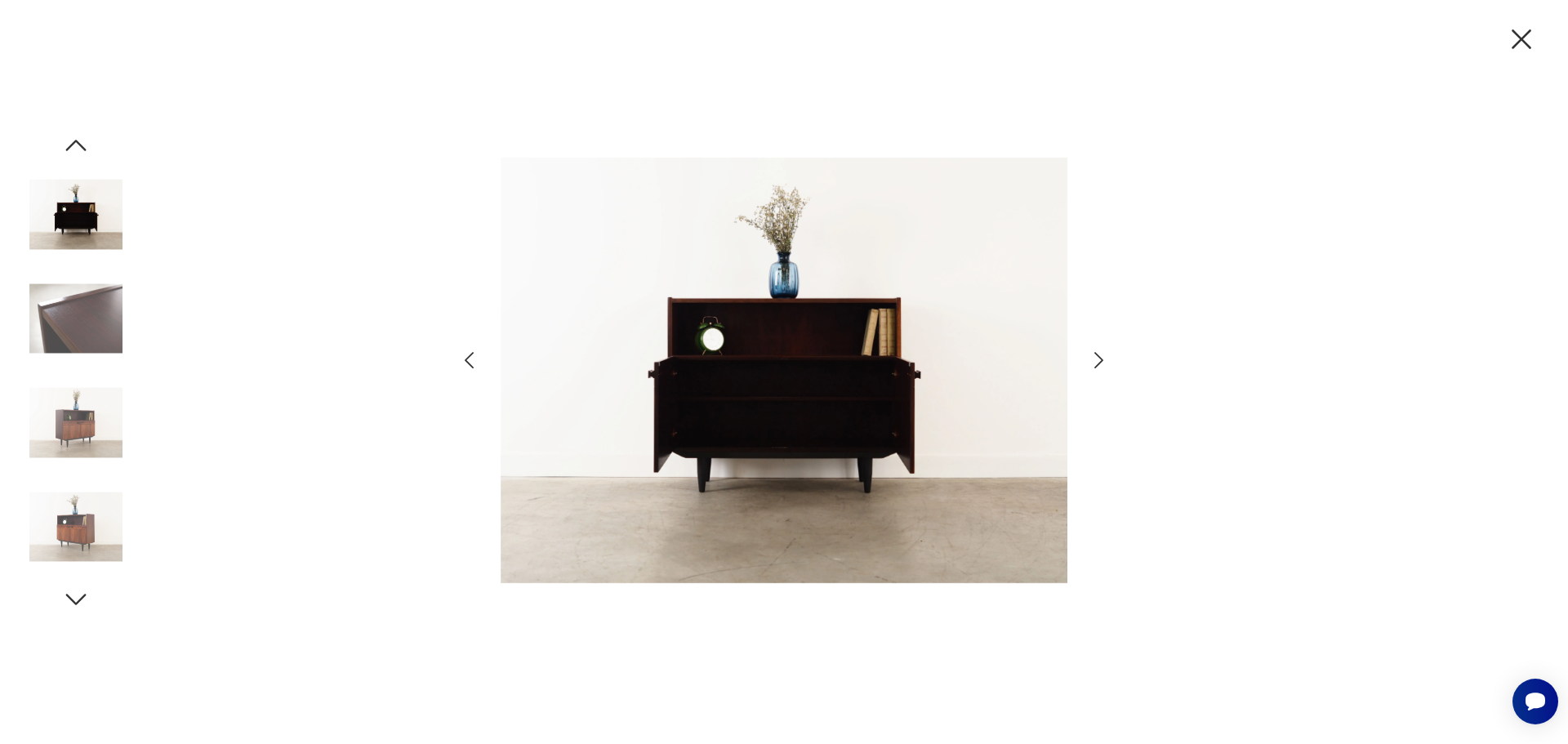
click at [1096, 358] on icon "button" at bounding box center [1098, 360] width 24 height 24
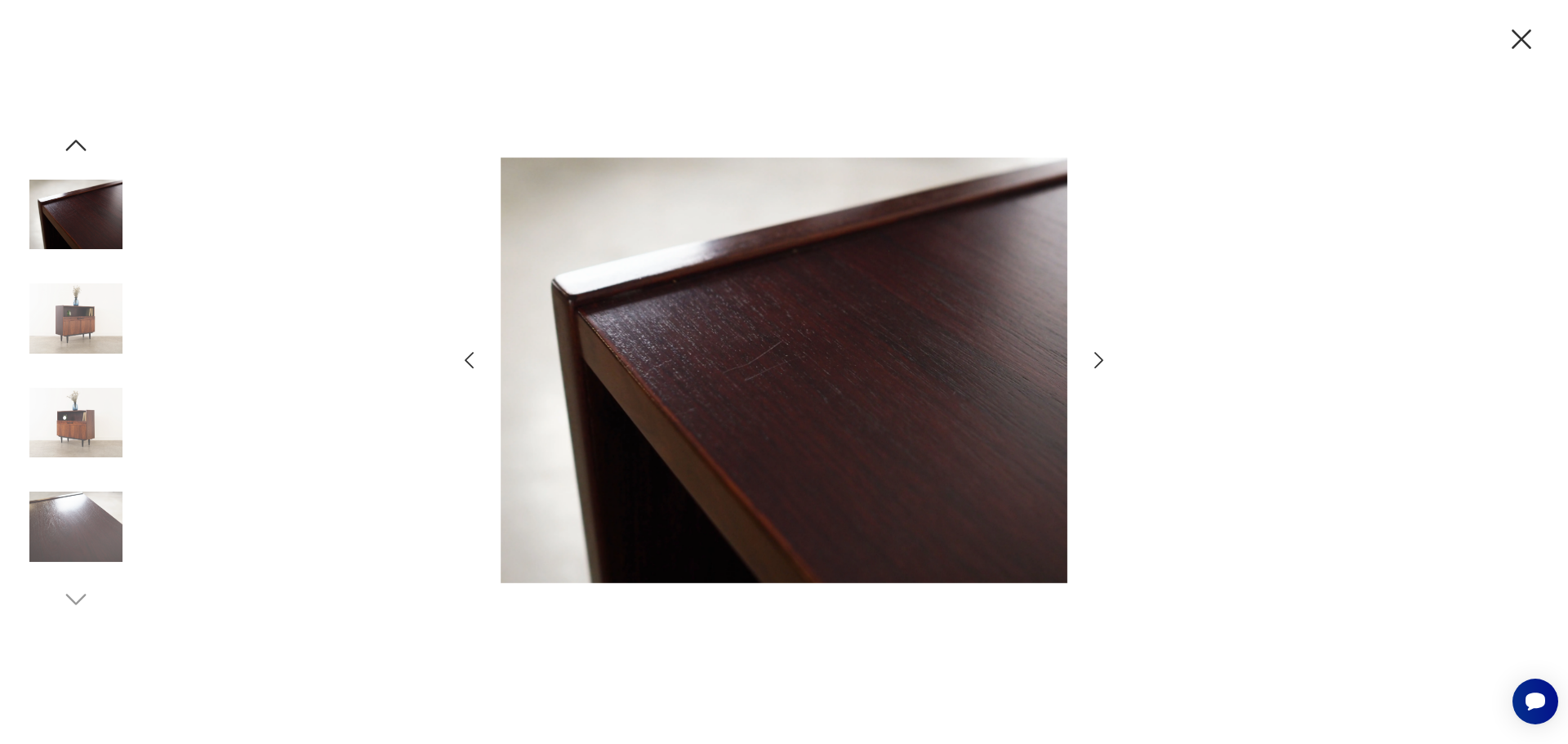
click at [1096, 358] on icon "button" at bounding box center [1098, 360] width 24 height 24
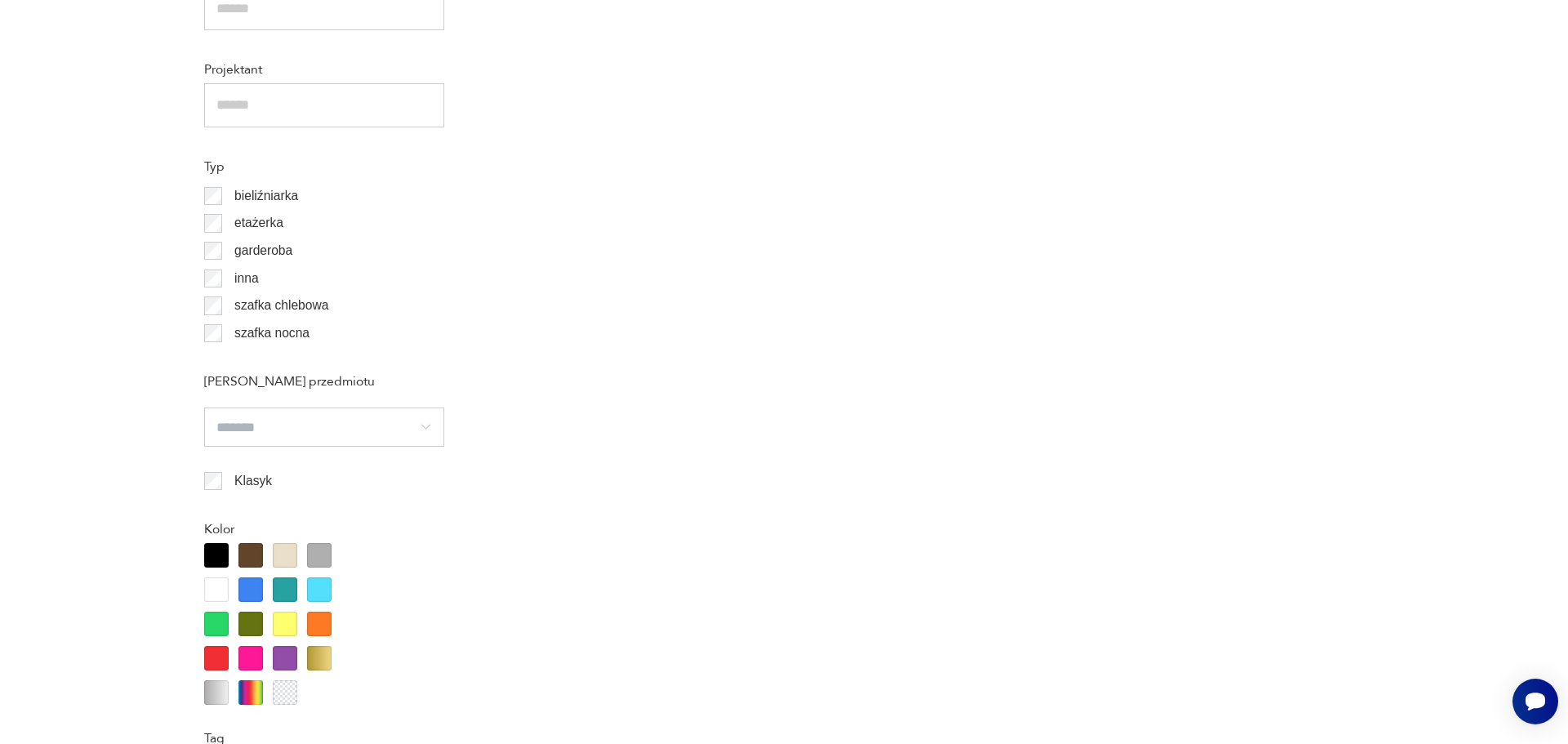
scroll to position [1388, 0]
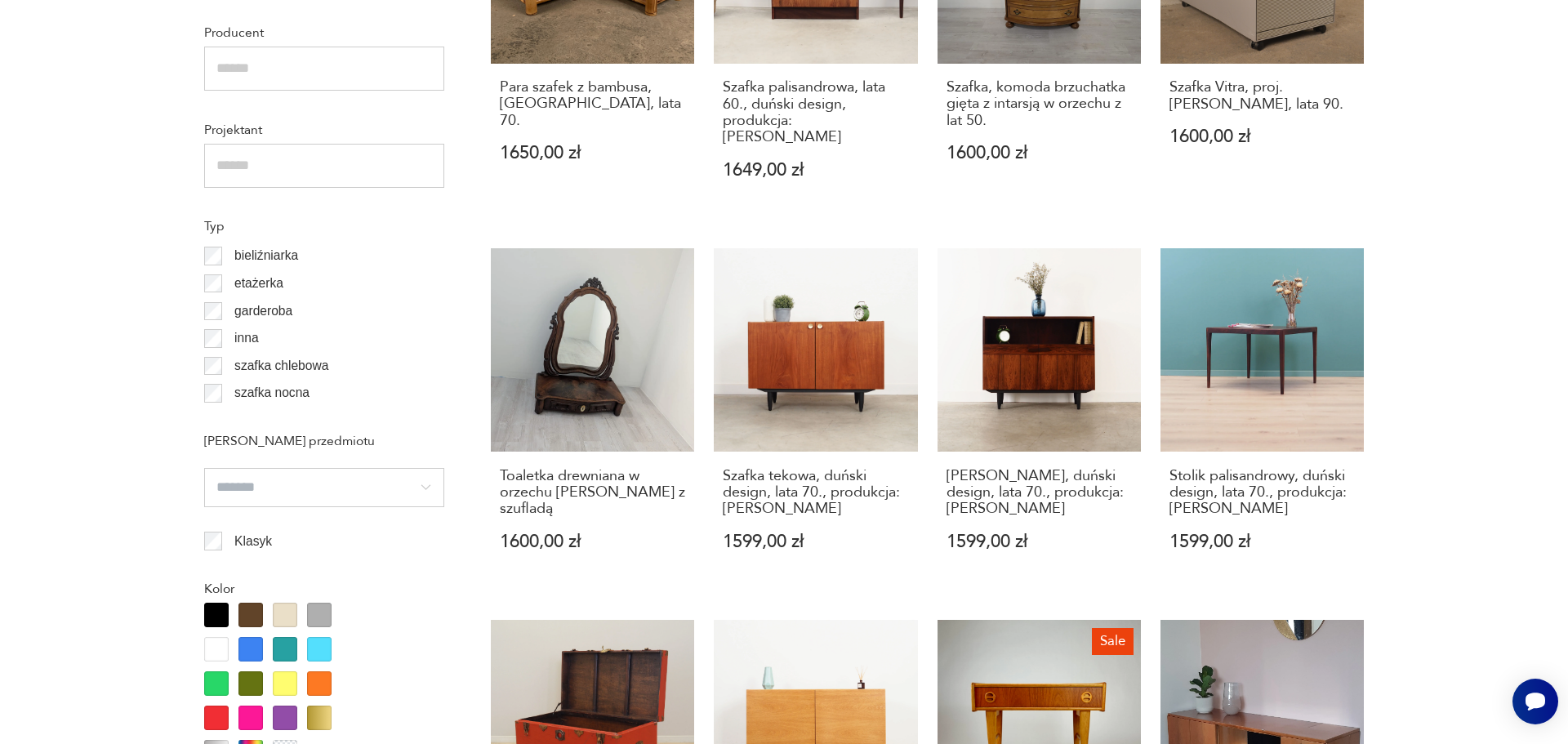
click at [1425, 380] on section "Filtruj produkty Cena MIN MAX **** OK Promocja Datowanie OK Kraj pochodzenia Da…" at bounding box center [784, 550] width 1568 height 2280
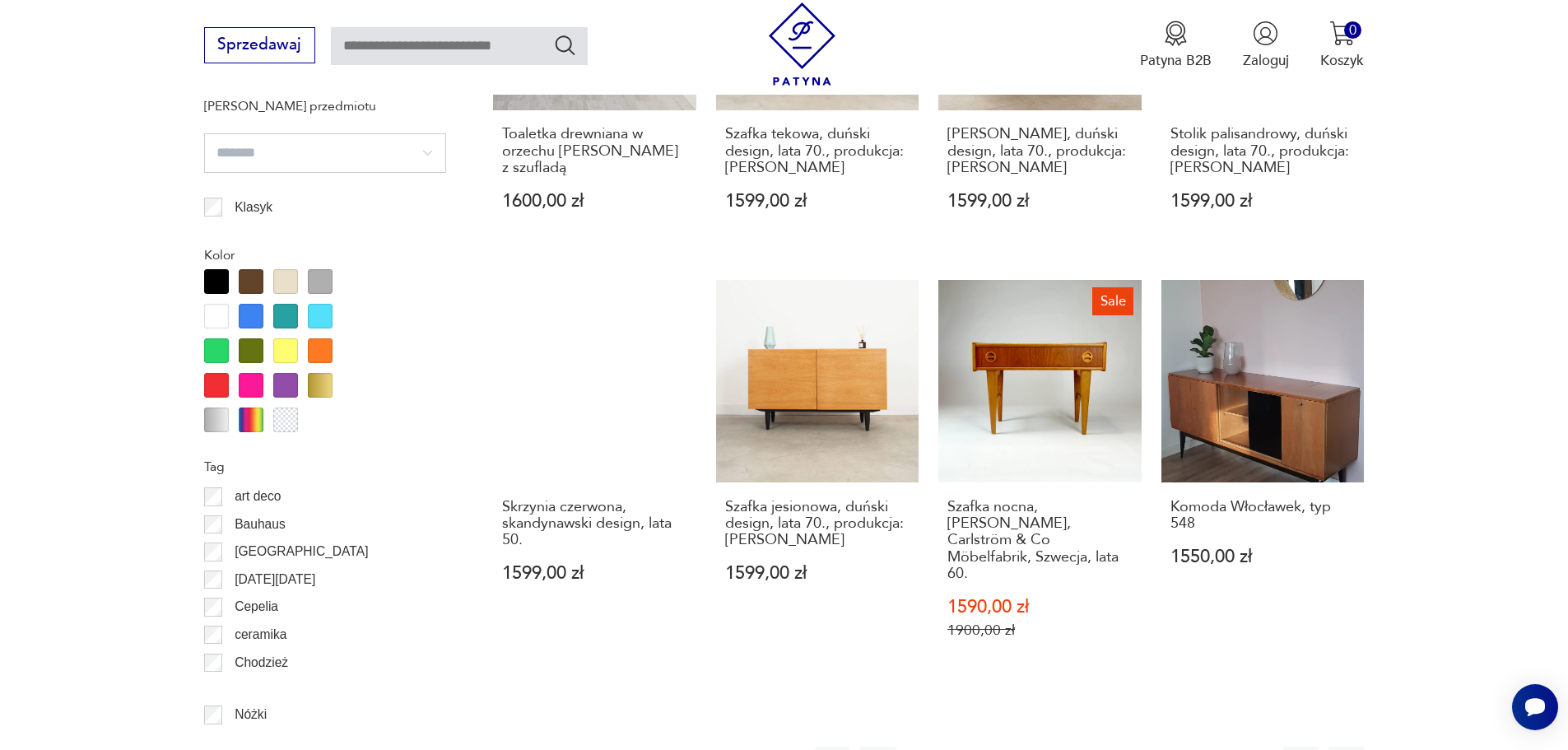
scroll to position [2059, 0]
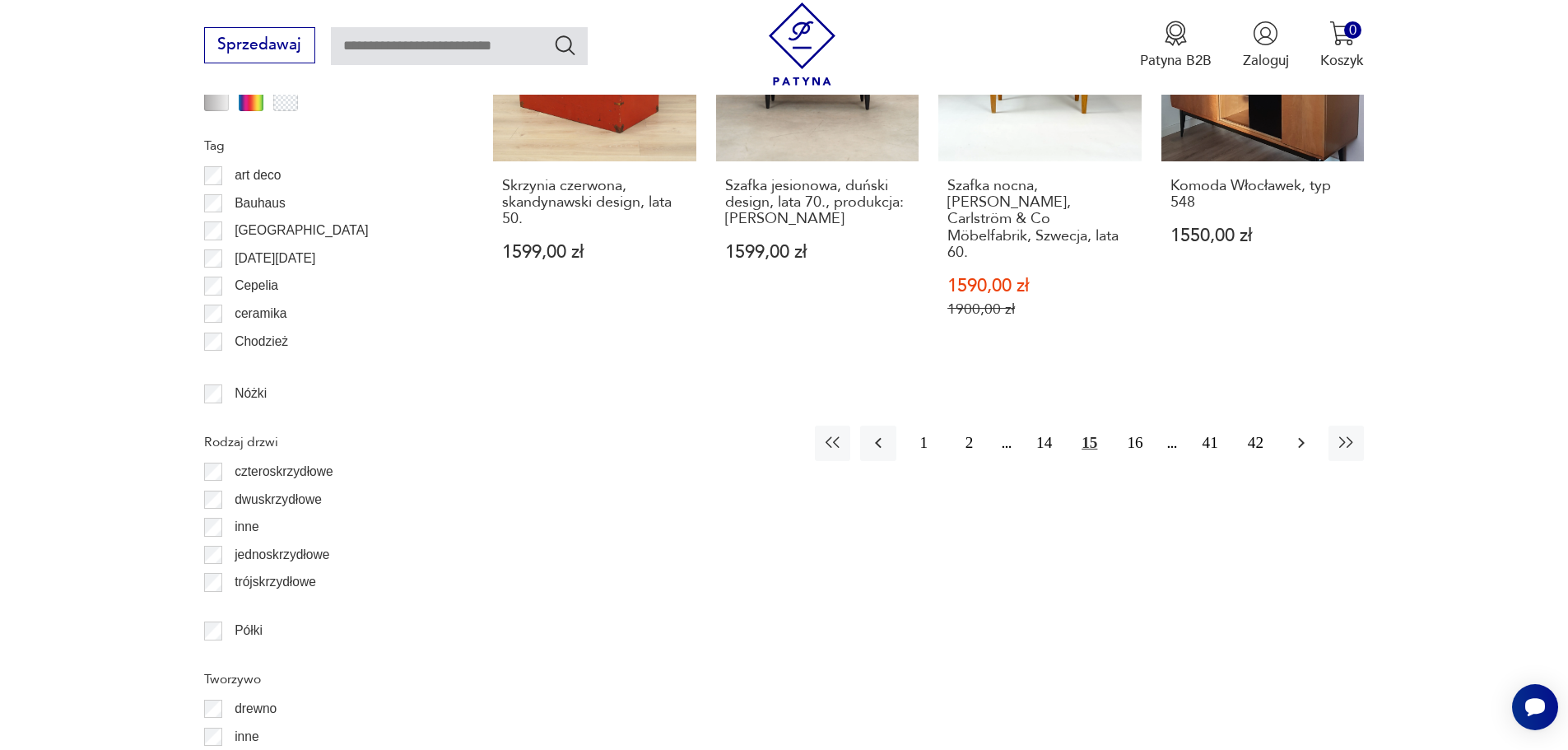
click at [1300, 433] on icon "button" at bounding box center [1301, 443] width 20 height 20
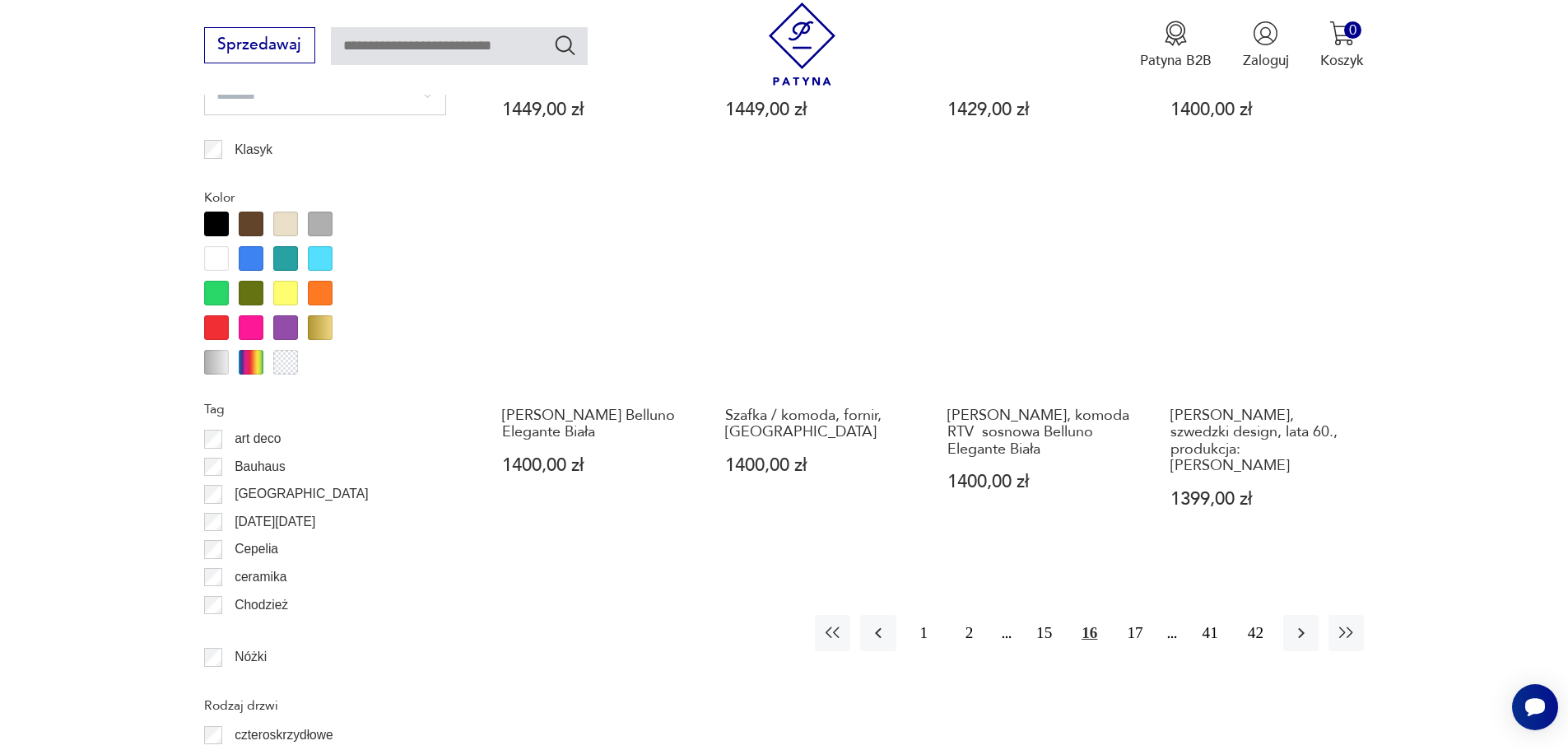
scroll to position [1958, 0]
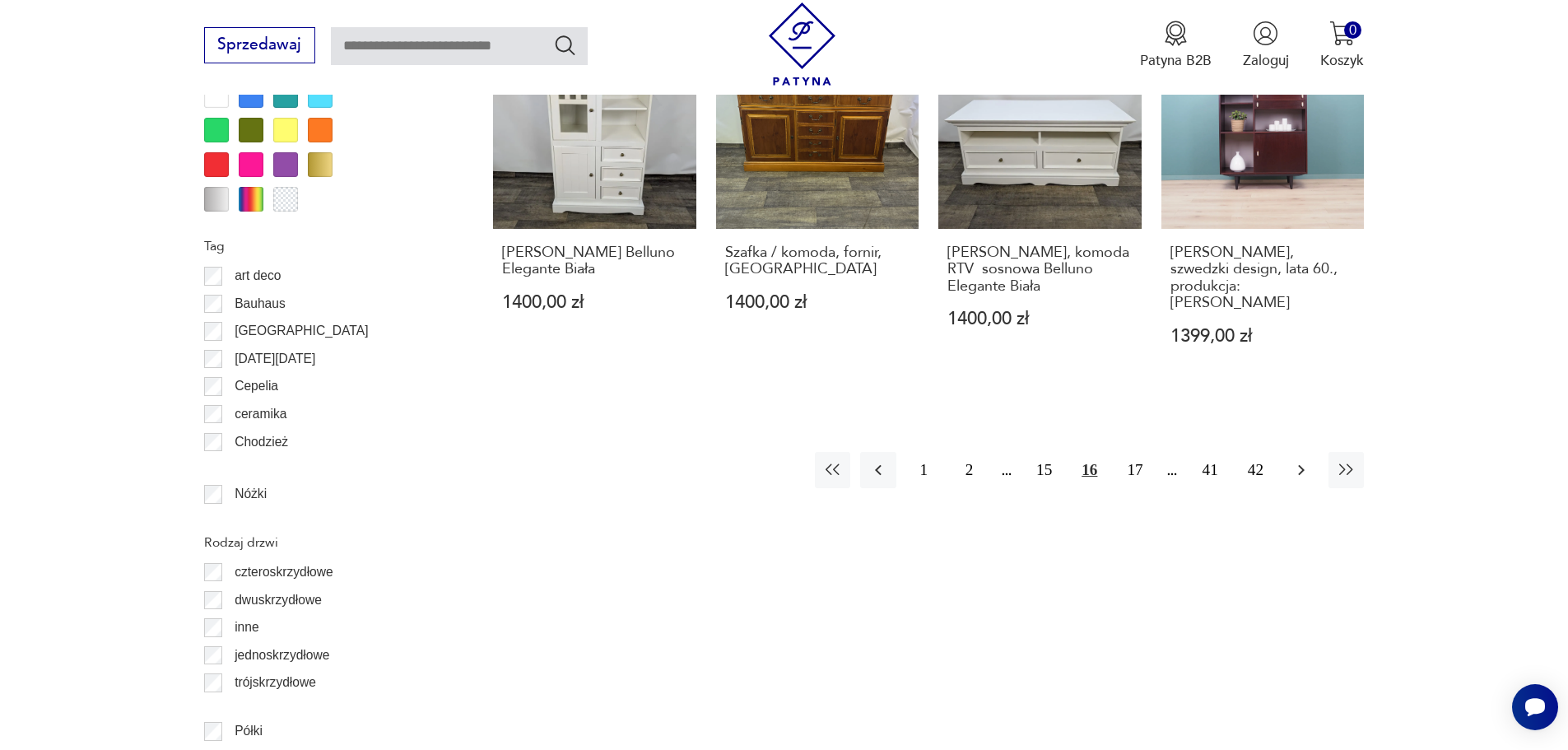
click at [1302, 466] on icon "button" at bounding box center [1301, 471] width 6 height 11
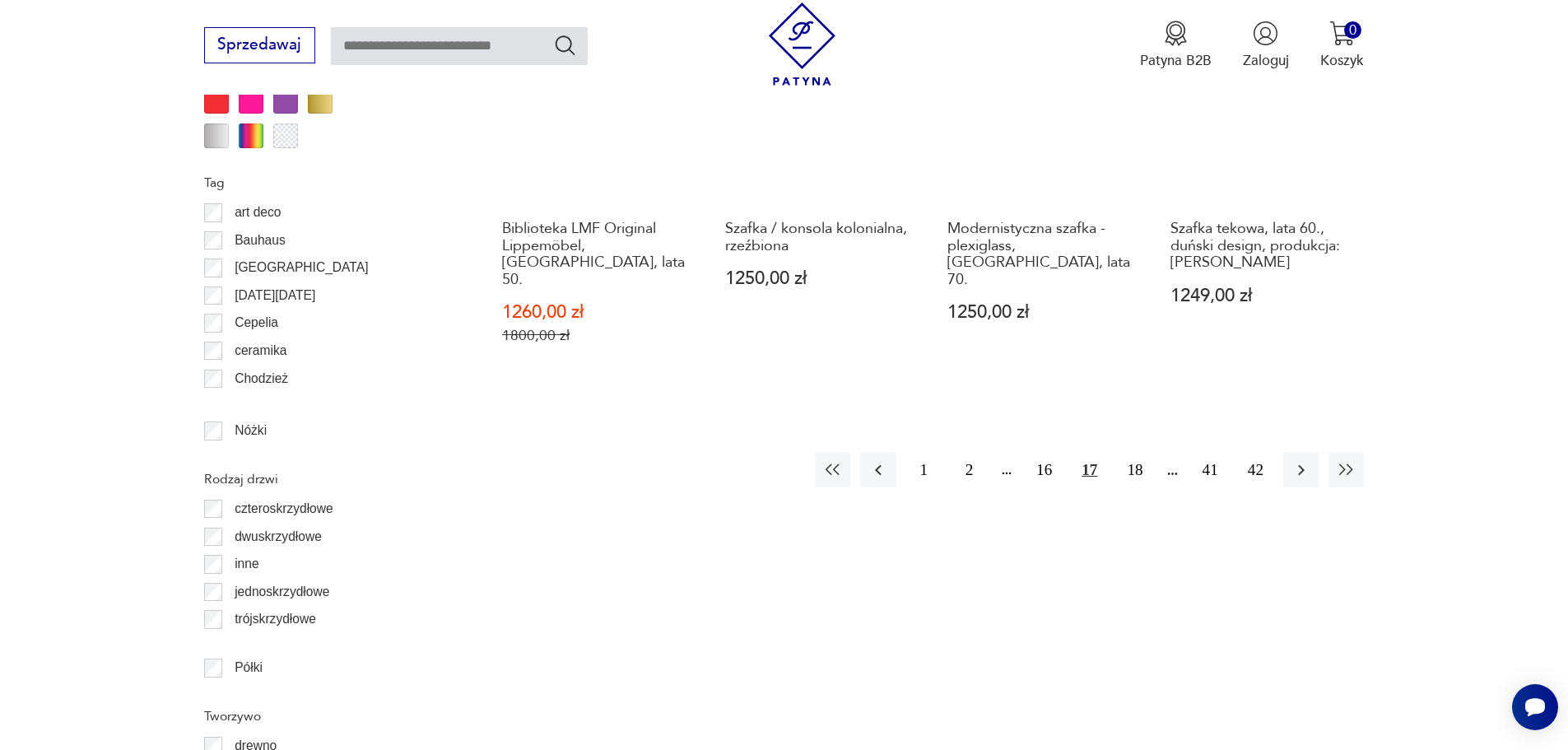
scroll to position [2040, 0]
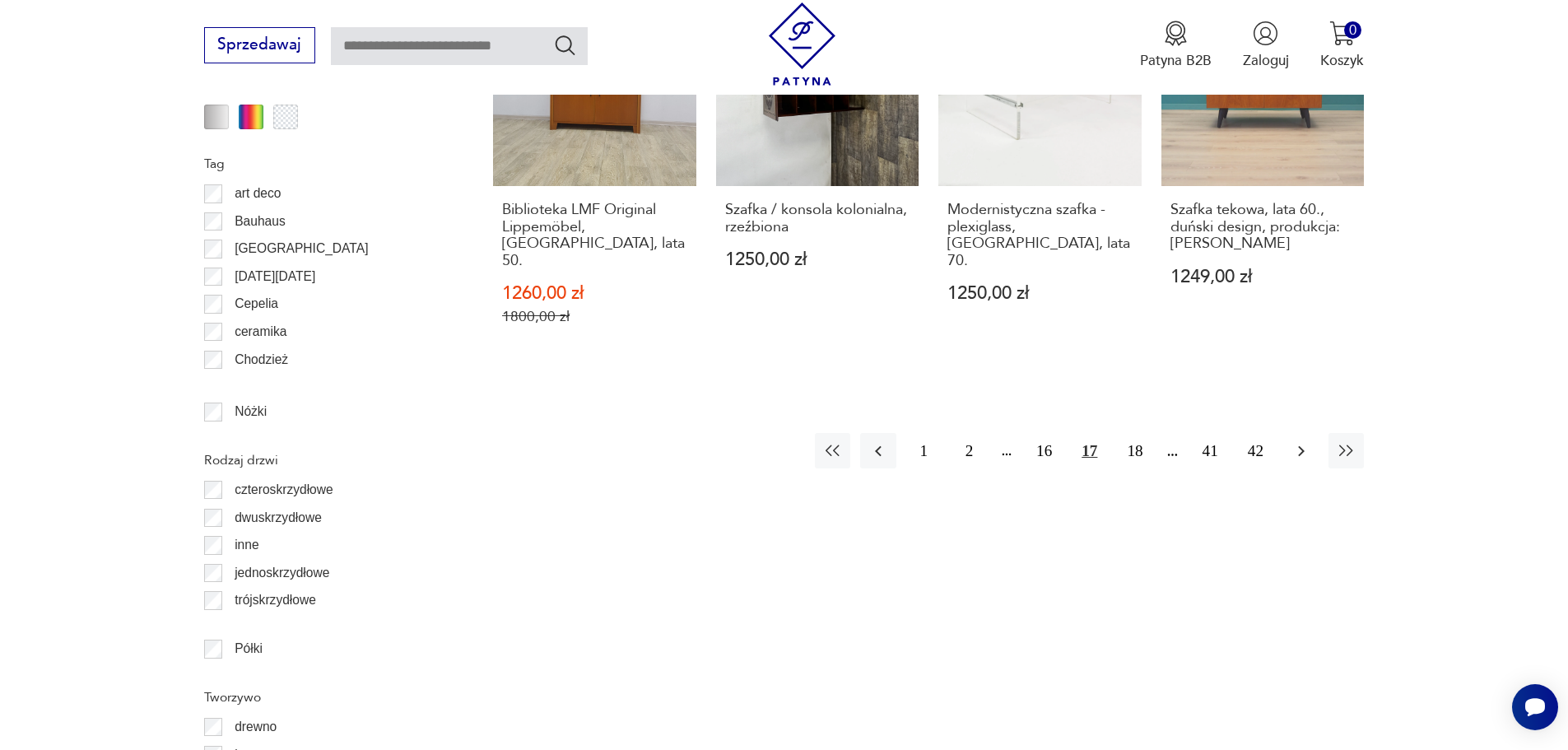
click at [1296, 441] on icon "button" at bounding box center [1301, 451] width 20 height 20
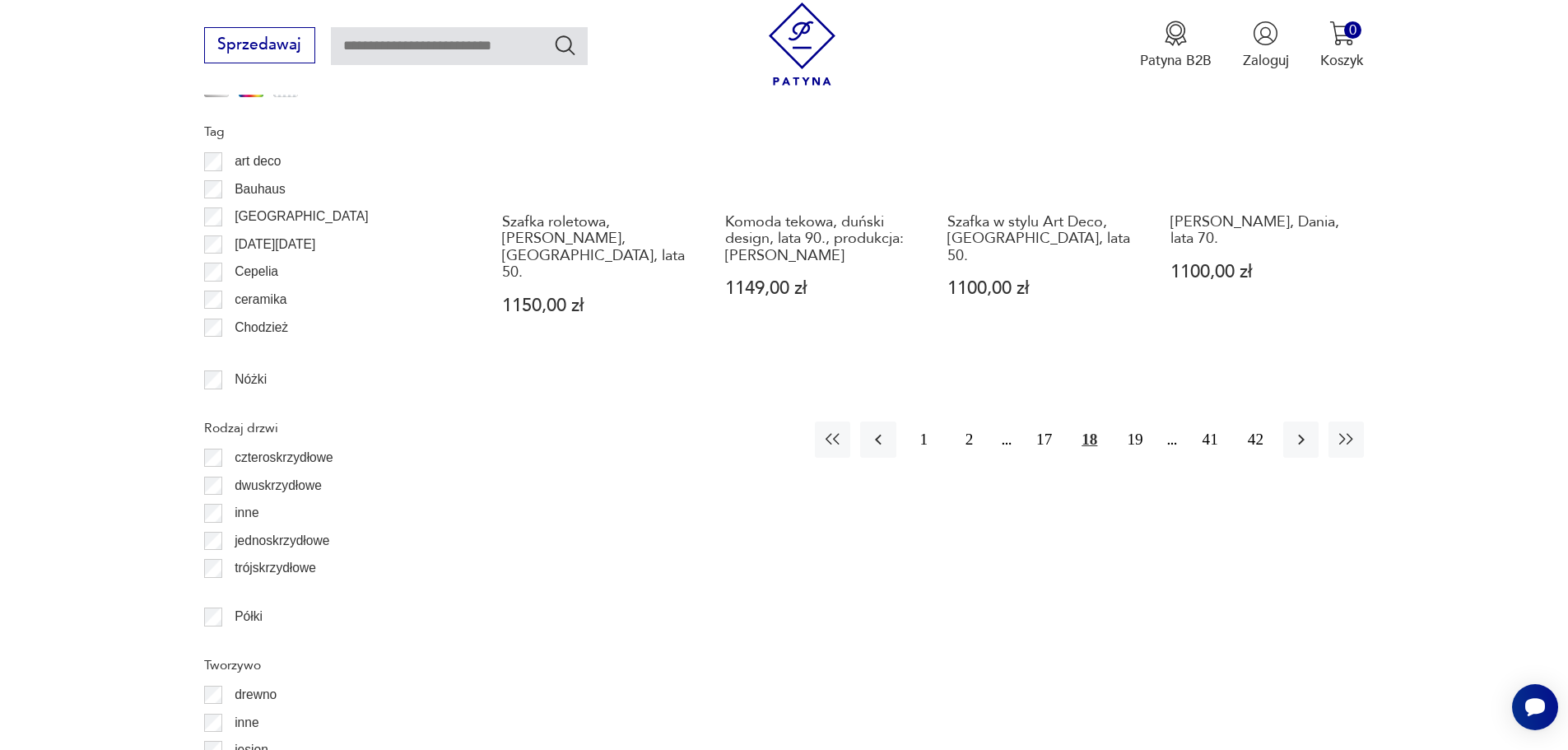
scroll to position [2123, 0]
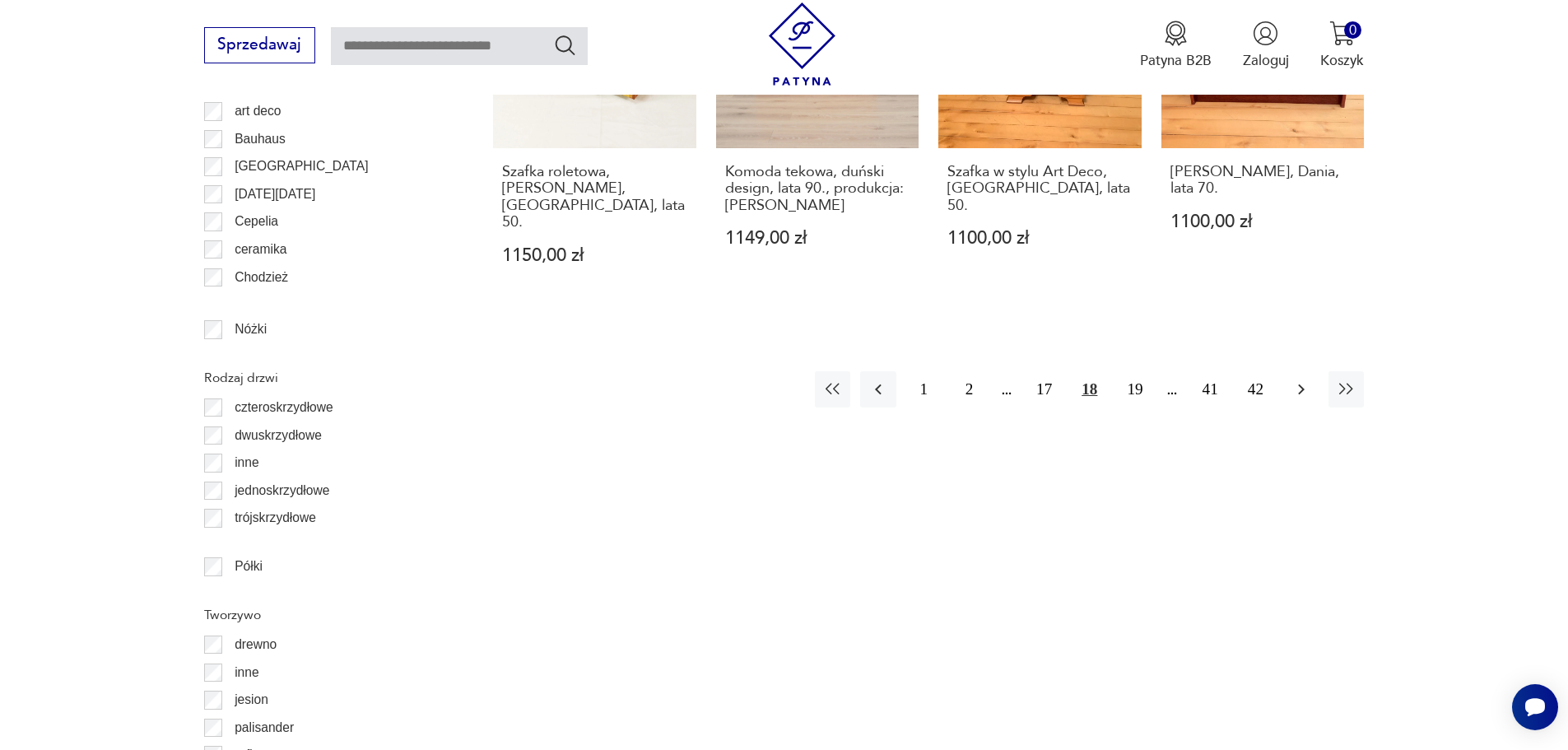
click at [1303, 384] on icon "button" at bounding box center [1301, 390] width 6 height 11
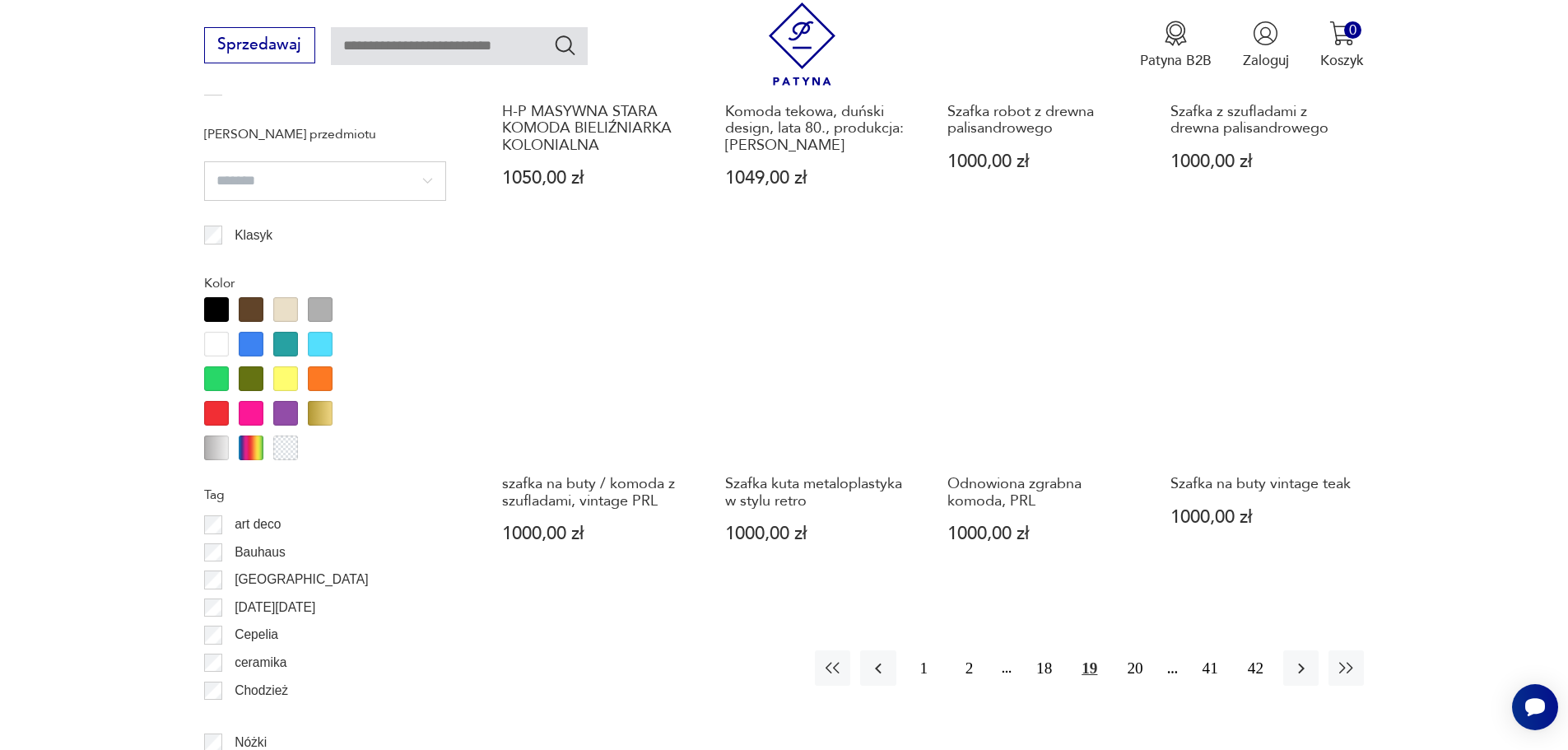
scroll to position [1711, 0]
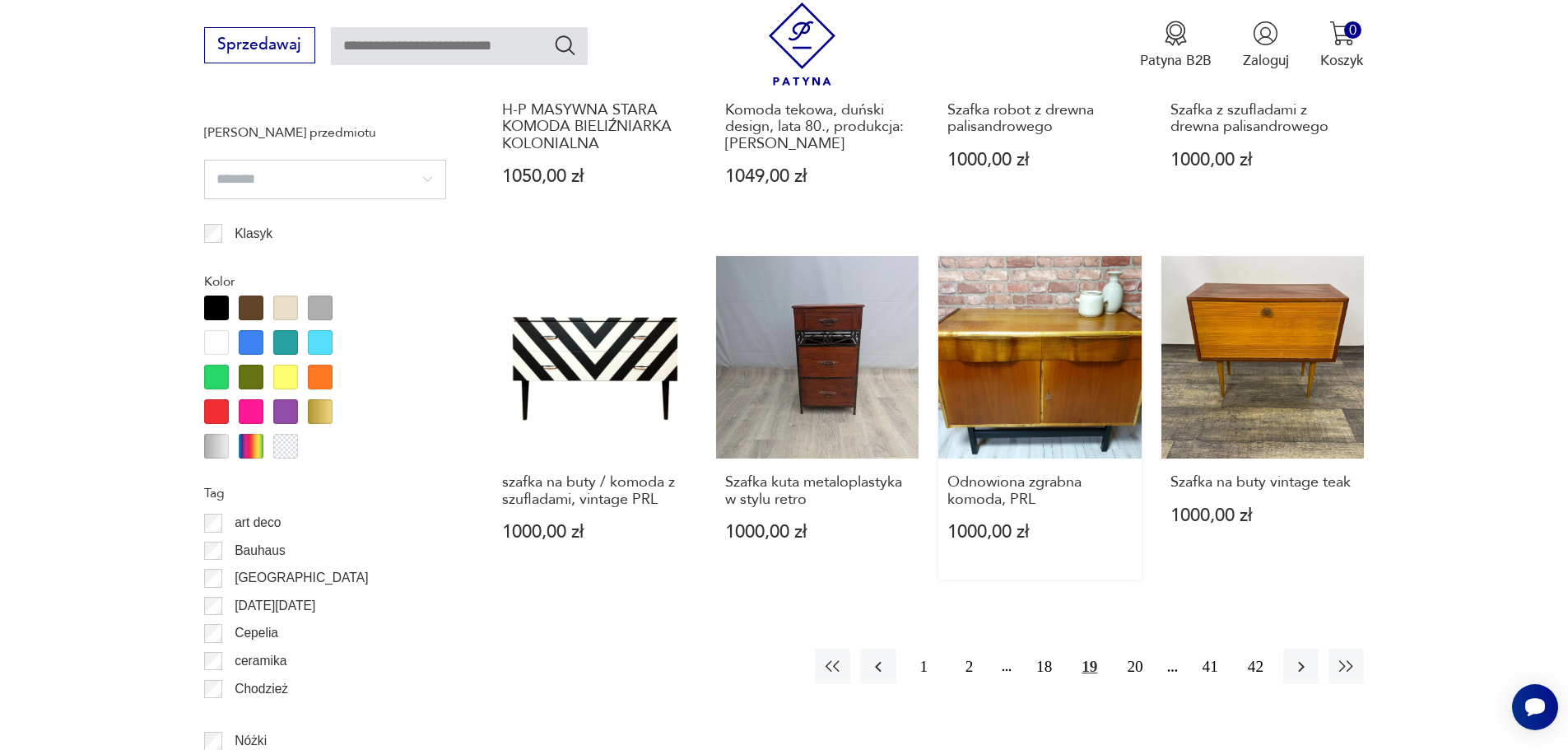
click at [1068, 359] on link "Odnowiona zgrabna komoda, PRL 1000,00 zł" at bounding box center [1040, 418] width 203 height 325
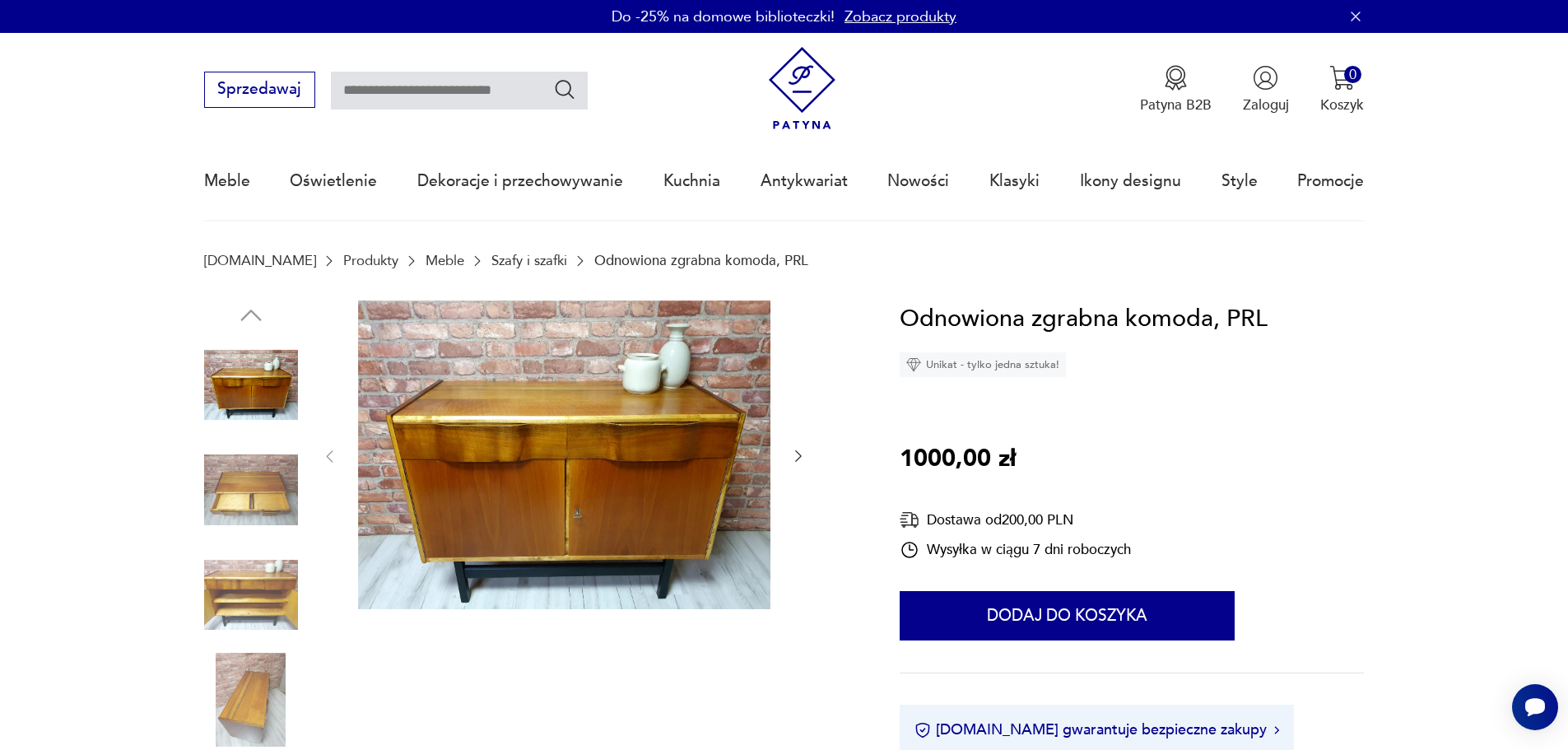
click at [666, 426] on img at bounding box center [564, 455] width 413 height 309
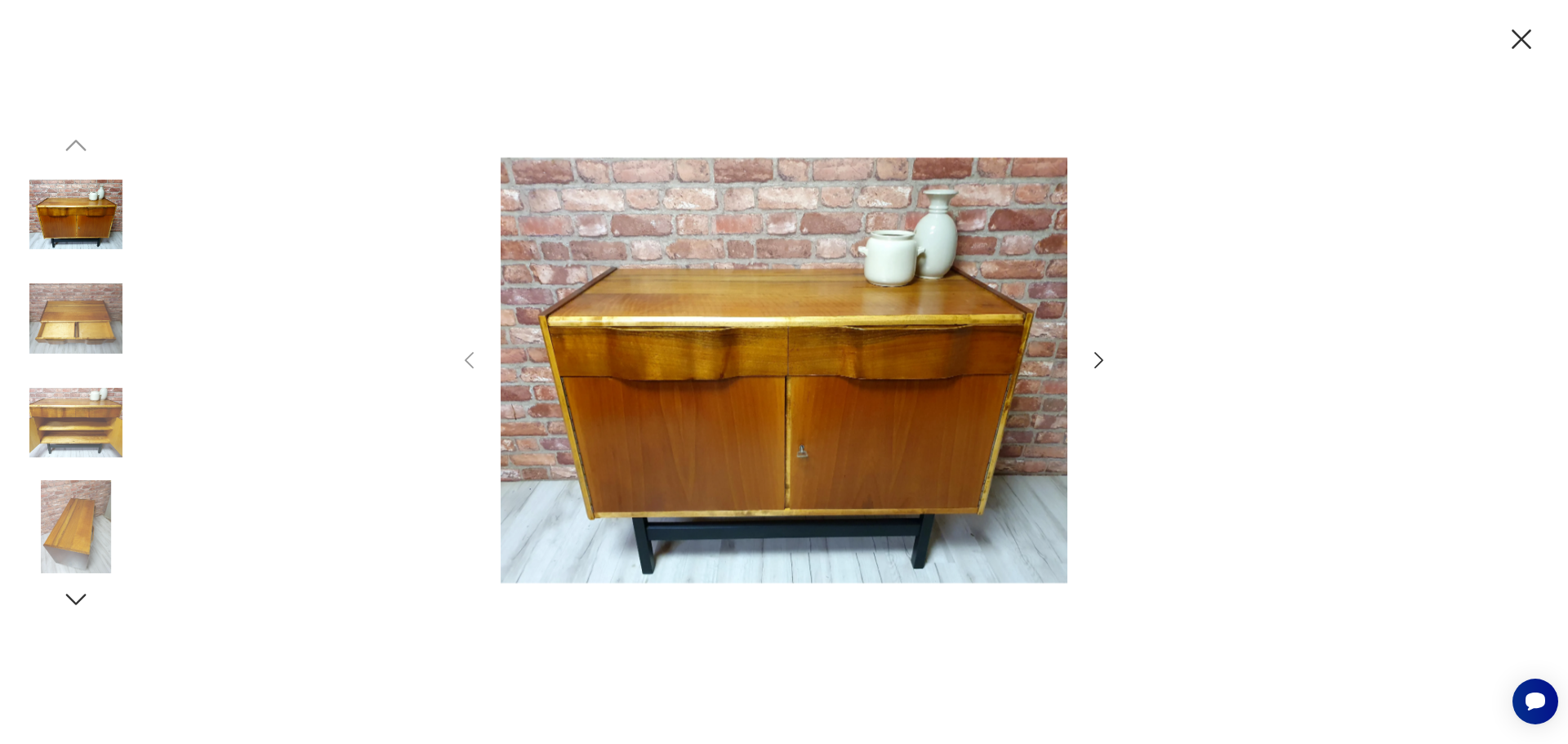
click at [1090, 359] on icon "button" at bounding box center [1098, 360] width 24 height 24
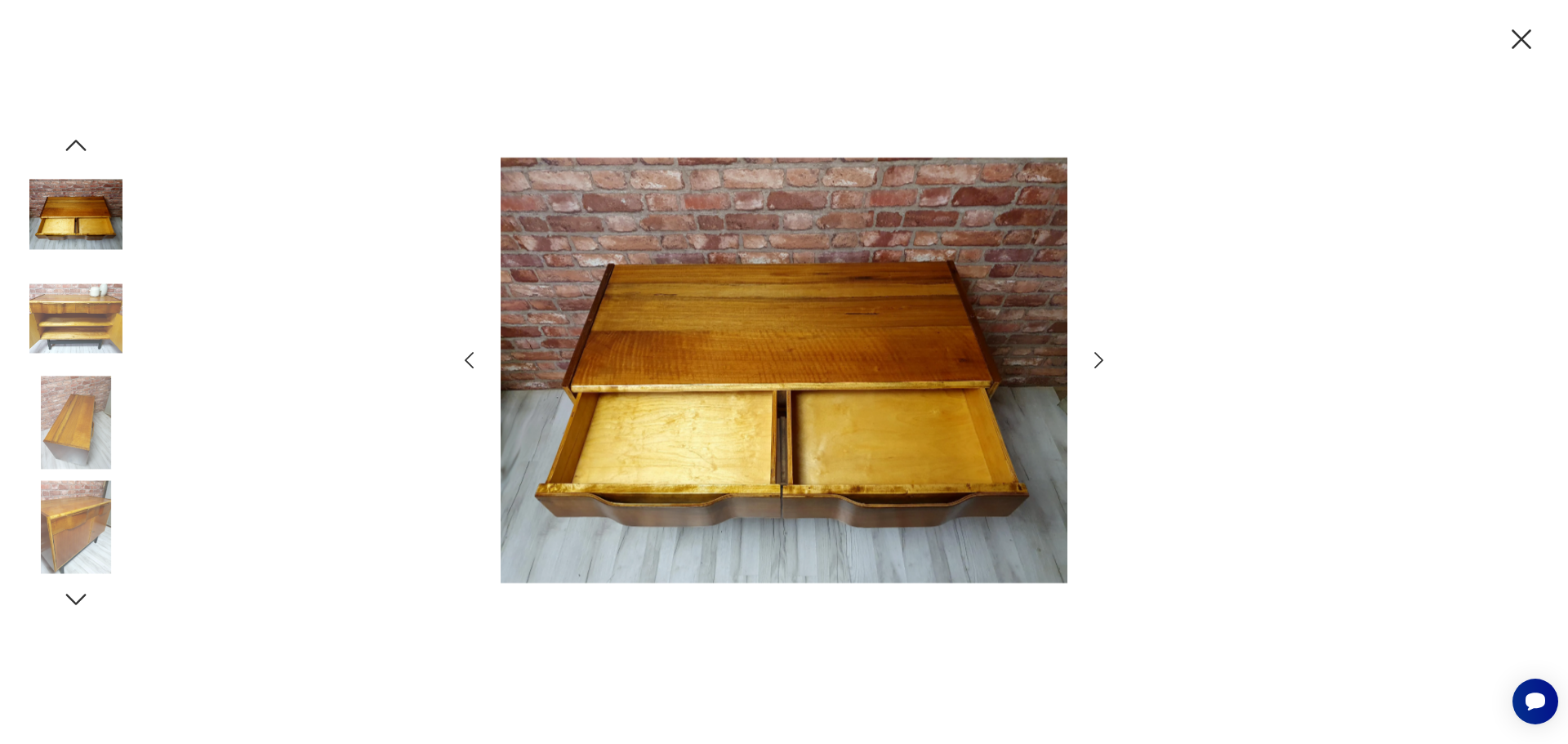
click at [1090, 359] on icon "button" at bounding box center [1098, 360] width 24 height 24
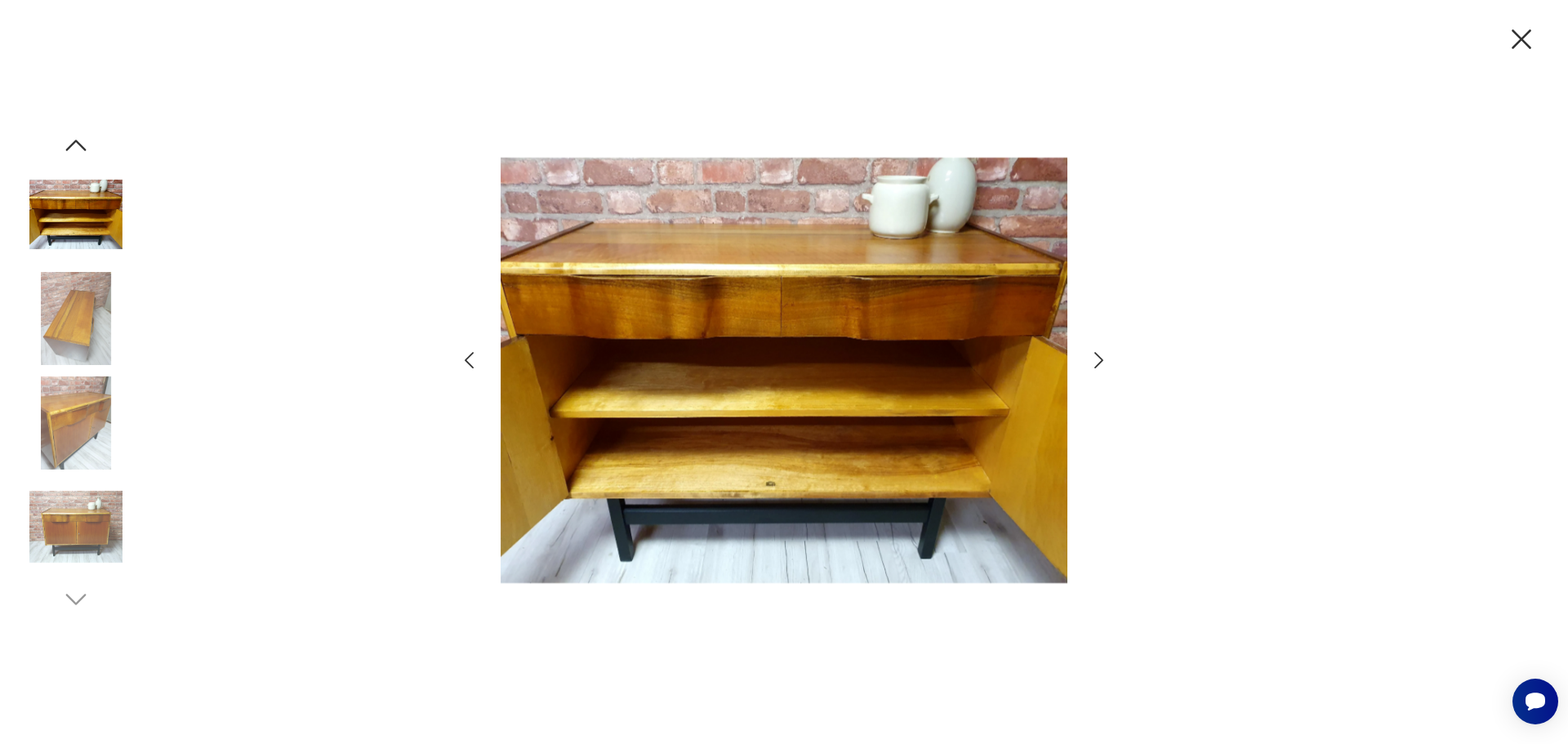
click at [1090, 359] on icon "button" at bounding box center [1098, 360] width 24 height 24
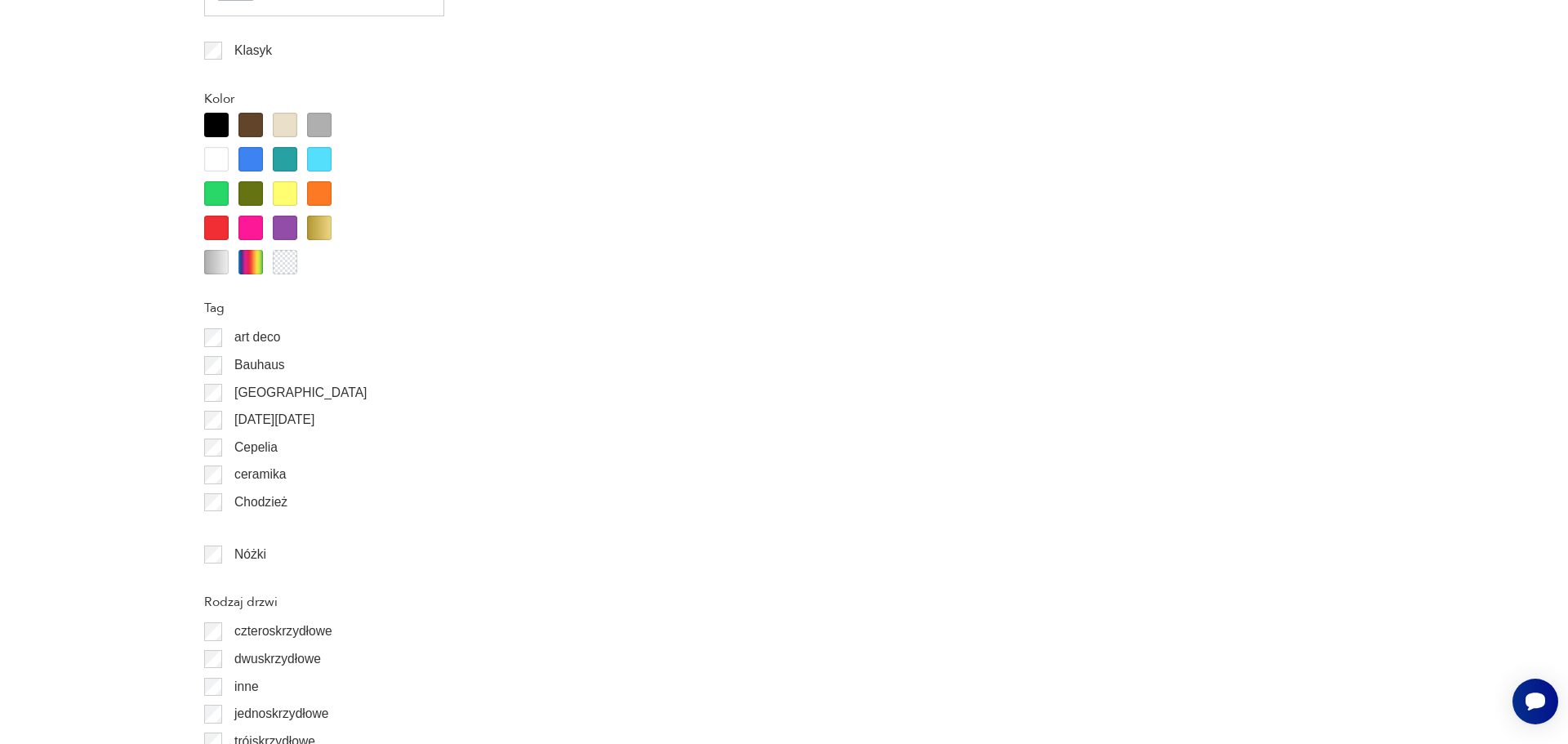
scroll to position [1879, 0]
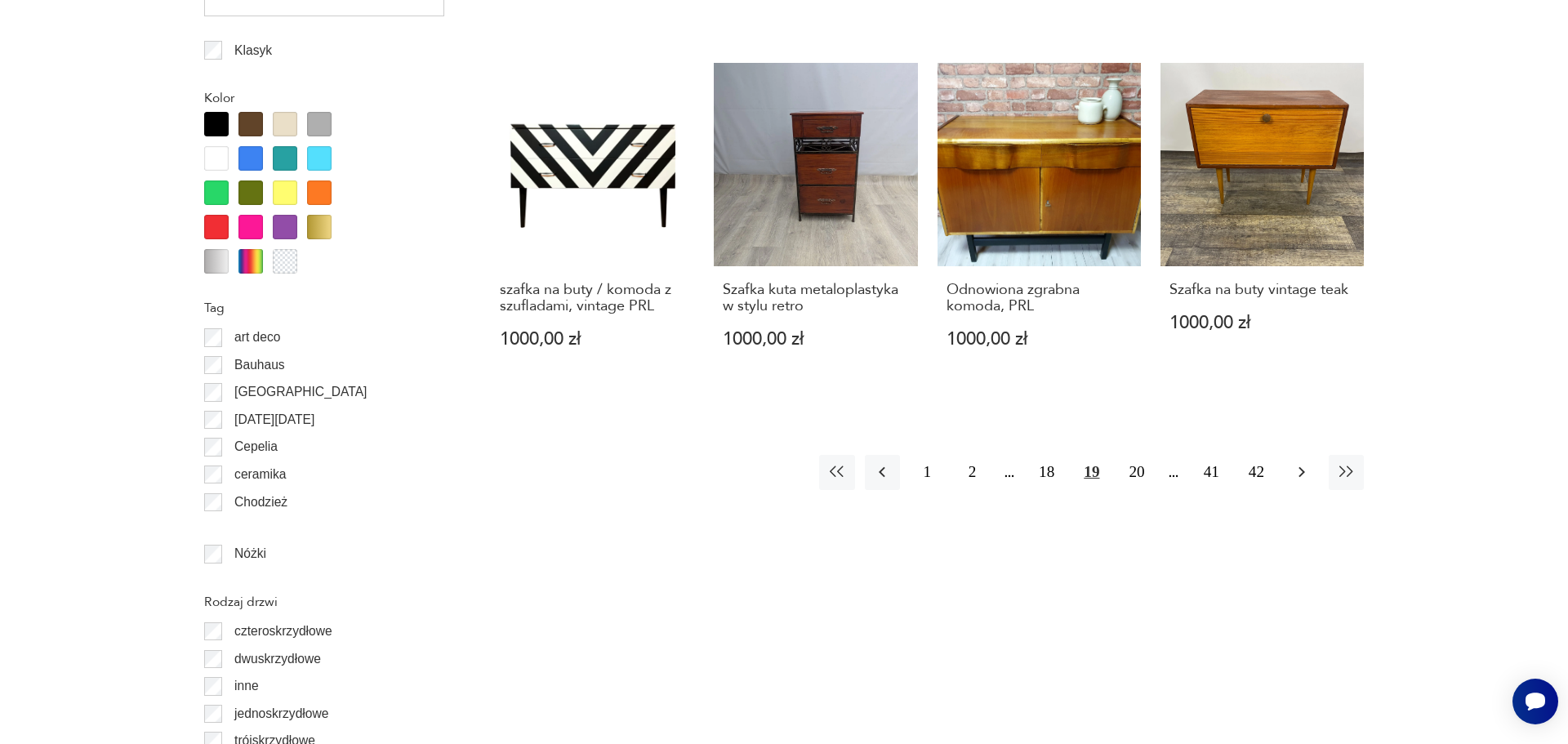
click at [1312, 485] on button "button" at bounding box center [1302, 472] width 35 height 35
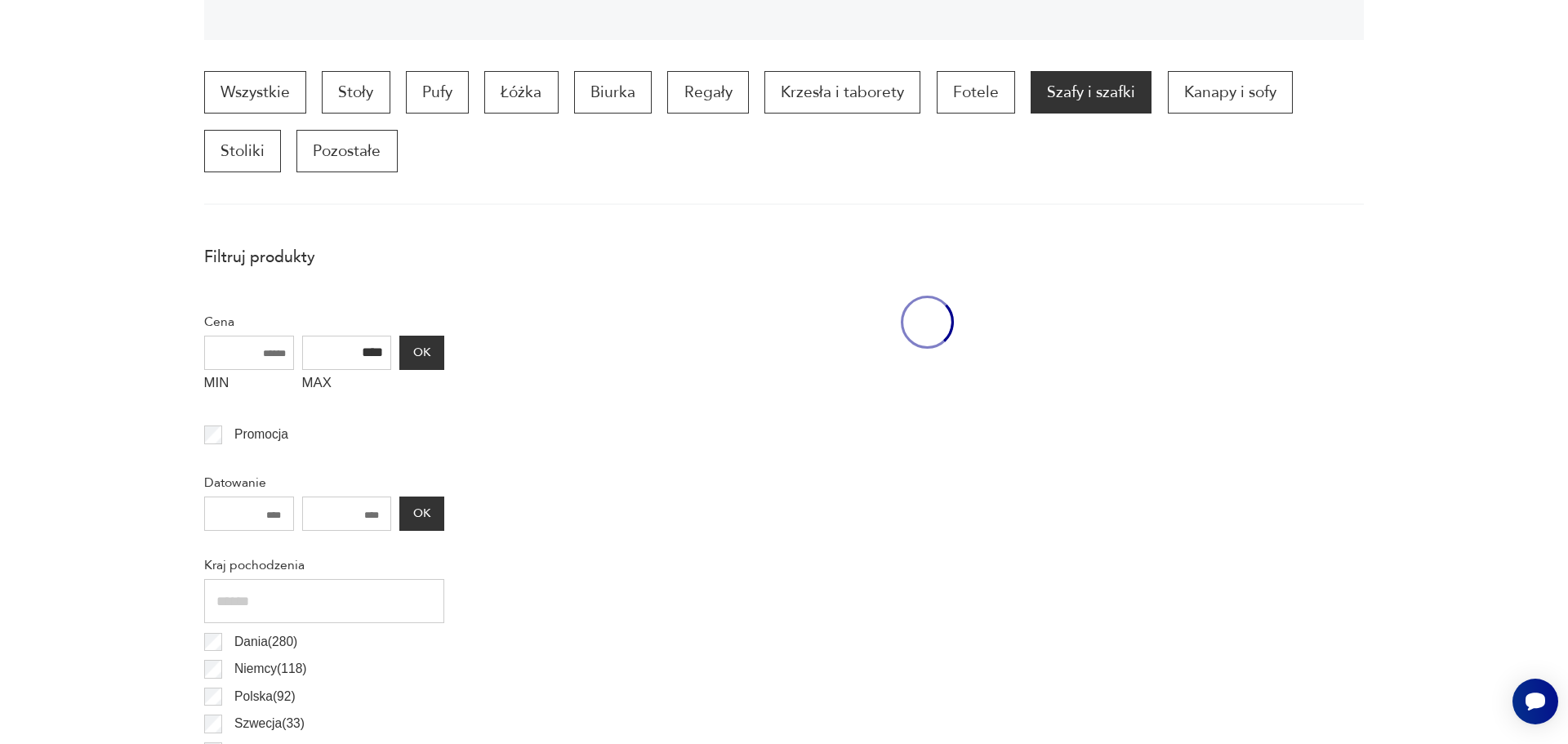
scroll to position [554, 0]
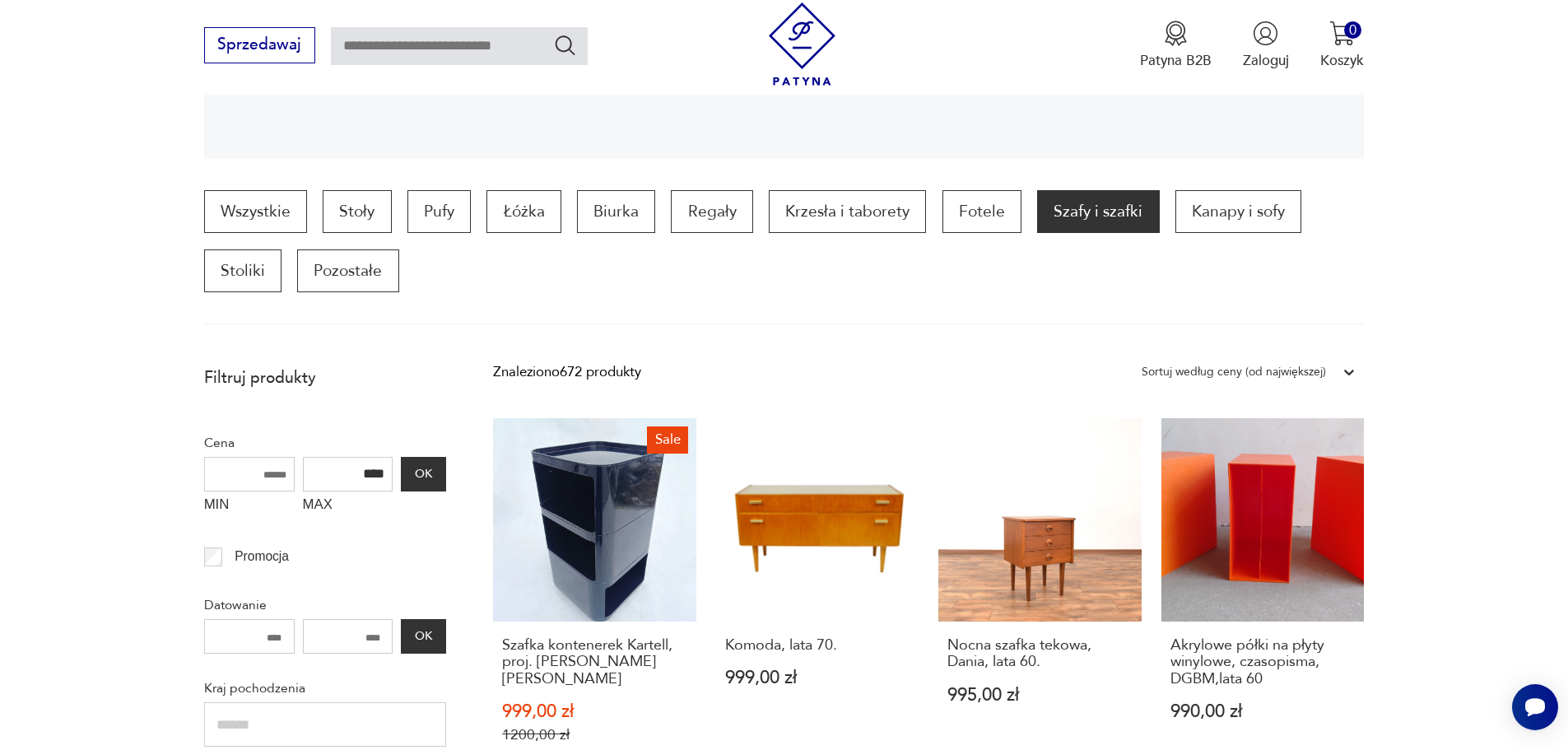
scroll to position [329, 0]
